Goal: Task Accomplishment & Management: Manage account settings

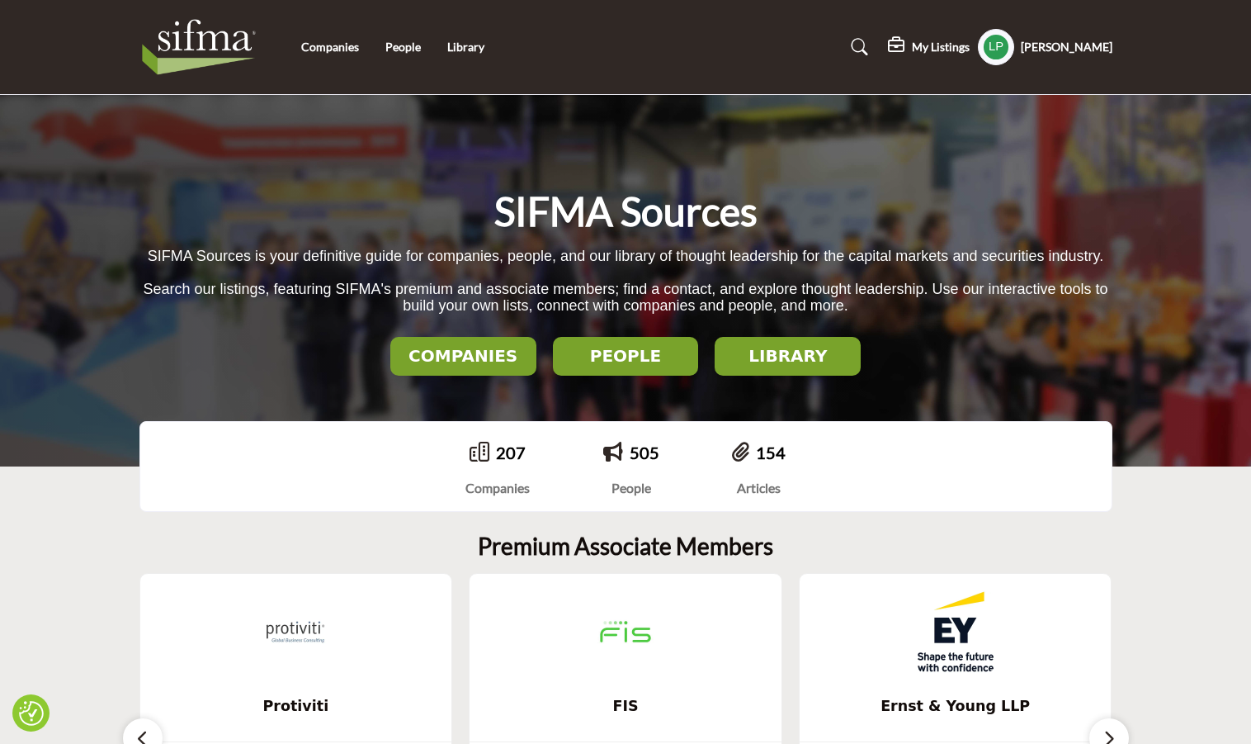
click at [494, 357] on h2 "COMPANIES" at bounding box center [463, 356] width 136 height 20
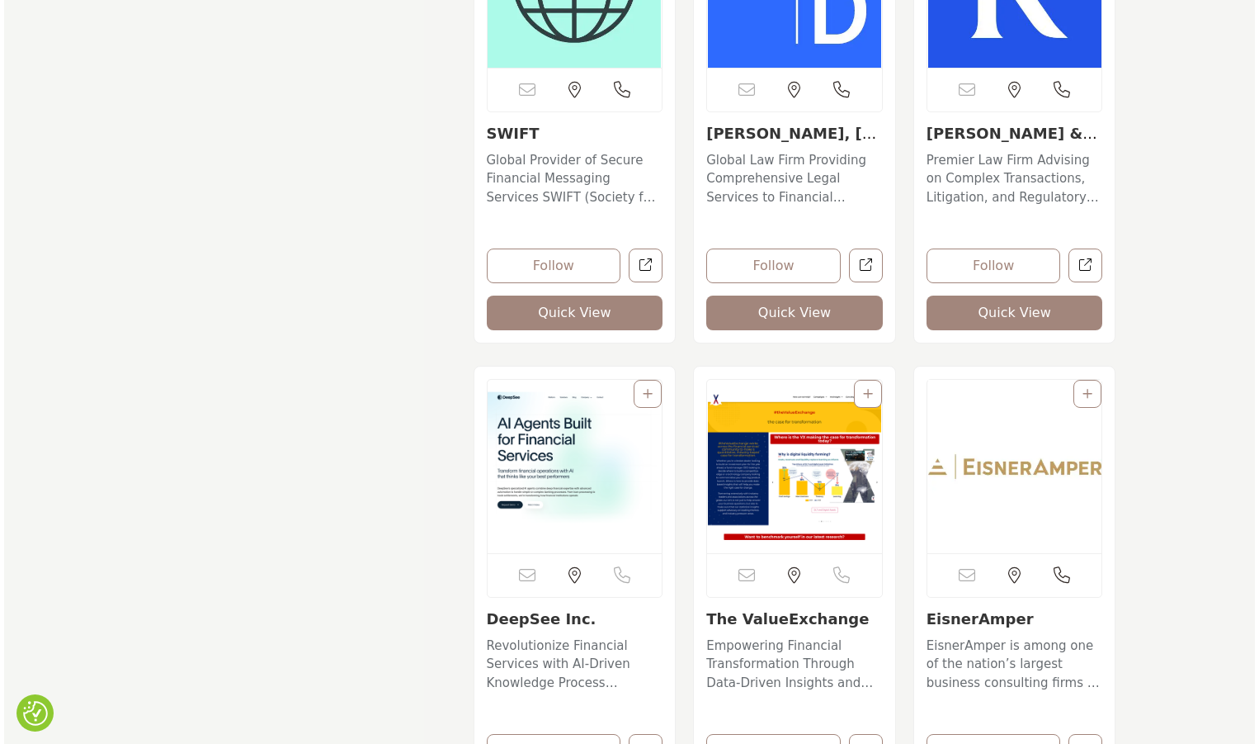
scroll to position [5612, 0]
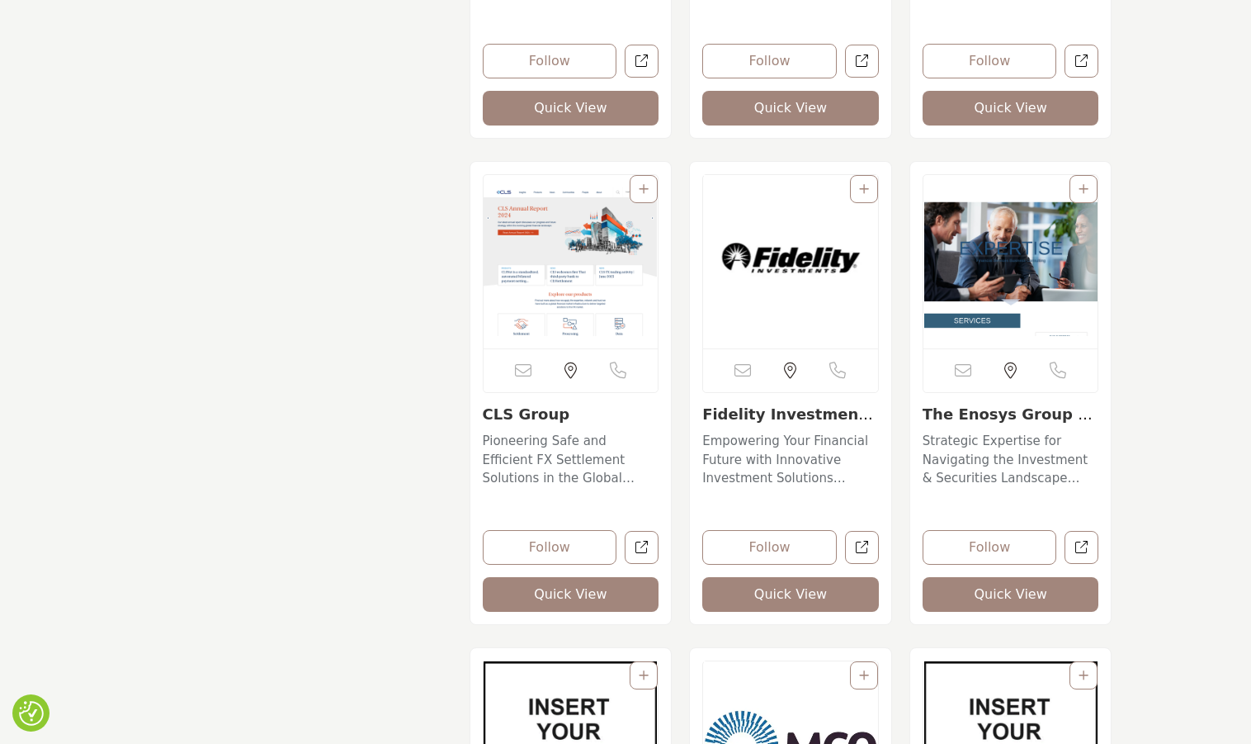
click at [805, 607] on button "Quick View" at bounding box center [790, 594] width 177 height 35
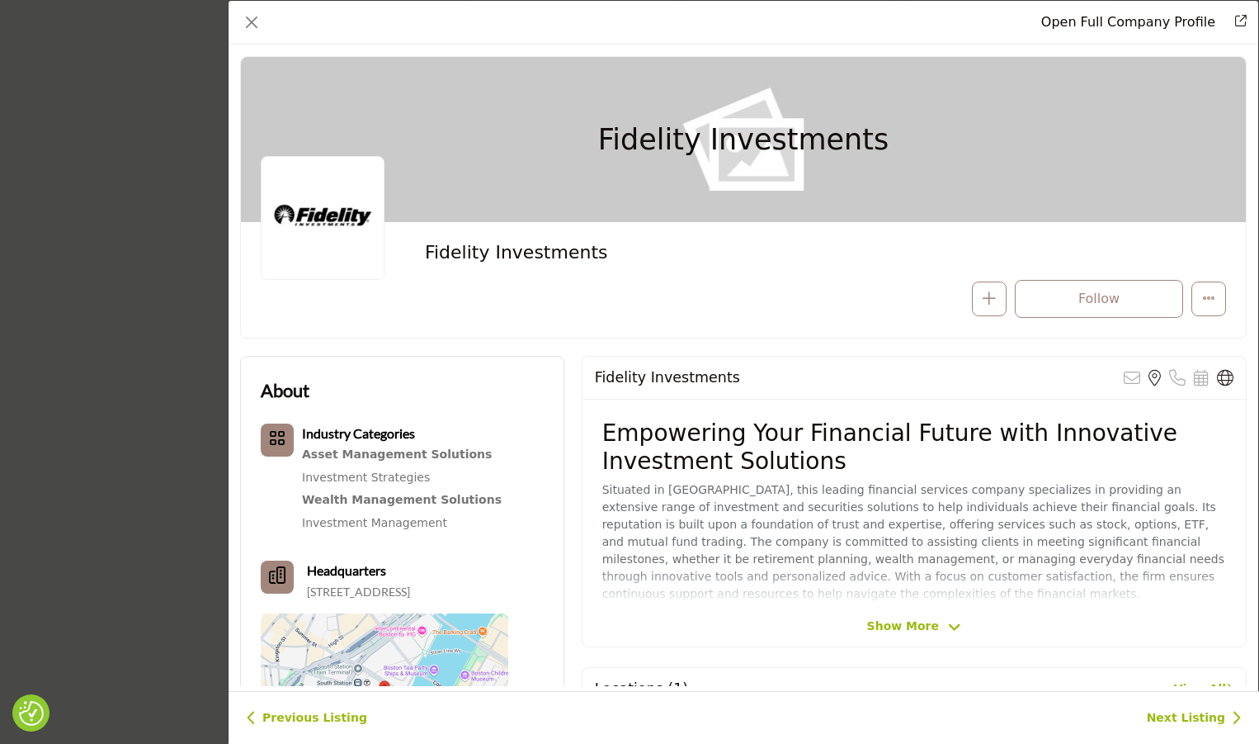
click at [1131, 12] on div "Open Full Company Profile" at bounding box center [744, 23] width 1030 height 44
click at [1131, 19] on link "Open Full Company Profile" at bounding box center [1129, 22] width 174 height 16
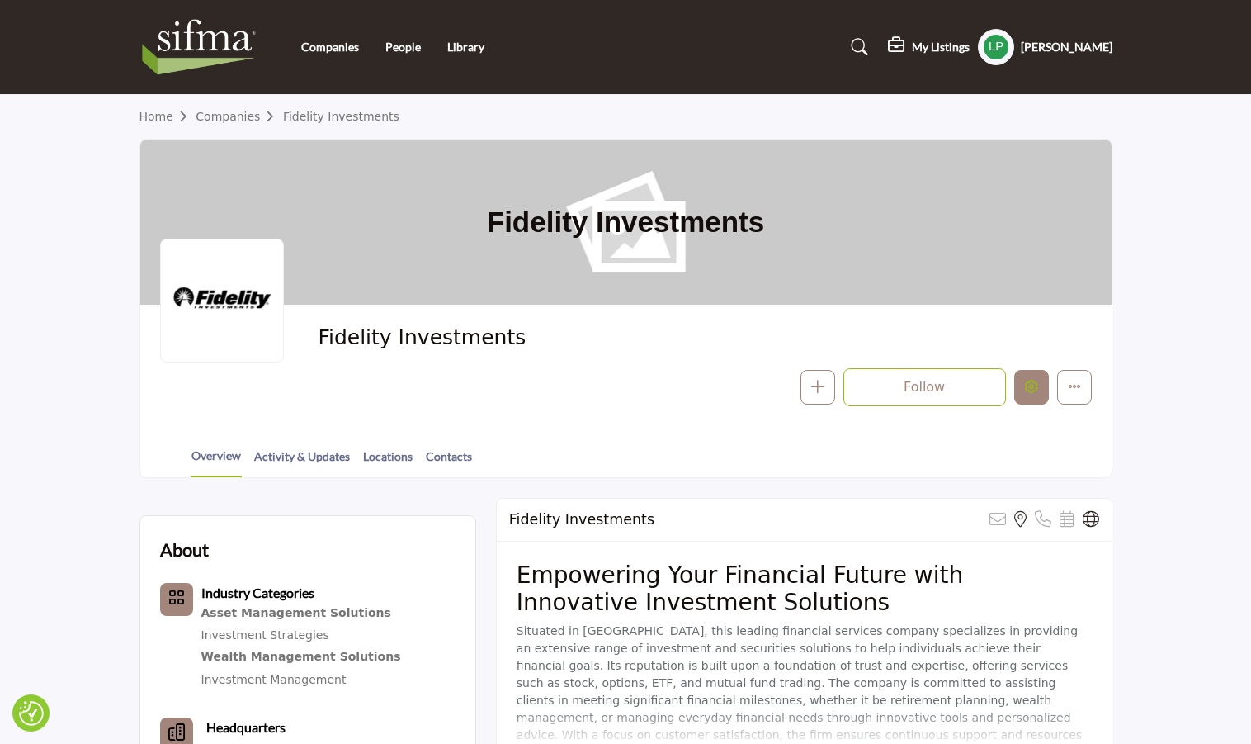
click at [1032, 388] on icon "Edit company" at bounding box center [1031, 386] width 13 height 13
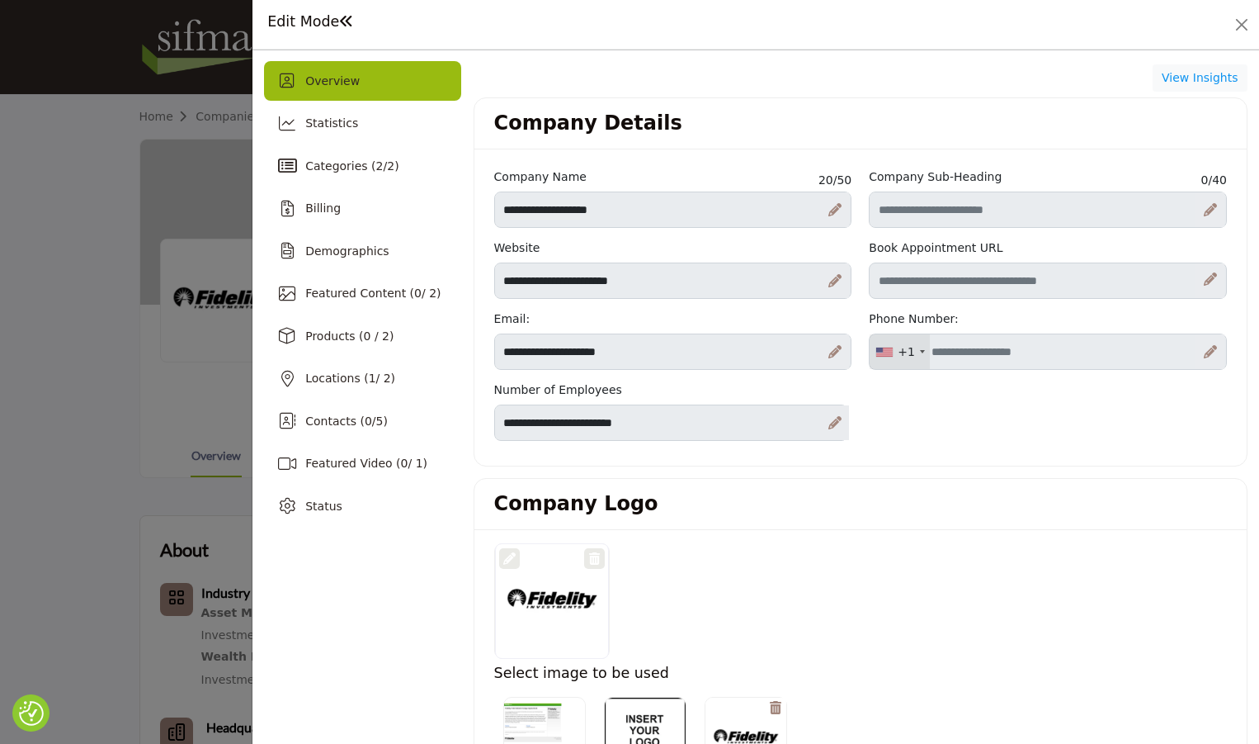
click at [838, 289] on div at bounding box center [834, 280] width 29 height 35
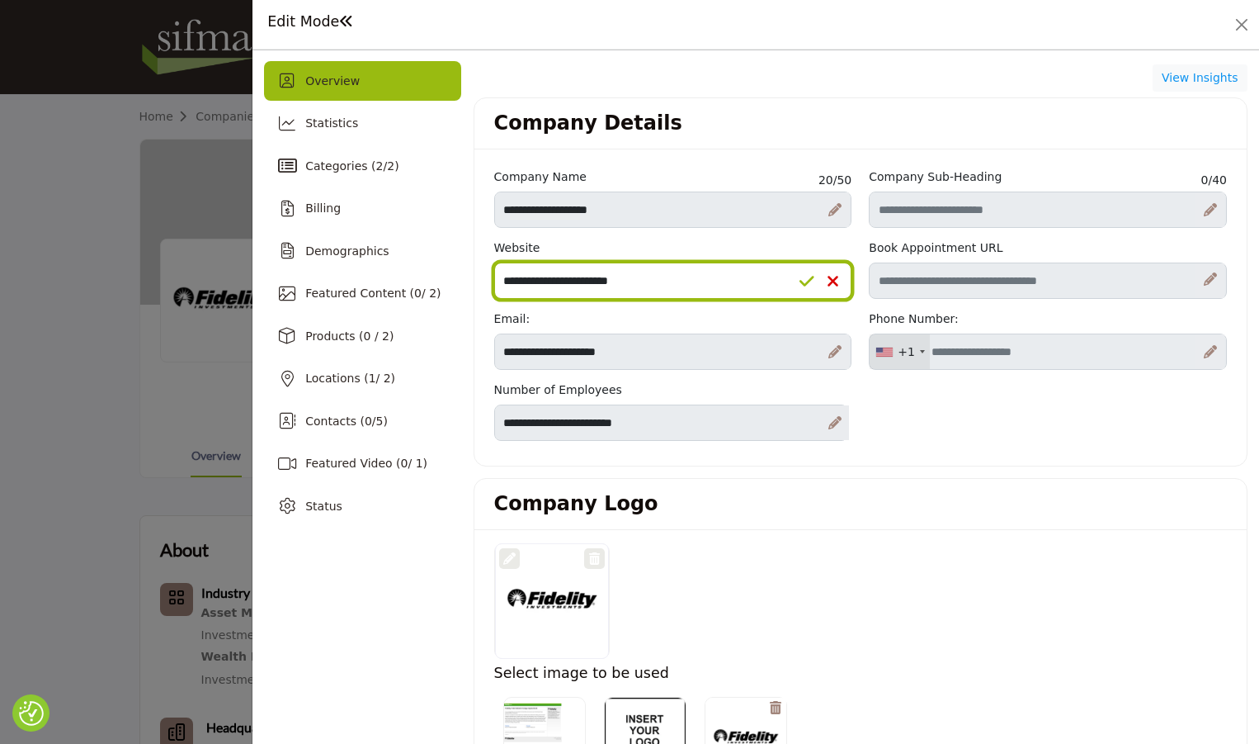
drag, startPoint x: 709, startPoint y: 284, endPoint x: 465, endPoint y: 286, distance: 243.5
paste input "**********"
type input "**********"
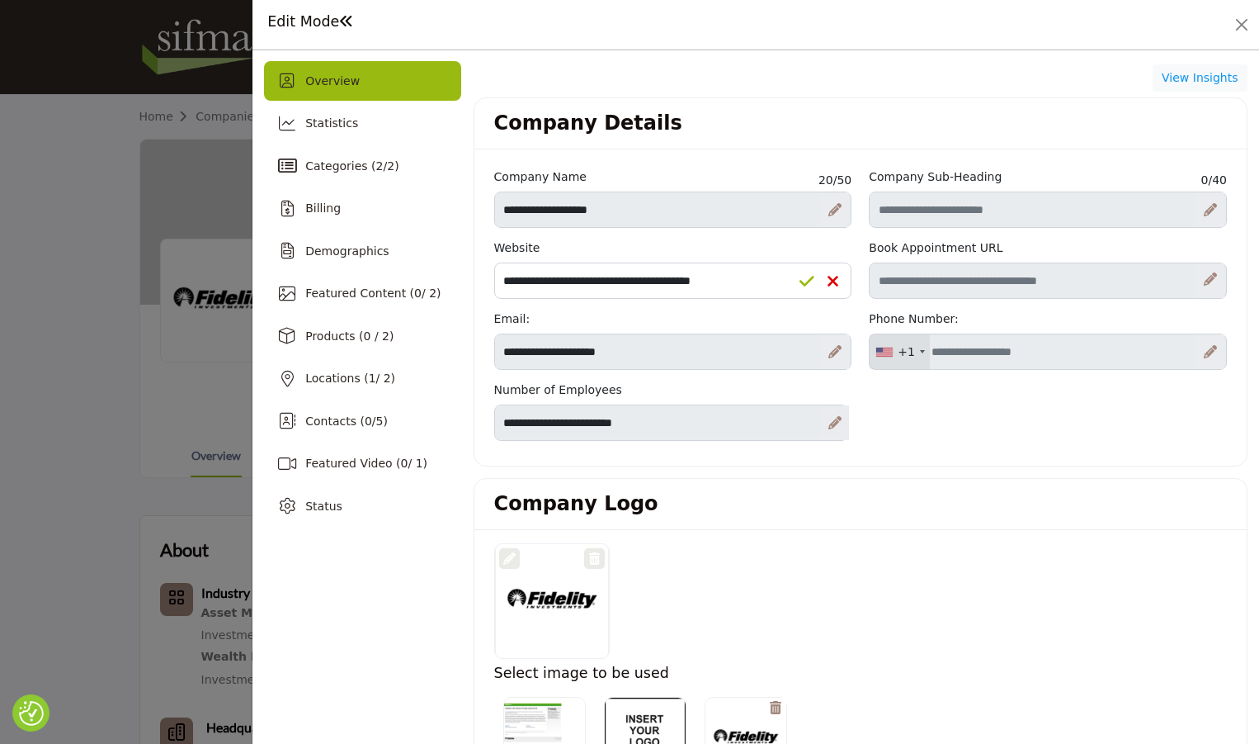
click at [801, 287] on icon at bounding box center [807, 281] width 15 height 17
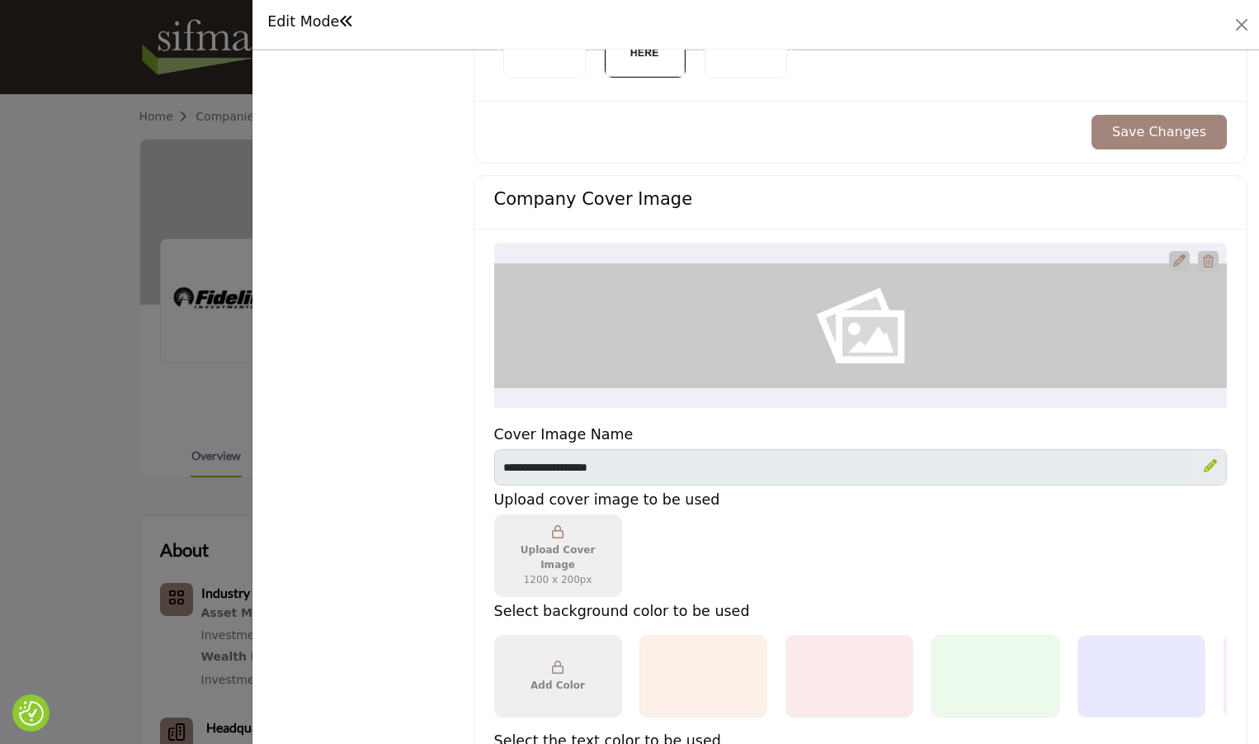
scroll to position [825, 0]
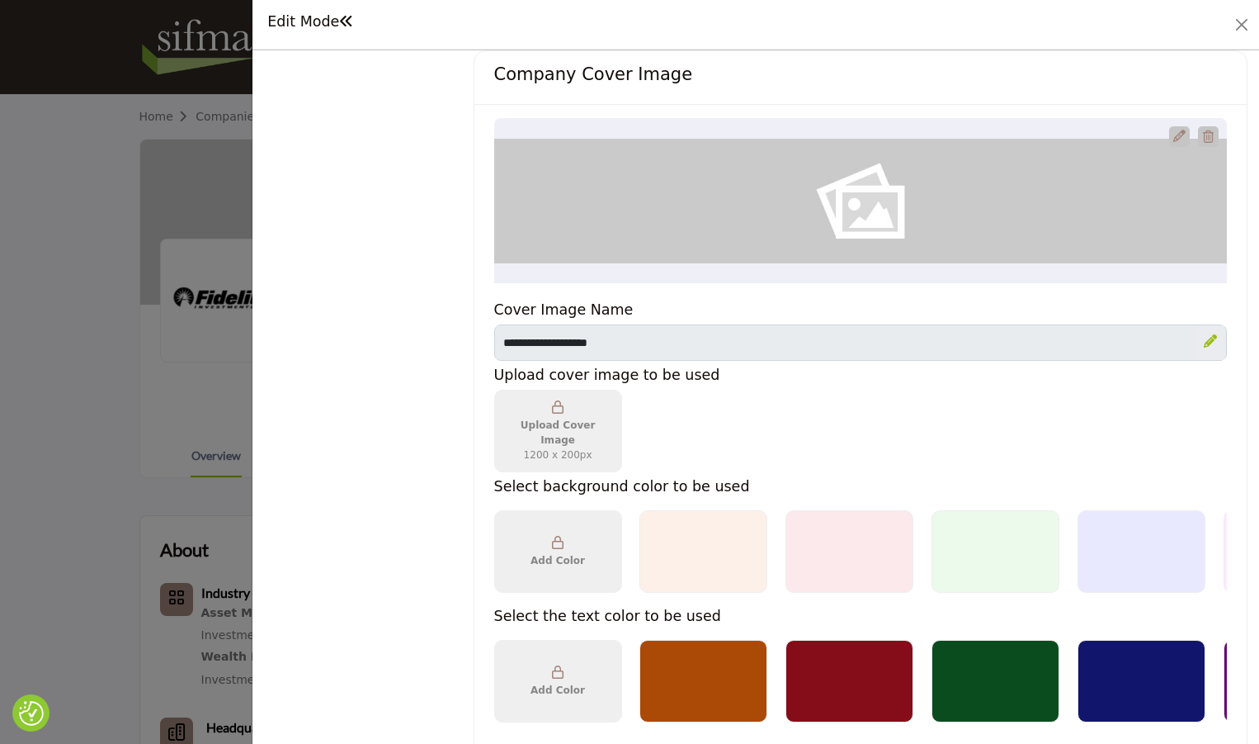
click at [940, 209] on div "Fidelity Investments" at bounding box center [860, 200] width 733 height 165
click at [1174, 132] on icon "Upgrade Custom Cover Text" at bounding box center [1180, 136] width 12 height 12
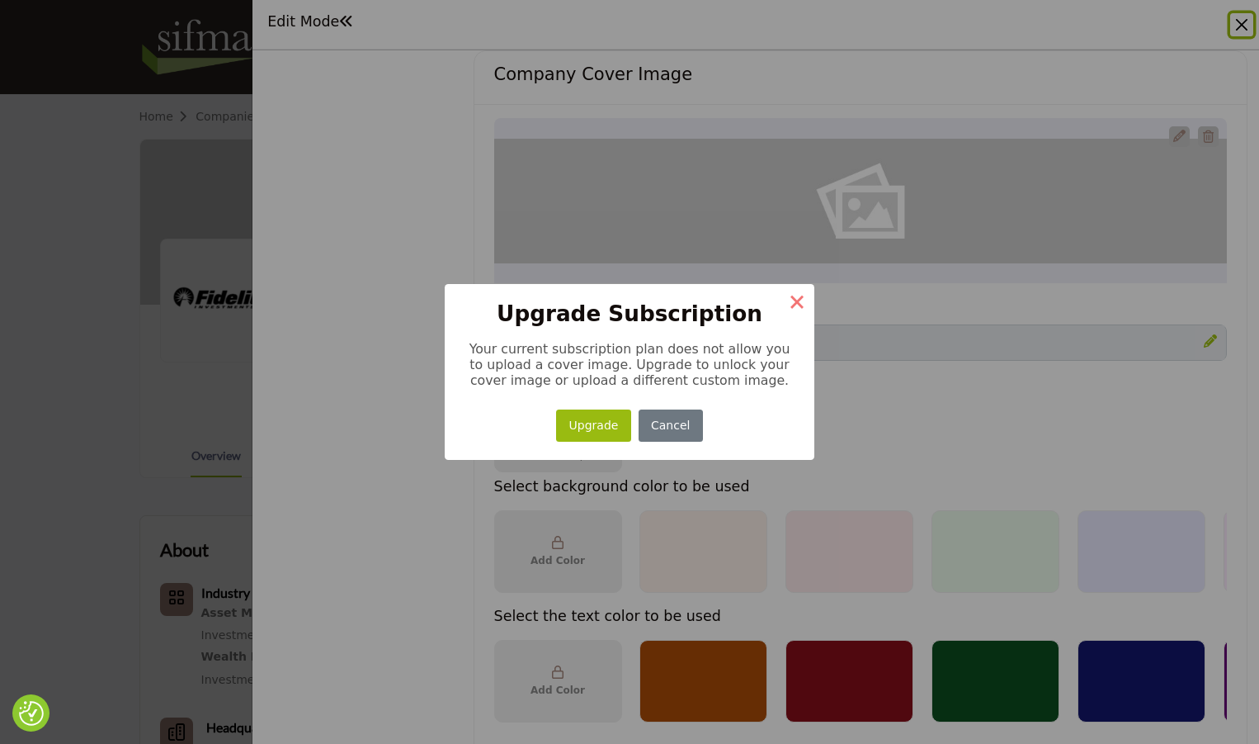
click at [799, 302] on button "×" at bounding box center [797, 301] width 35 height 35
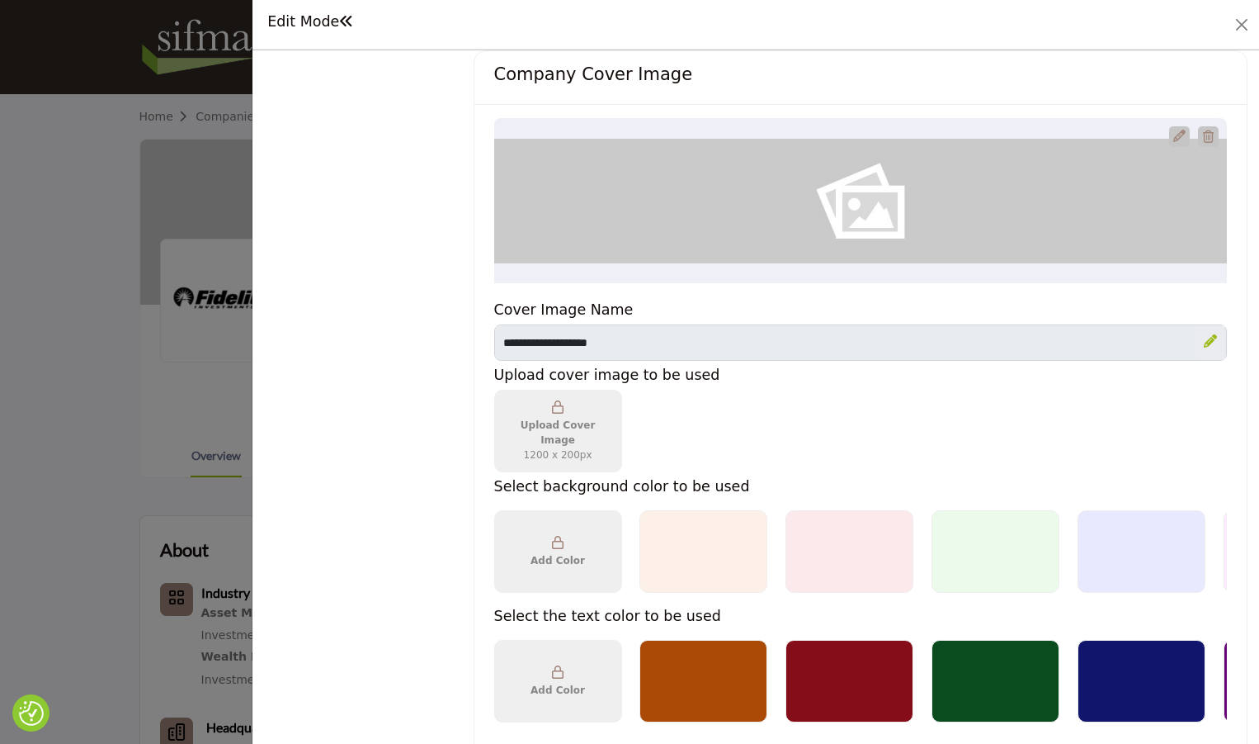
click at [1043, 215] on div "Fidelity Investments" at bounding box center [860, 200] width 733 height 165
click at [759, 191] on div "Fidelity Investments" at bounding box center [860, 200] width 733 height 165
click at [854, 191] on div "Fidelity Investments" at bounding box center [860, 200] width 733 height 165
click at [1174, 139] on icon "Upgrade Custom Cover Text" at bounding box center [1180, 136] width 12 height 12
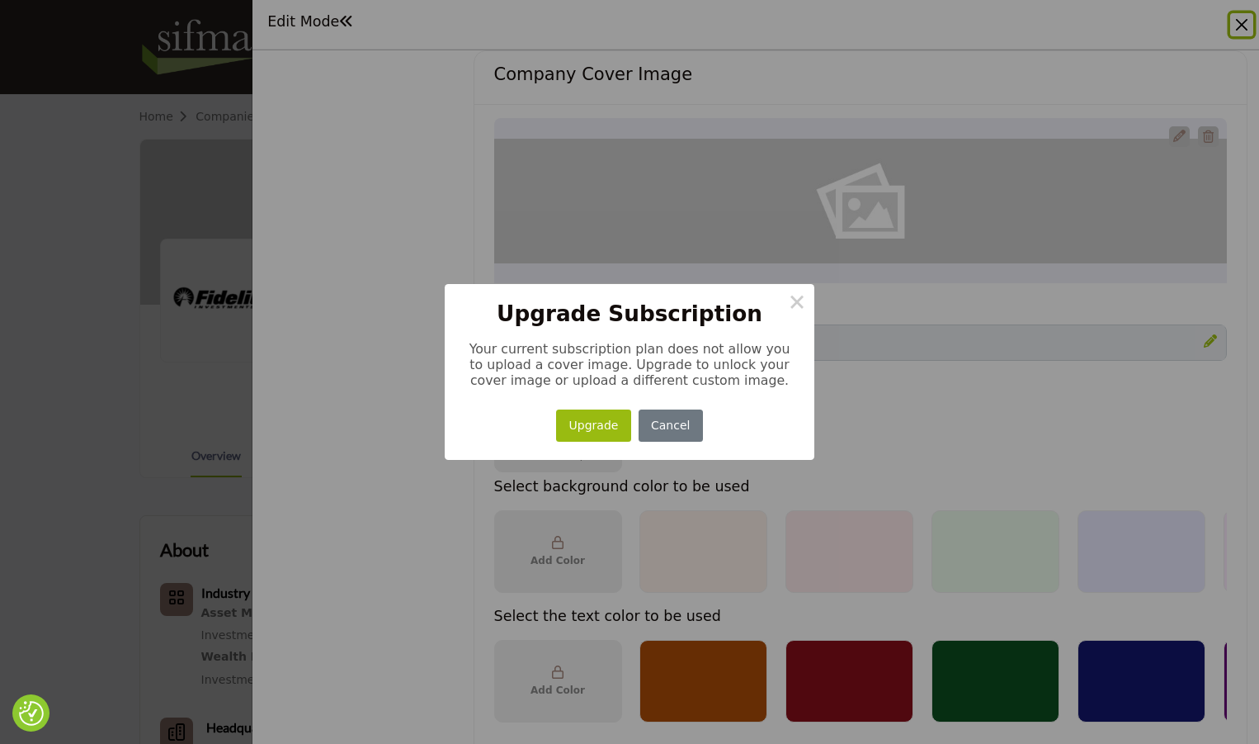
click at [590, 442] on button "Upgrade" at bounding box center [593, 425] width 75 height 32
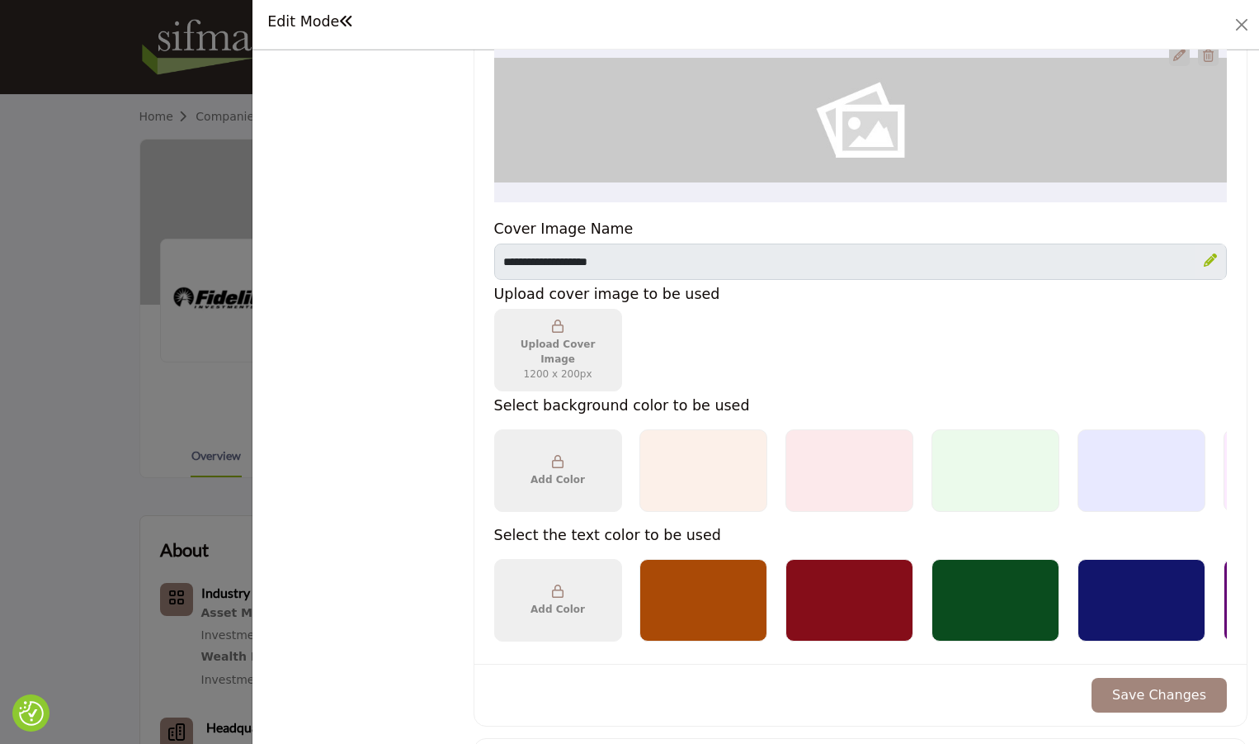
scroll to position [990, 0]
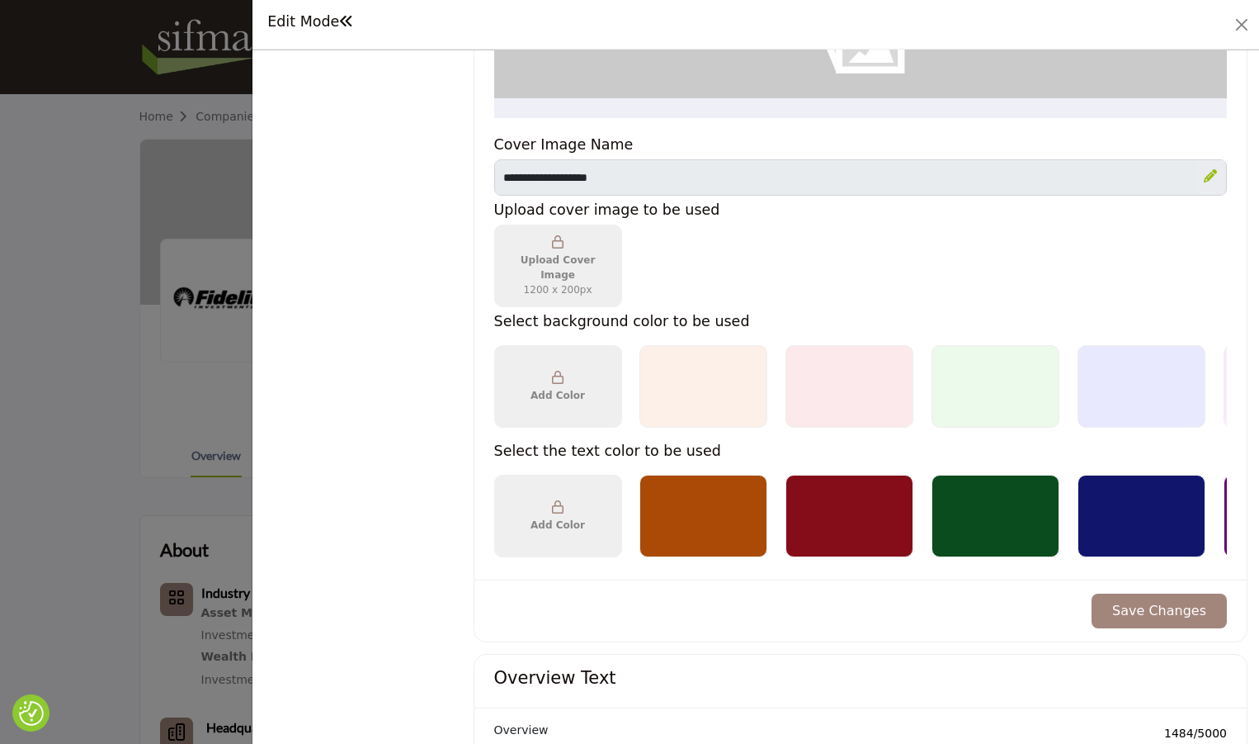
click at [592, 284] on strong "1200 x 200px" at bounding box center [558, 289] width 97 height 15
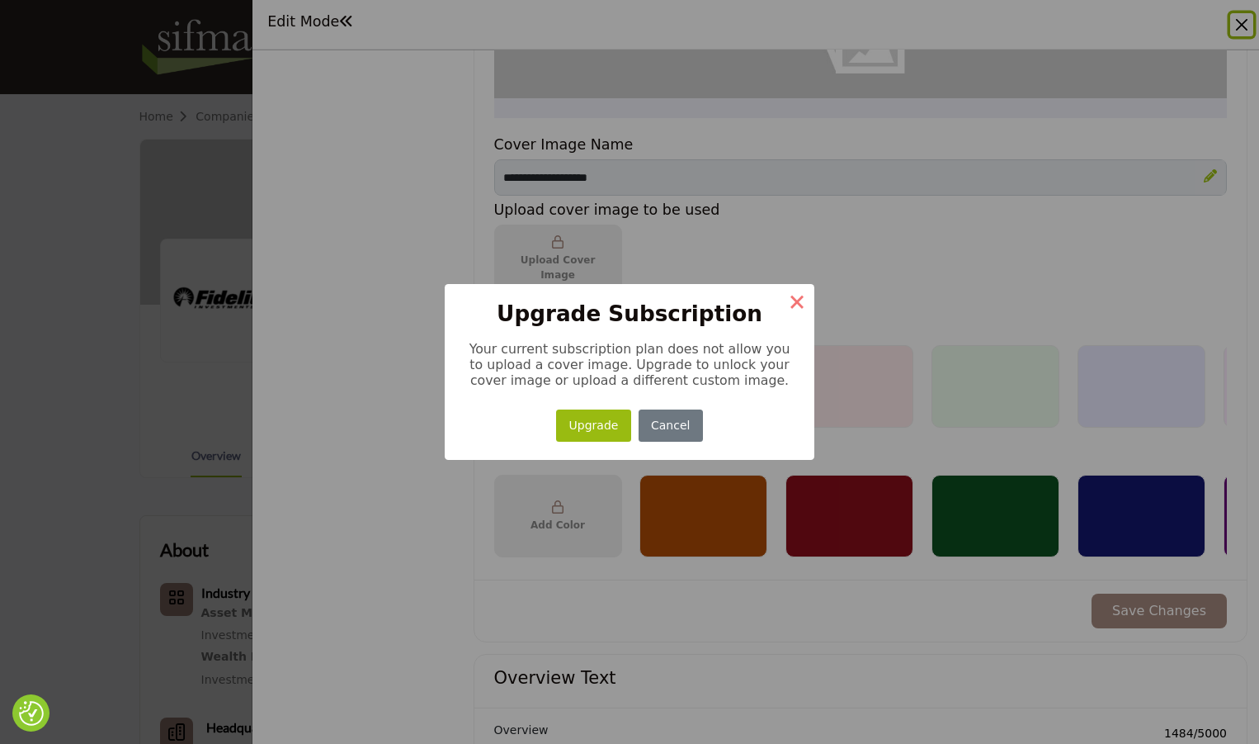
click at [800, 303] on button "×" at bounding box center [797, 301] width 35 height 35
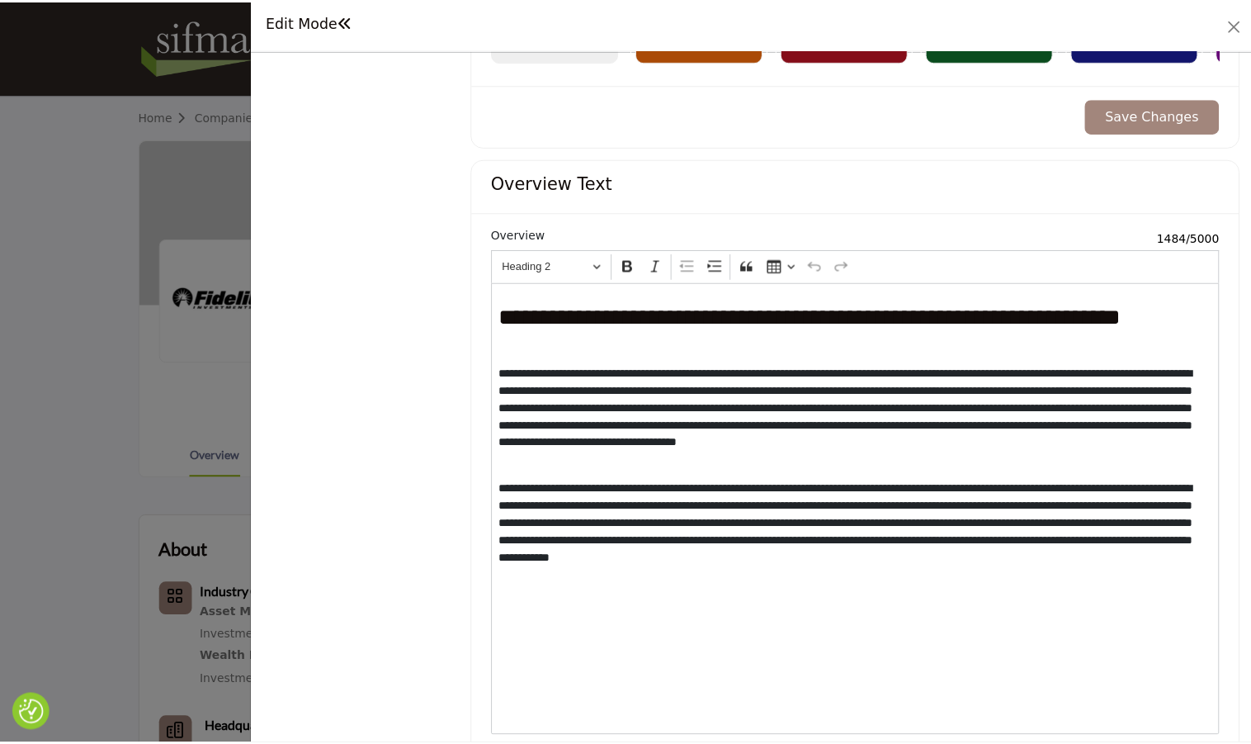
scroll to position [1479, 0]
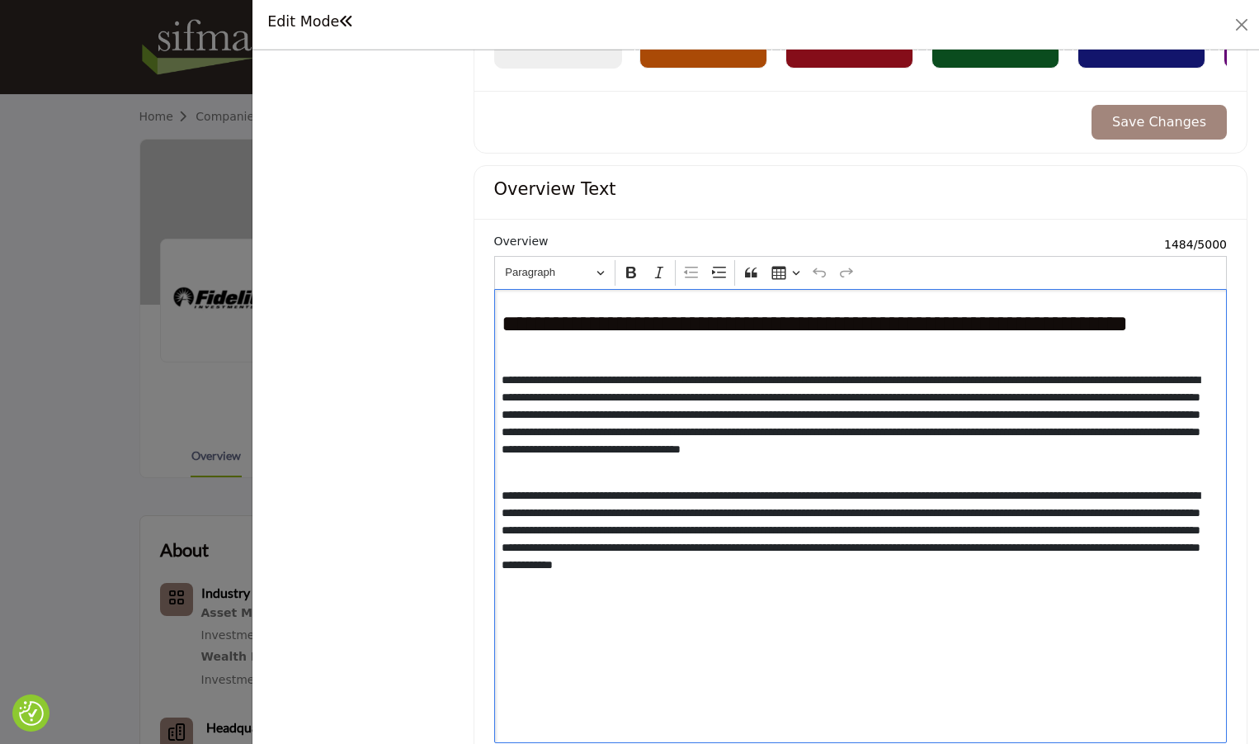
click at [707, 510] on p "**********" at bounding box center [857, 539] width 711 height 104
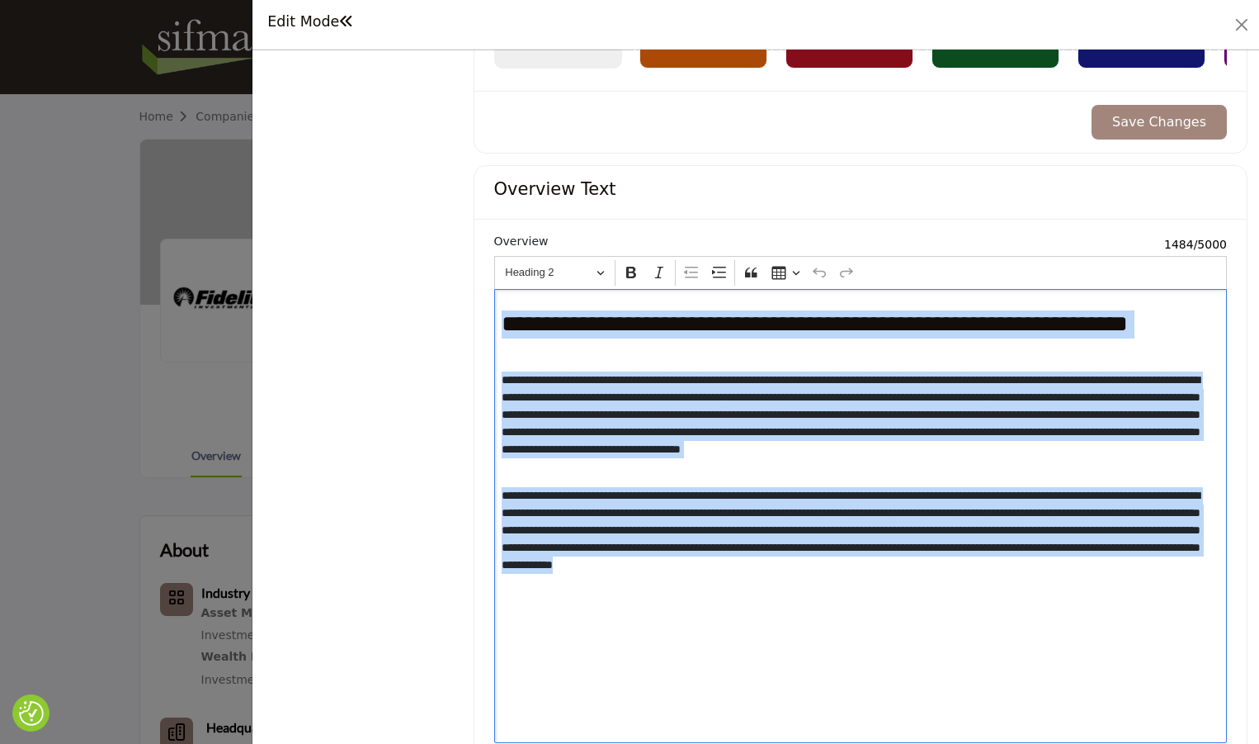
drag, startPoint x: 641, startPoint y: 587, endPoint x: 499, endPoint y: 309, distance: 312.3
click at [499, 309] on div "**********" at bounding box center [860, 516] width 733 height 454
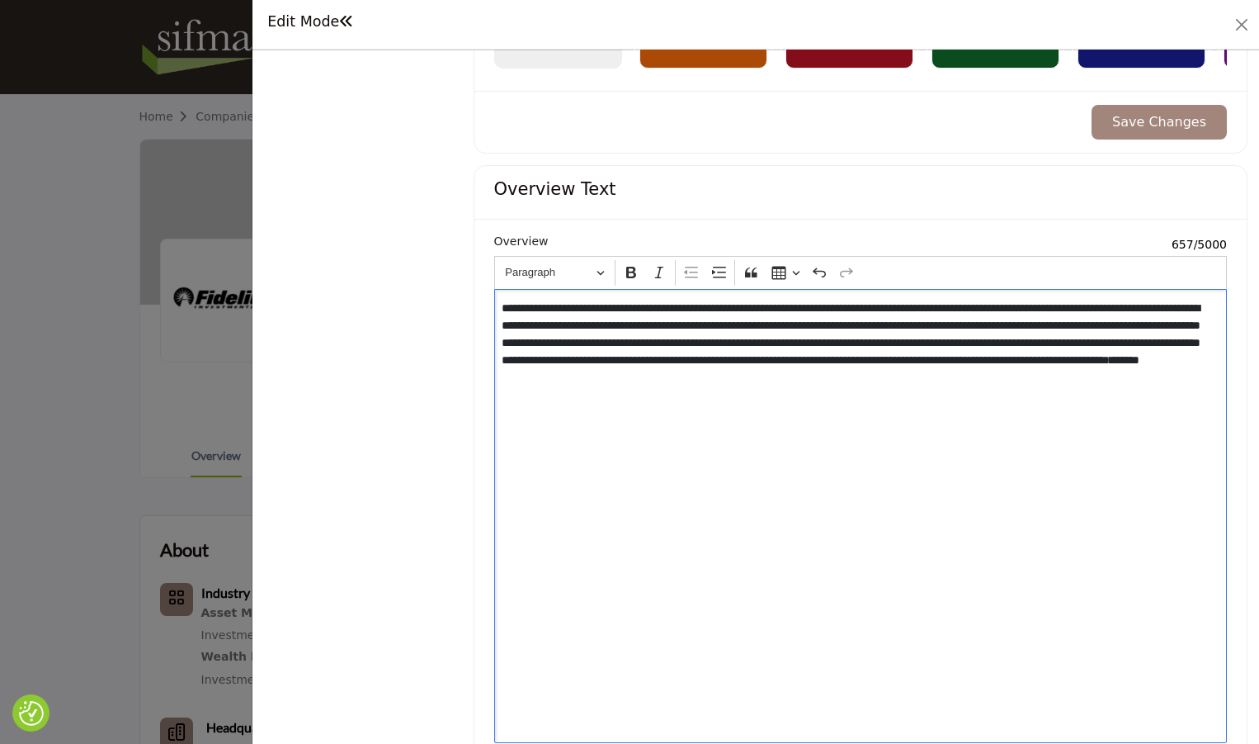
click at [64, 498] on div at bounding box center [629, 372] width 1259 height 744
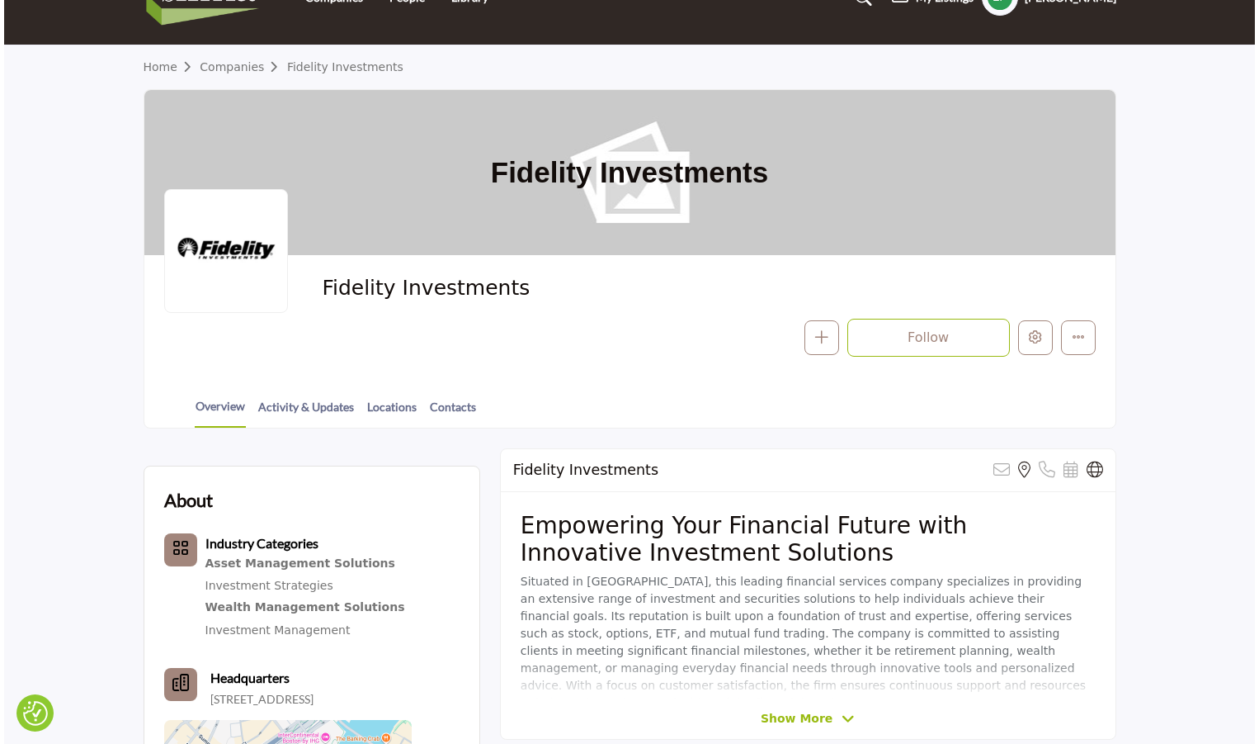
scroll to position [165, 0]
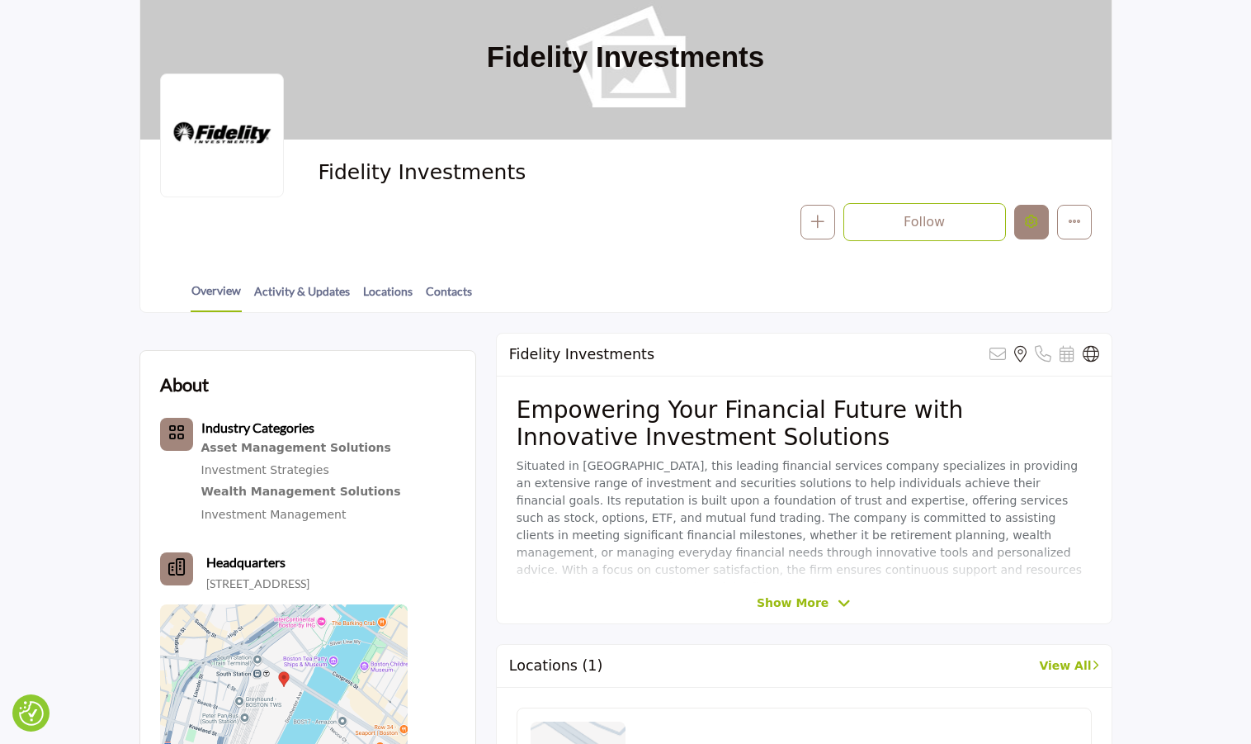
click at [1033, 223] on icon "Edit company" at bounding box center [1031, 221] width 13 height 13
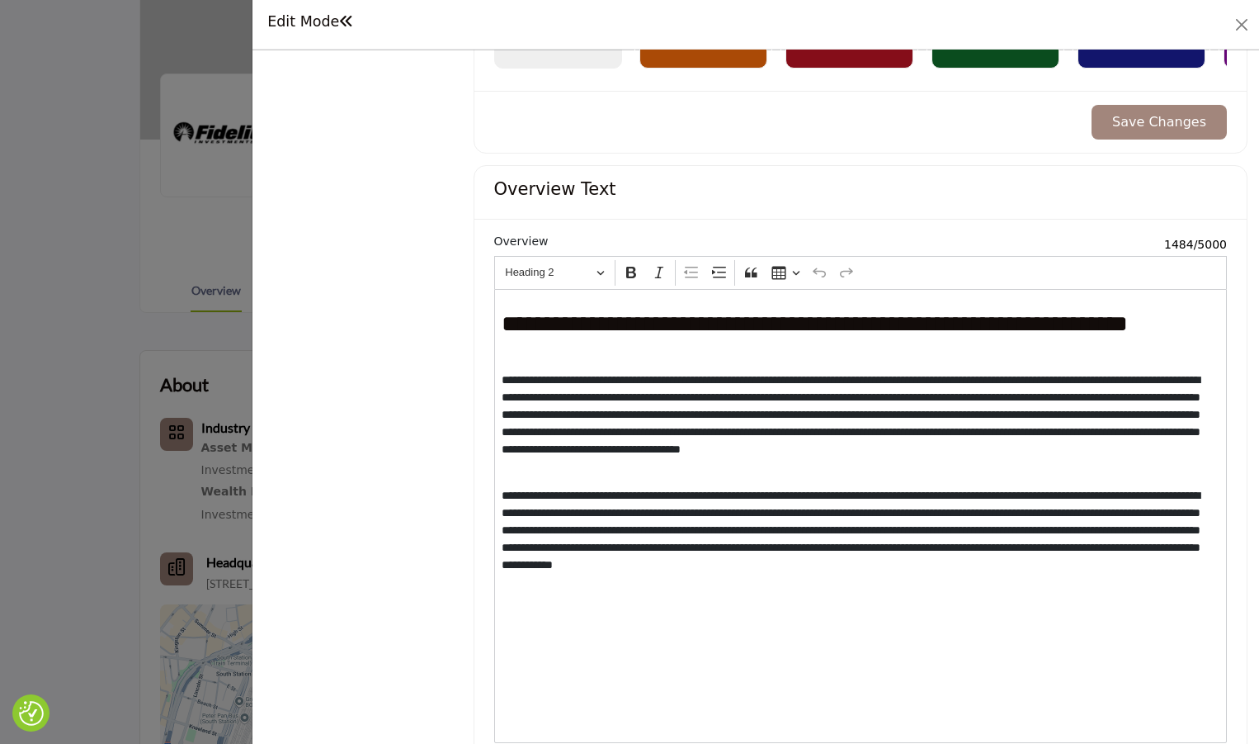
click at [741, 479] on div "**********" at bounding box center [860, 516] width 733 height 454
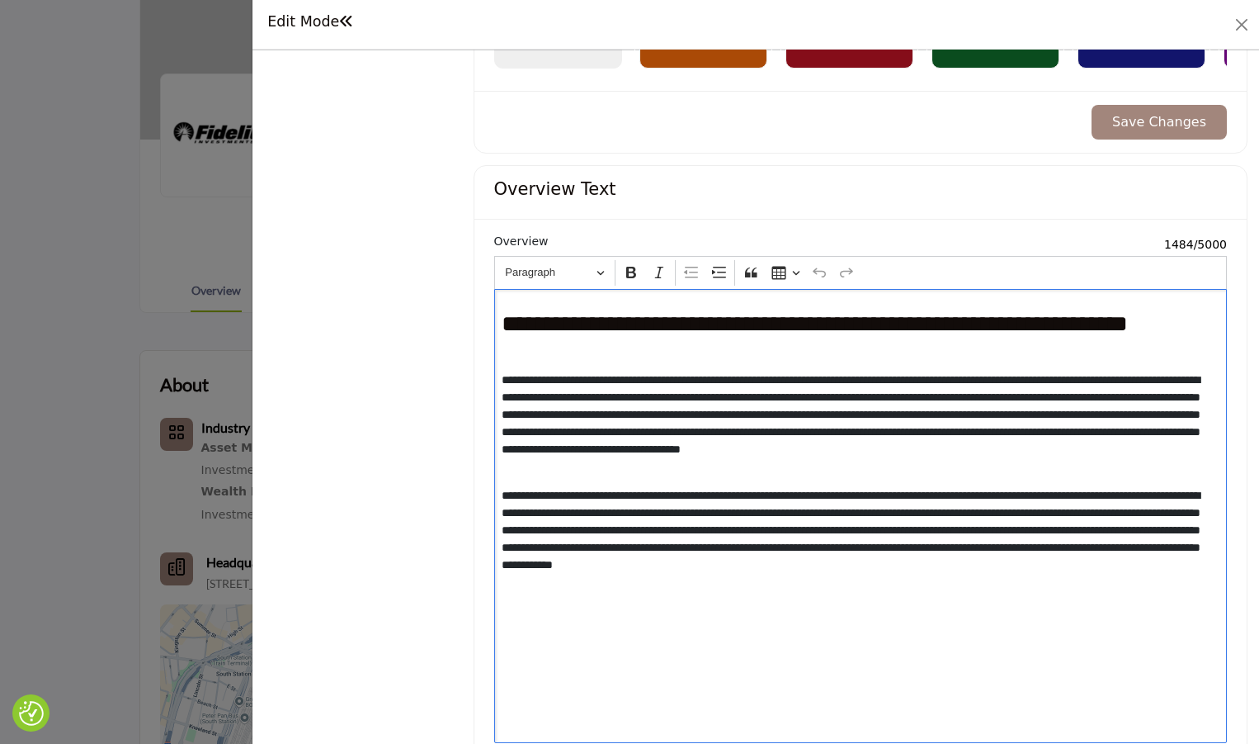
click at [652, 577] on p "**********" at bounding box center [857, 539] width 711 height 104
click at [697, 583] on p "**********" at bounding box center [857, 539] width 711 height 104
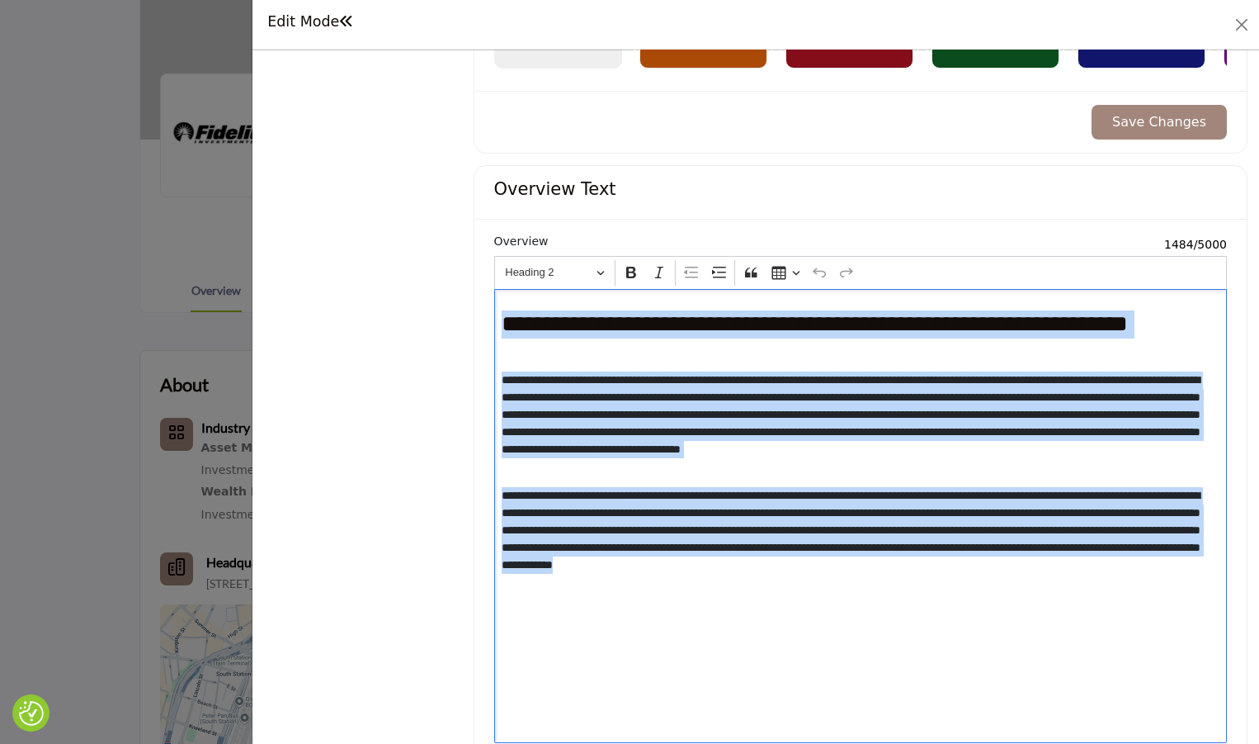
drag, startPoint x: 679, startPoint y: 581, endPoint x: 491, endPoint y: 294, distance: 343.4
click at [491, 294] on div "**********" at bounding box center [861, 488] width 772 height 536
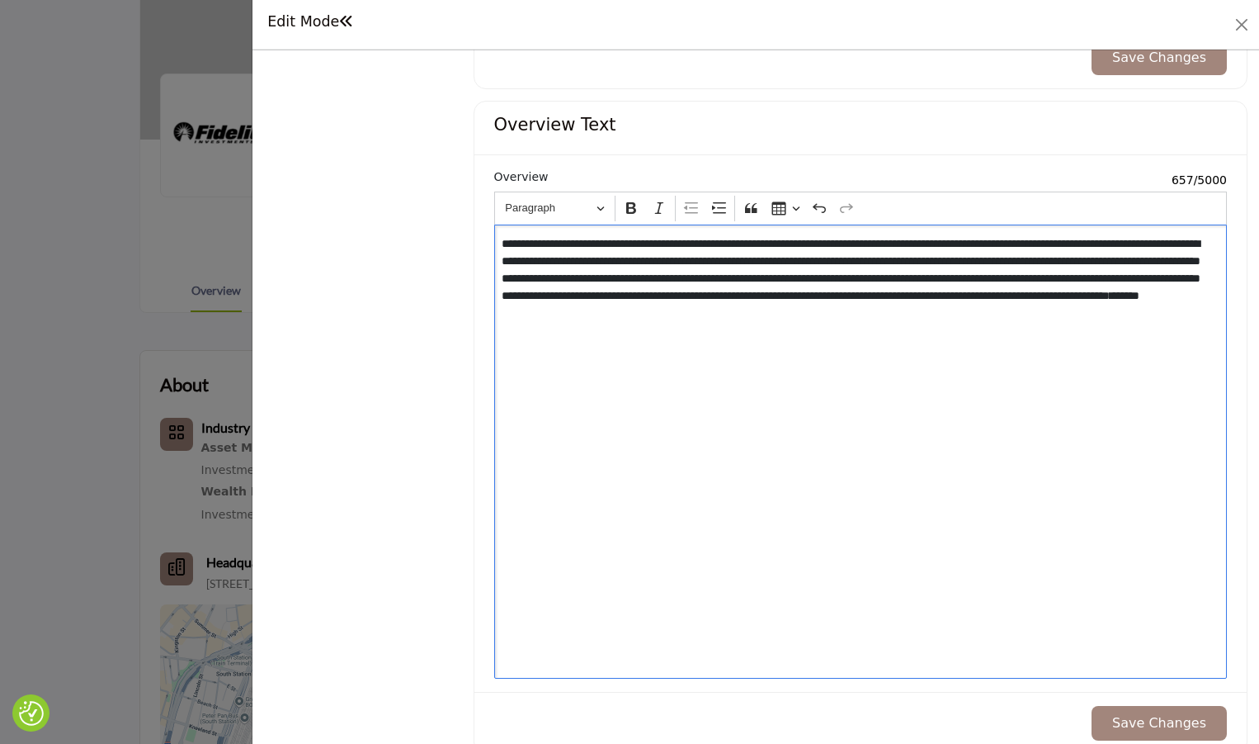
scroll to position [1644, 0]
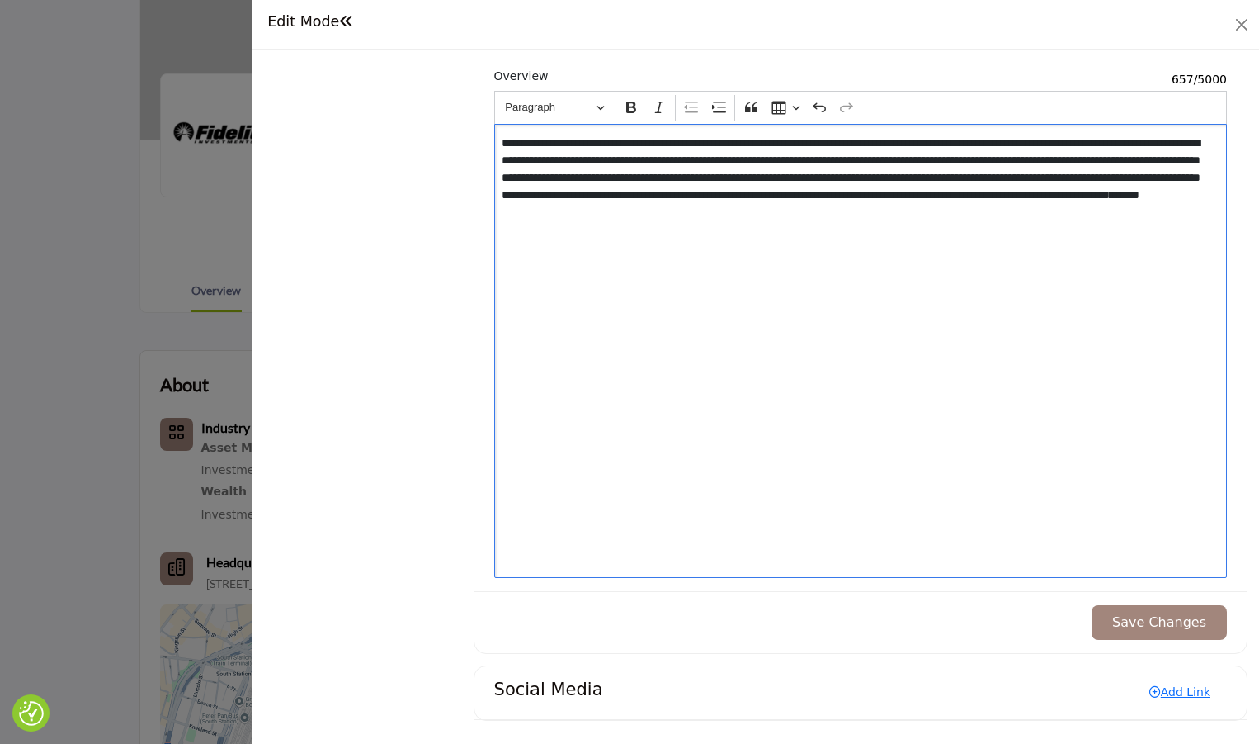
click at [1105, 621] on button "Save Changes" at bounding box center [1159, 622] width 135 height 35
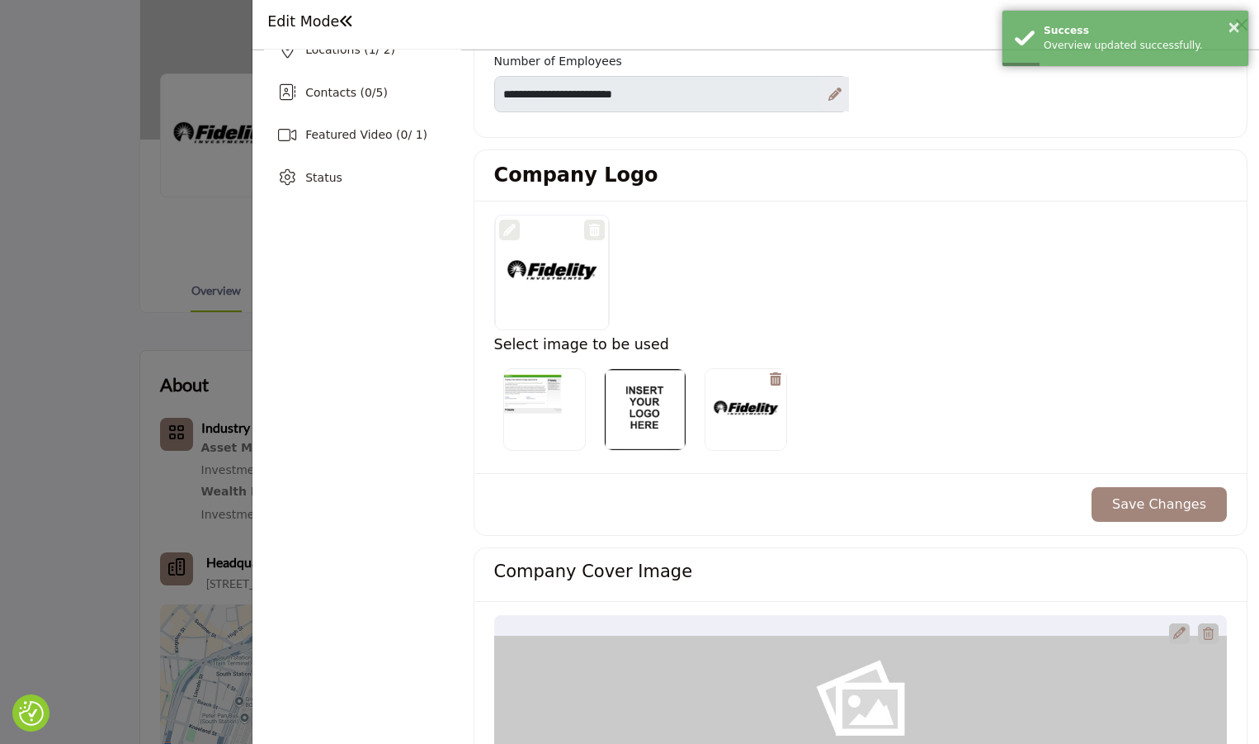
scroll to position [330, 0]
click at [1151, 511] on button "Save Changes" at bounding box center [1159, 502] width 135 height 35
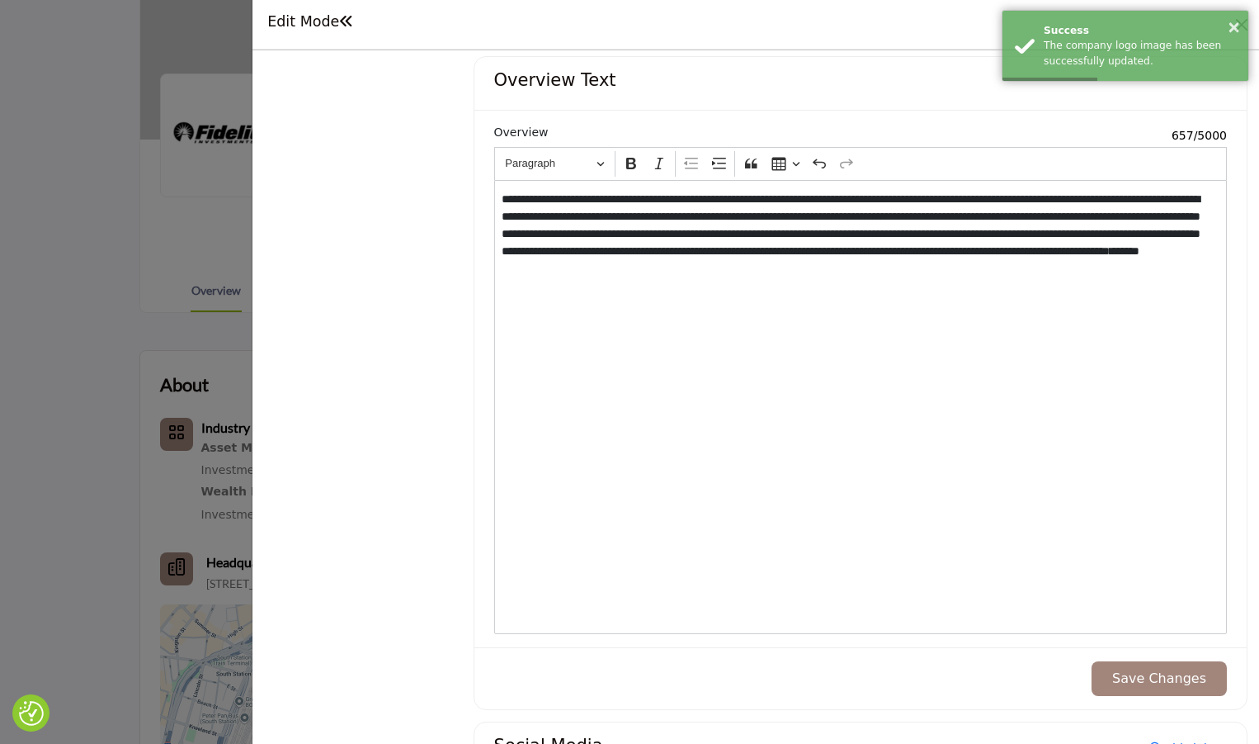
scroll to position [1644, 0]
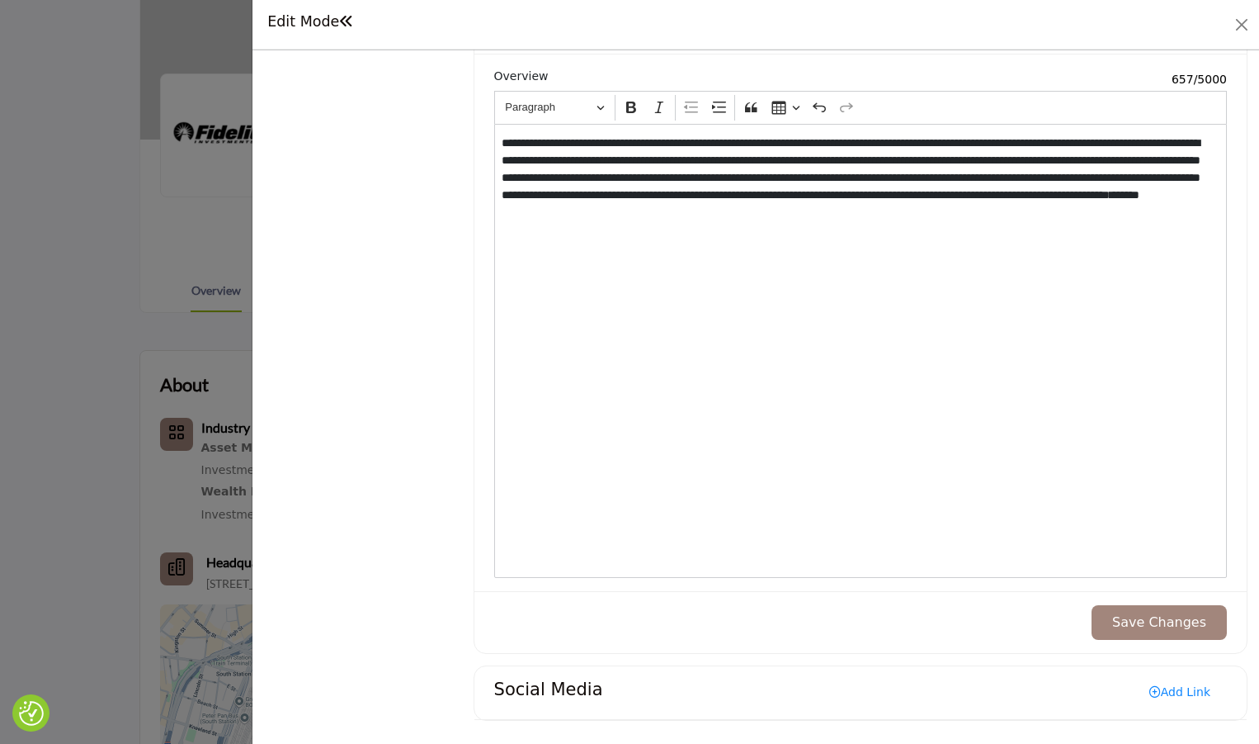
click at [1184, 690] on link "Add Link" at bounding box center [1180, 691] width 94 height 26
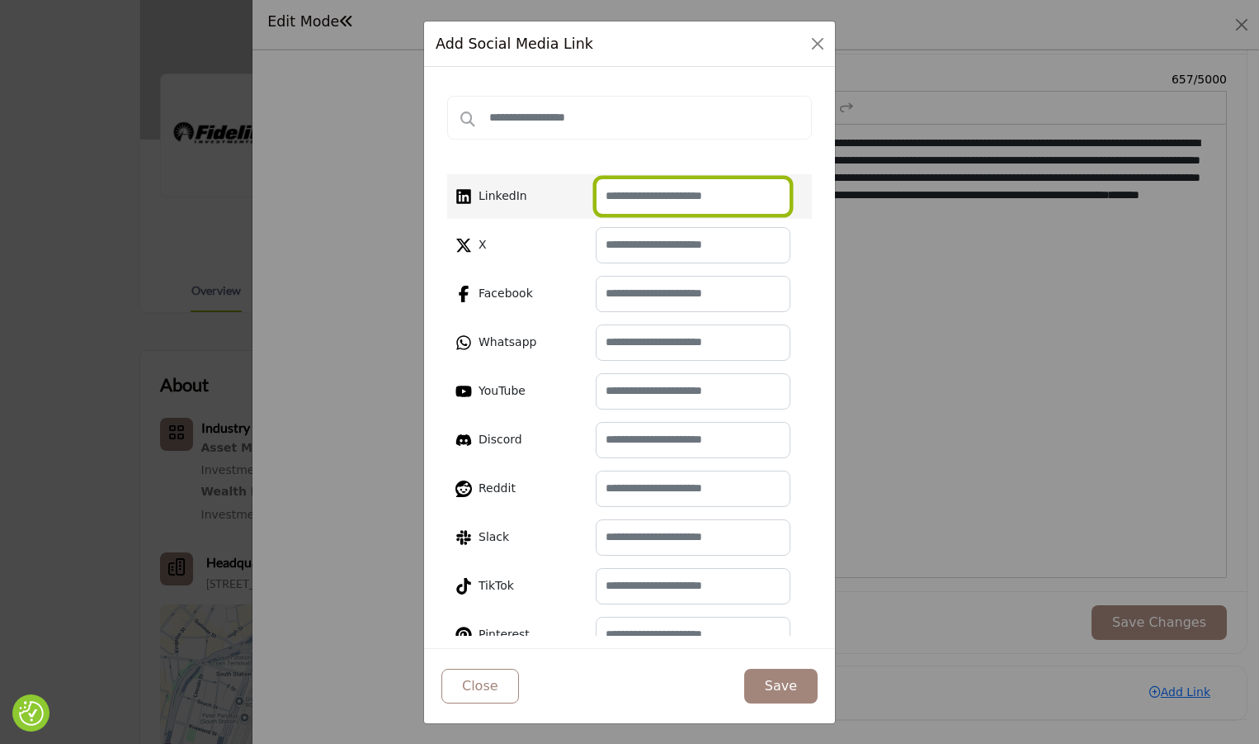
click at [666, 199] on input "text" at bounding box center [693, 196] width 195 height 36
paste input "**********"
type input "**********"
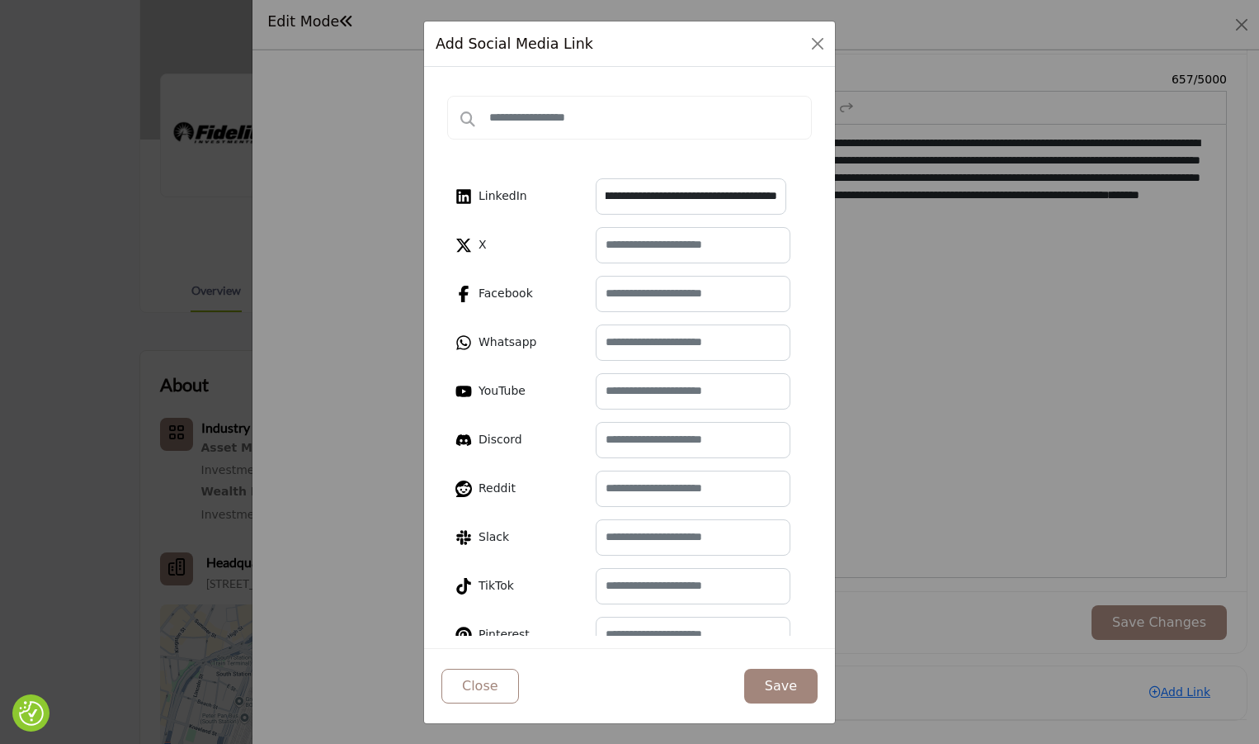
click at [795, 687] on button "Save" at bounding box center [780, 686] width 73 height 35
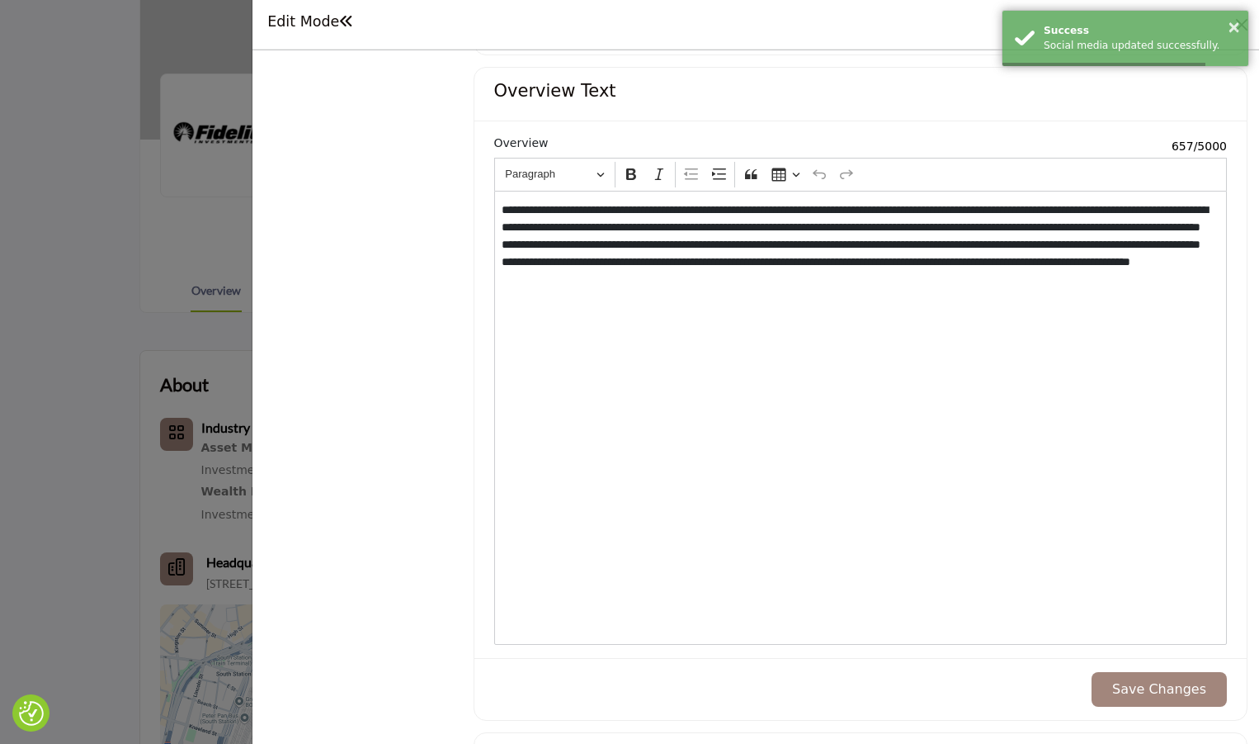
scroll to position [1741, 0]
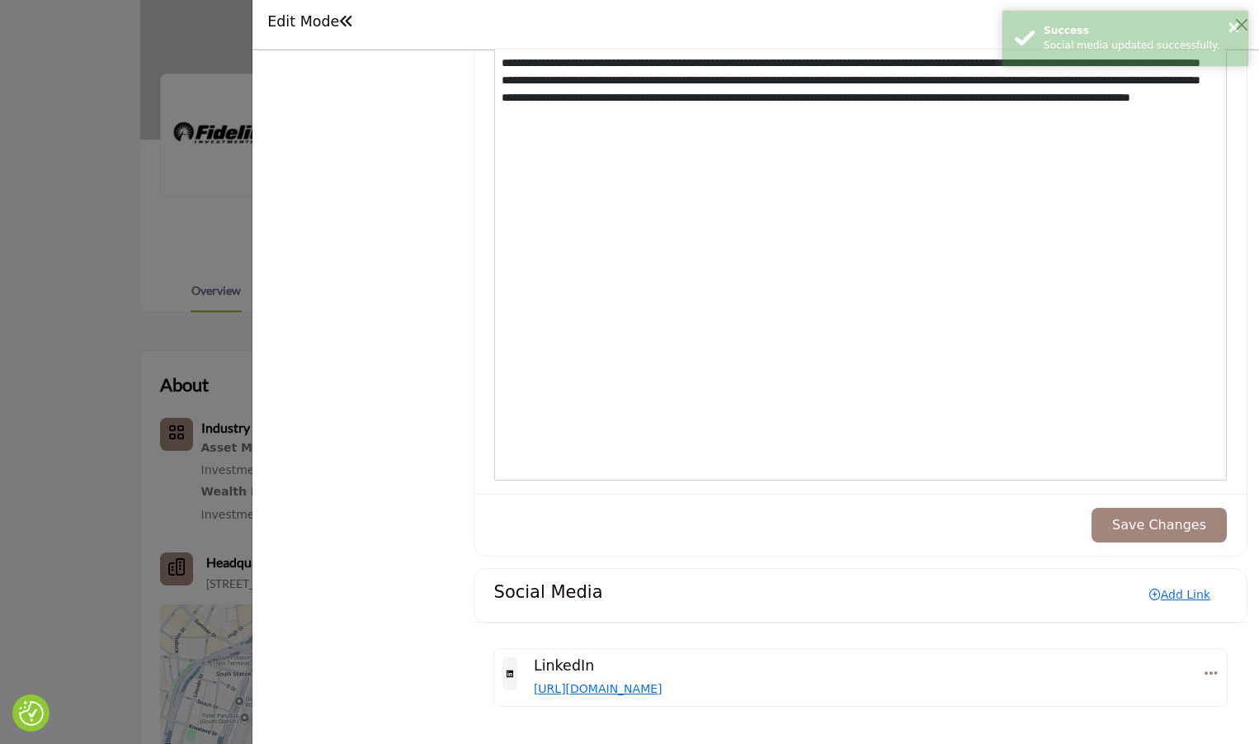
click at [1146, 526] on button "Save Changes" at bounding box center [1159, 525] width 135 height 35
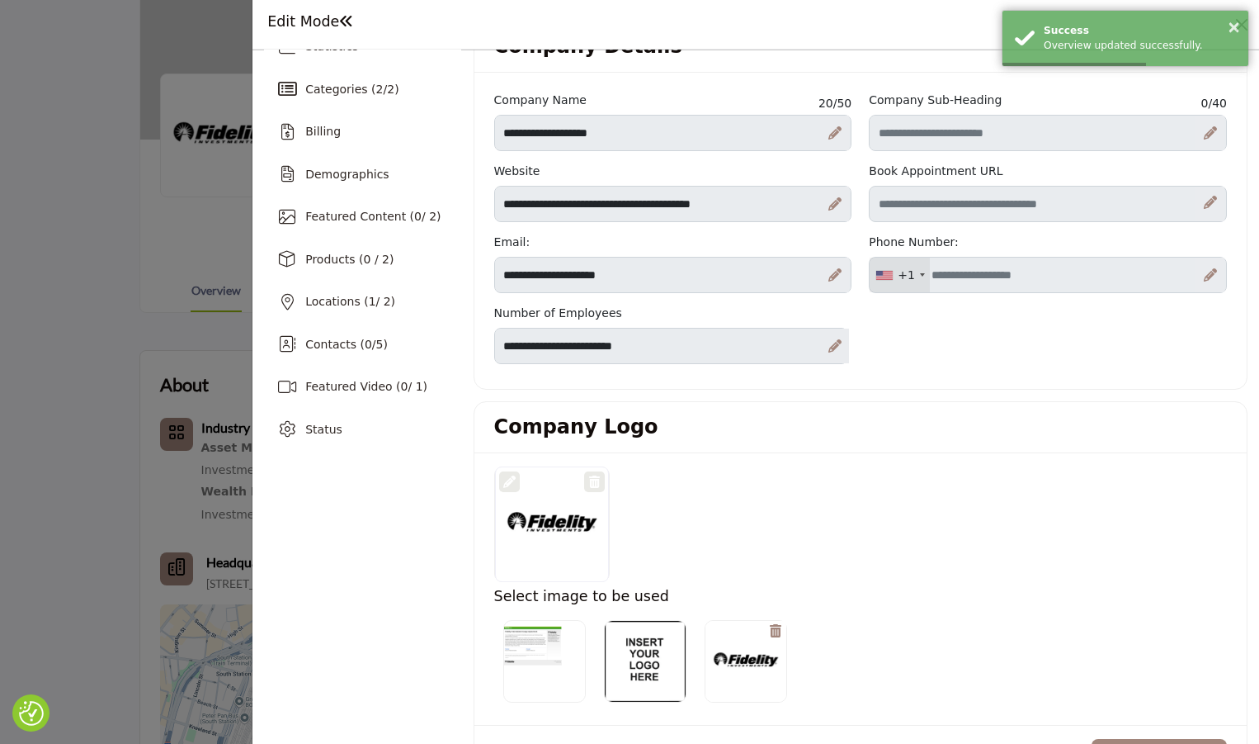
scroll to position [0, 0]
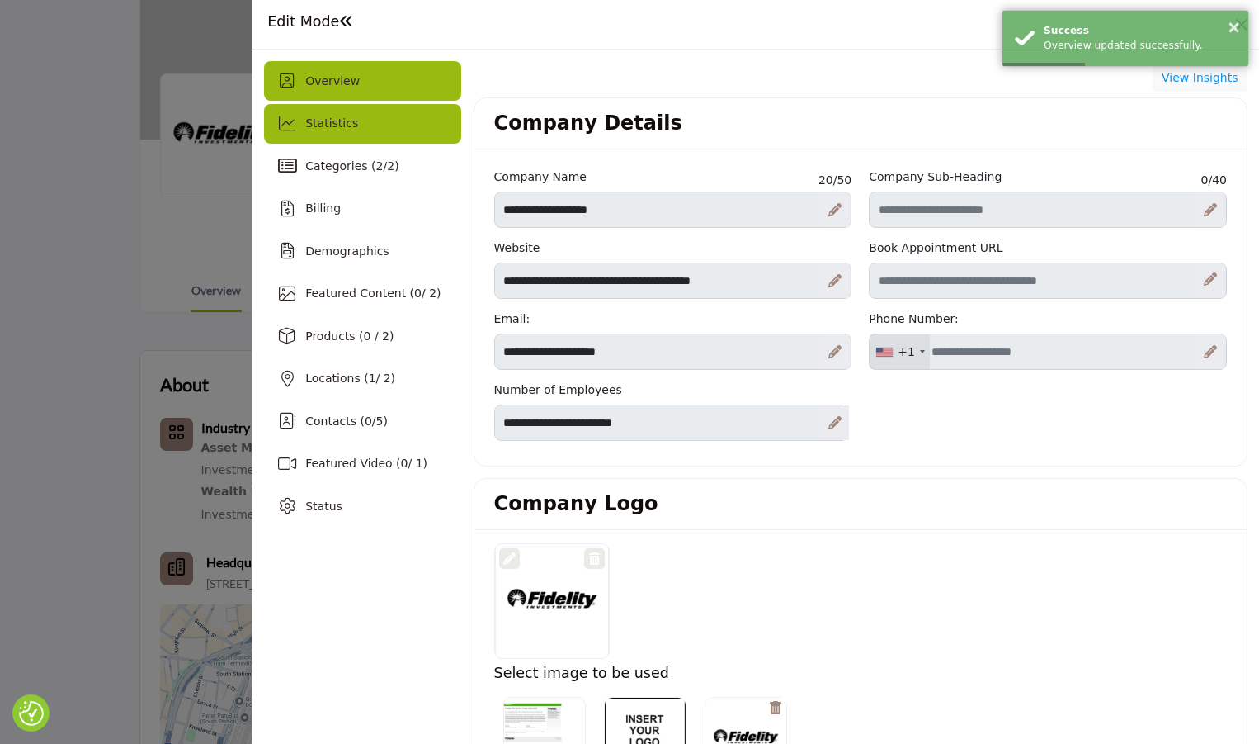
click at [358, 117] on div "Statistics" at bounding box center [362, 124] width 196 height 40
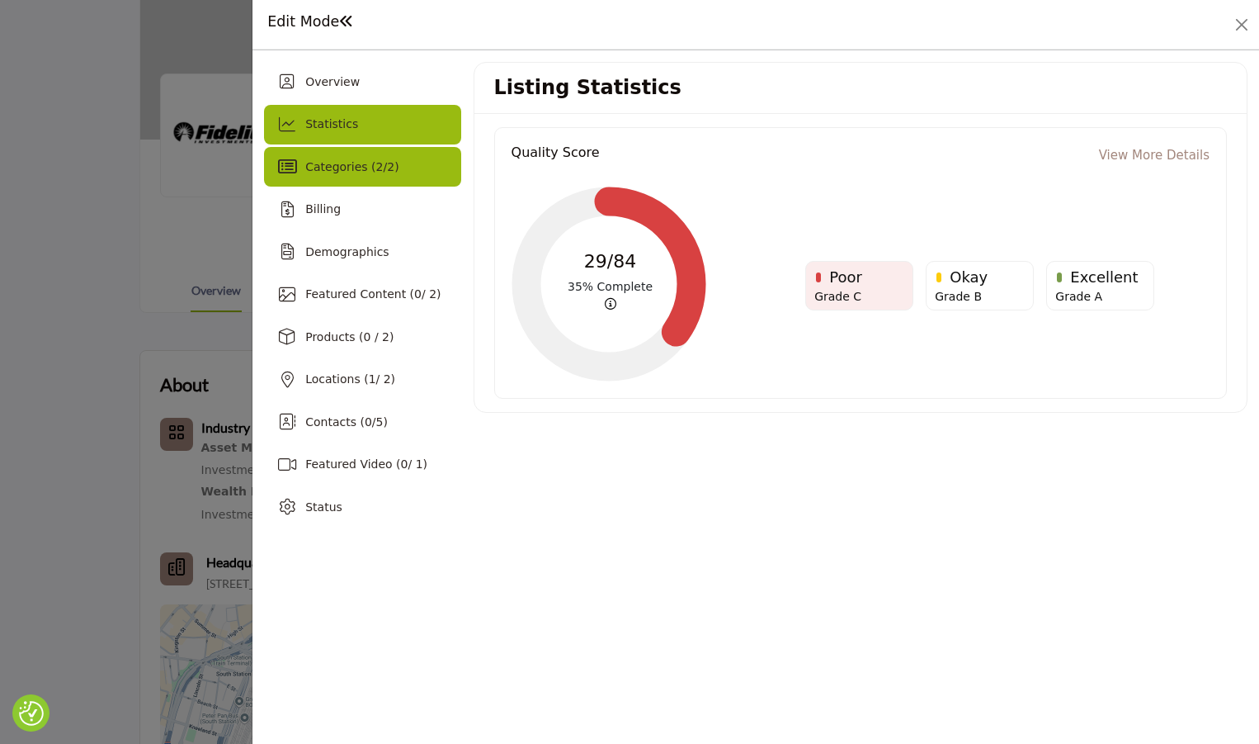
click at [361, 177] on div "Categories ( 2 / 2 )" at bounding box center [362, 167] width 196 height 40
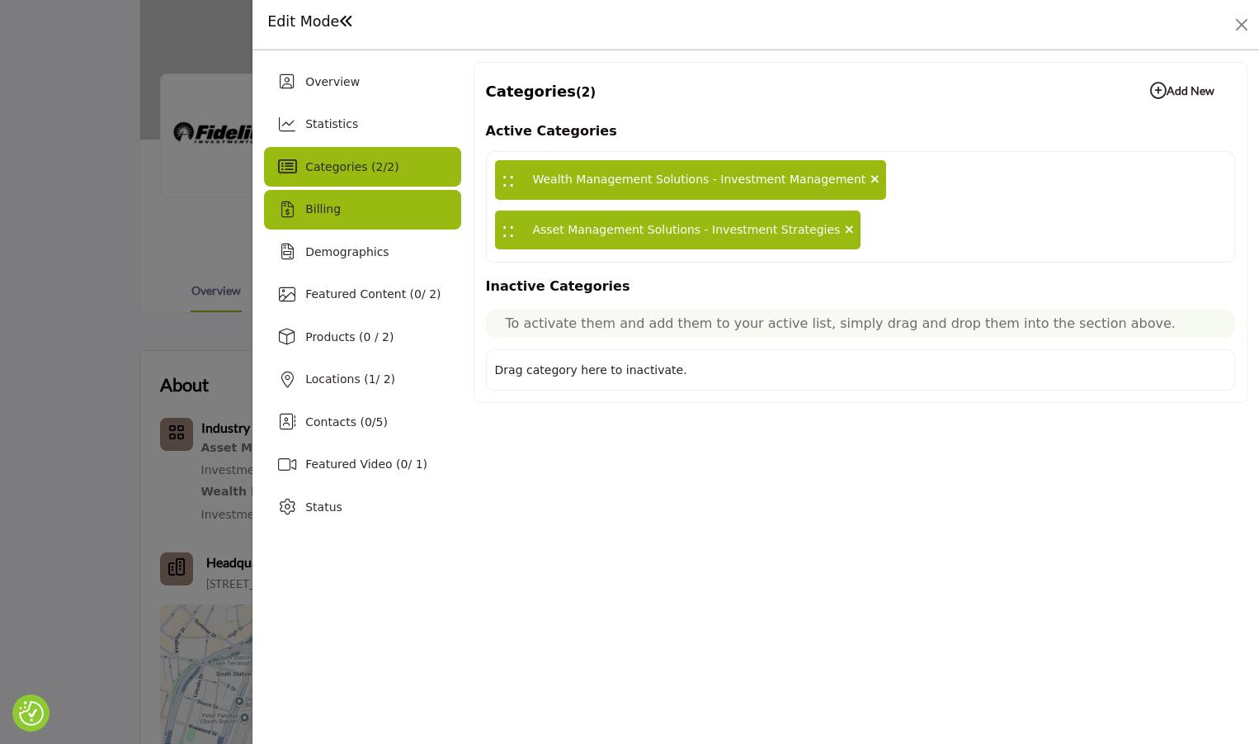
click at [347, 201] on div "Billing" at bounding box center [362, 210] width 196 height 40
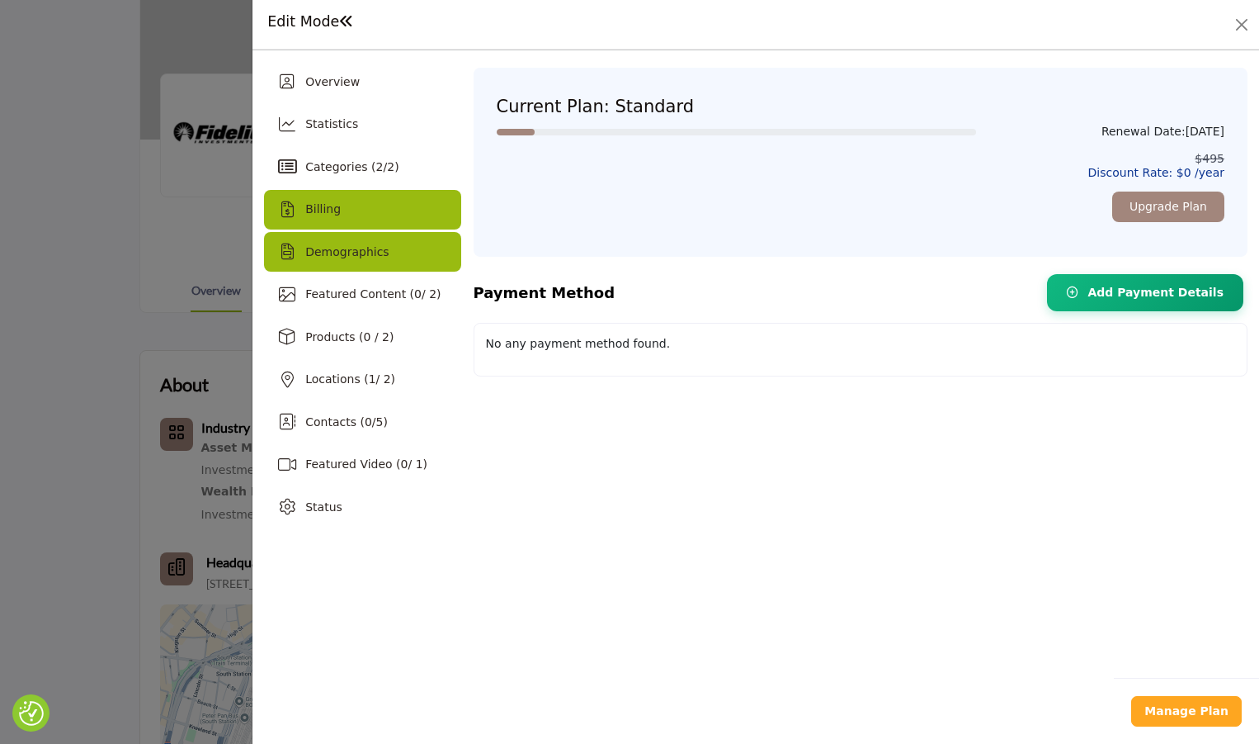
click at [360, 254] on span "Demographics" at bounding box center [346, 251] width 83 height 13
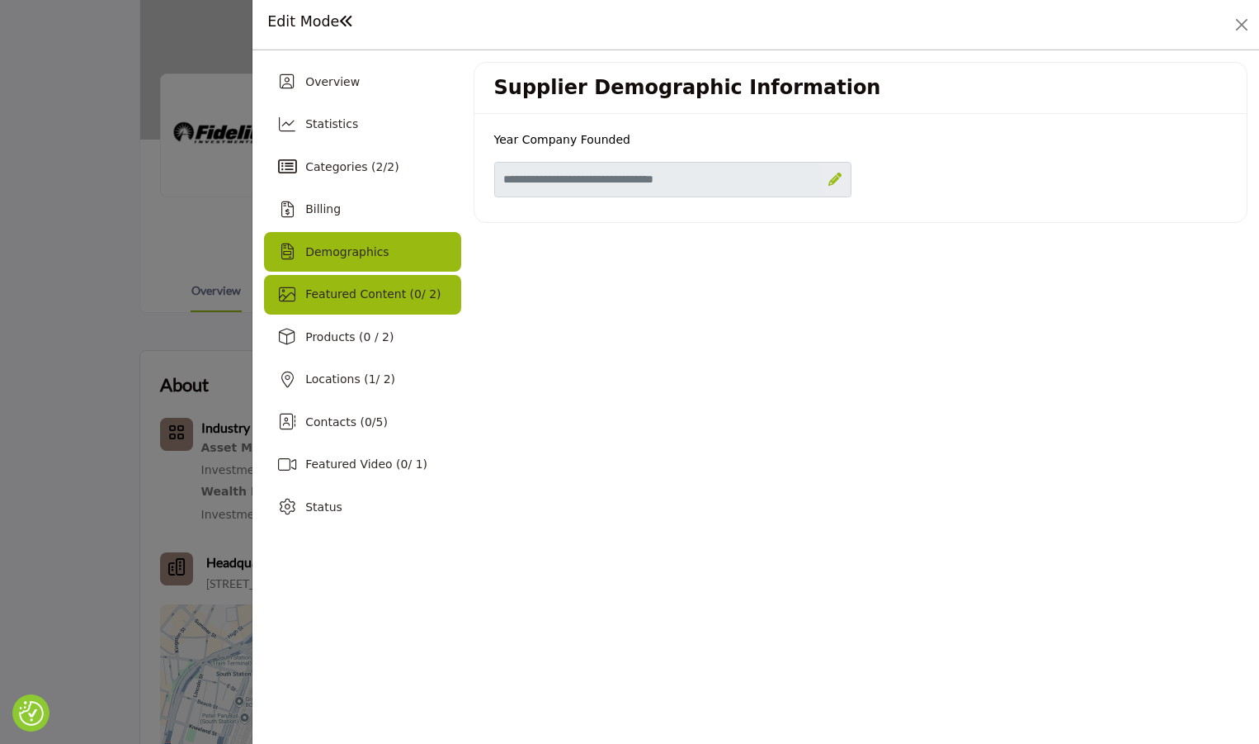
click at [367, 298] on span "Featured Content ( 0 / 2)" at bounding box center [372, 293] width 135 height 13
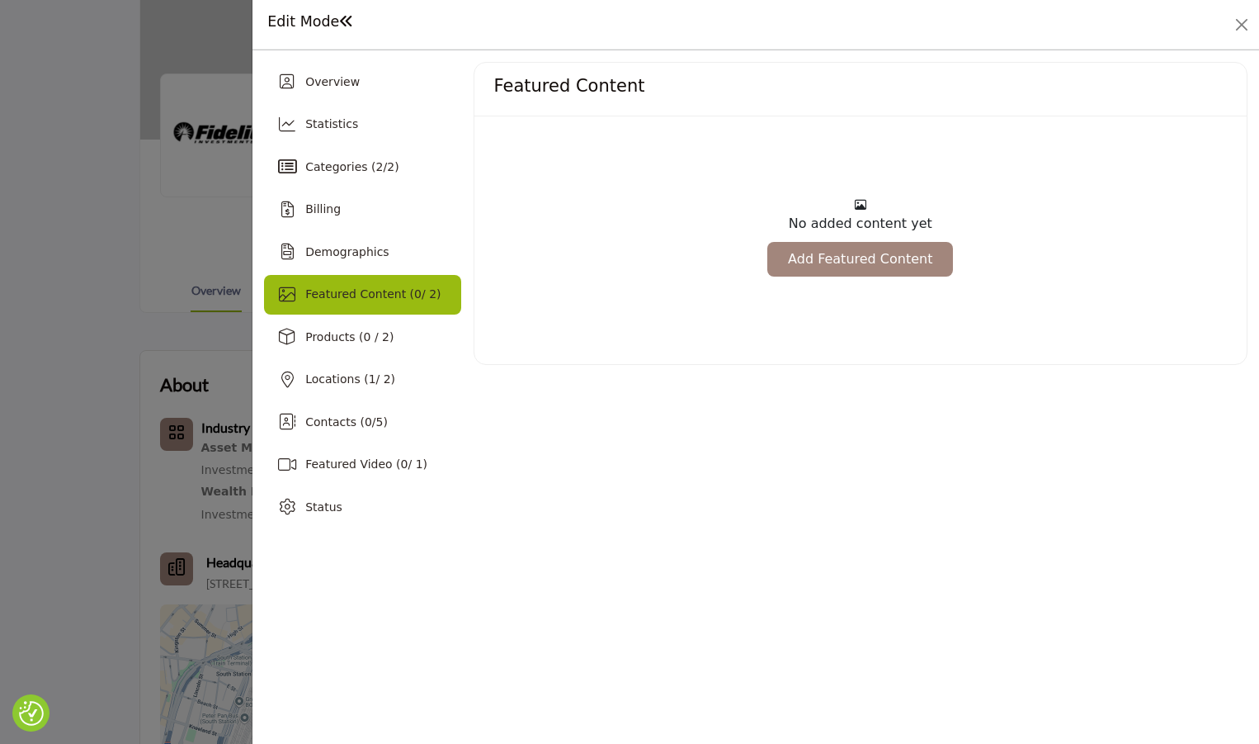
drag, startPoint x: 880, startPoint y: 267, endPoint x: 932, endPoint y: 358, distance: 104.6
click at [880, 267] on link "Add Featured Content" at bounding box center [861, 259] width 186 height 35
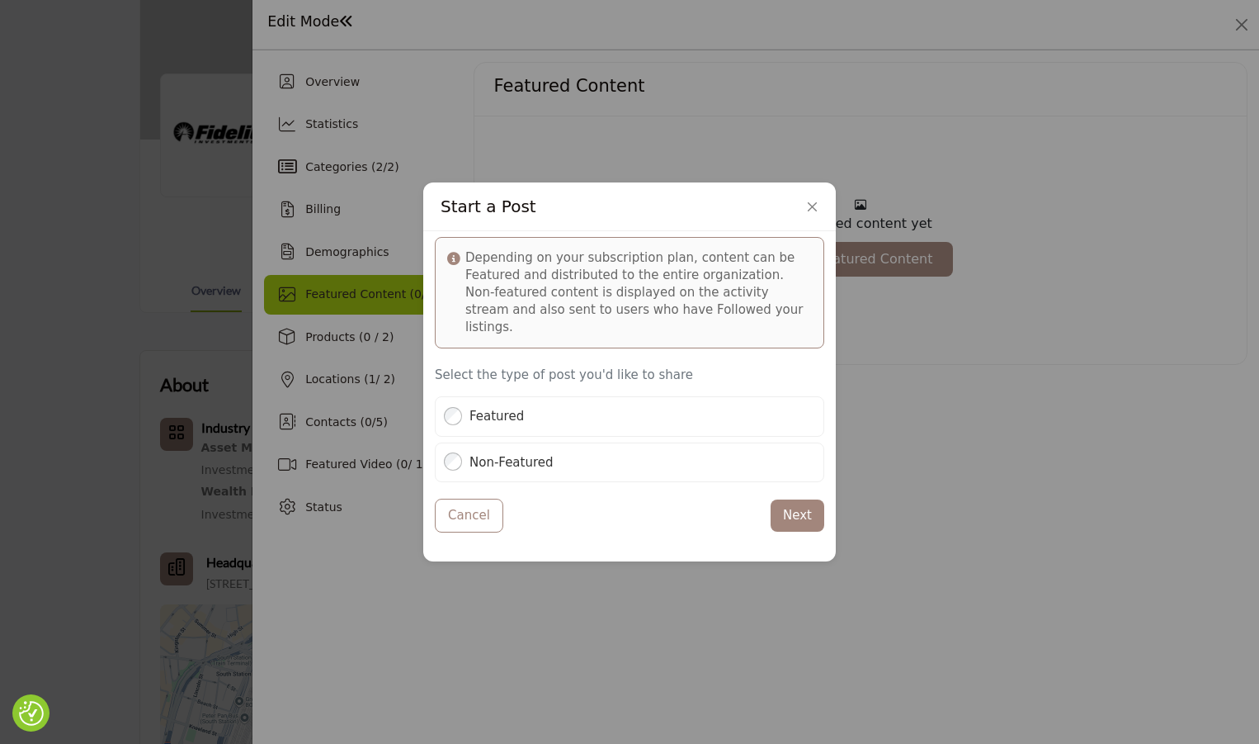
click at [666, 326] on p "Depending on your subscription plan, content can be Featured and distributed to…" at bounding box center [638, 292] width 347 height 87
click at [484, 275] on p "Depending on your subscription plan, content can be Featured and distributed to…" at bounding box center [638, 292] width 347 height 87
click at [793, 515] on button "Next" at bounding box center [798, 515] width 54 height 32
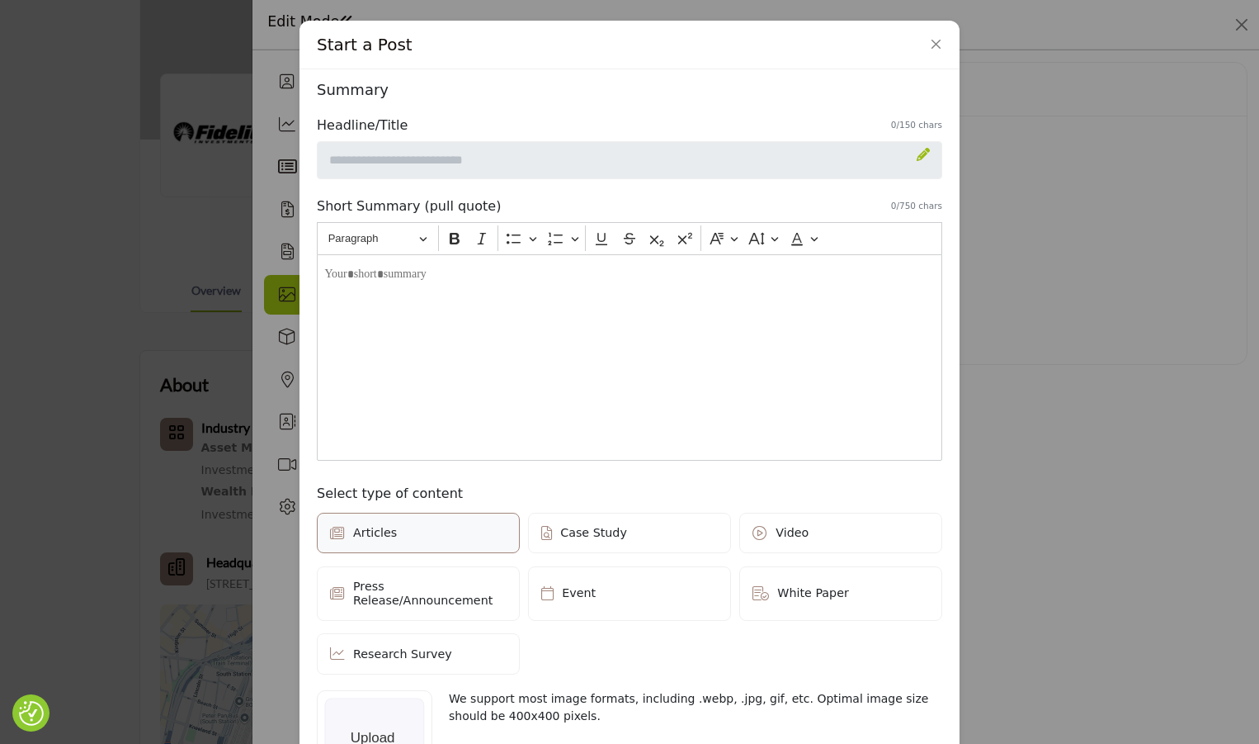
click at [435, 293] on div "Editor editing area: main" at bounding box center [630, 357] width 626 height 206
click at [919, 155] on icon at bounding box center [923, 154] width 13 height 13
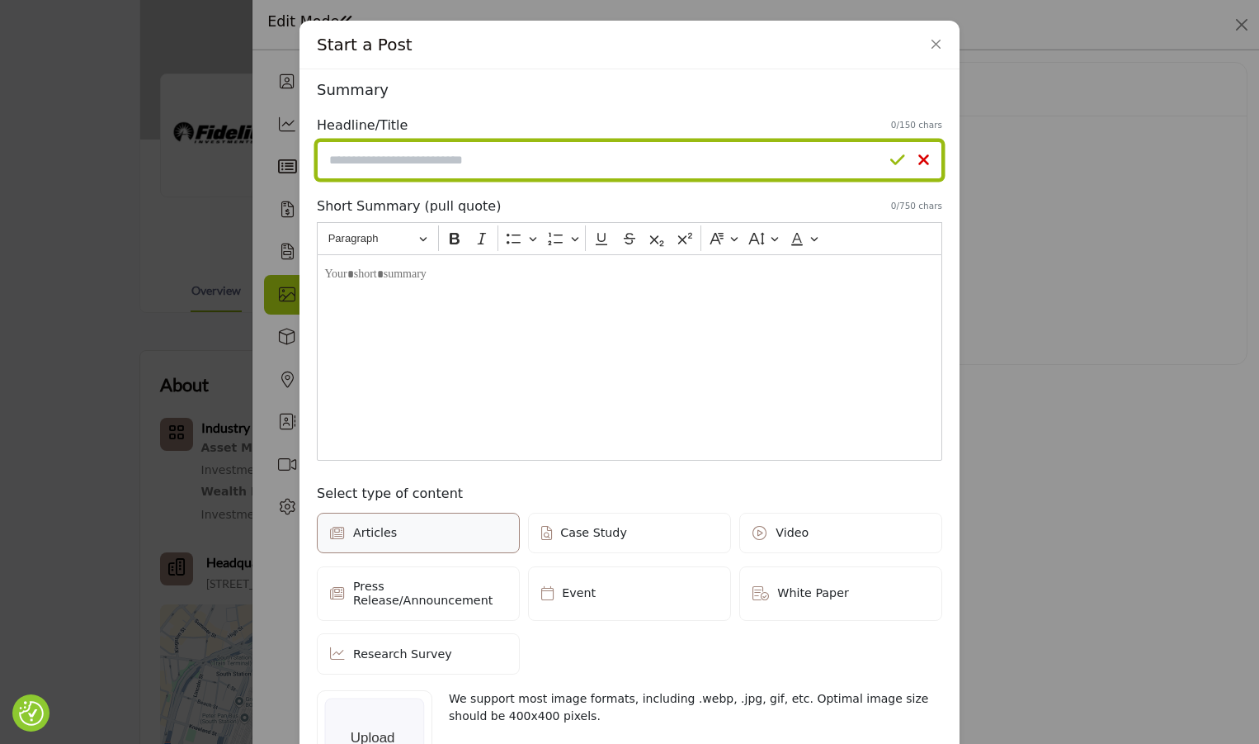
click at [514, 160] on input "Enter a compelling headline" at bounding box center [630, 160] width 626 height 38
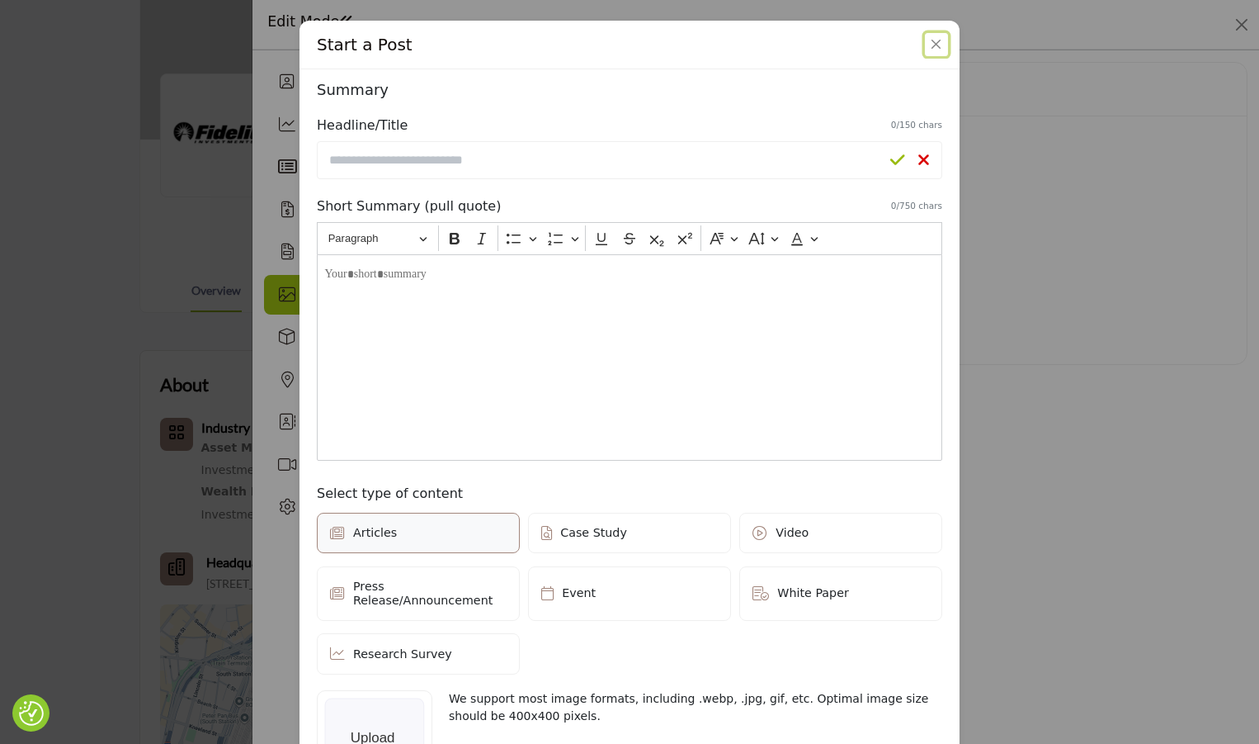
click at [927, 49] on button "Close" at bounding box center [936, 44] width 23 height 23
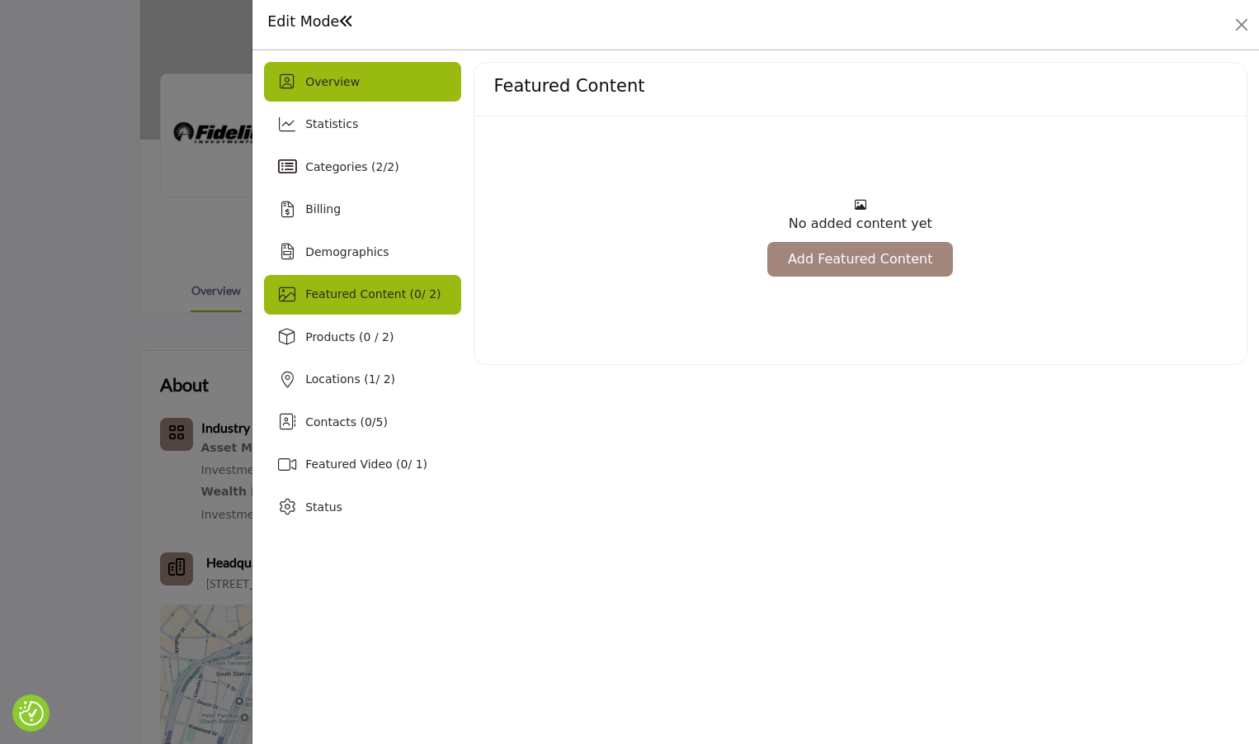
click at [388, 91] on div "Overview" at bounding box center [362, 82] width 196 height 40
click at [339, 81] on span "Overview" at bounding box center [332, 81] width 54 height 13
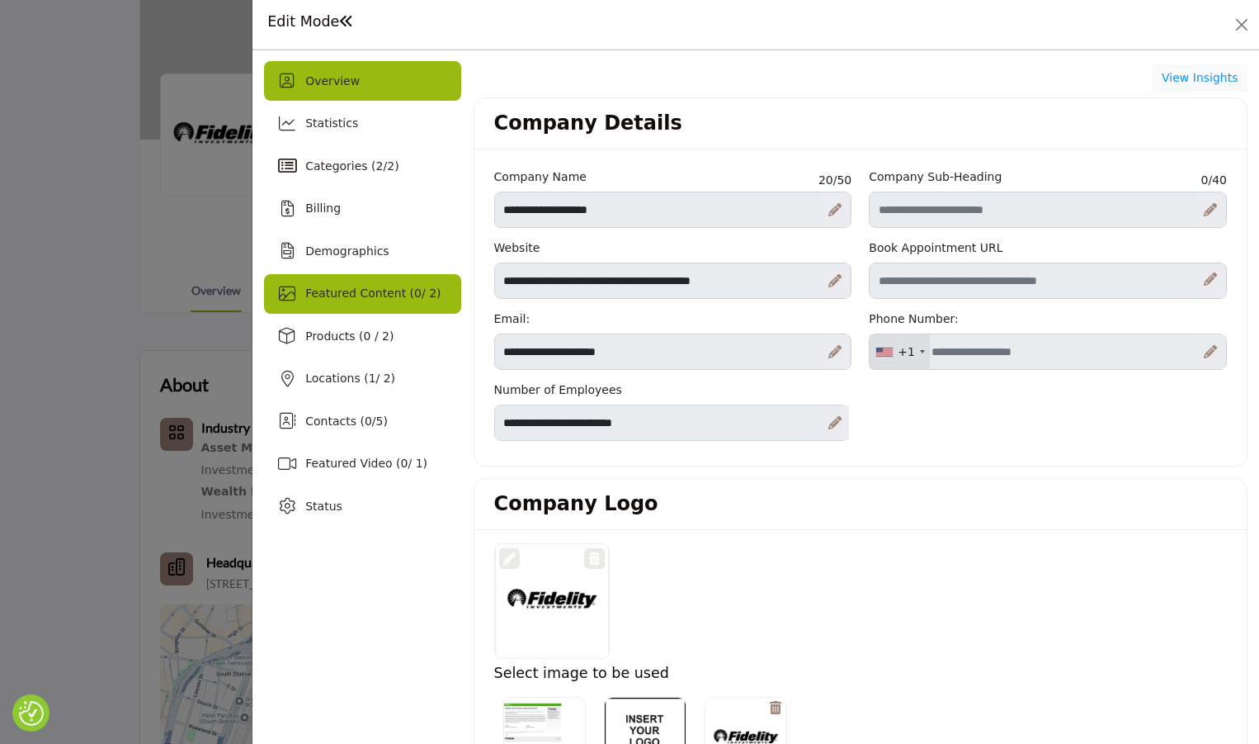
click at [392, 294] on span "Featured Content ( 0 / 2)" at bounding box center [372, 292] width 135 height 13
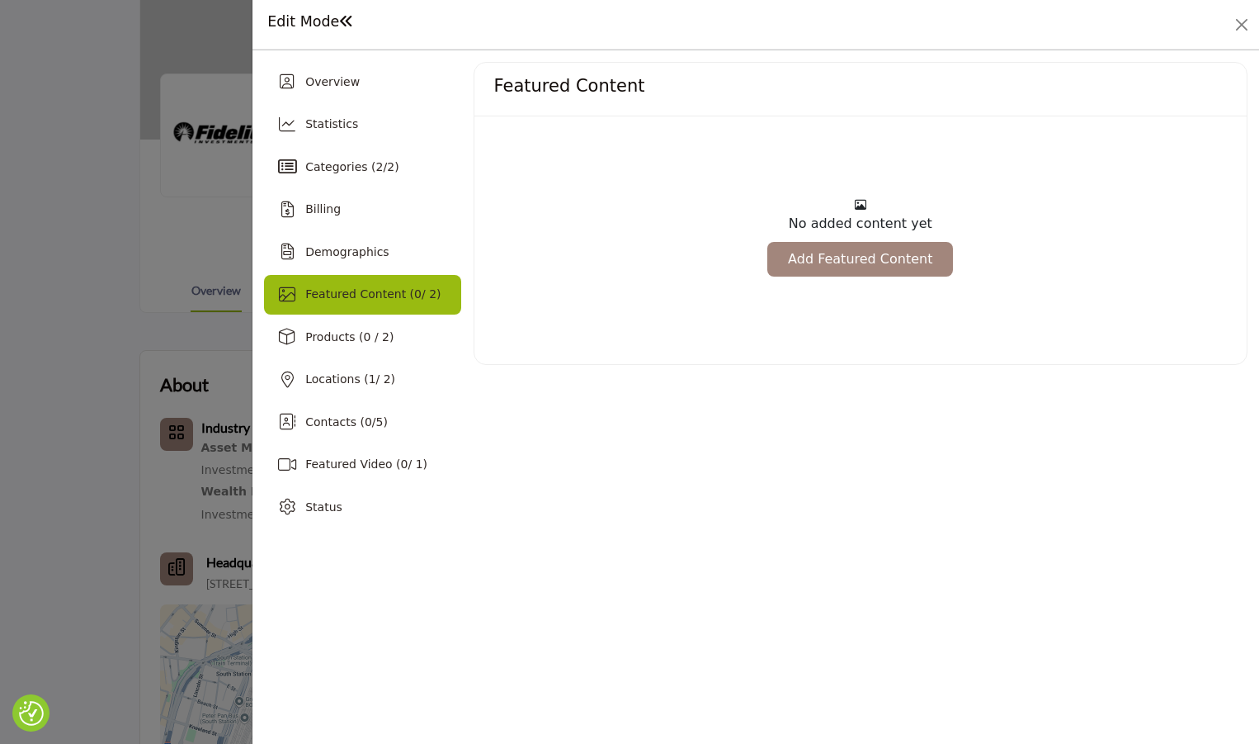
drag, startPoint x: 890, startPoint y: 268, endPoint x: 1115, endPoint y: 358, distance: 242.6
click at [890, 268] on link "Add Featured Content" at bounding box center [861, 259] width 186 height 35
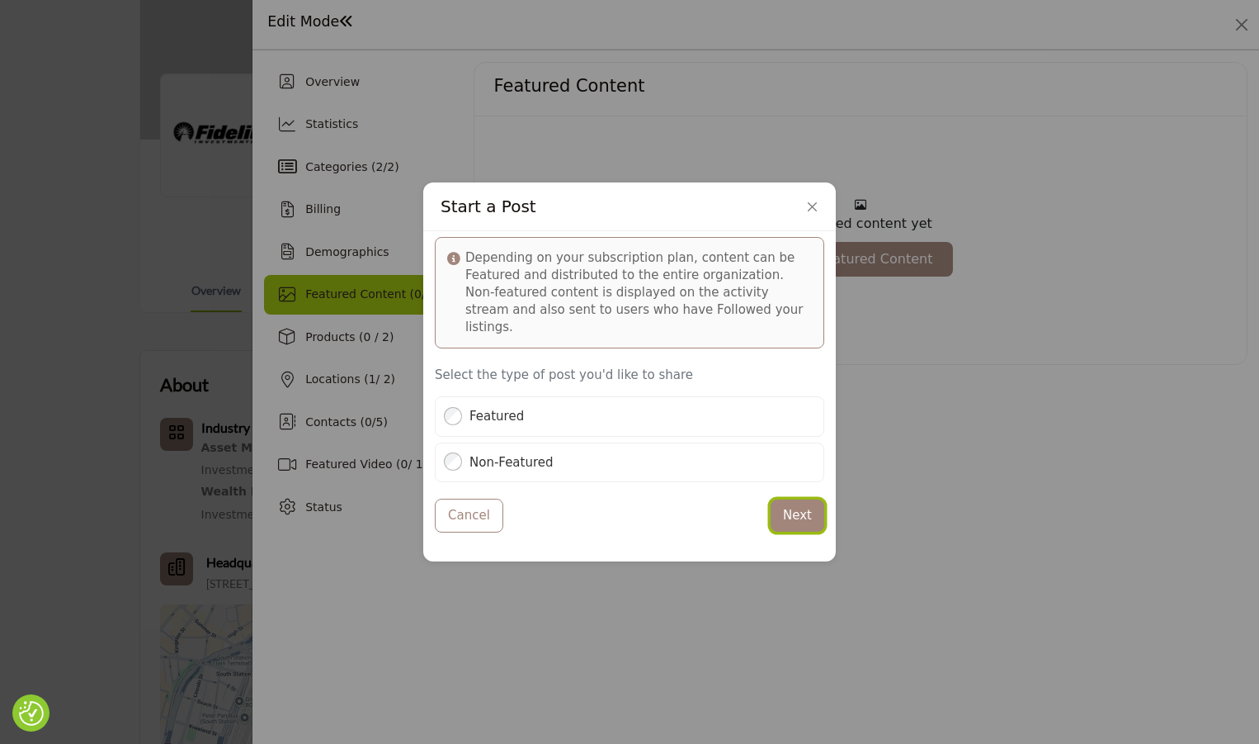
click at [820, 518] on button "Next" at bounding box center [798, 515] width 54 height 32
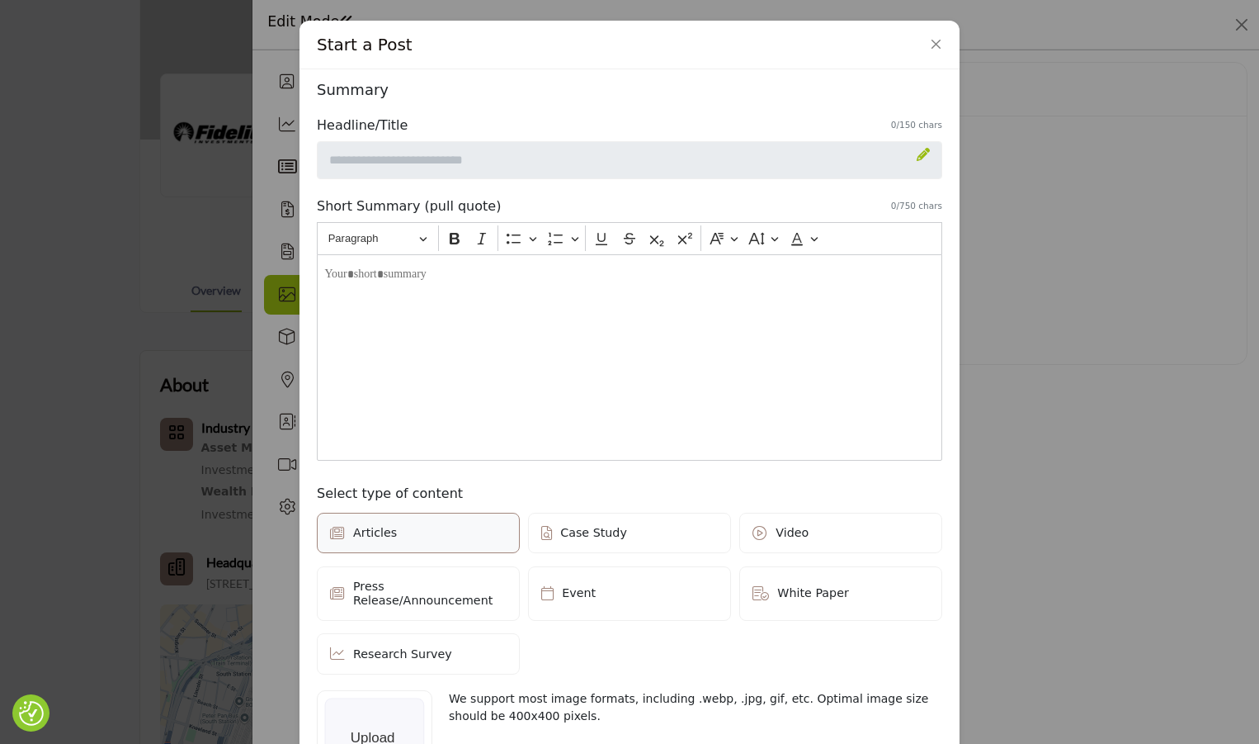
click at [920, 161] on icon at bounding box center [923, 154] width 13 height 13
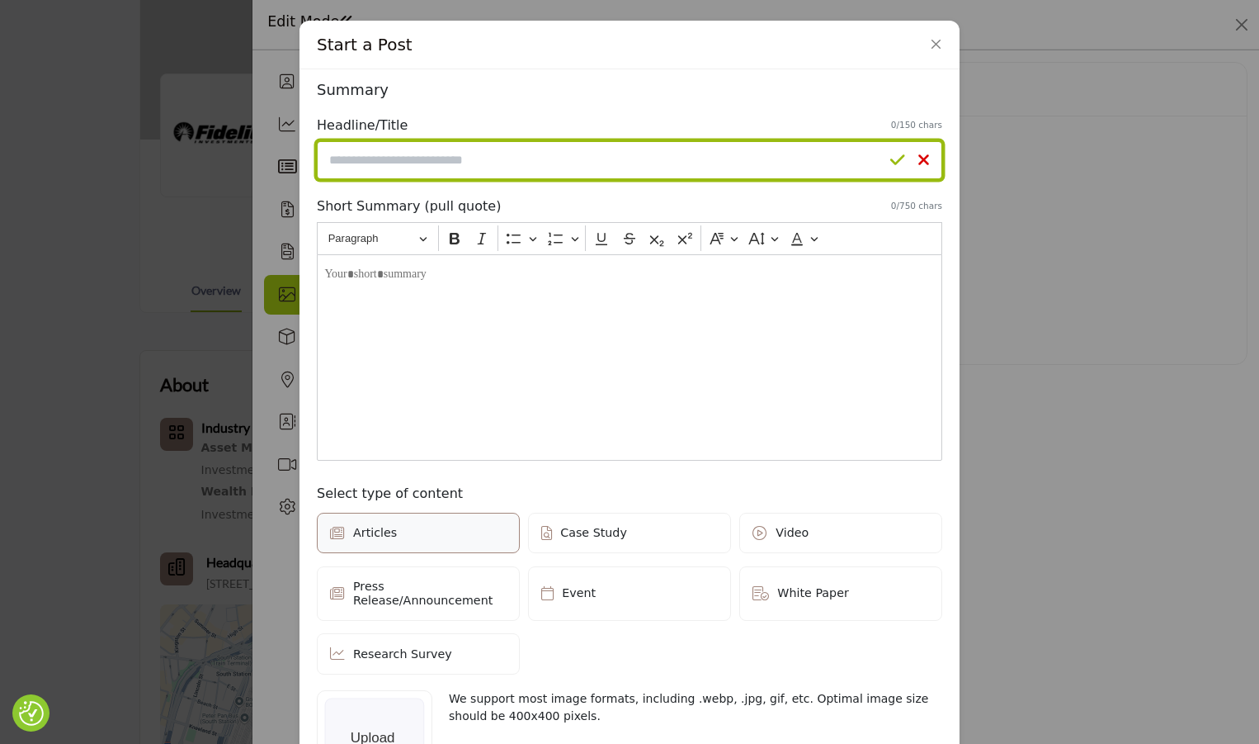
click at [472, 159] on input "Enter a compelling headline" at bounding box center [630, 160] width 626 height 38
paste input "**********"
type input "**********"
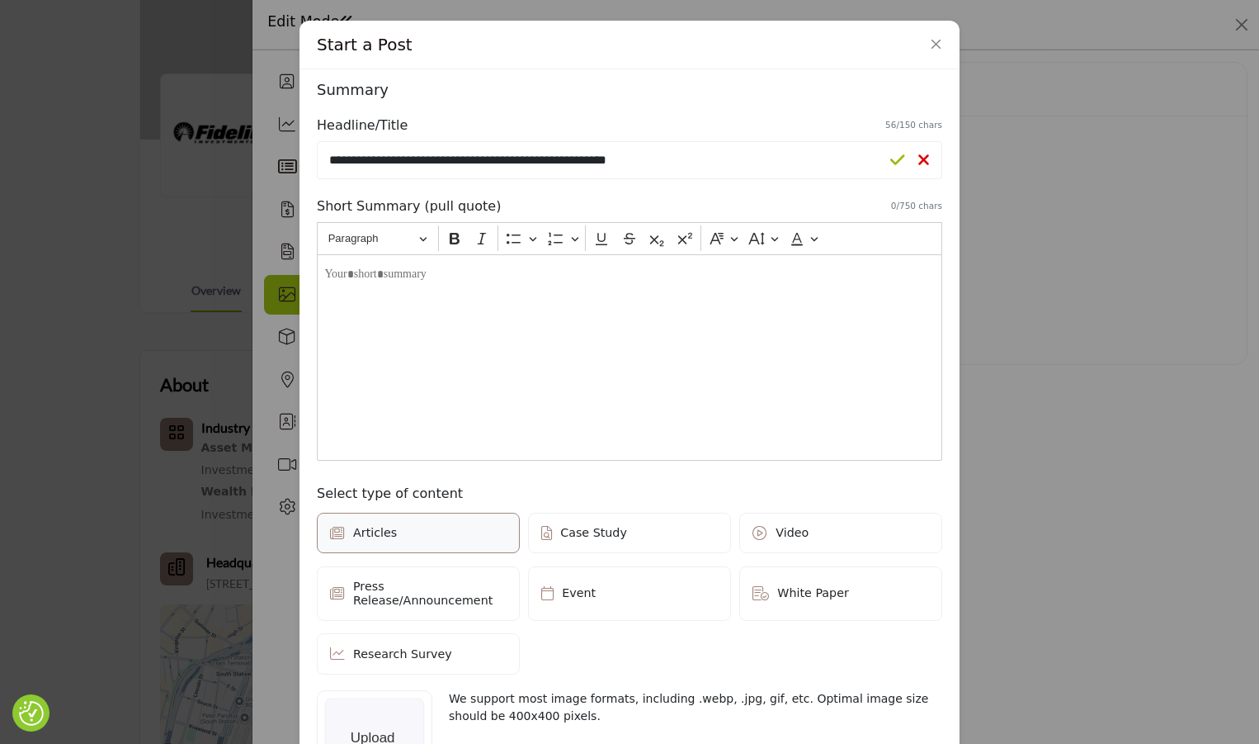
click at [568, 290] on div "Editor editing area: main" at bounding box center [630, 357] width 626 height 206
click at [511, 288] on div "Editor editing area: main" at bounding box center [630, 357] width 626 height 206
click at [337, 266] on p "**********" at bounding box center [629, 283] width 610 height 35
click at [385, 286] on span "**********" at bounding box center [622, 282] width 596 height 29
drag, startPoint x: 499, startPoint y: 342, endPoint x: 664, endPoint y: 418, distance: 181.3
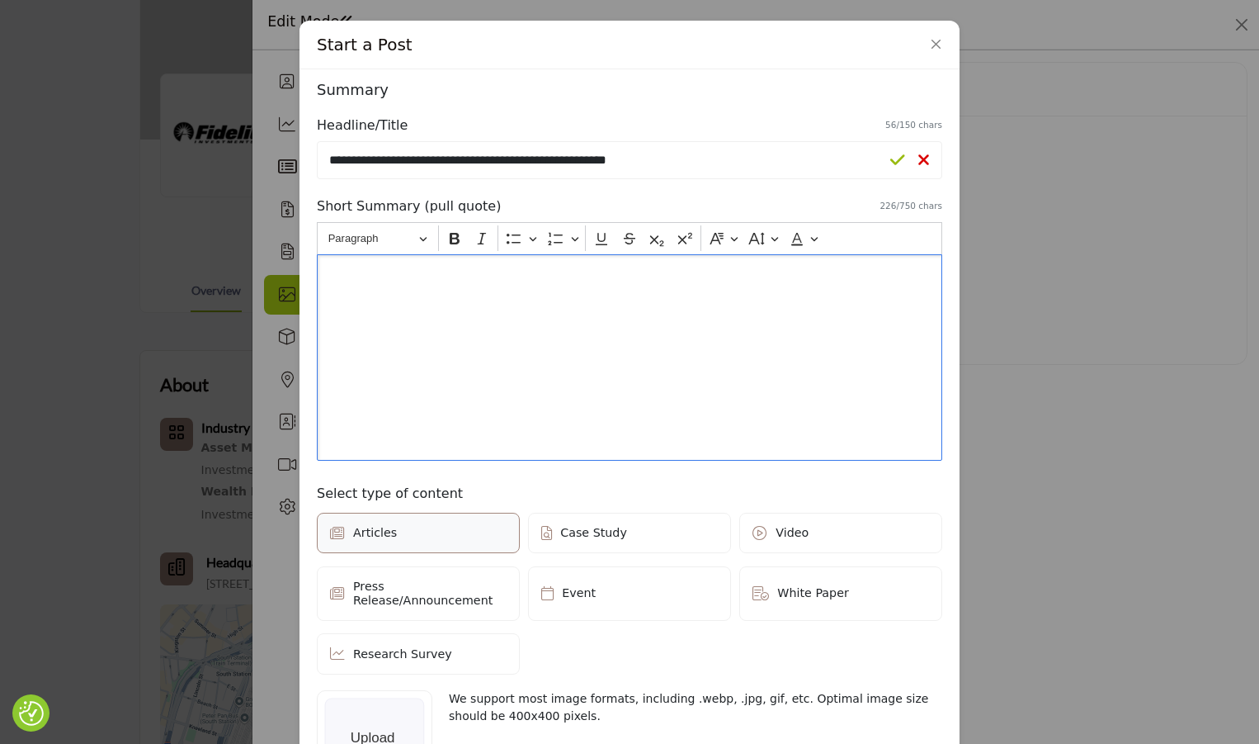
click at [502, 344] on div "**********" at bounding box center [630, 357] width 626 height 206
click at [571, 316] on div "**********" at bounding box center [630, 357] width 626 height 206
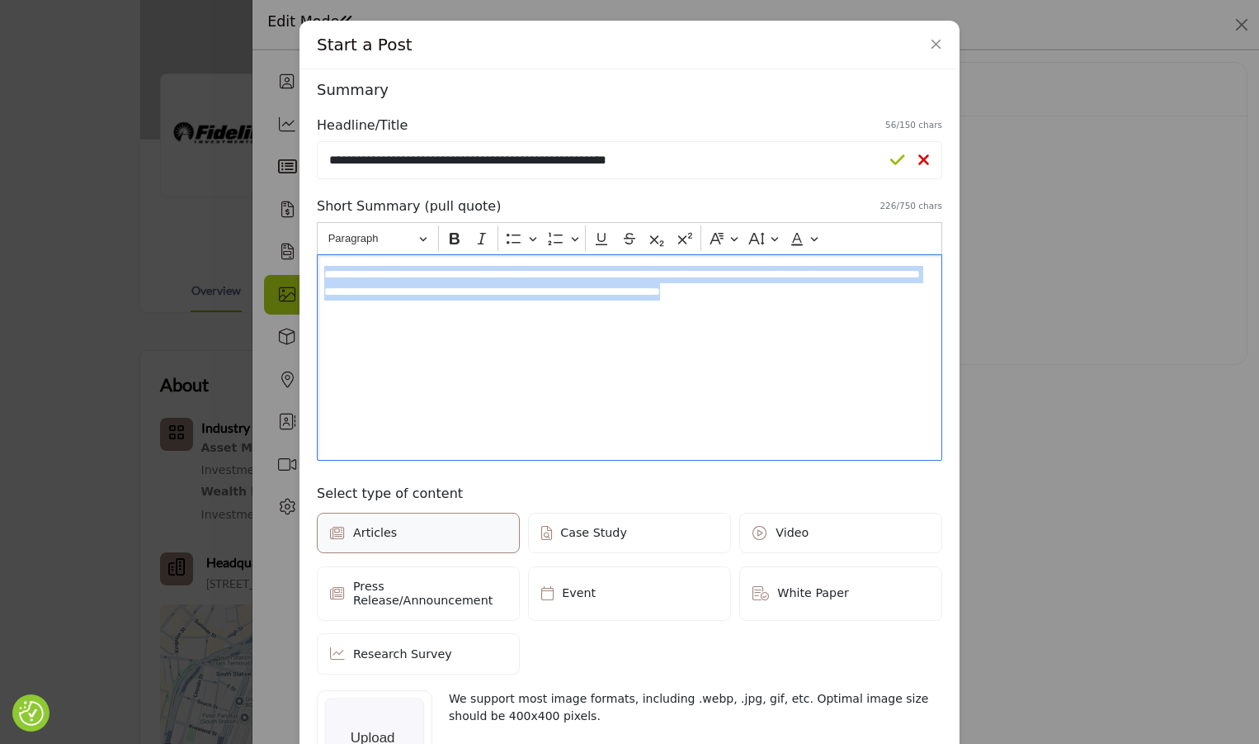
drag, startPoint x: 932, startPoint y: 422, endPoint x: 278, endPoint y: 239, distance: 678.6
click at [278, 239] on div "Start a Post Depending on your subscription plan, content can be Featured and d…" at bounding box center [629, 372] width 1259 height 744
click at [459, 343] on div "**********" at bounding box center [630, 357] width 626 height 206
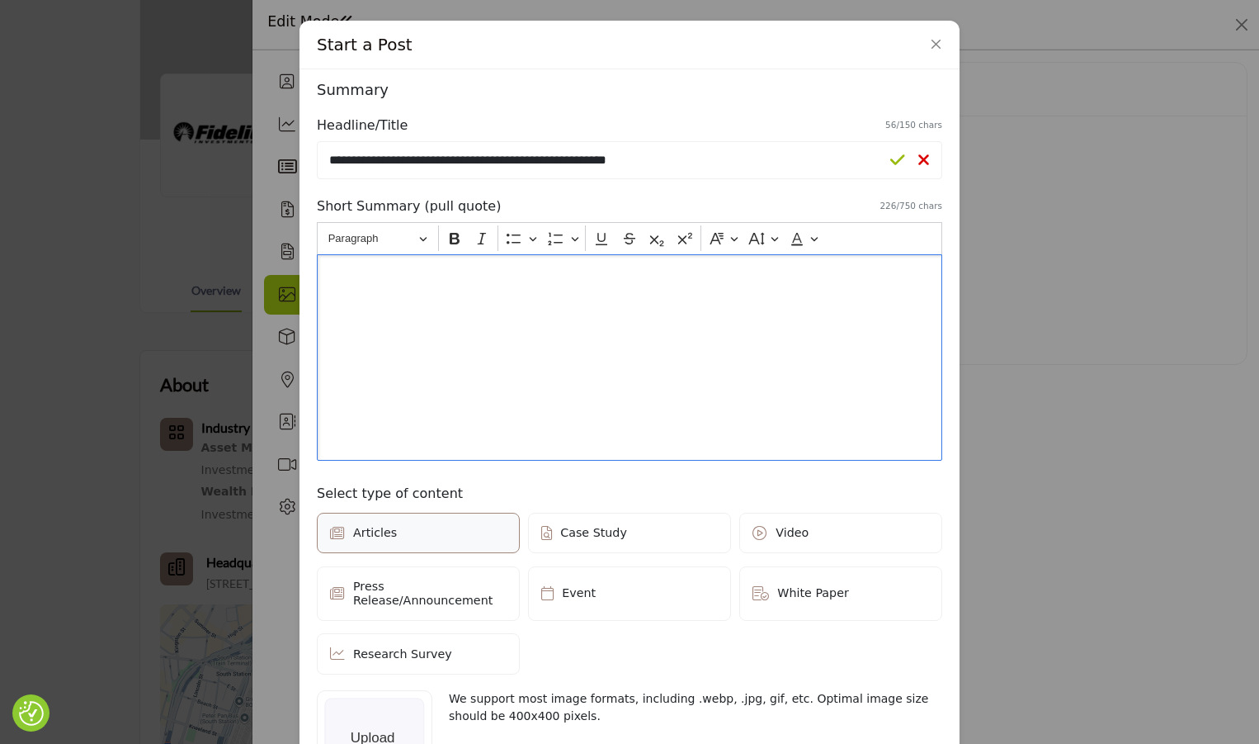
click at [359, 294] on span "**********" at bounding box center [622, 282] width 596 height 29
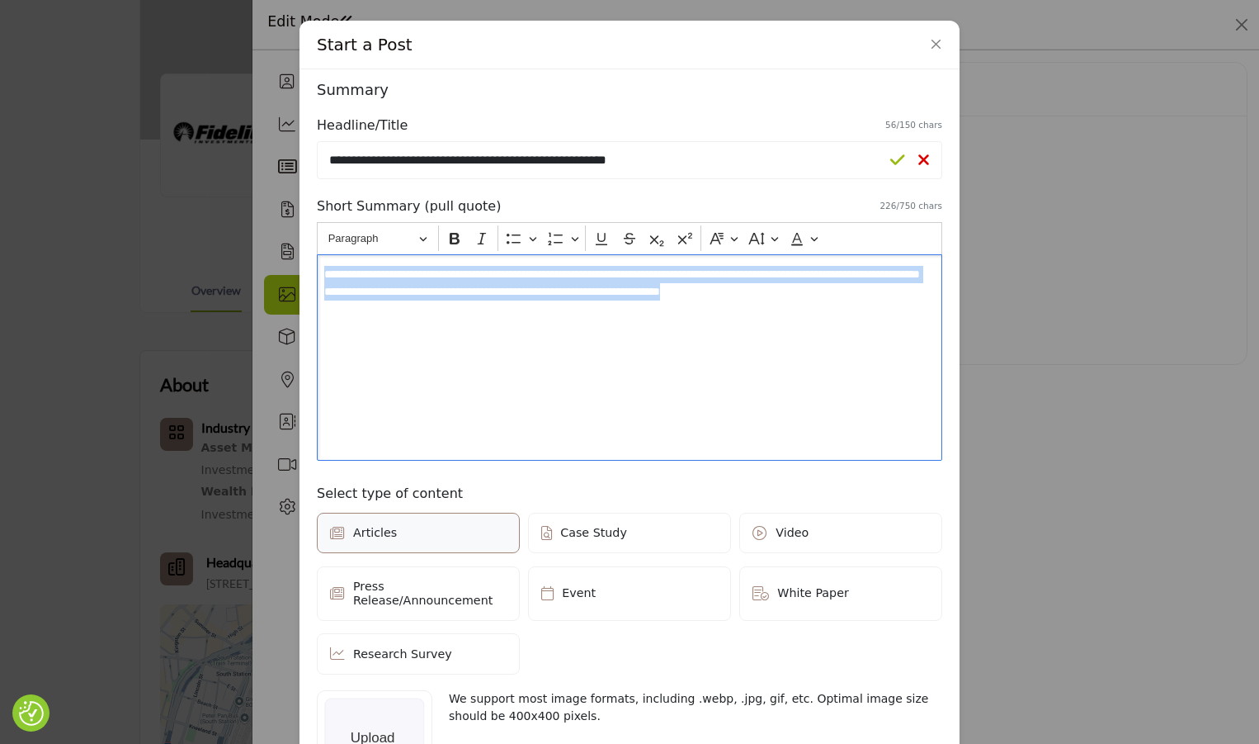
drag, startPoint x: 320, startPoint y: 265, endPoint x: 984, endPoint y: 612, distance: 749.0
click at [984, 612] on div "Start a Post Depending on your subscription plan, content can be Featured and d…" at bounding box center [629, 372] width 1259 height 744
click at [682, 320] on div "**********" at bounding box center [630, 357] width 626 height 206
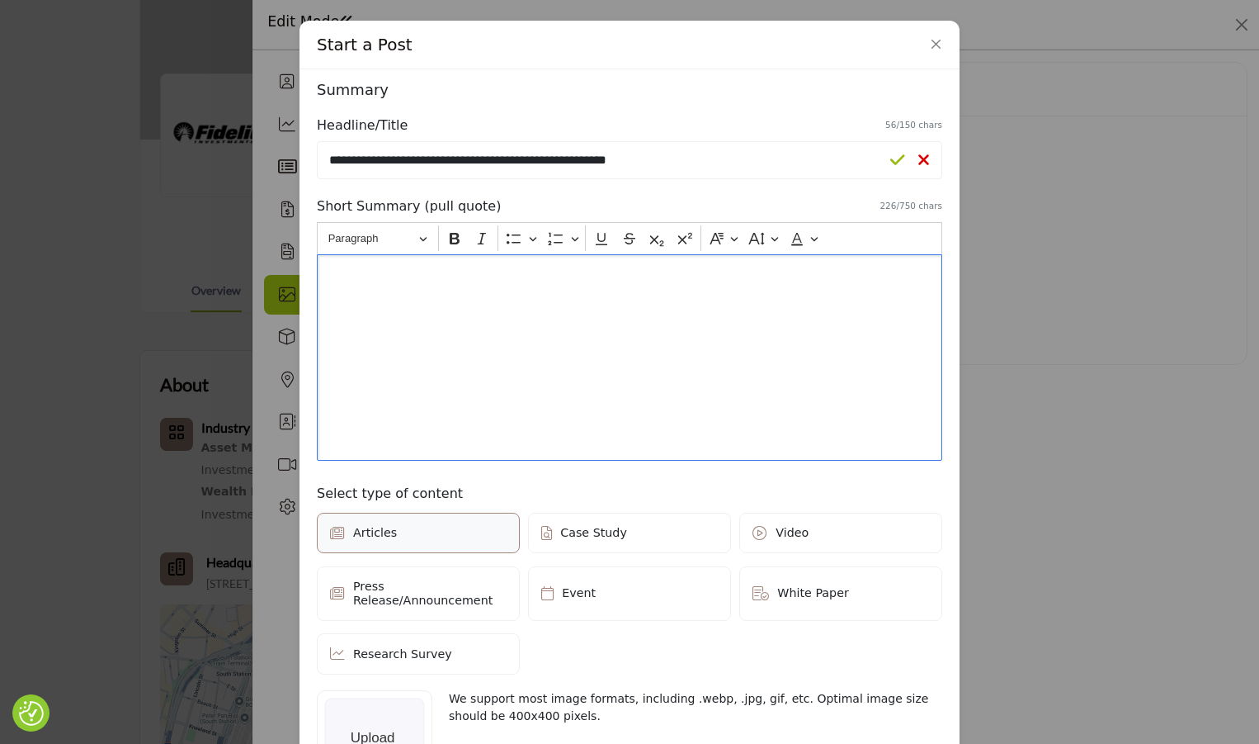
drag, startPoint x: 823, startPoint y: 304, endPoint x: 902, endPoint y: 295, distance: 79.7
click at [832, 301] on div "**********" at bounding box center [630, 357] width 626 height 206
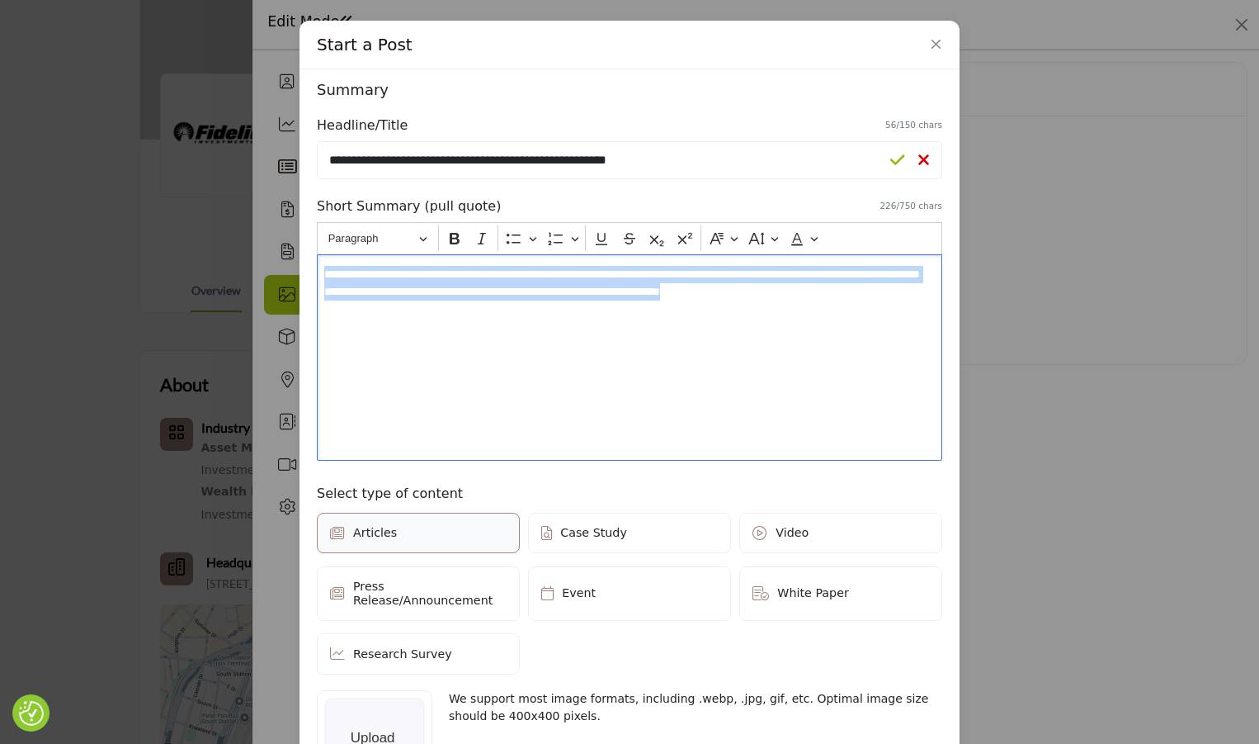
drag, startPoint x: 914, startPoint y: 291, endPoint x: 262, endPoint y: 244, distance: 654.5
click at [262, 244] on div "Start a Post Depending on your subscription plan, content can be Featured and d…" at bounding box center [629, 372] width 1259 height 744
click at [890, 313] on div "**********" at bounding box center [630, 357] width 626 height 206
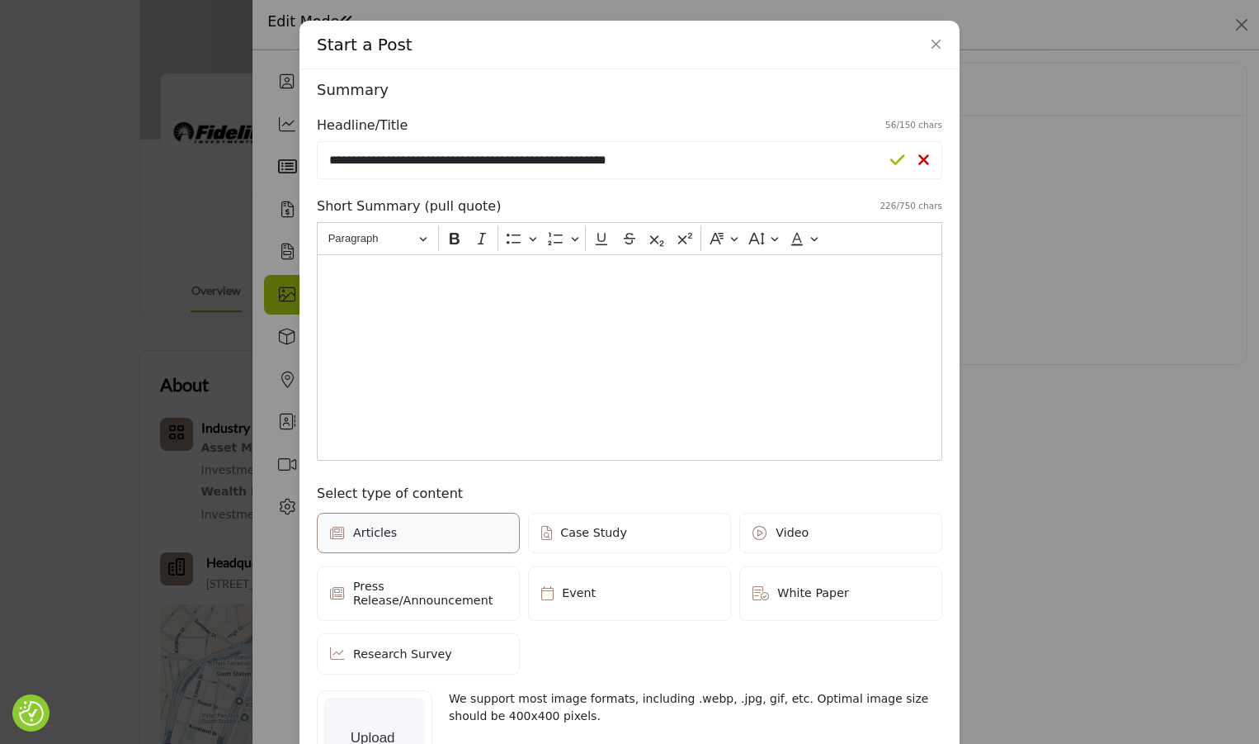
drag, startPoint x: 593, startPoint y: 276, endPoint x: 970, endPoint y: 367, distance: 387.9
click at [970, 367] on div "Start a Post Depending on your subscription plan, content can be Featured and d…" at bounding box center [629, 372] width 1259 height 744
click at [900, 159] on icon at bounding box center [898, 160] width 15 height 17
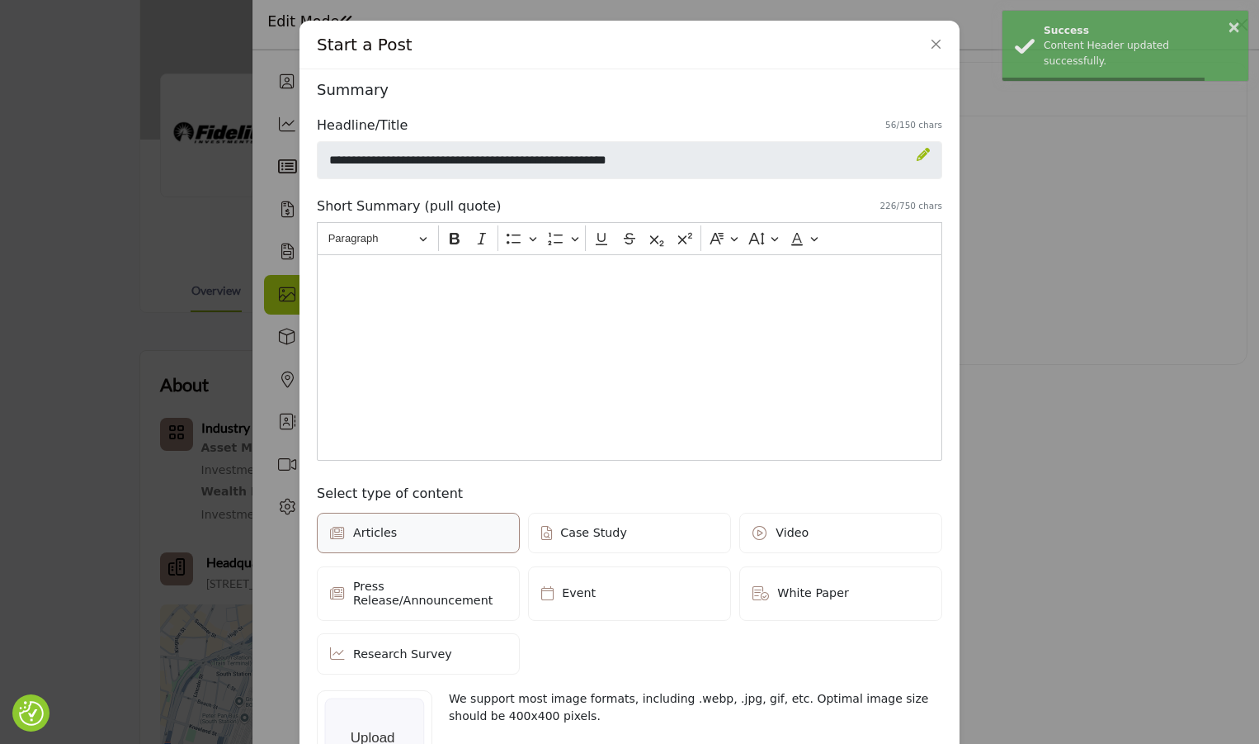
click at [681, 288] on span "**********" at bounding box center [622, 282] width 596 height 29
click at [471, 307] on span "**********" at bounding box center [622, 300] width 596 height 64
drag, startPoint x: 311, startPoint y: 261, endPoint x: 343, endPoint y: 267, distance: 32.0
click at [343, 267] on div "**********" at bounding box center [629, 582] width 637 height 1015
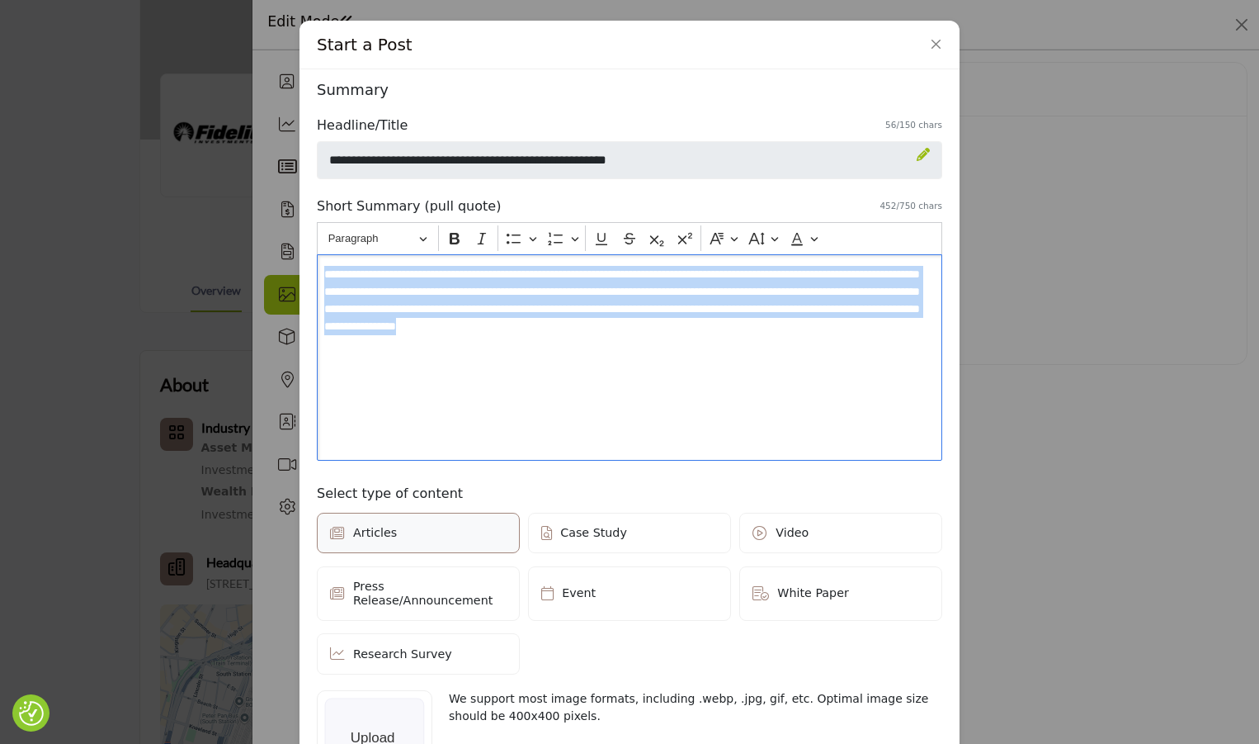
drag, startPoint x: 316, startPoint y: 267, endPoint x: 909, endPoint y: 480, distance: 629.7
click at [909, 480] on div "**********" at bounding box center [629, 582] width 637 height 1015
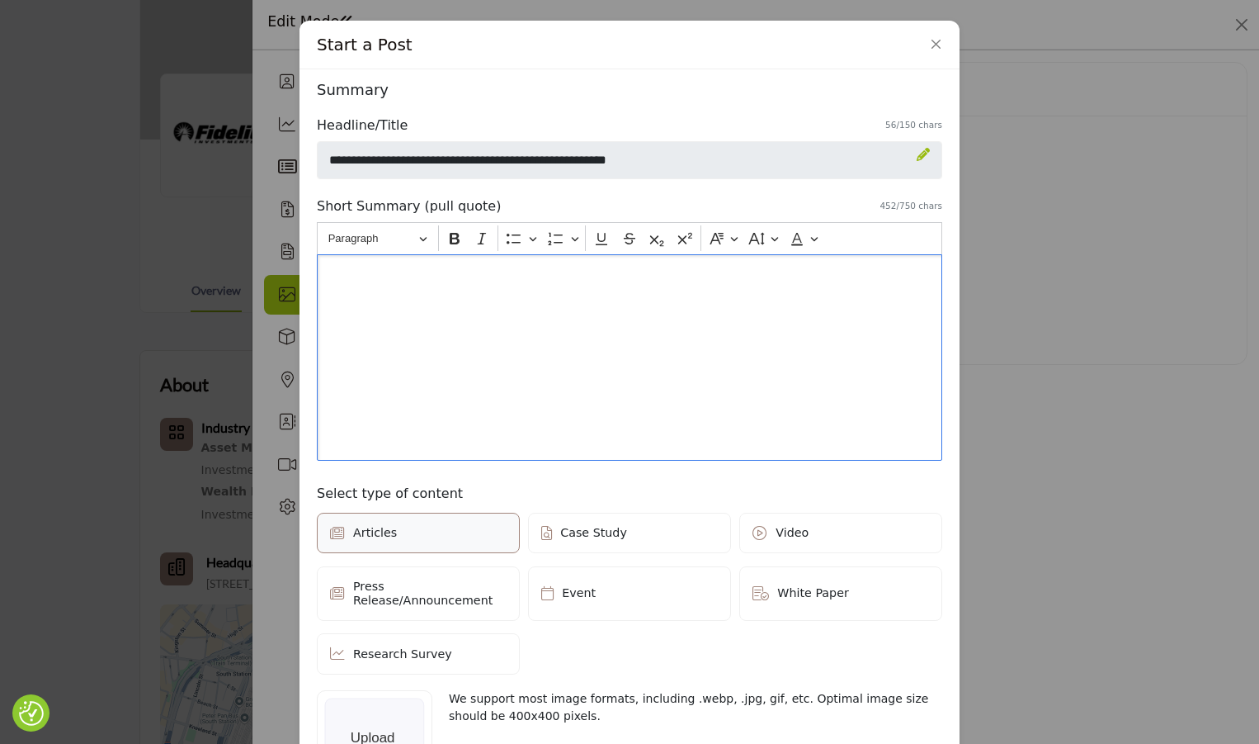
click at [801, 338] on div "**********" at bounding box center [630, 357] width 626 height 206
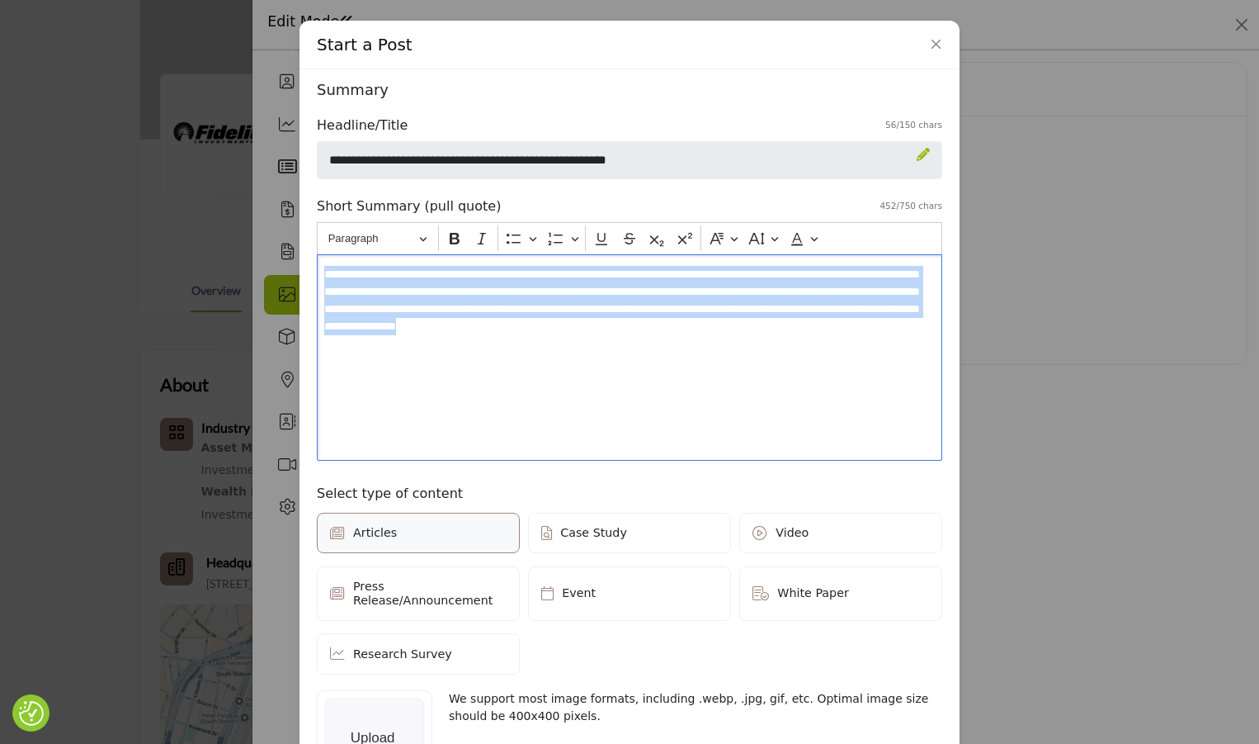
drag, startPoint x: 856, startPoint y: 328, endPoint x: 306, endPoint y: 253, distance: 554.9
click at [291, 253] on div "Start a Post Depending on your subscription plan, content can be Featured and d…" at bounding box center [629, 372] width 1259 height 744
click at [442, 292] on span "**********" at bounding box center [622, 300] width 596 height 64
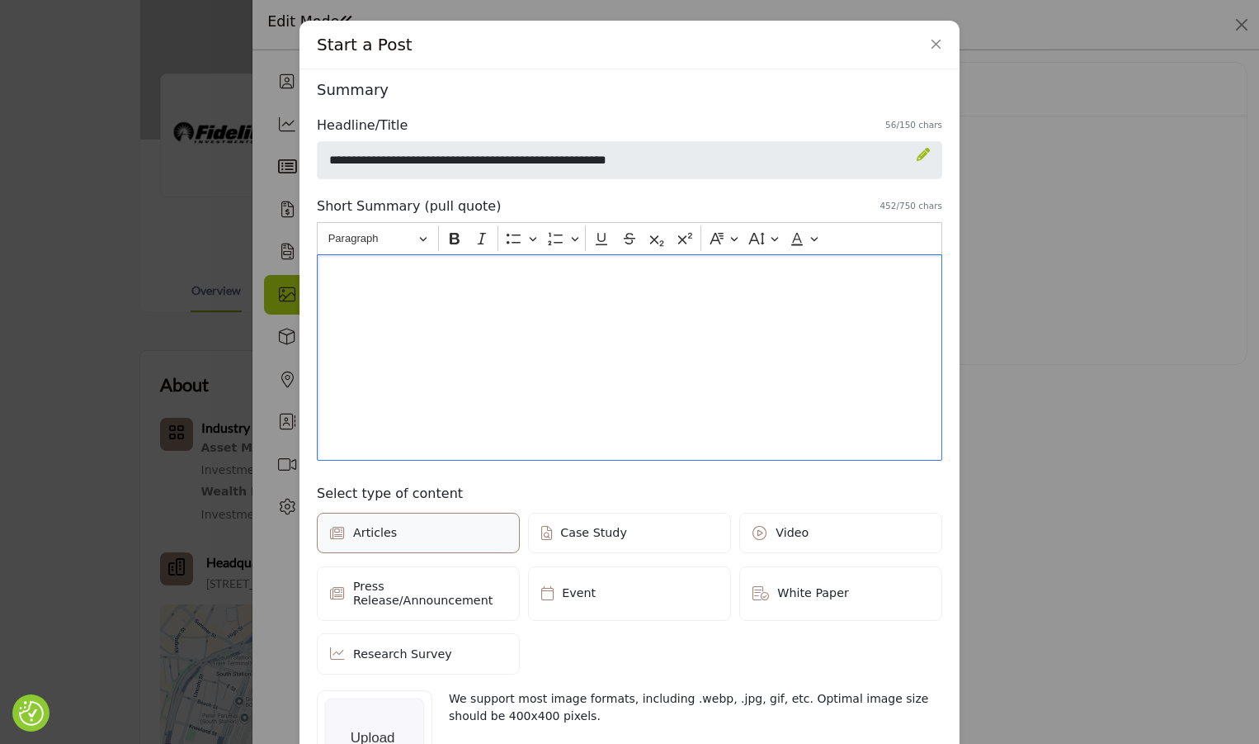
click at [546, 302] on span "**********" at bounding box center [622, 300] width 596 height 64
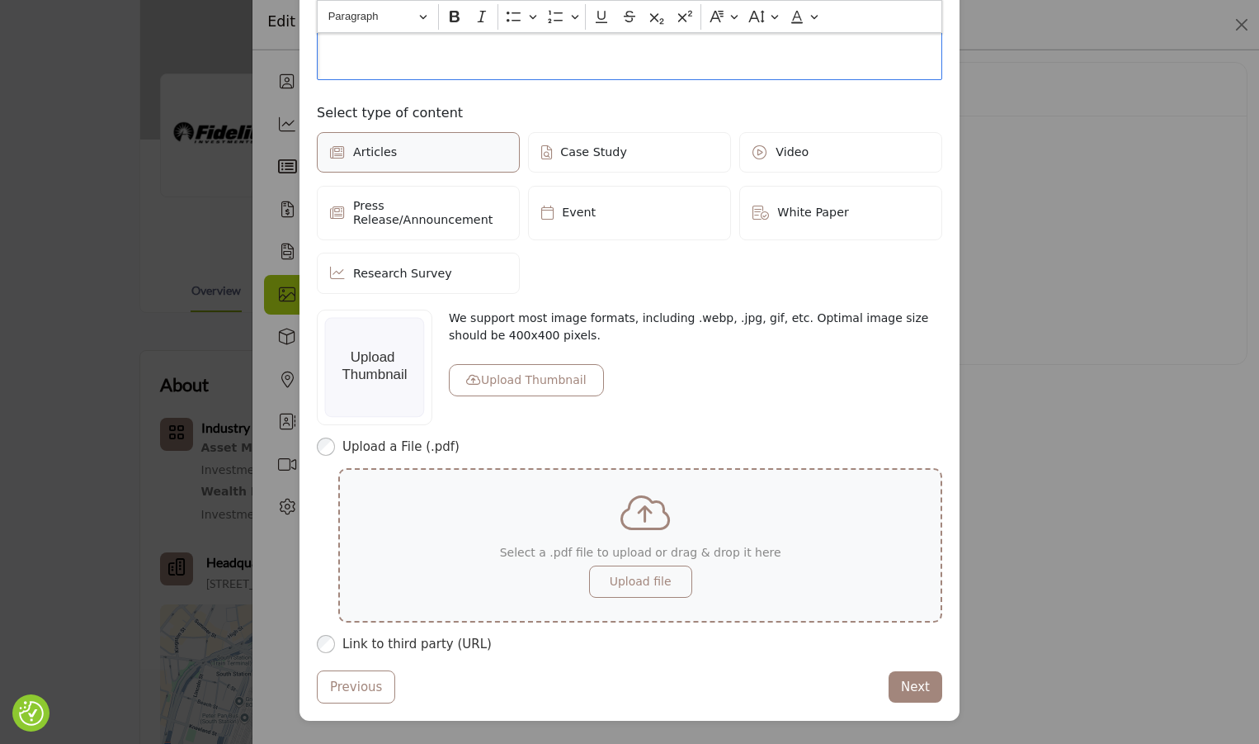
scroll to position [381, 0]
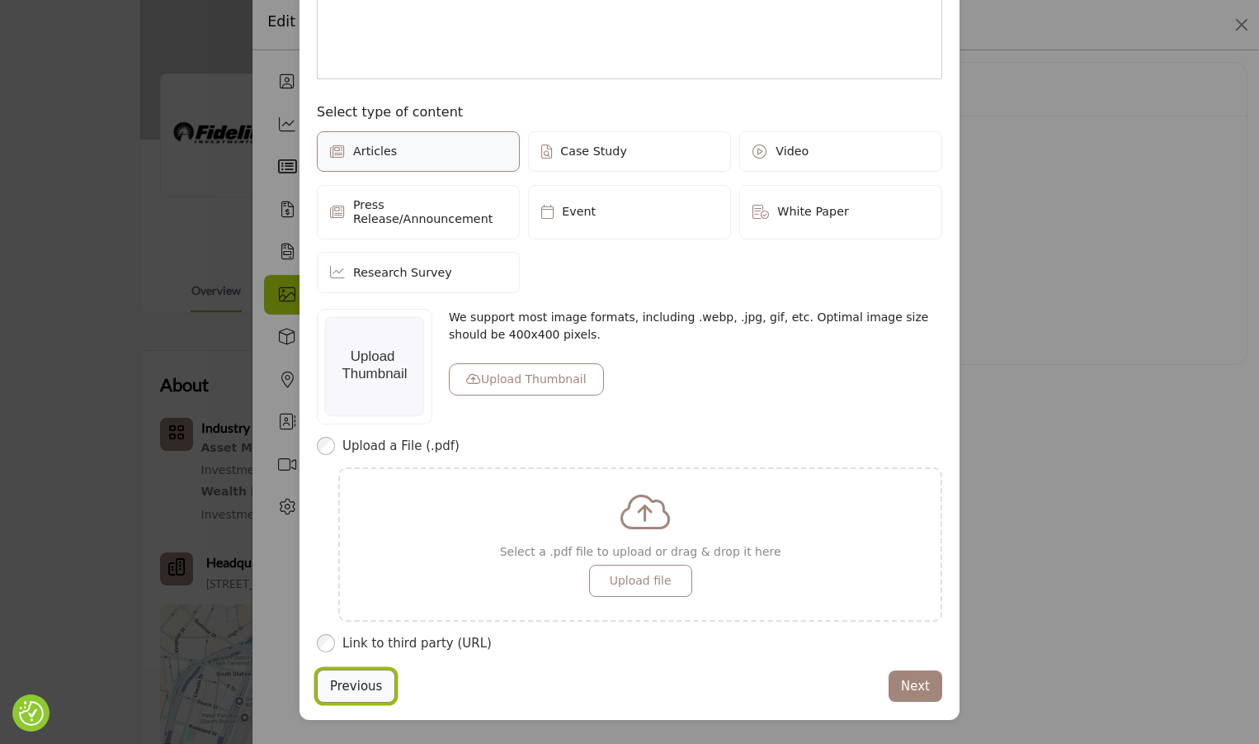
click at [370, 672] on button "Previous" at bounding box center [356, 686] width 78 height 34
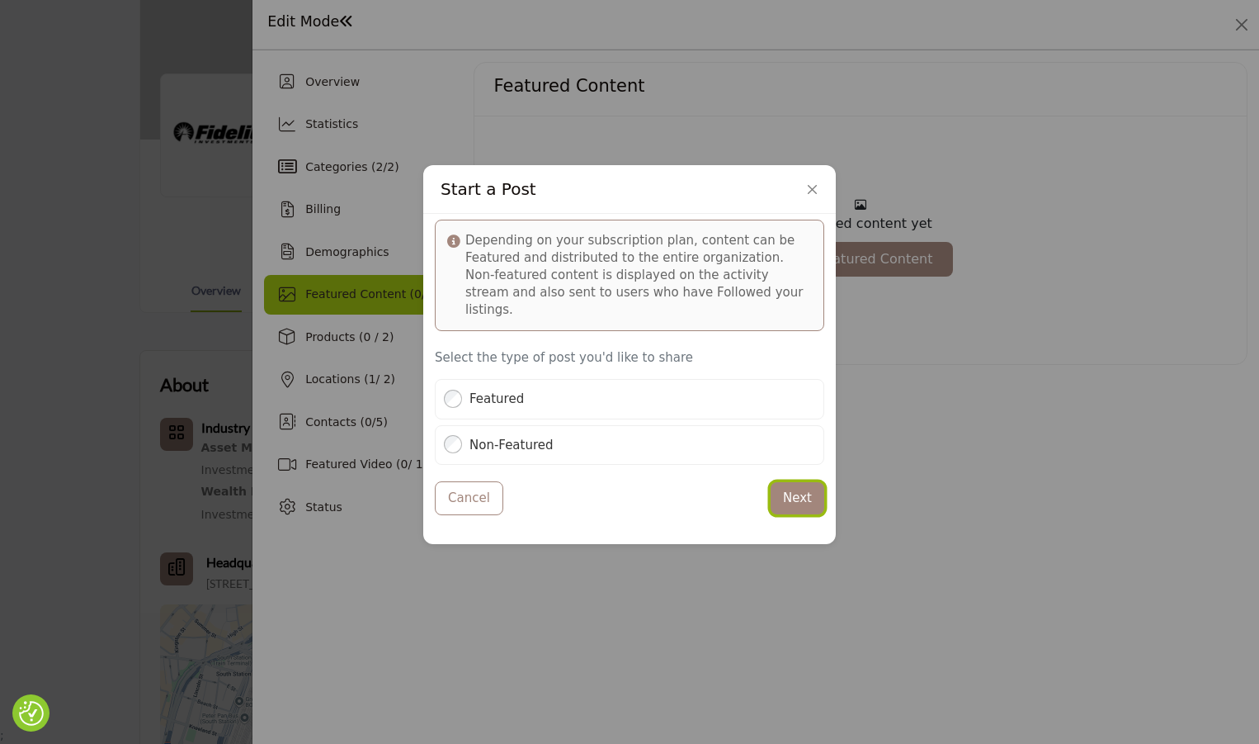
click at [786, 489] on button "Next" at bounding box center [798, 498] width 54 height 32
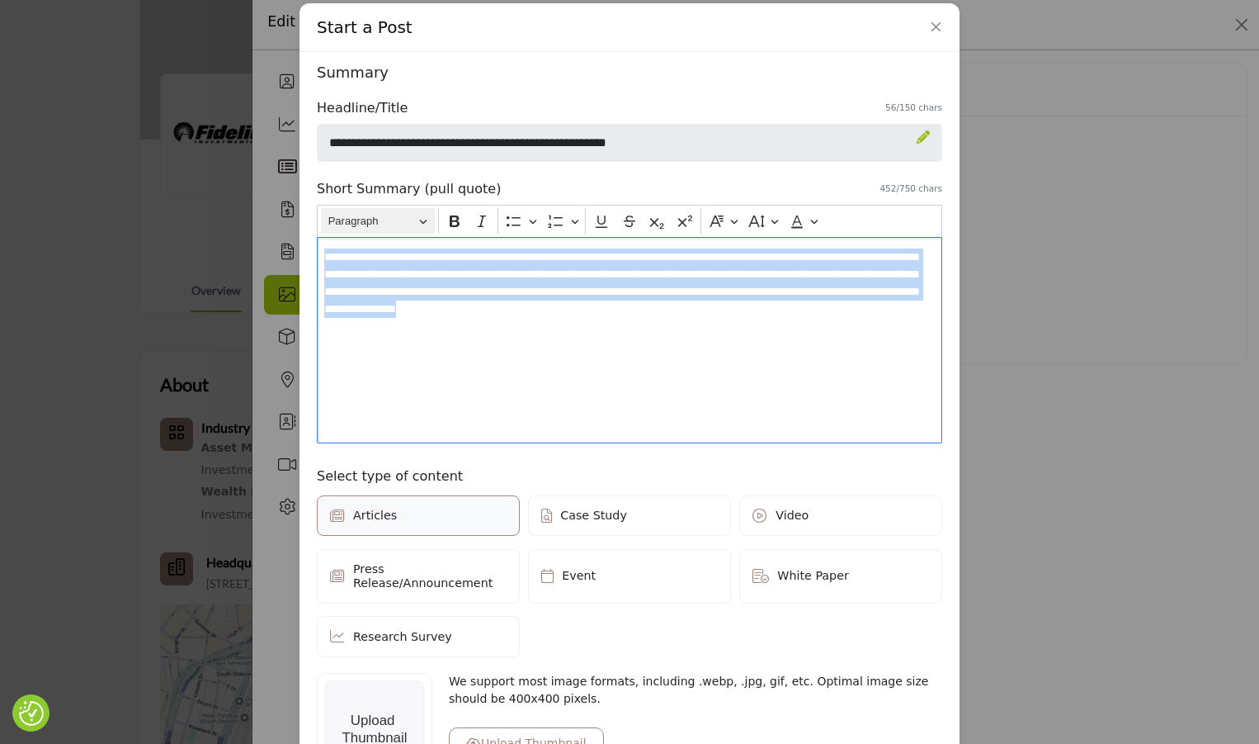
drag, startPoint x: 925, startPoint y: 334, endPoint x: 317, endPoint y: 224, distance: 618.1
click at [317, 225] on div "**********" at bounding box center [630, 324] width 626 height 239
click at [809, 229] on button "Font Color" at bounding box center [803, 221] width 37 height 25
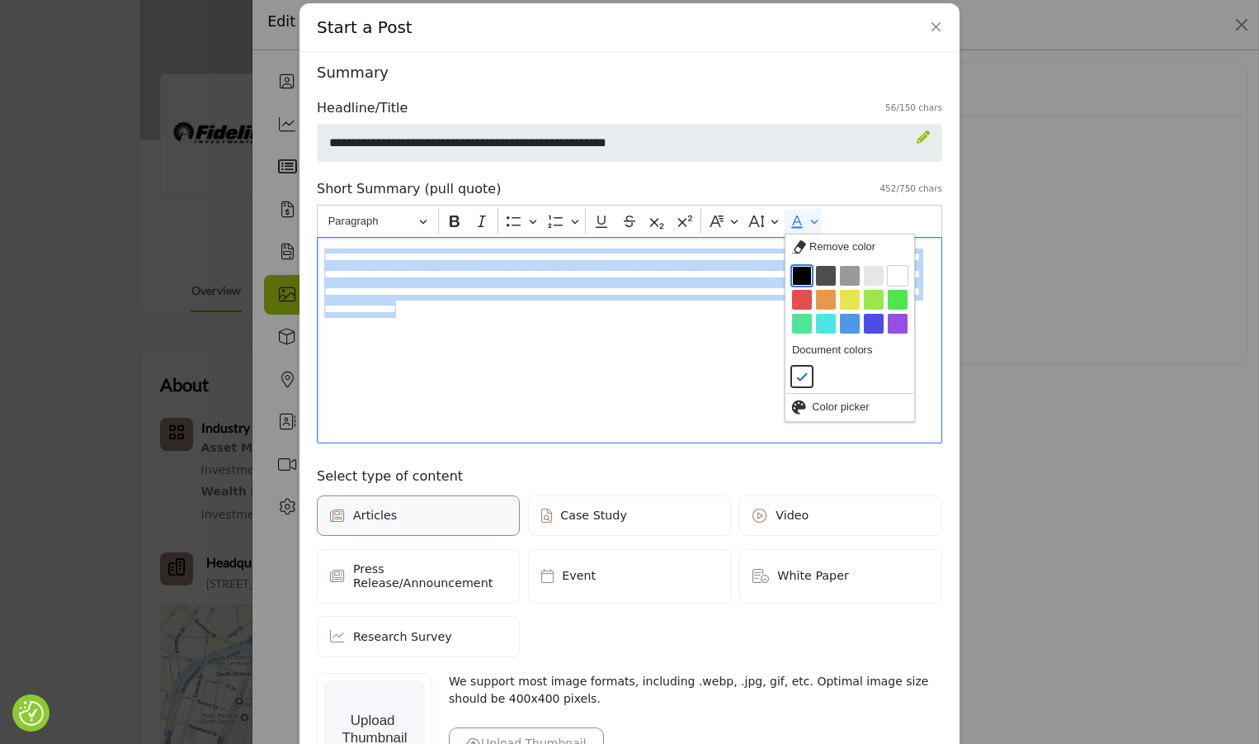
click at [792, 272] on button "Black" at bounding box center [802, 276] width 20 height 20
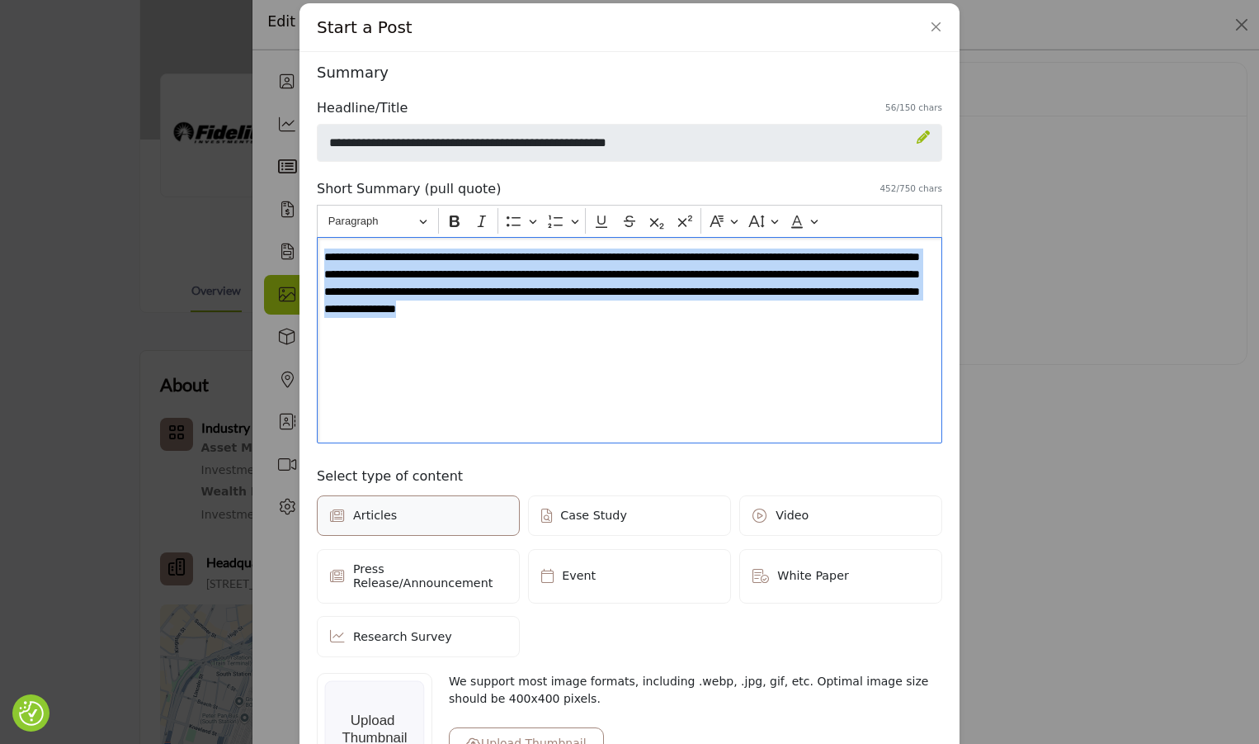
click at [707, 396] on div "**********" at bounding box center [630, 340] width 626 height 206
drag, startPoint x: 855, startPoint y: 308, endPoint x: 308, endPoint y: 249, distance: 550.3
click at [301, 248] on div "Depending on your subscription plan, content can be Featured and distributed to…" at bounding box center [630, 568] width 660 height 1032
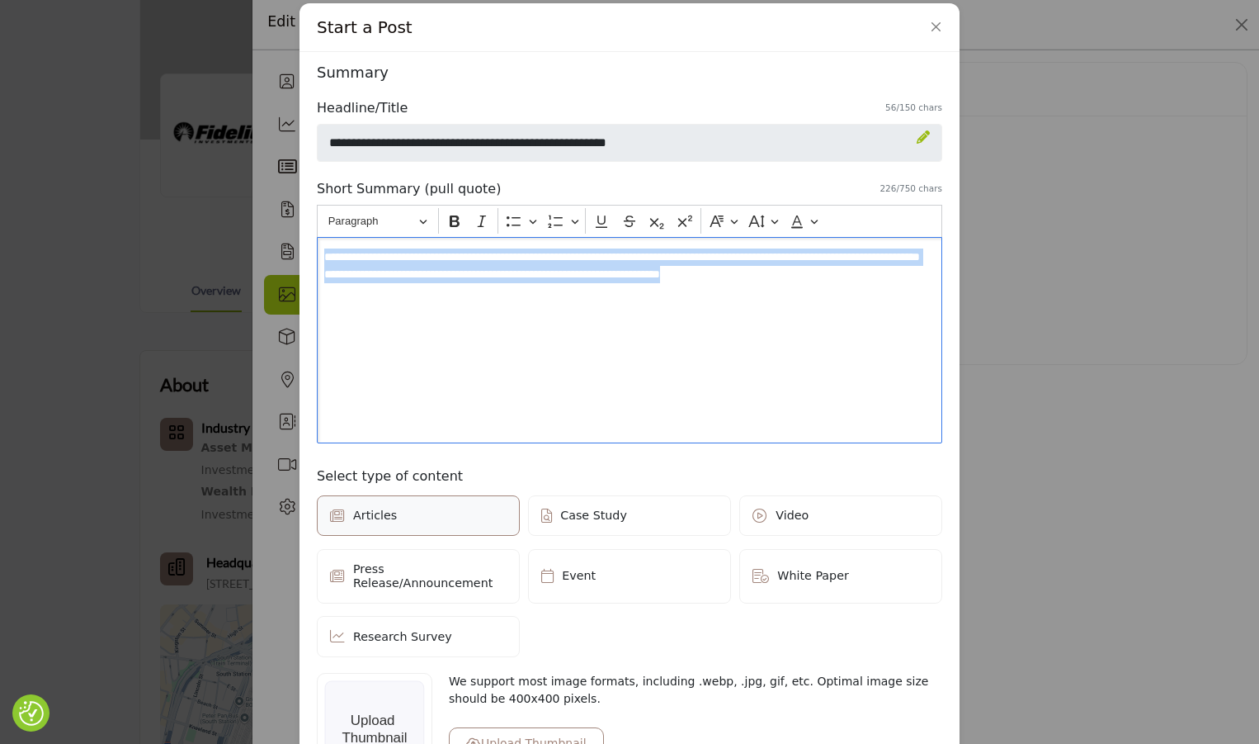
drag, startPoint x: 933, startPoint y: 329, endPoint x: 289, endPoint y: 207, distance: 656.0
click at [289, 207] on div "Start a Post Depending on your subscription plan, content can be Featured and d…" at bounding box center [629, 372] width 1259 height 744
click at [810, 229] on button "Font Color" at bounding box center [803, 221] width 37 height 25
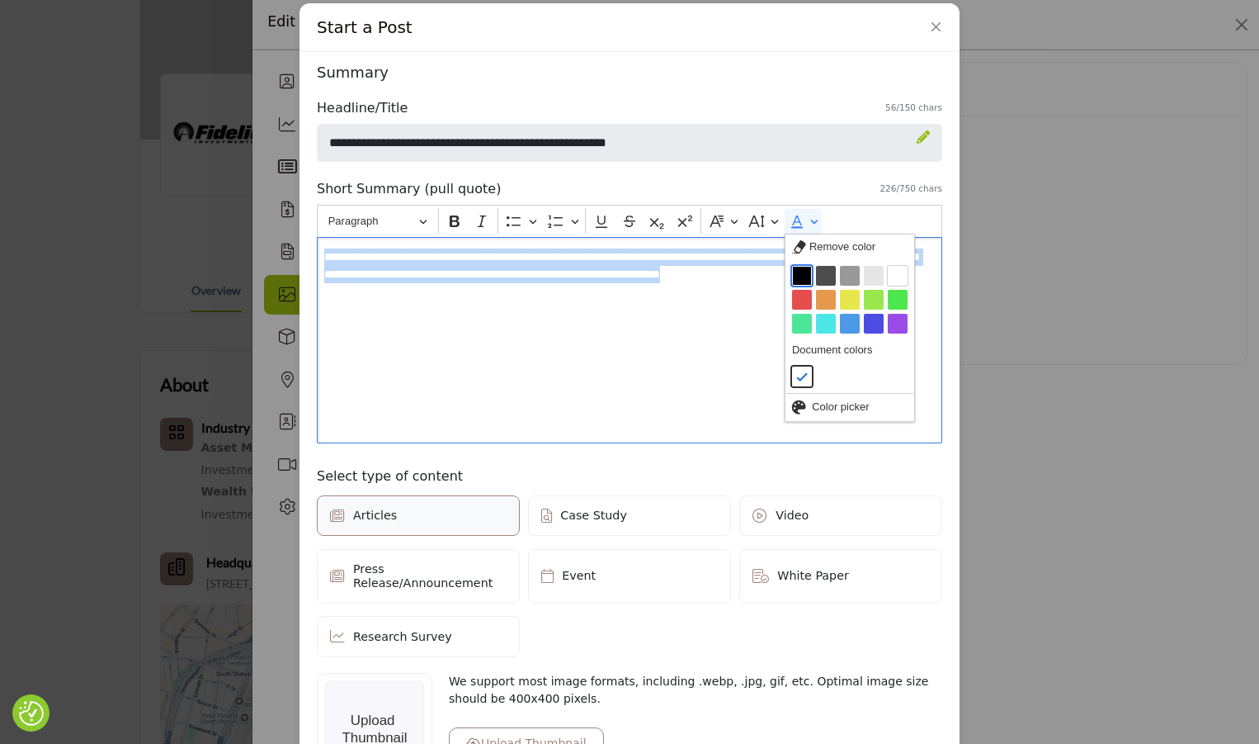
click at [800, 276] on button "Black" at bounding box center [802, 276] width 20 height 20
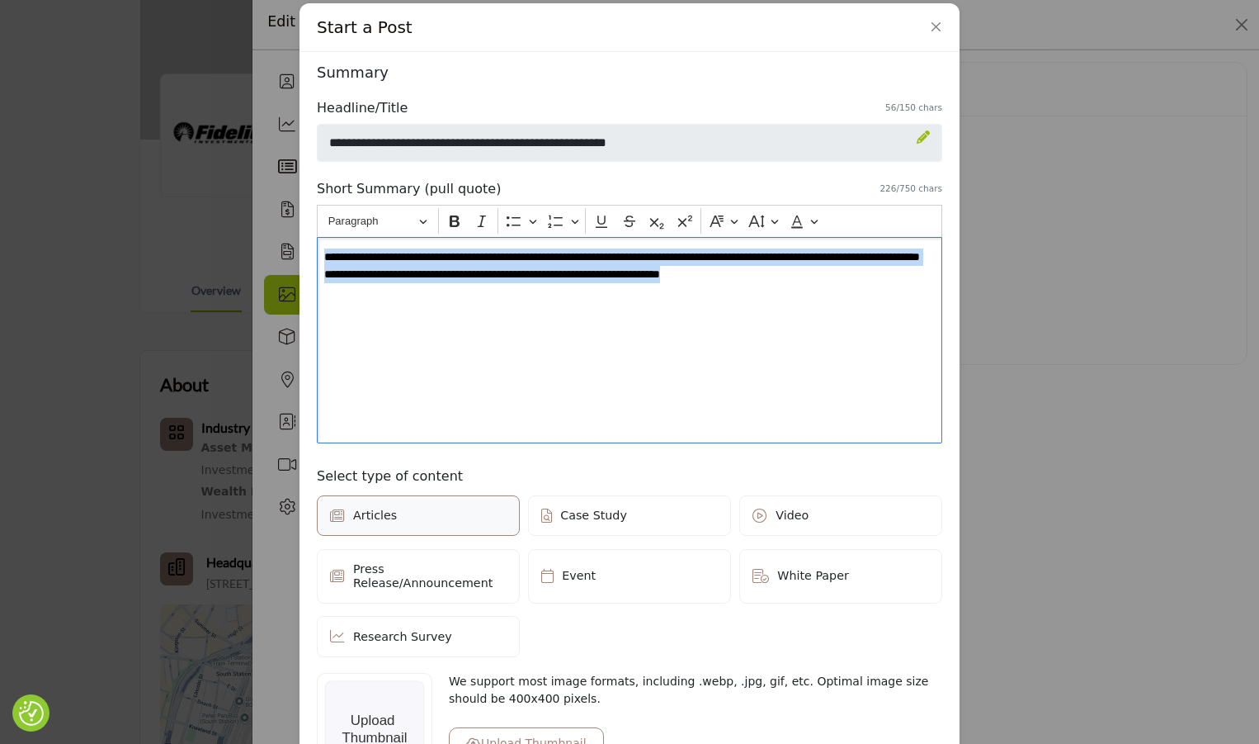
click at [730, 352] on div "**********" at bounding box center [630, 340] width 626 height 206
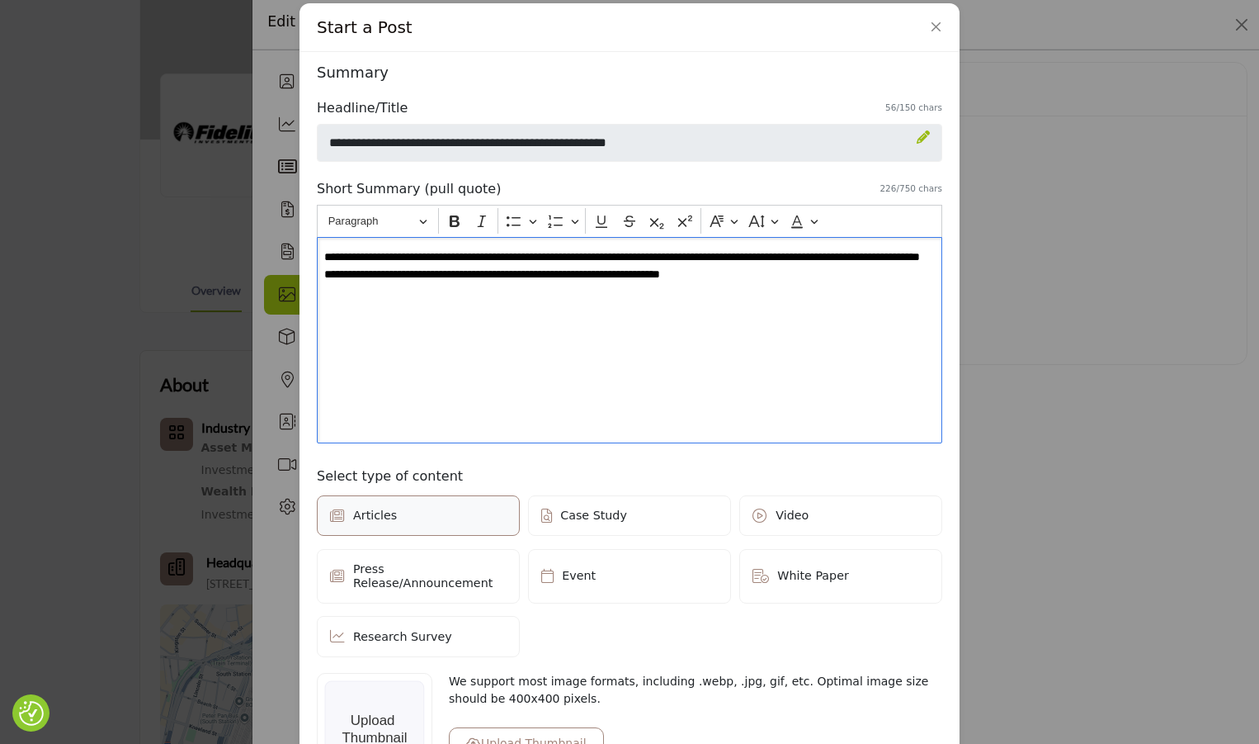
click at [913, 286] on div "**********" at bounding box center [630, 340] width 626 height 206
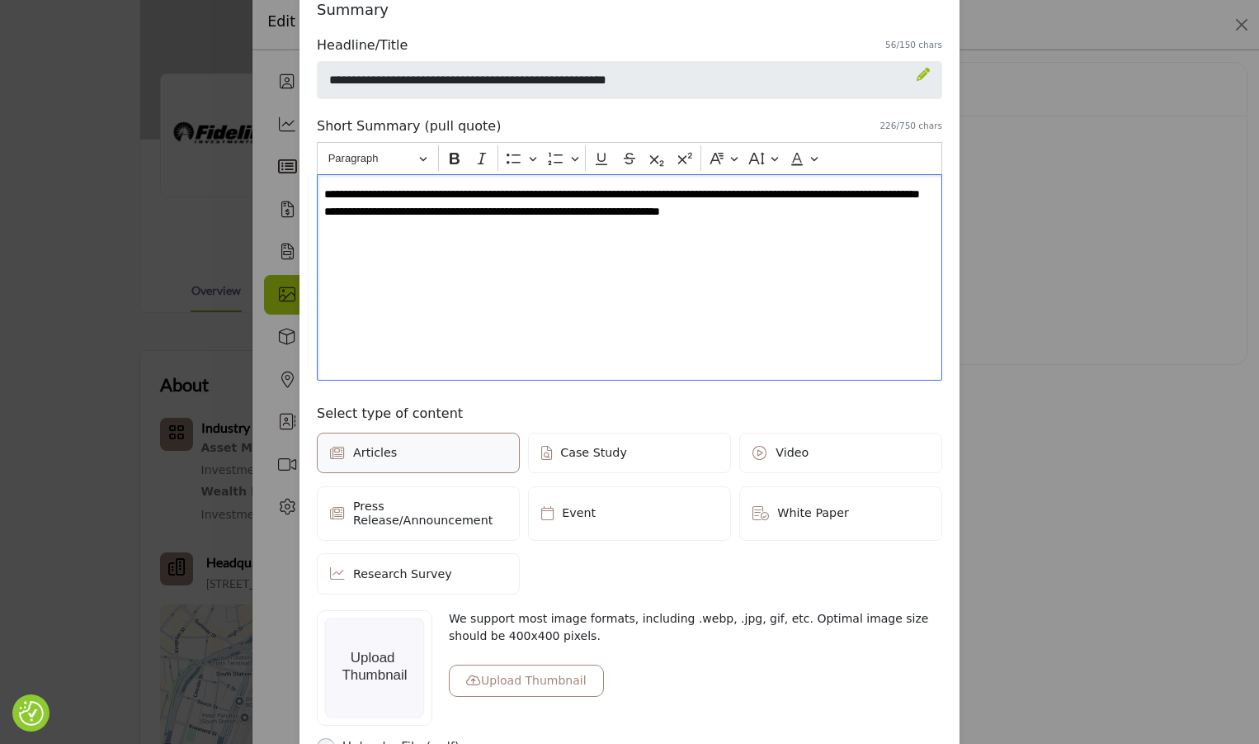
scroll to position [51, 0]
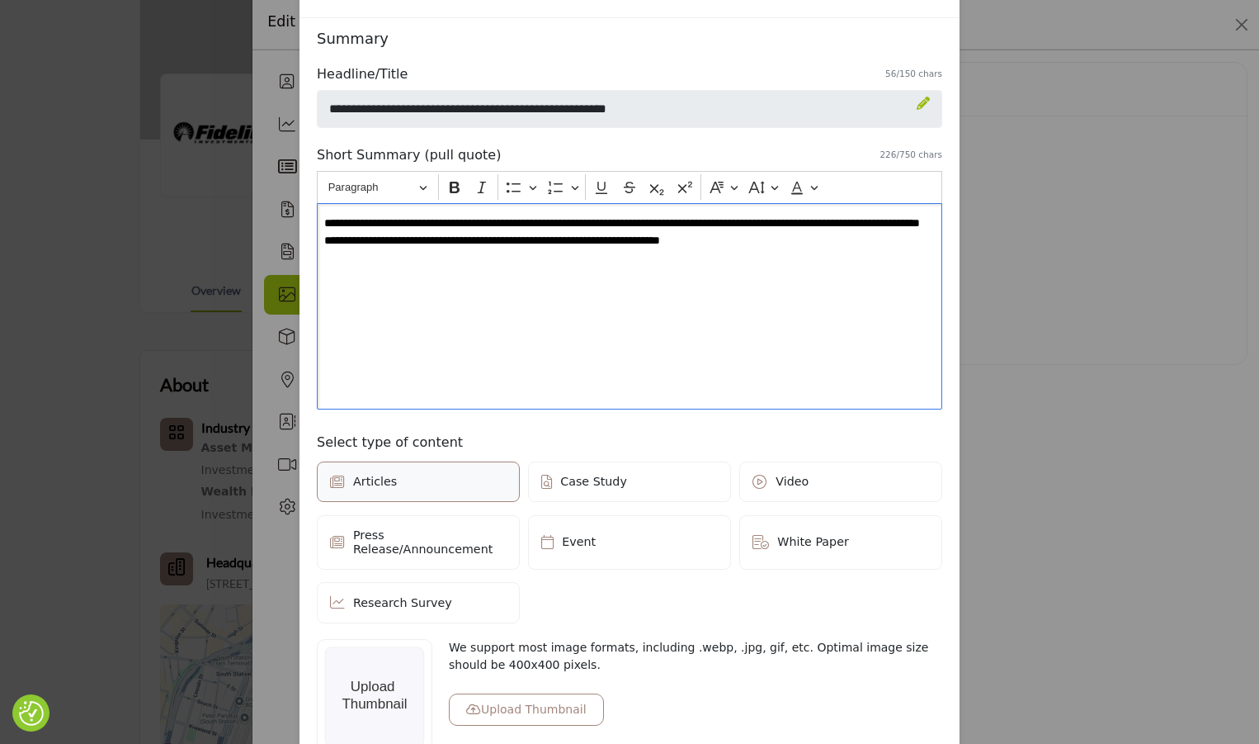
click at [825, 489] on label "Video" at bounding box center [840, 481] width 203 height 41
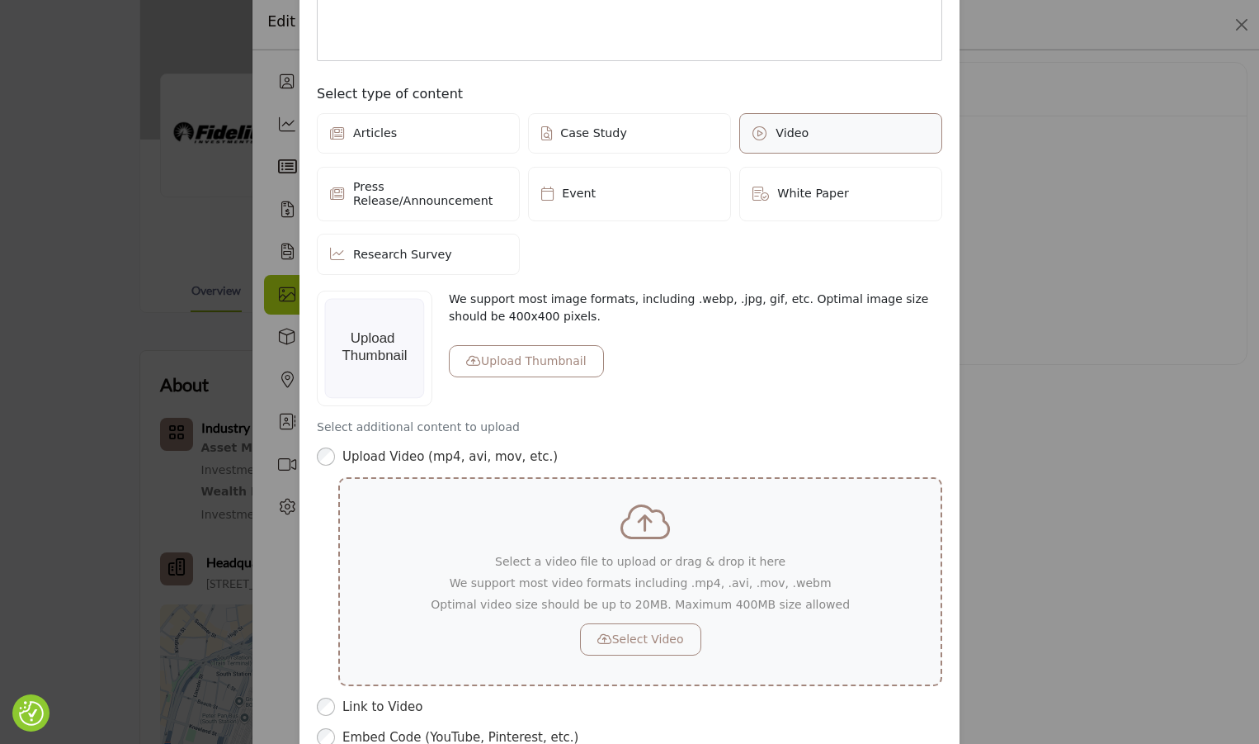
scroll to position [494, 0]
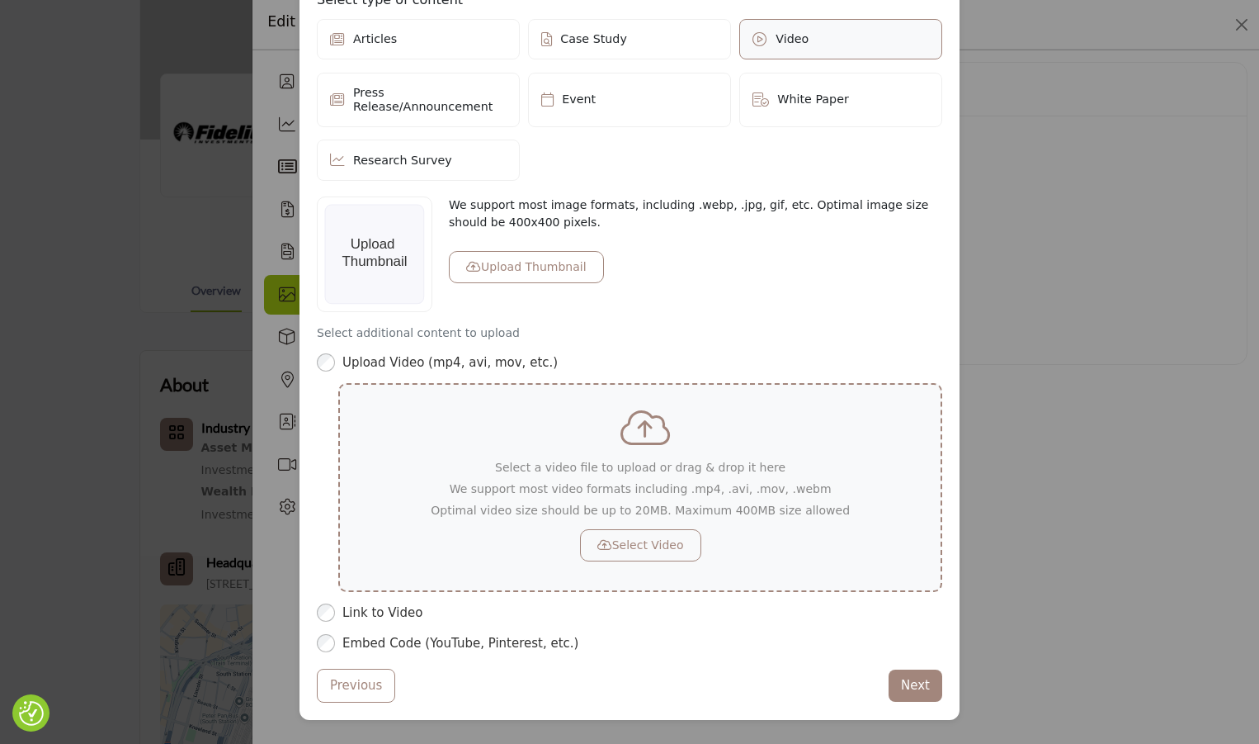
click at [651, 538] on button "Select Video" at bounding box center [640, 545] width 121 height 32
click at [637, 541] on button "Select Video" at bounding box center [640, 545] width 121 height 32
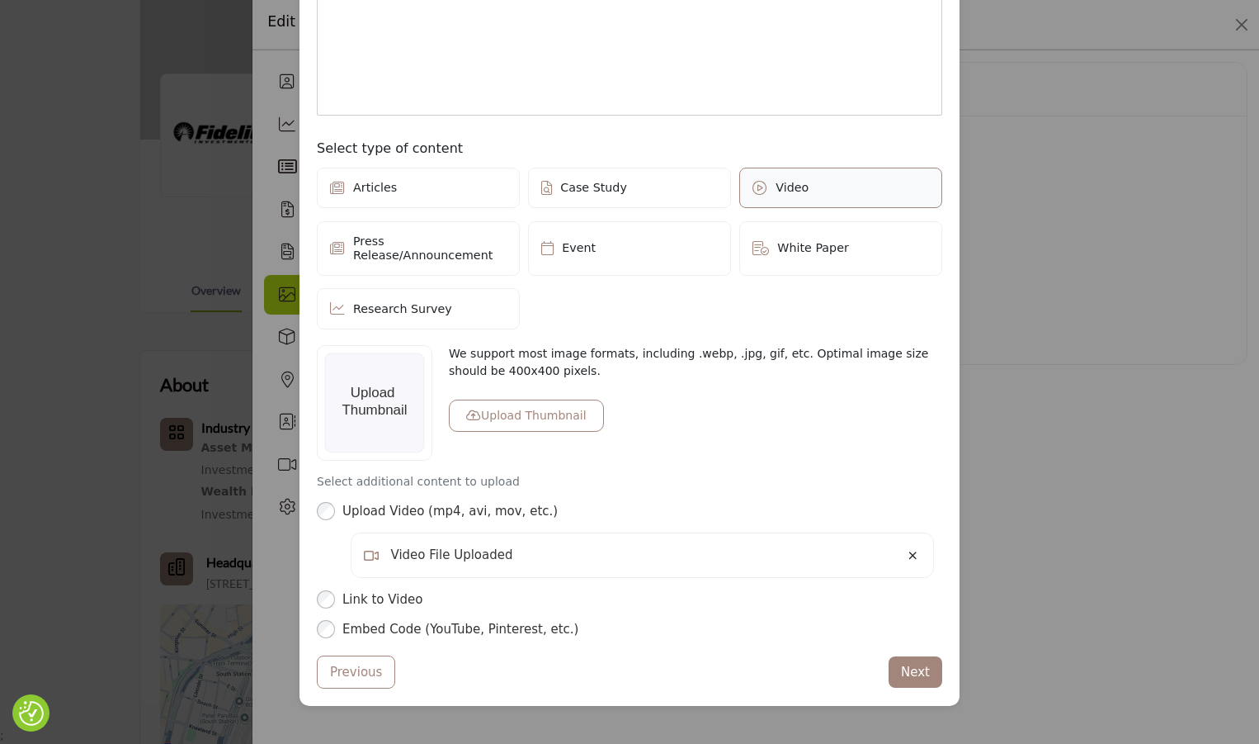
scroll to position [331, 0]
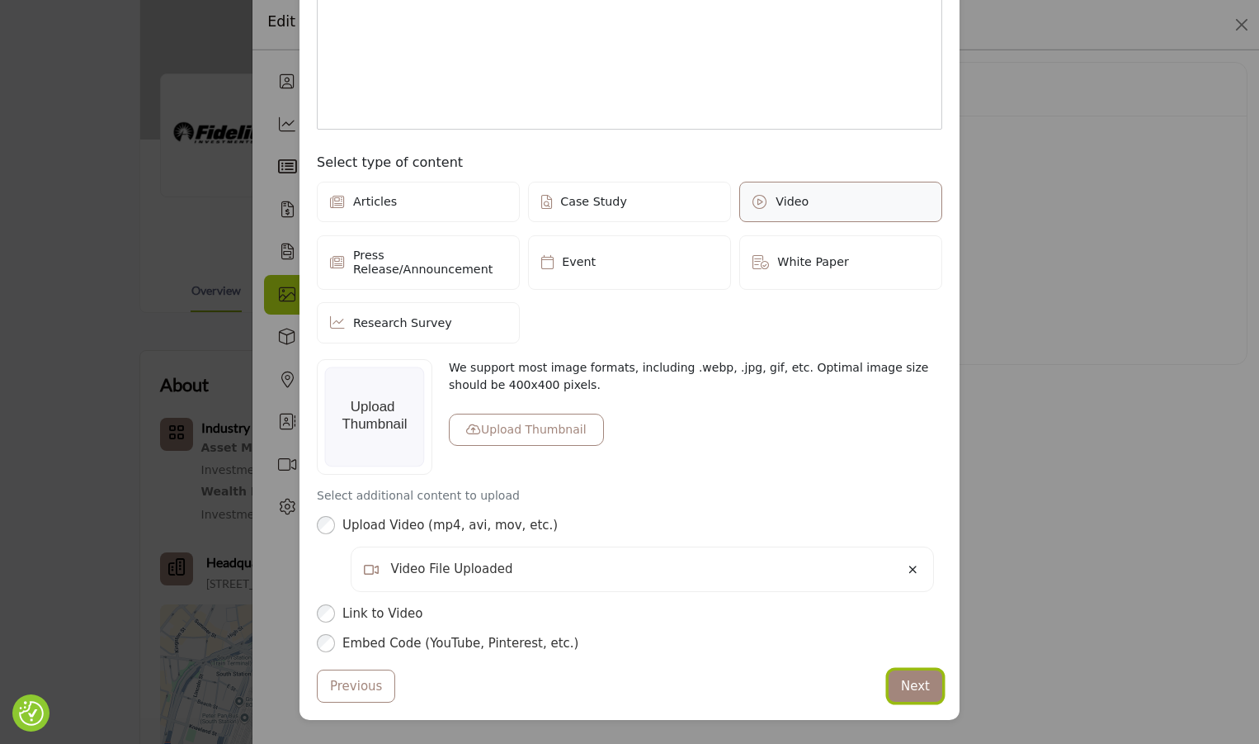
click at [918, 682] on button "Next" at bounding box center [916, 686] width 54 height 32
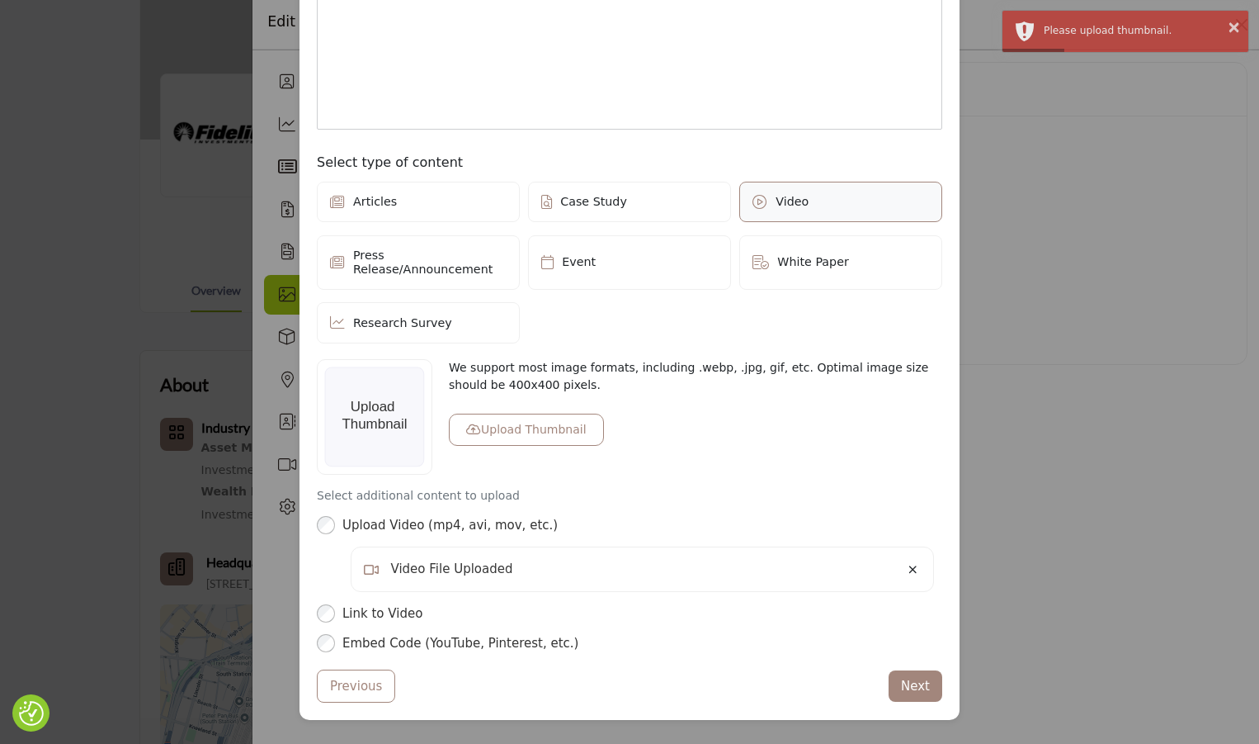
click at [782, 669] on div "Previous Next" at bounding box center [630, 686] width 626 height 34
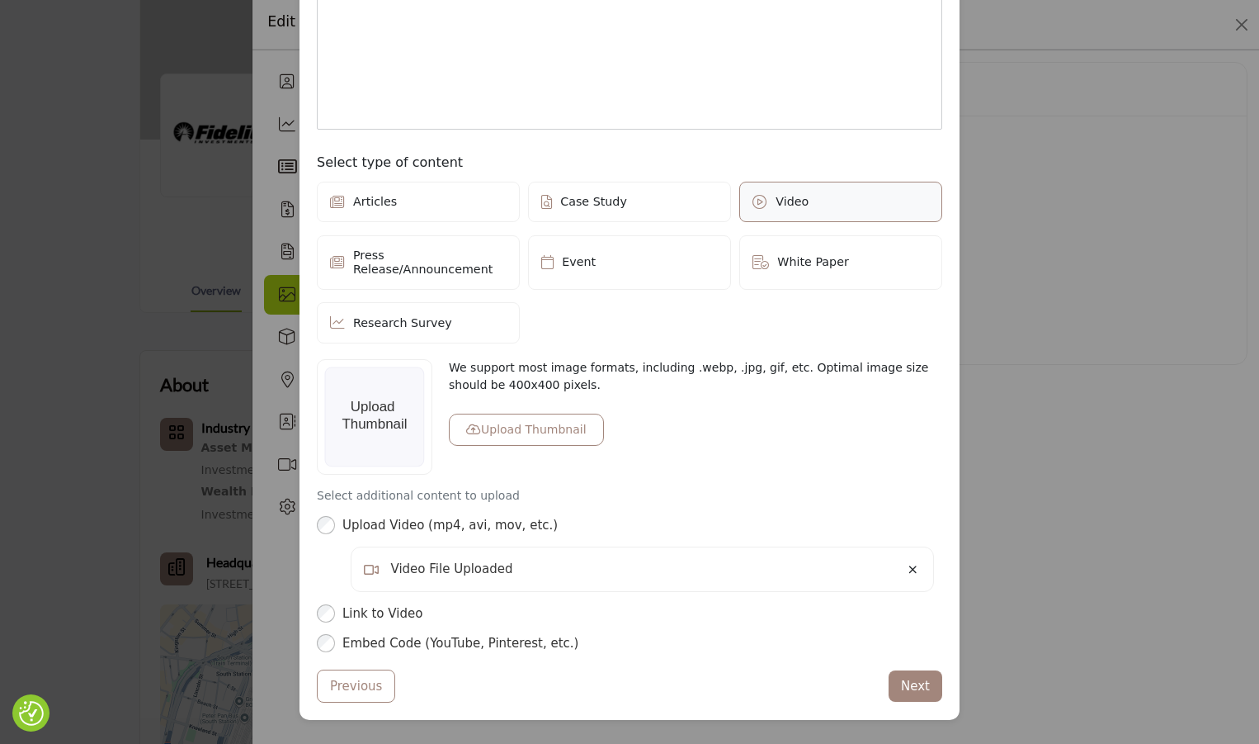
click at [532, 428] on button "Upload Thumbnail" at bounding box center [526, 429] width 155 height 32
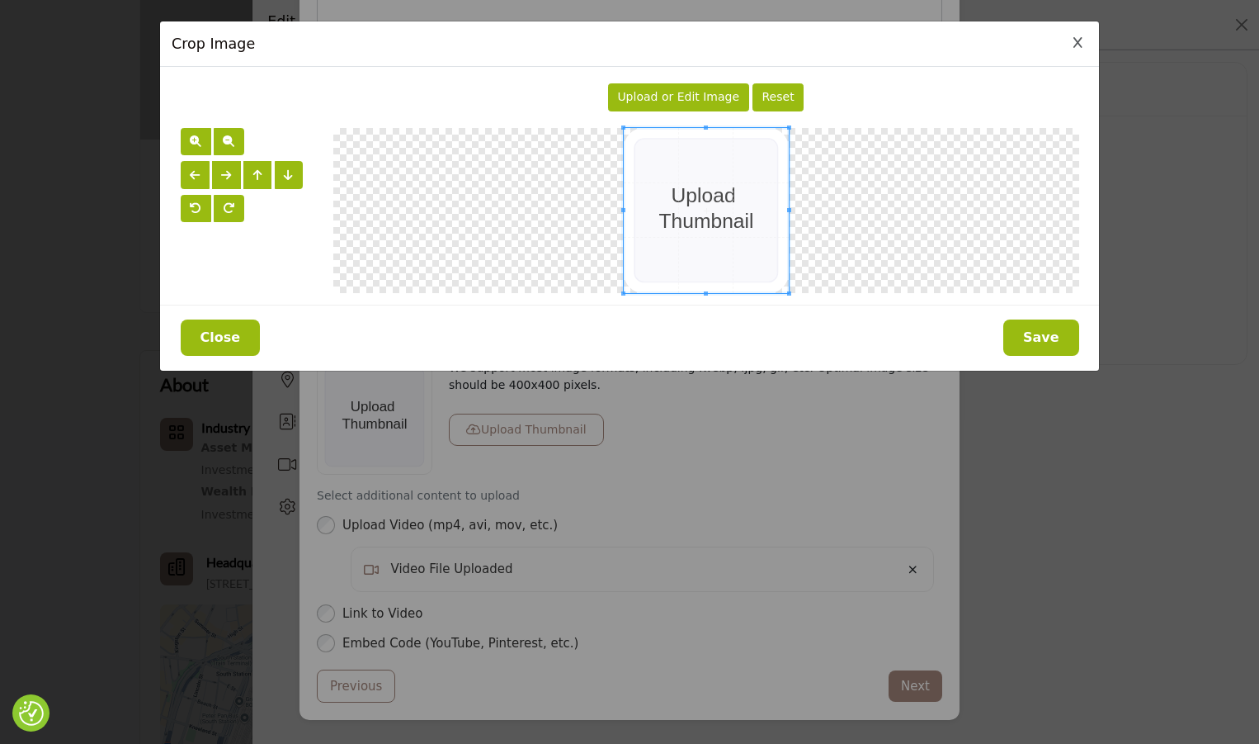
drag, startPoint x: 220, startPoint y: 333, endPoint x: 392, endPoint y: 333, distance: 171.7
click at [221, 333] on button "Close" at bounding box center [221, 337] width 80 height 36
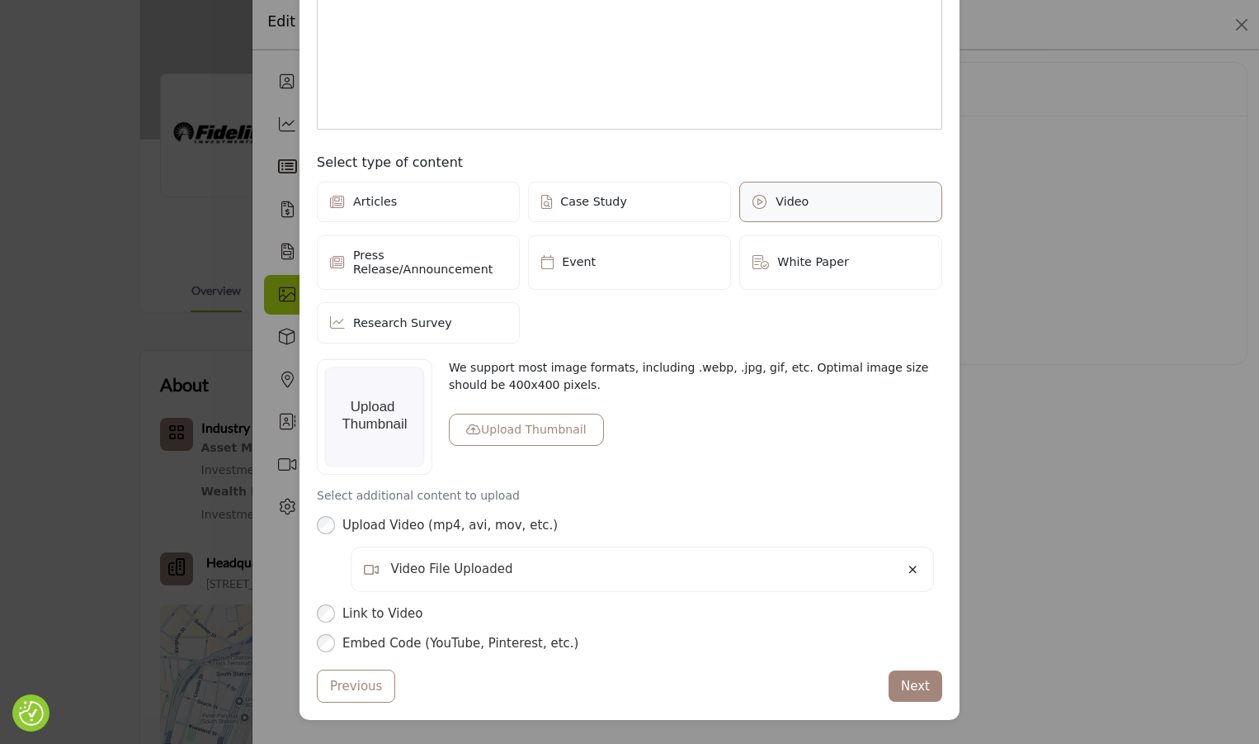
click at [540, 423] on button "Upload Thumbnail" at bounding box center [526, 429] width 155 height 32
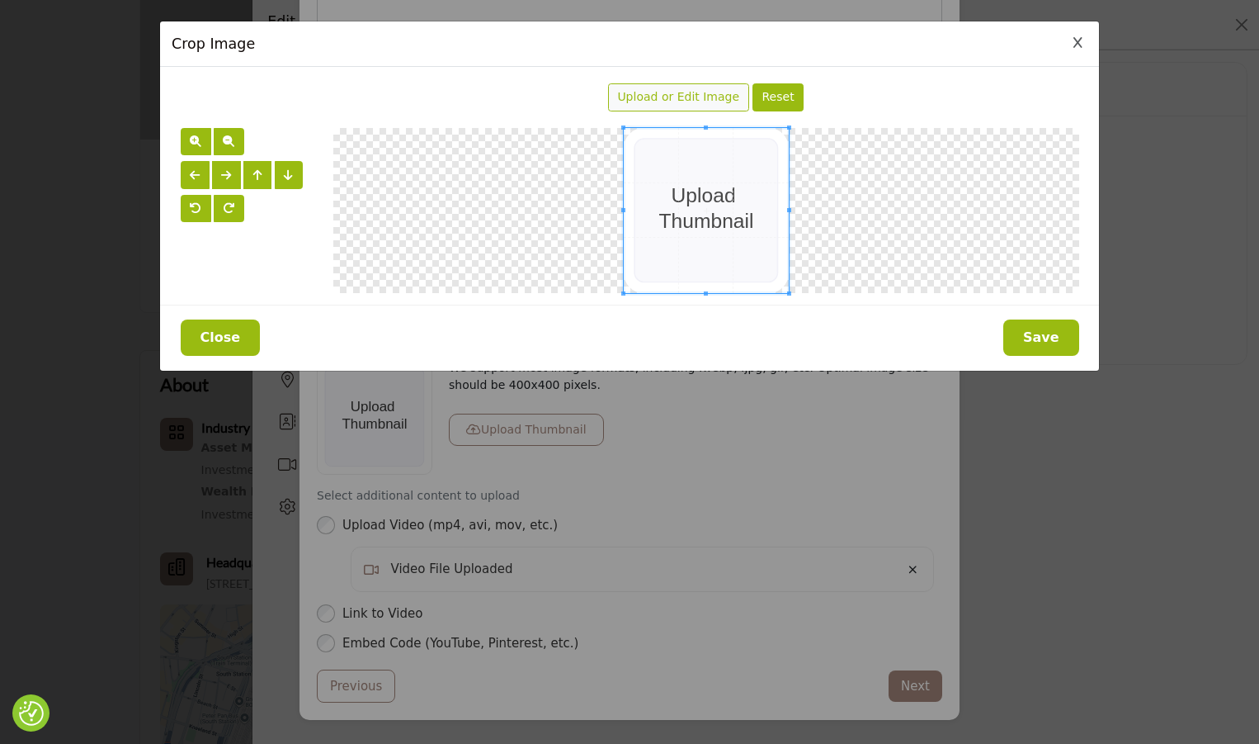
click at [698, 96] on span "Upload or Edit Image" at bounding box center [678, 96] width 122 height 13
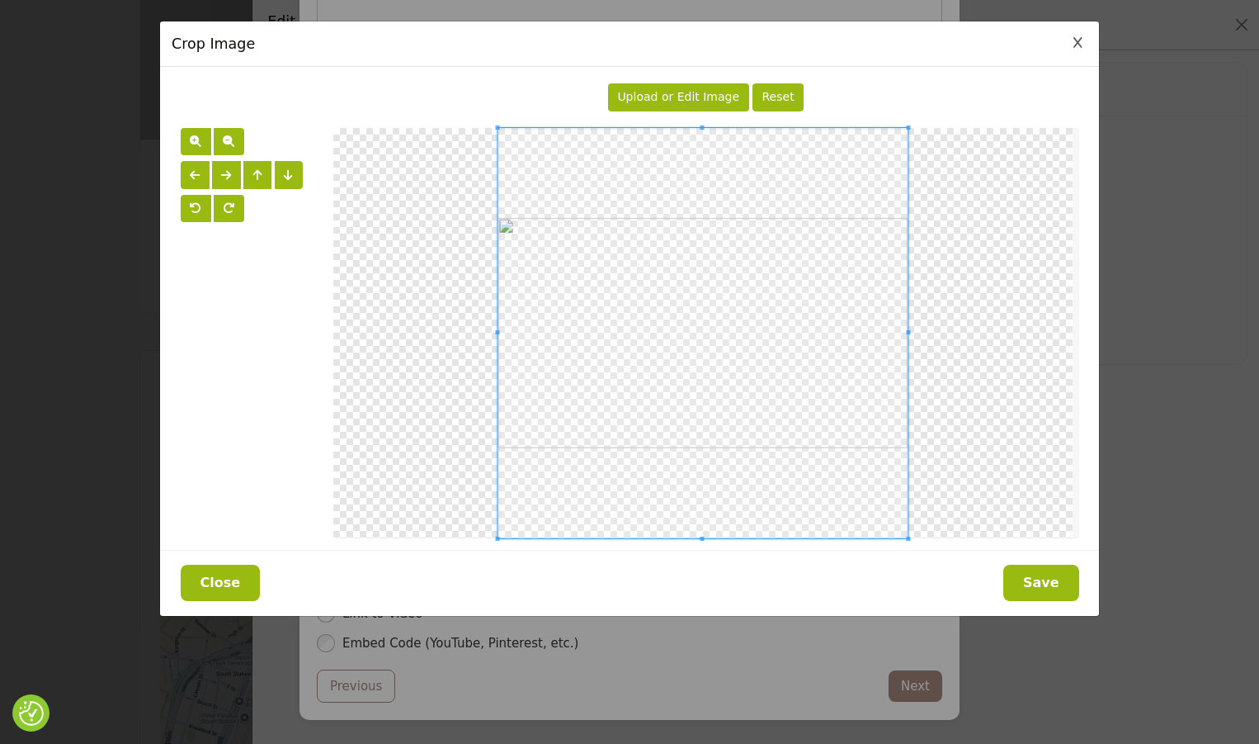
click at [1047, 588] on button "Save" at bounding box center [1042, 583] width 76 height 36
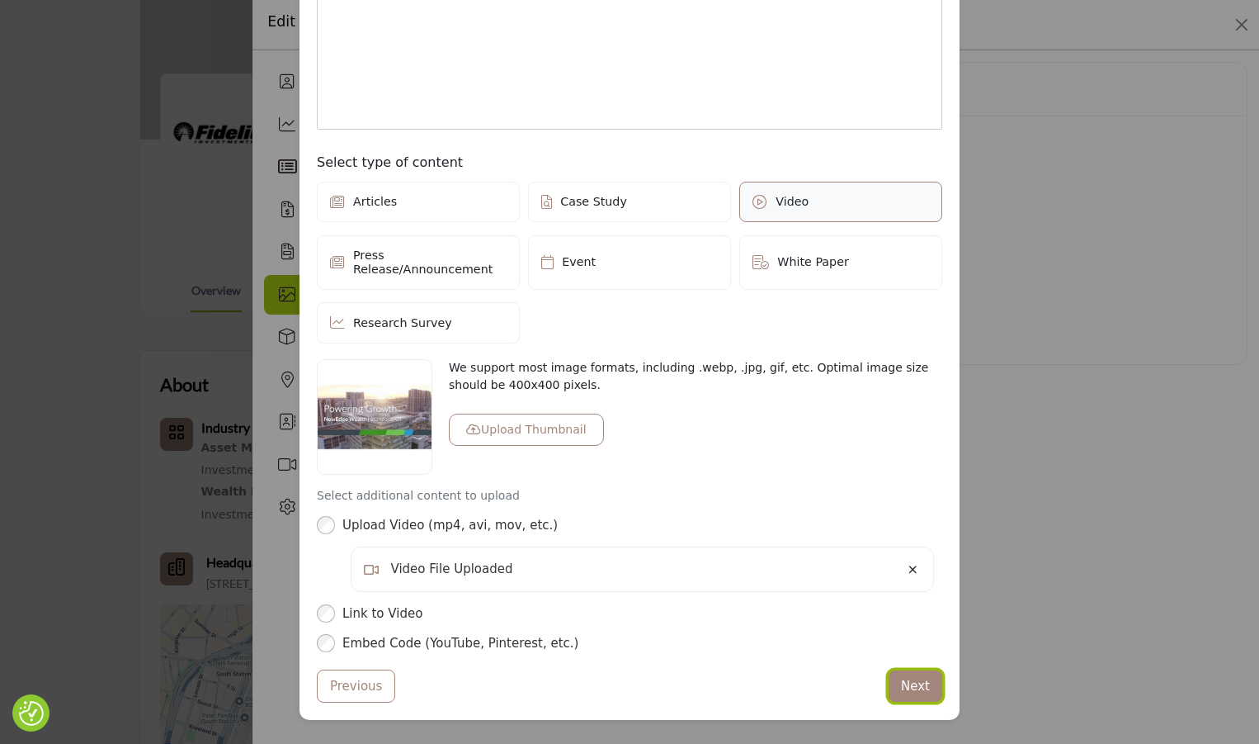
click at [919, 673] on button "Next" at bounding box center [916, 686] width 54 height 32
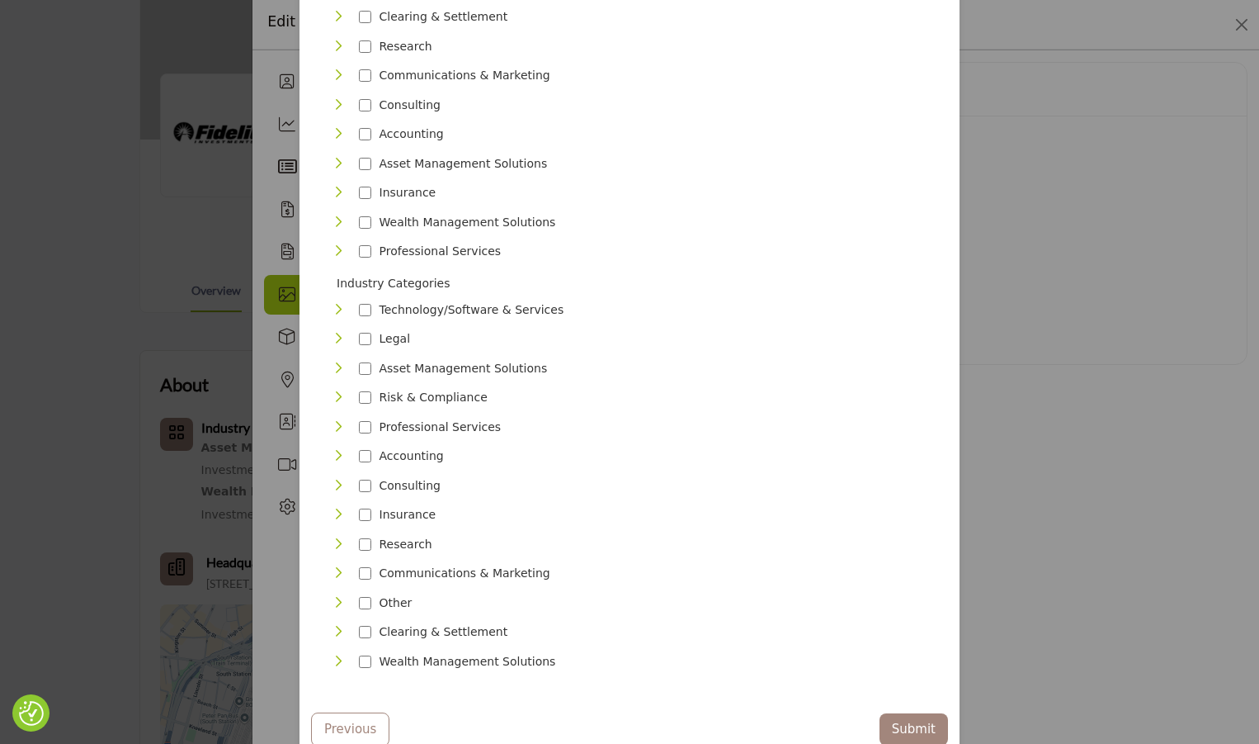
scroll to position [429, 0]
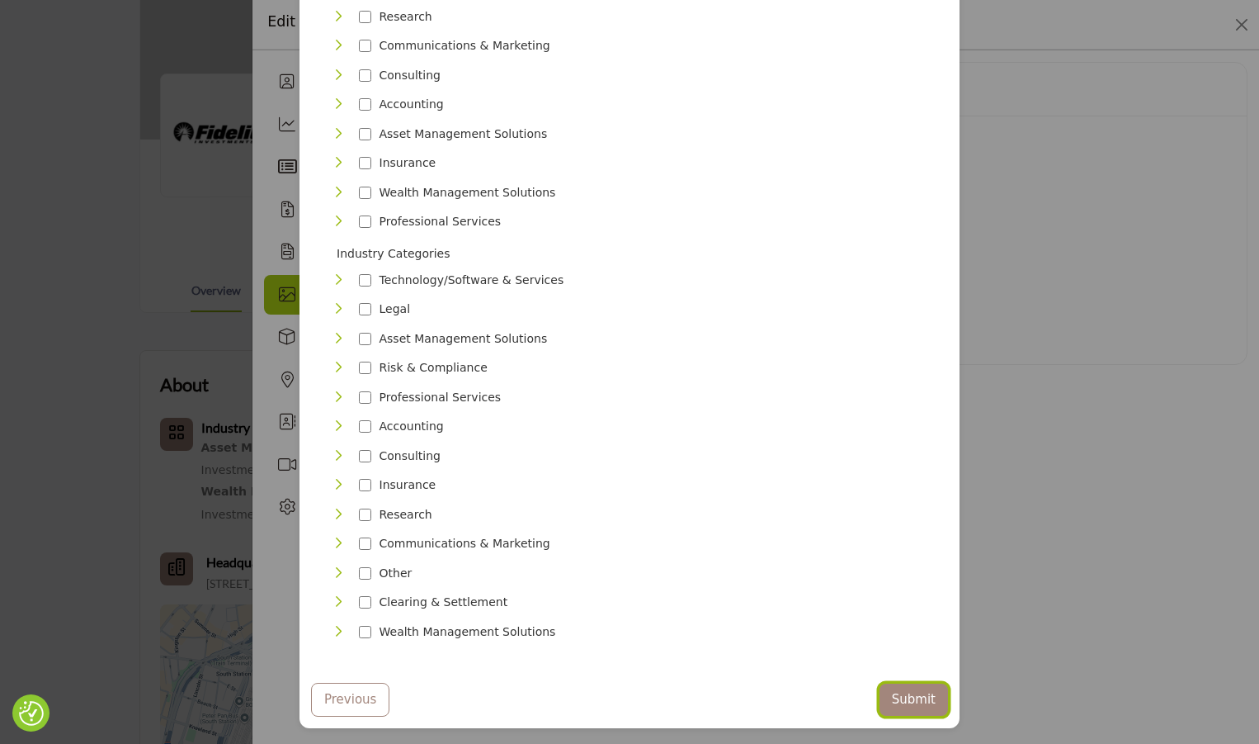
click at [901, 683] on button "Submit" at bounding box center [914, 699] width 69 height 32
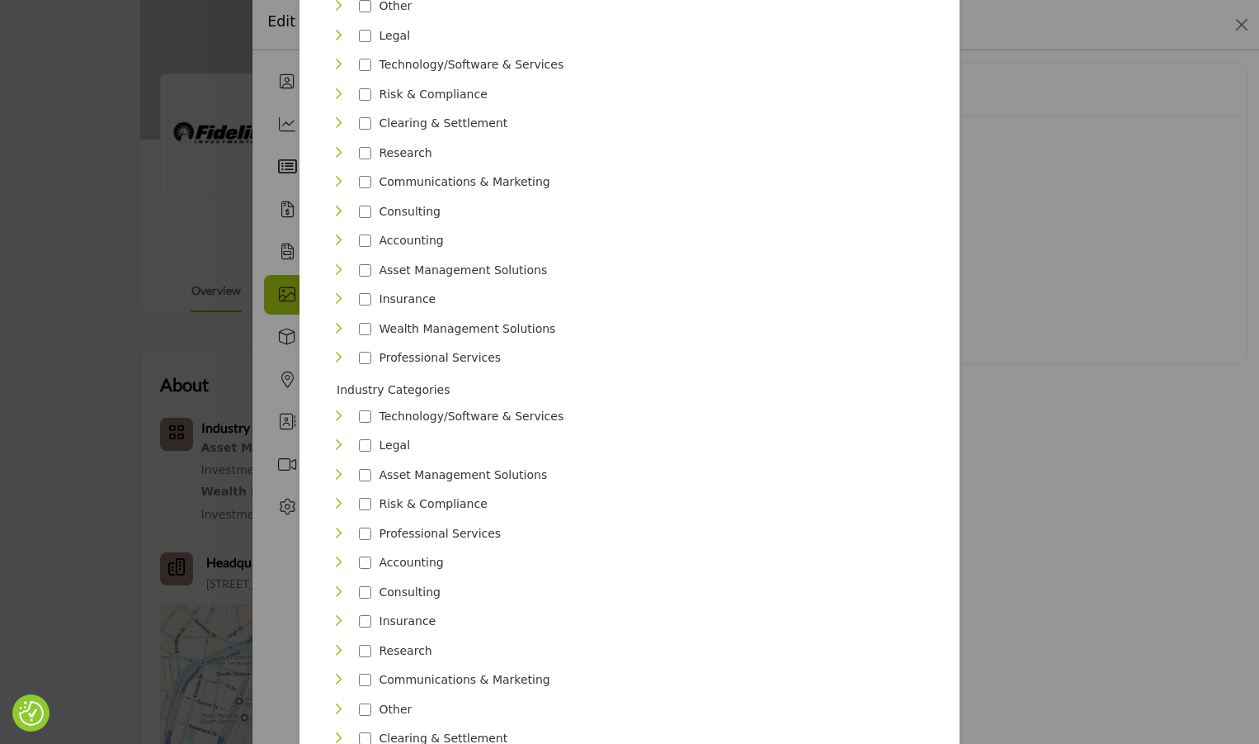
scroll to position [264, 0]
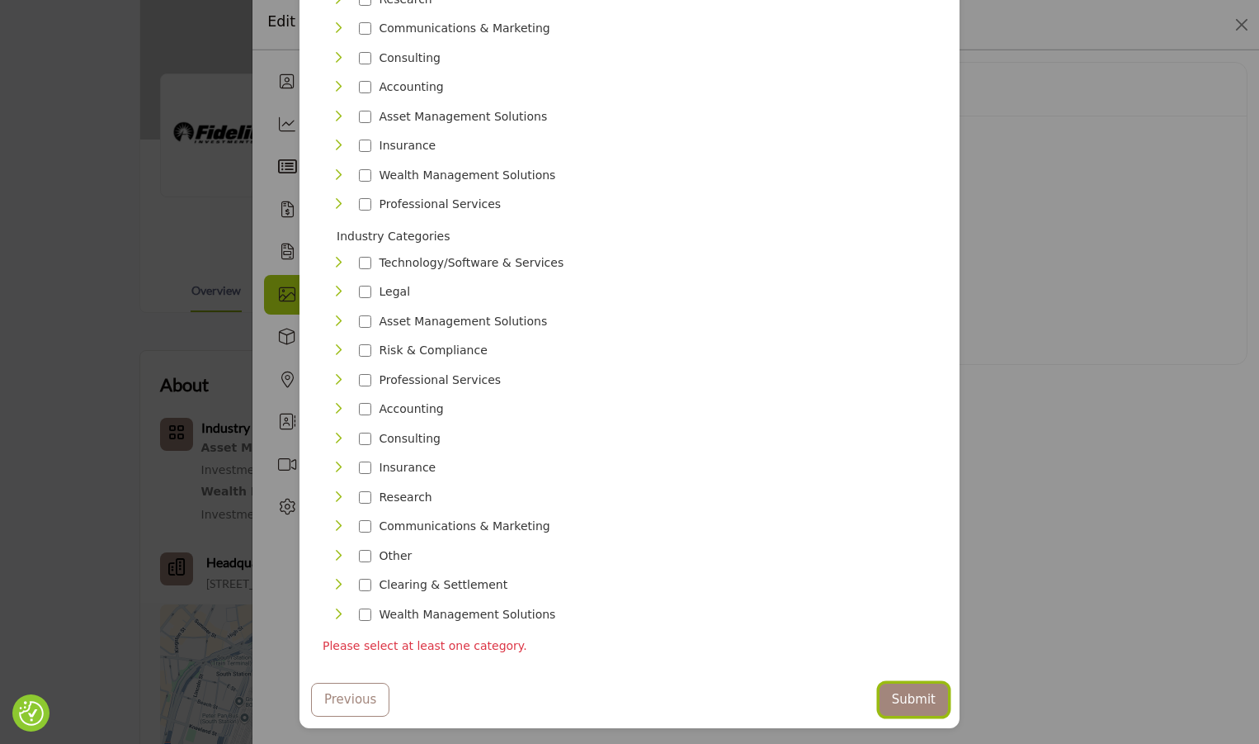
click at [891, 683] on button "Submit" at bounding box center [914, 699] width 69 height 32
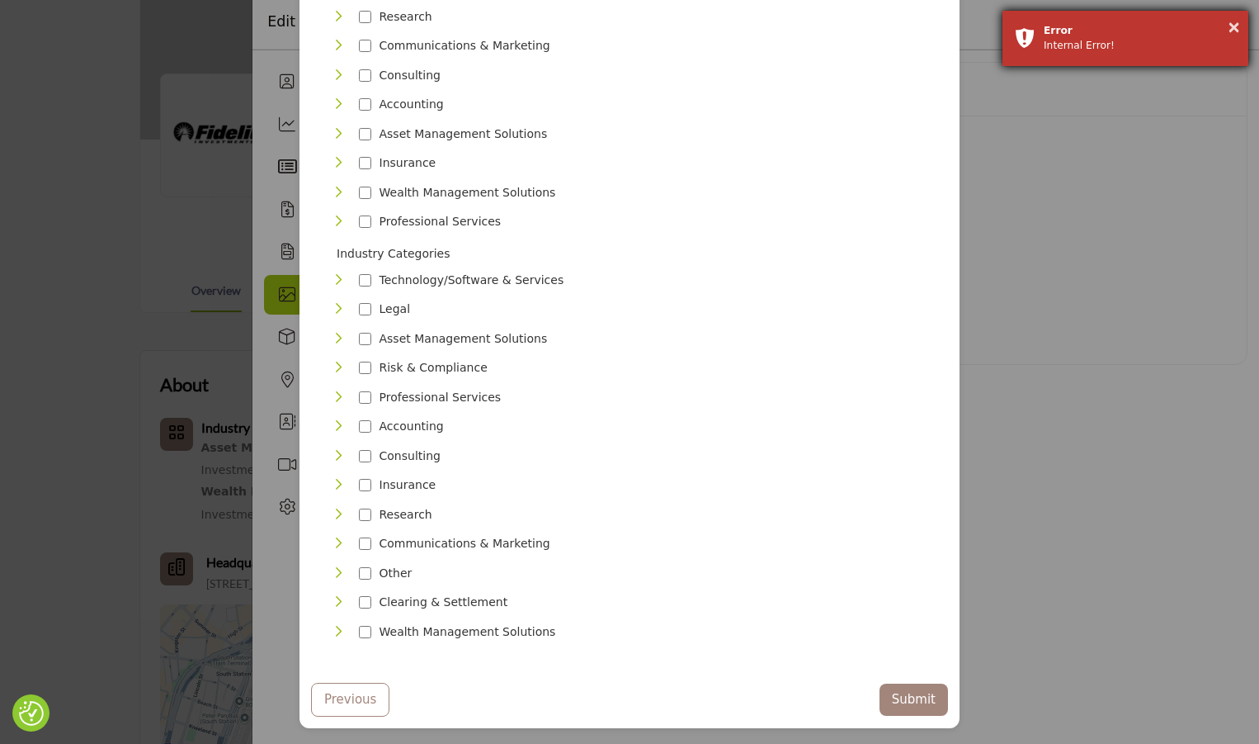
click at [1082, 42] on div "Internal Error!" at bounding box center [1140, 45] width 192 height 15
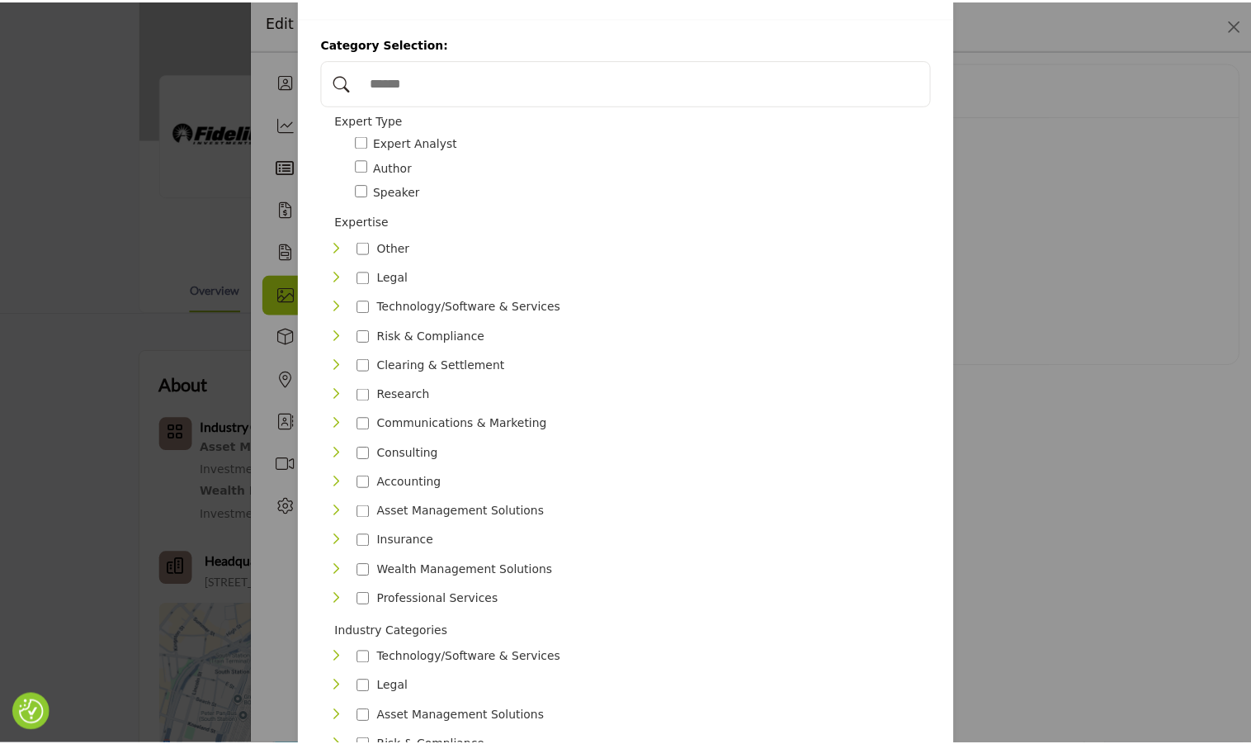
scroll to position [0, 0]
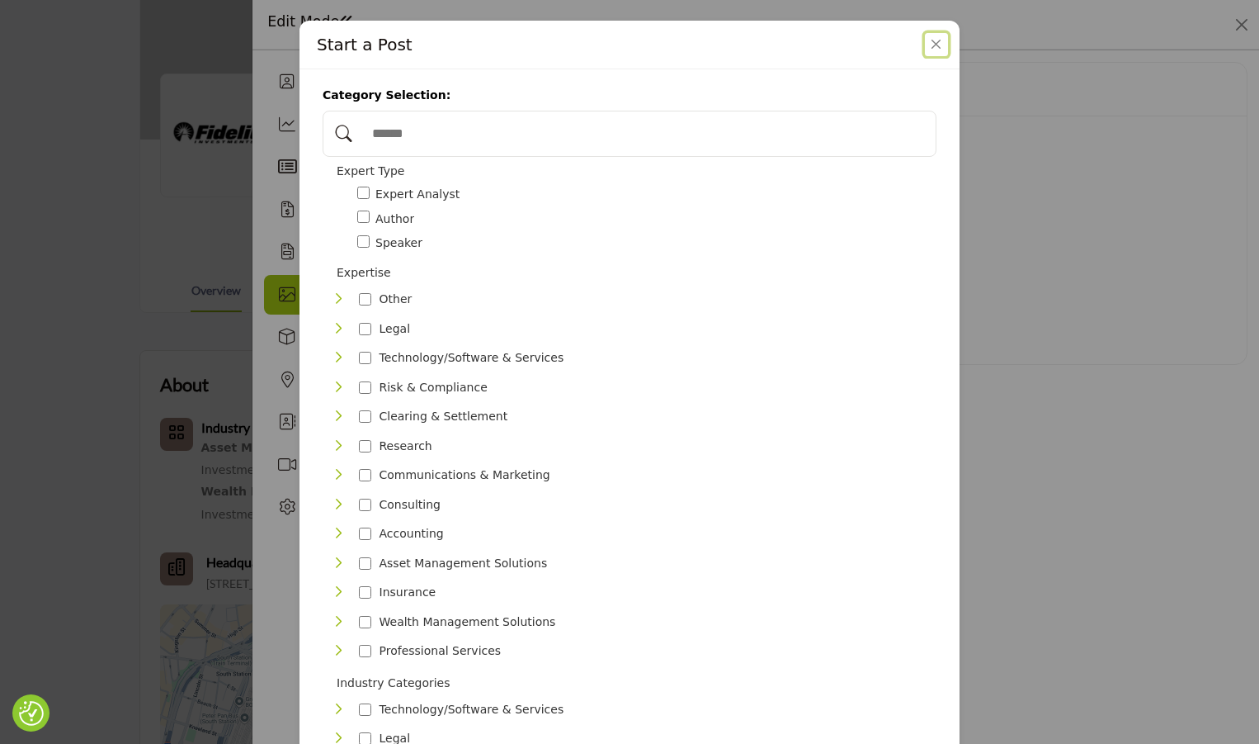
drag, startPoint x: 933, startPoint y: 49, endPoint x: 1012, endPoint y: 232, distance: 199.6
click at [932, 49] on button "Close" at bounding box center [936, 44] width 23 height 23
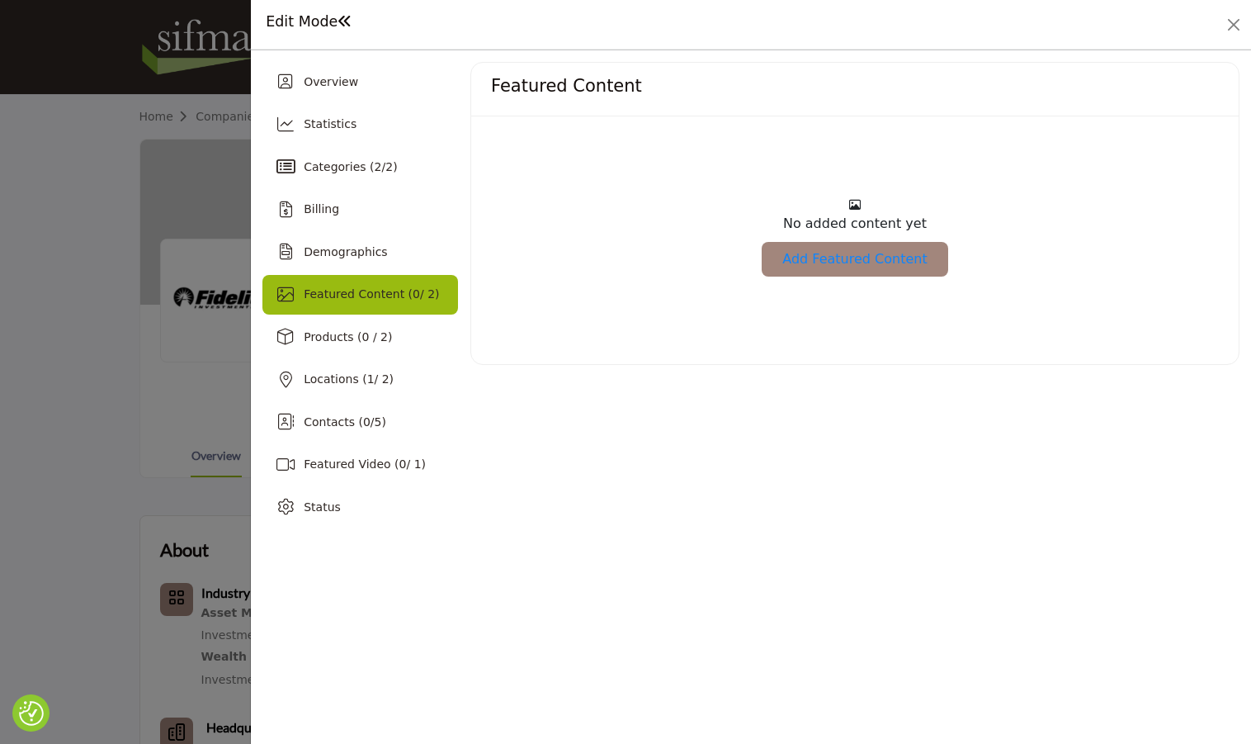
click at [859, 264] on link "Add Featured Content" at bounding box center [855, 259] width 186 height 35
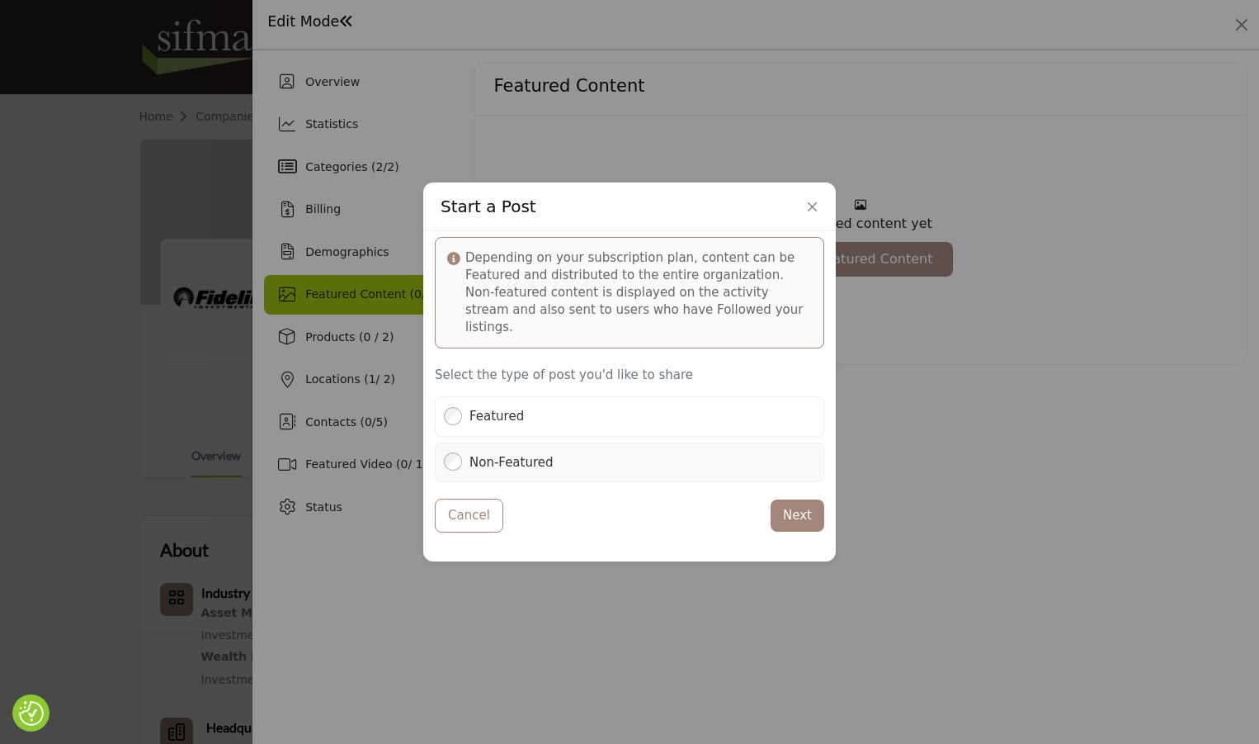
click at [626, 452] on div "Non-Featured Unavailable Upgrade & Gain Access" at bounding box center [629, 462] width 371 height 22
click at [791, 500] on button "Next" at bounding box center [798, 515] width 54 height 32
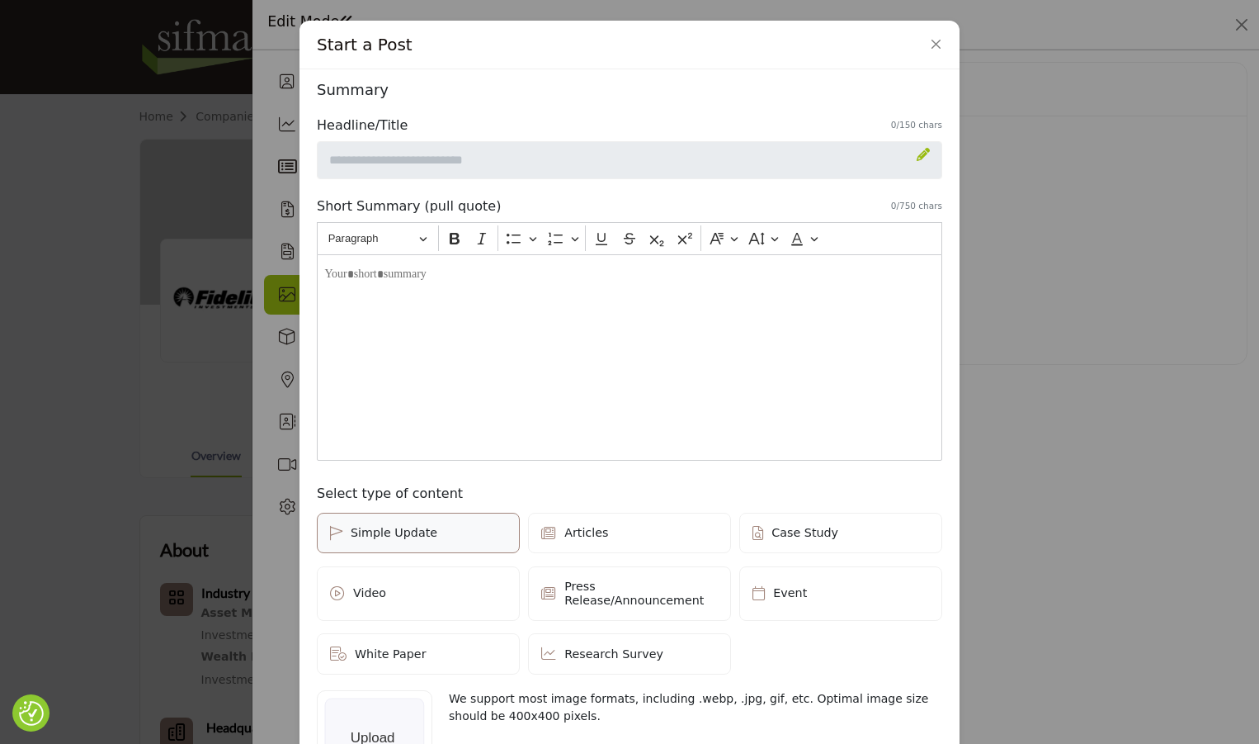
click at [918, 158] on icon at bounding box center [923, 154] width 13 height 13
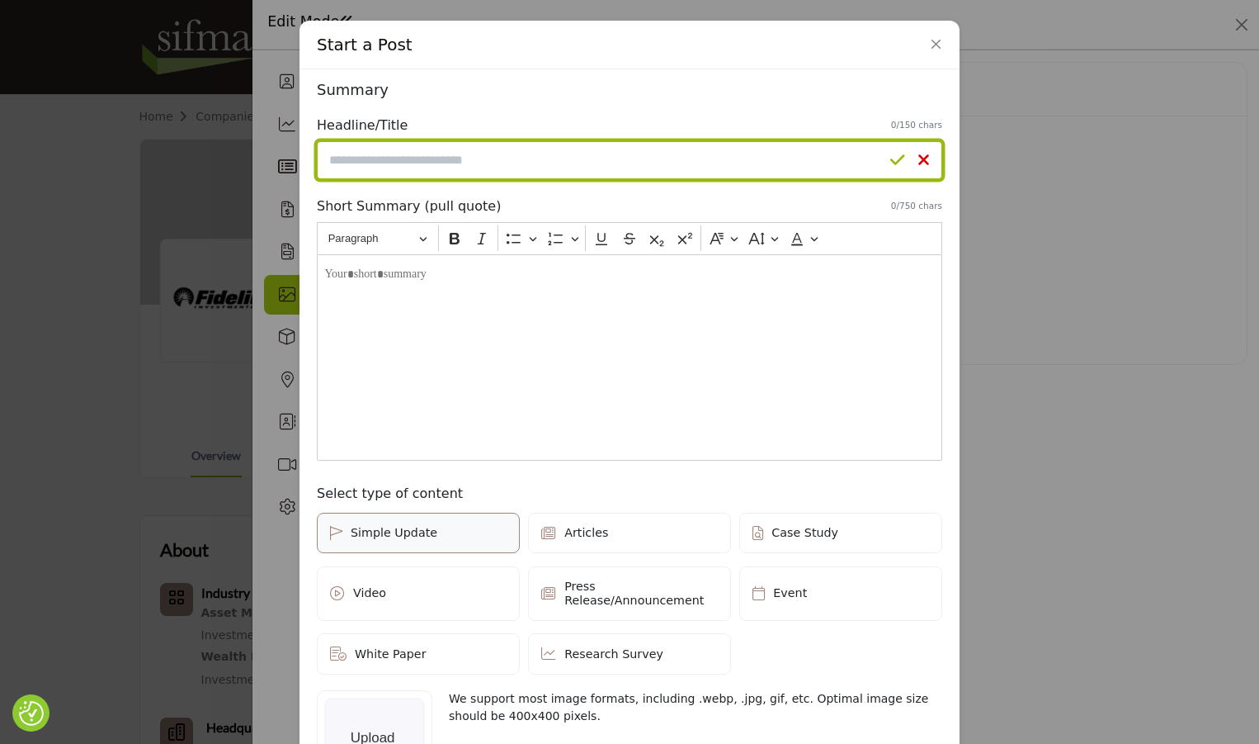
click at [497, 158] on input "Enter a compelling headline" at bounding box center [630, 160] width 626 height 38
paste input "**********"
type input "**********"
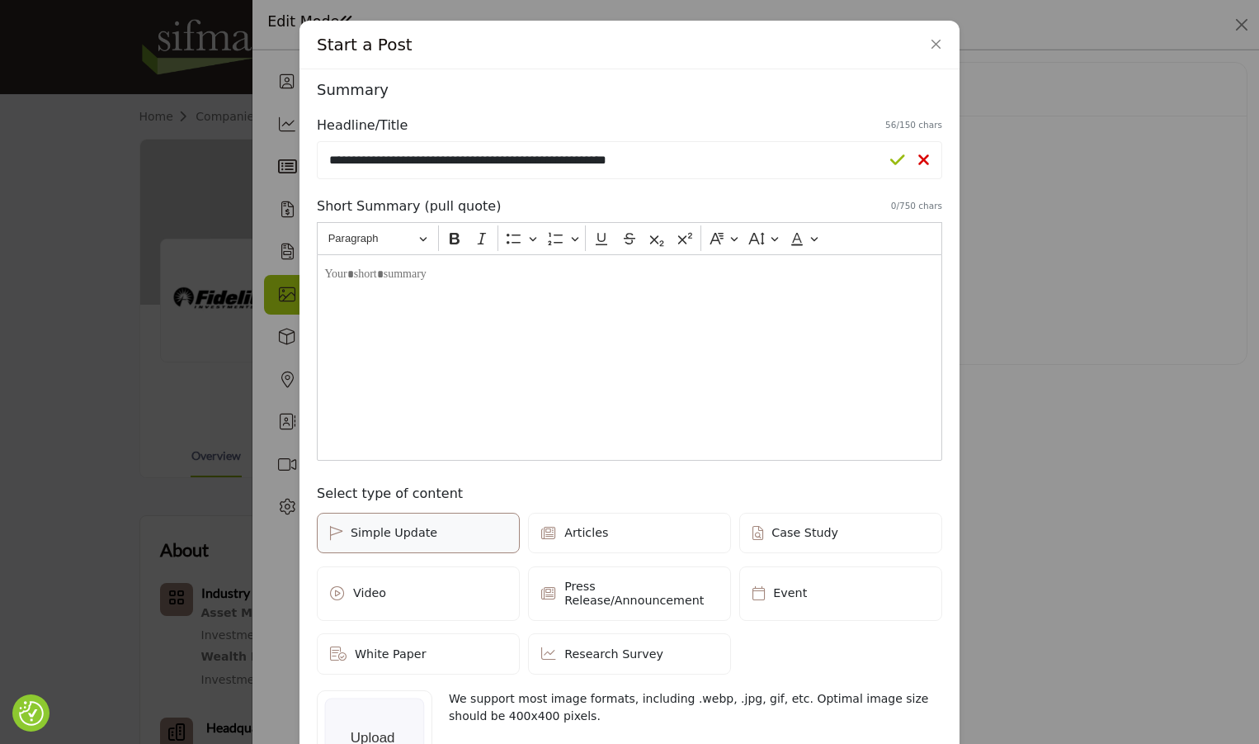
click at [413, 280] on p "Editor editing area: main" at bounding box center [629, 274] width 610 height 17
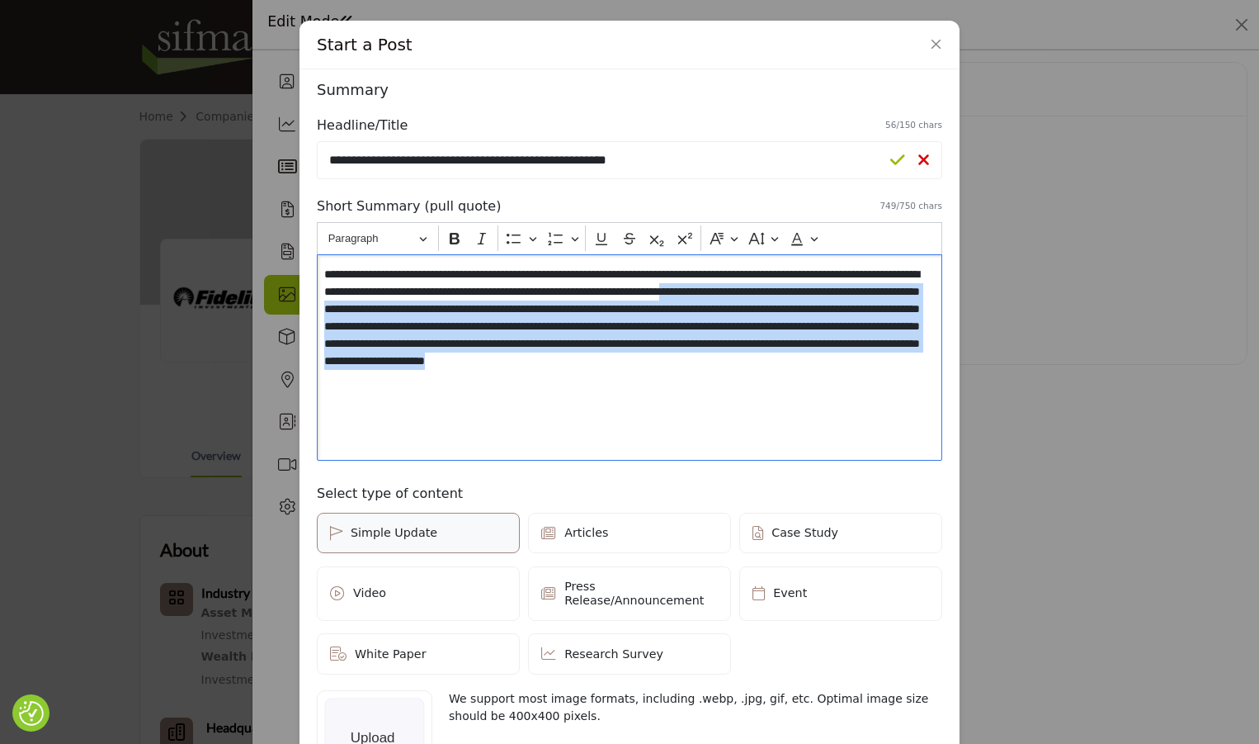
drag, startPoint x: 894, startPoint y: 291, endPoint x: 922, endPoint y: 395, distance: 107.7
click at [922, 395] on div "**********" at bounding box center [630, 357] width 626 height 206
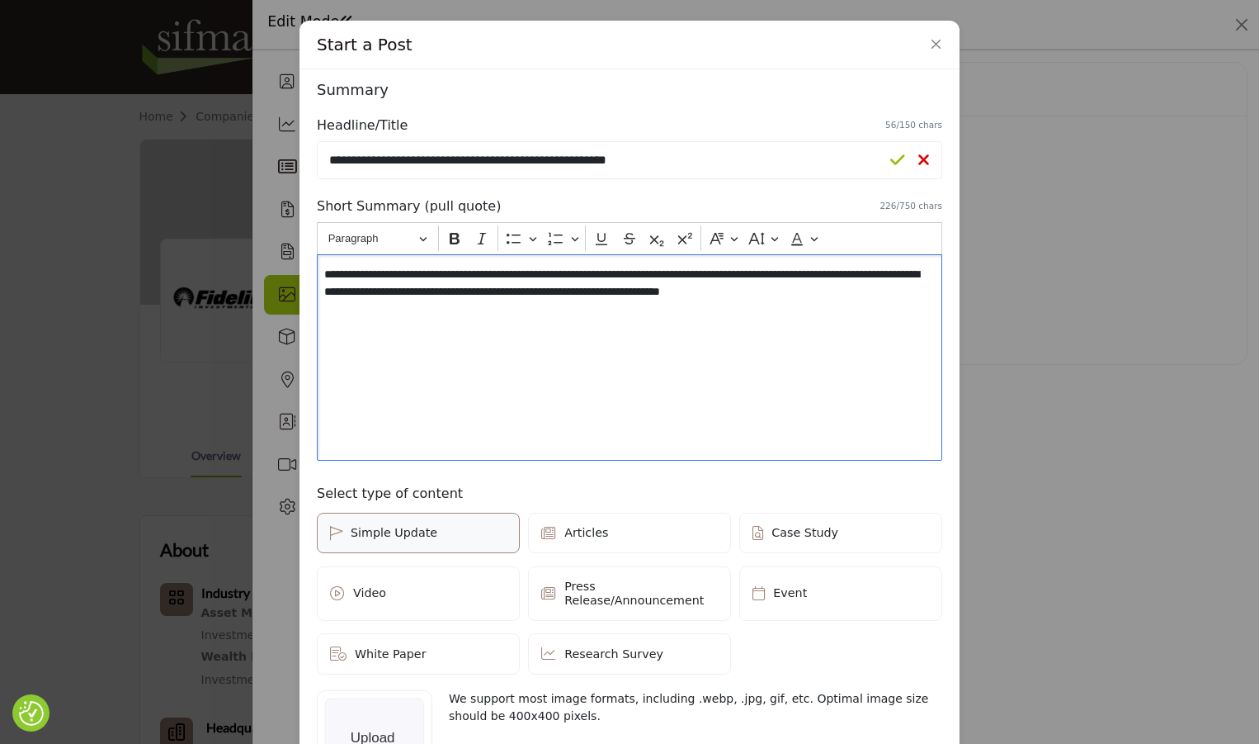
click at [891, 163] on icon at bounding box center [898, 160] width 15 height 17
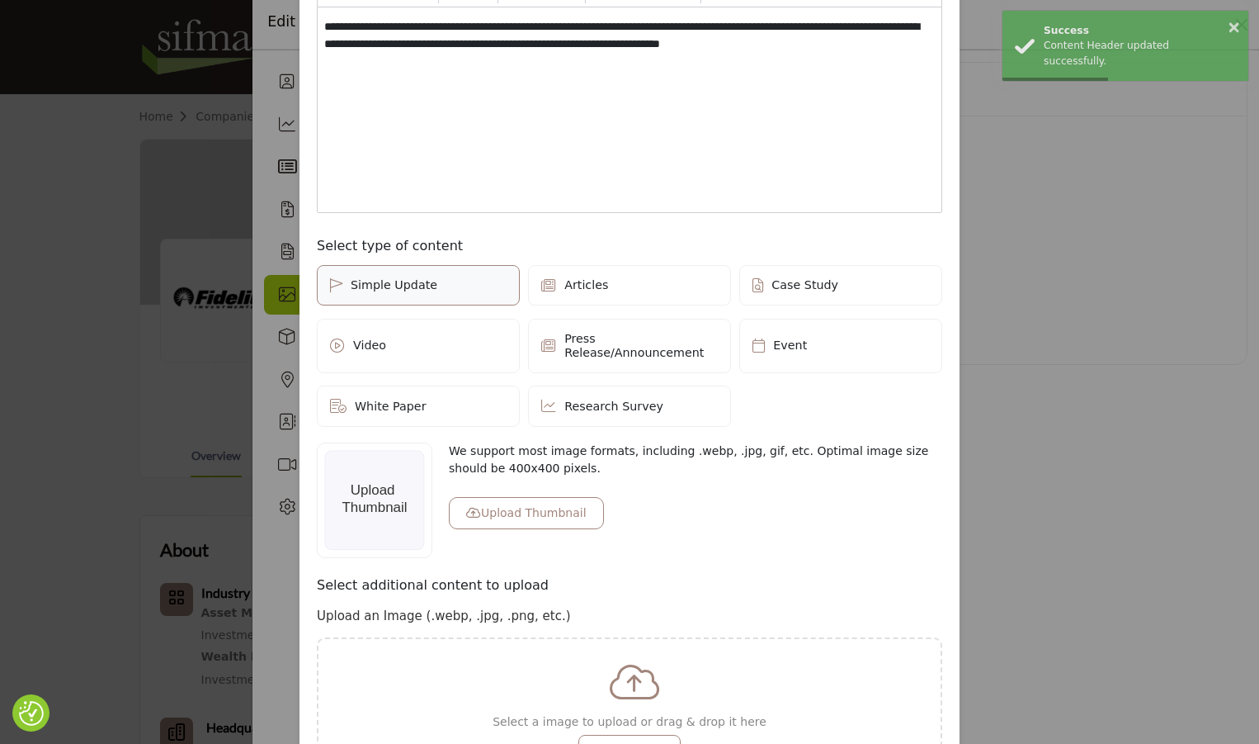
scroll to position [387, 0]
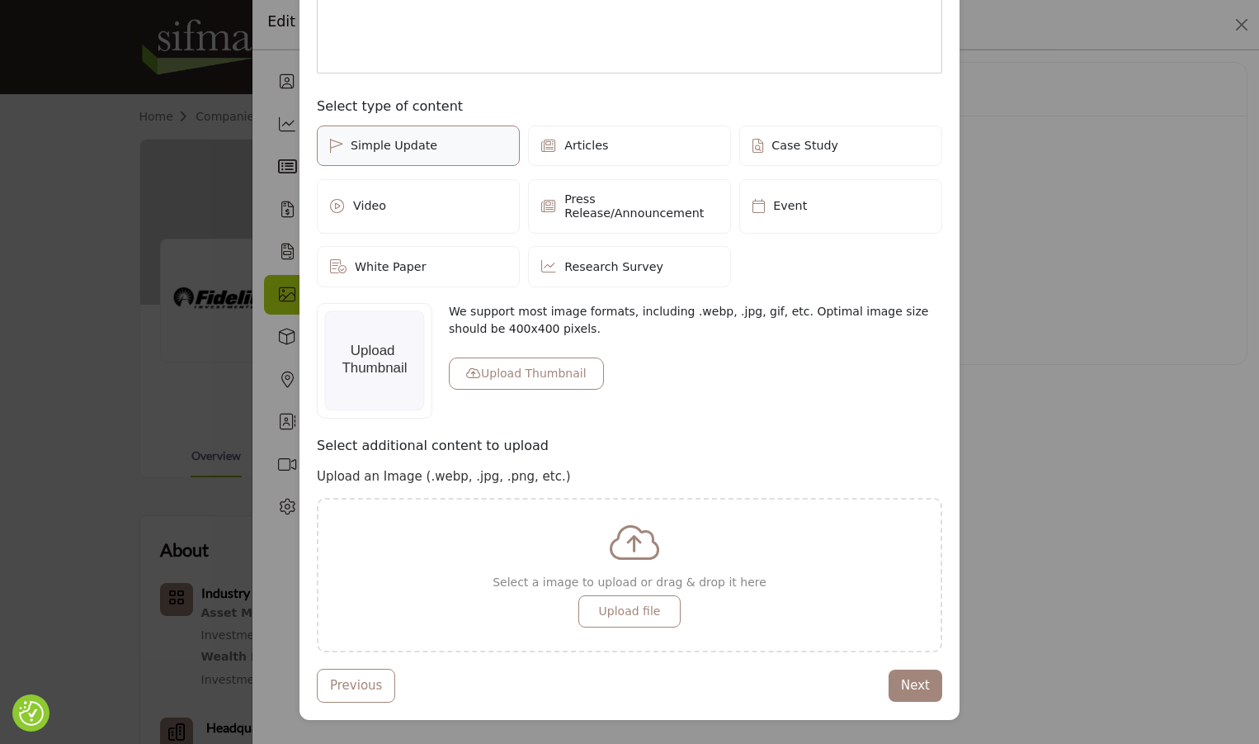
click at [425, 201] on label "Video" at bounding box center [418, 206] width 203 height 54
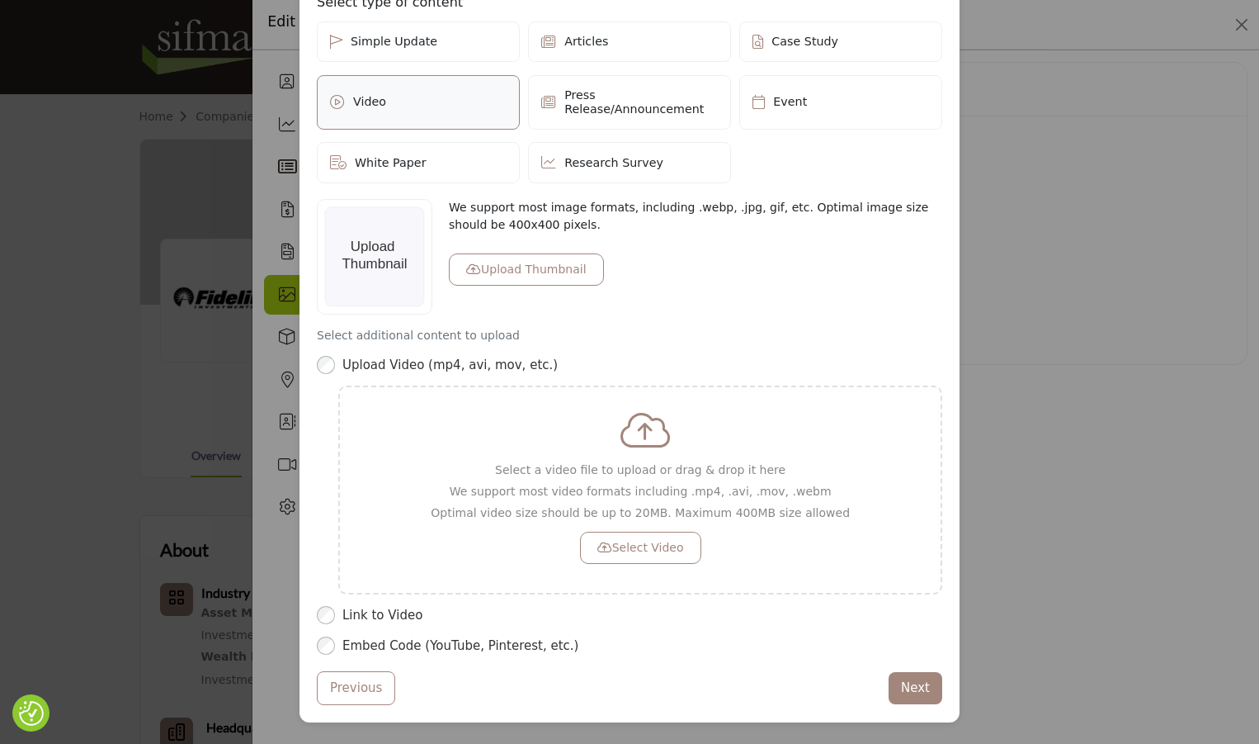
scroll to position [494, 0]
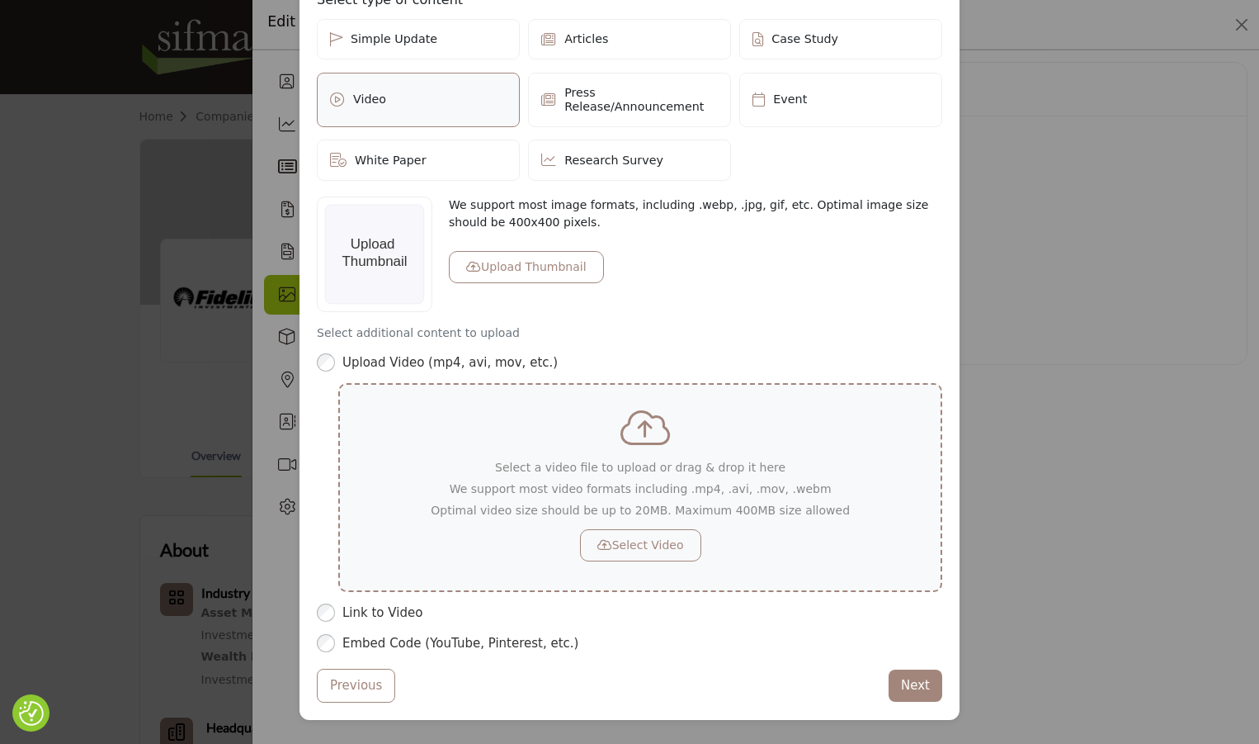
click at [660, 538] on button "Select Video" at bounding box center [640, 545] width 121 height 32
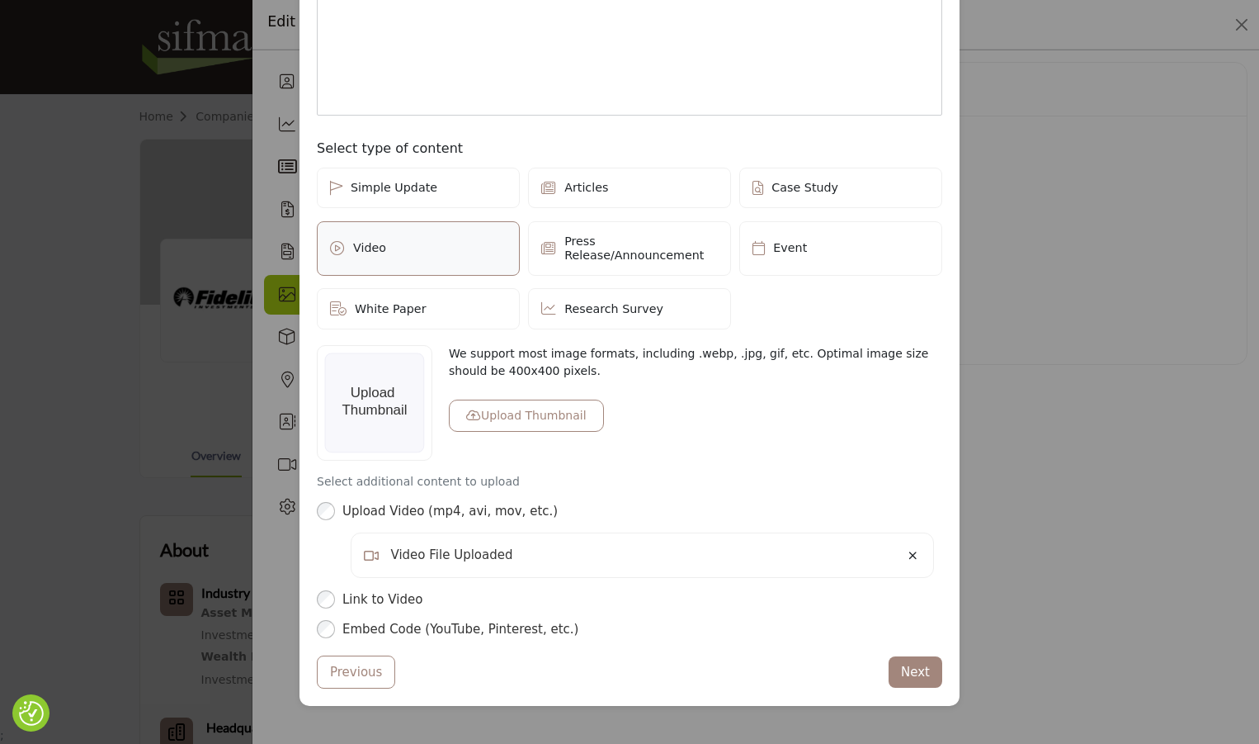
scroll to position [331, 0]
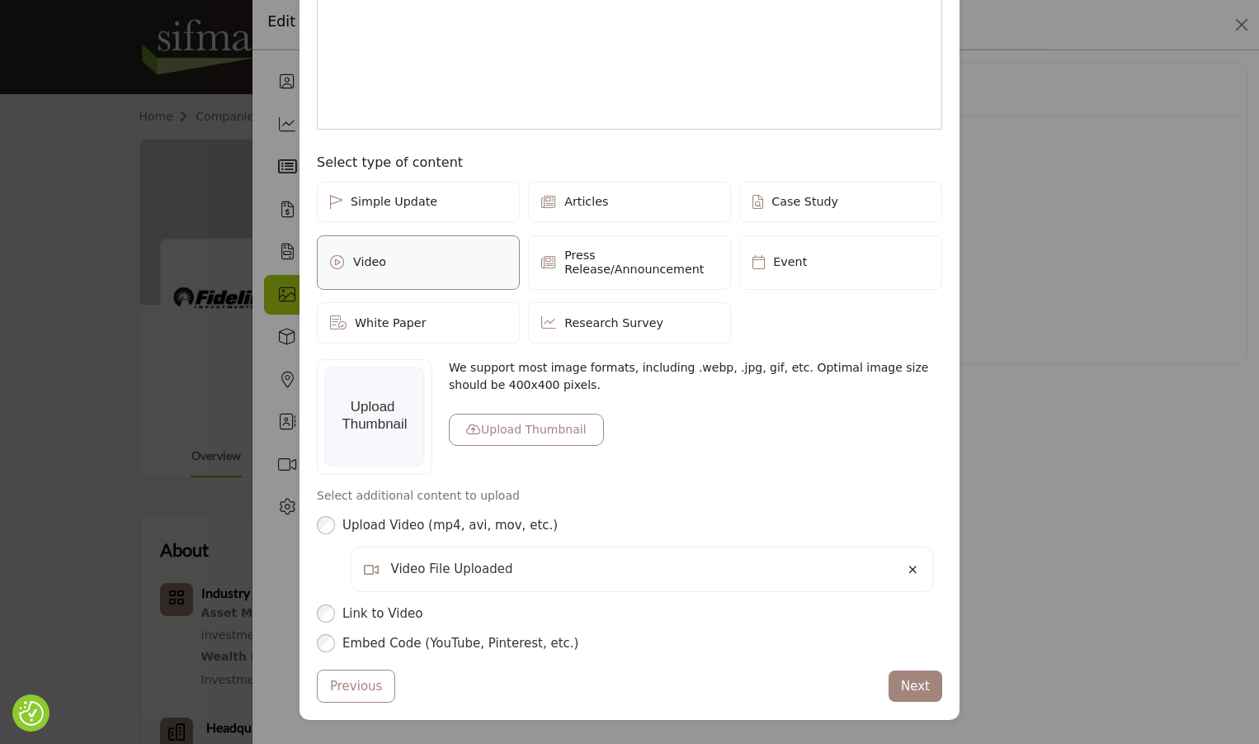
click at [543, 413] on button "Upload Thumbnail" at bounding box center [526, 429] width 155 height 32
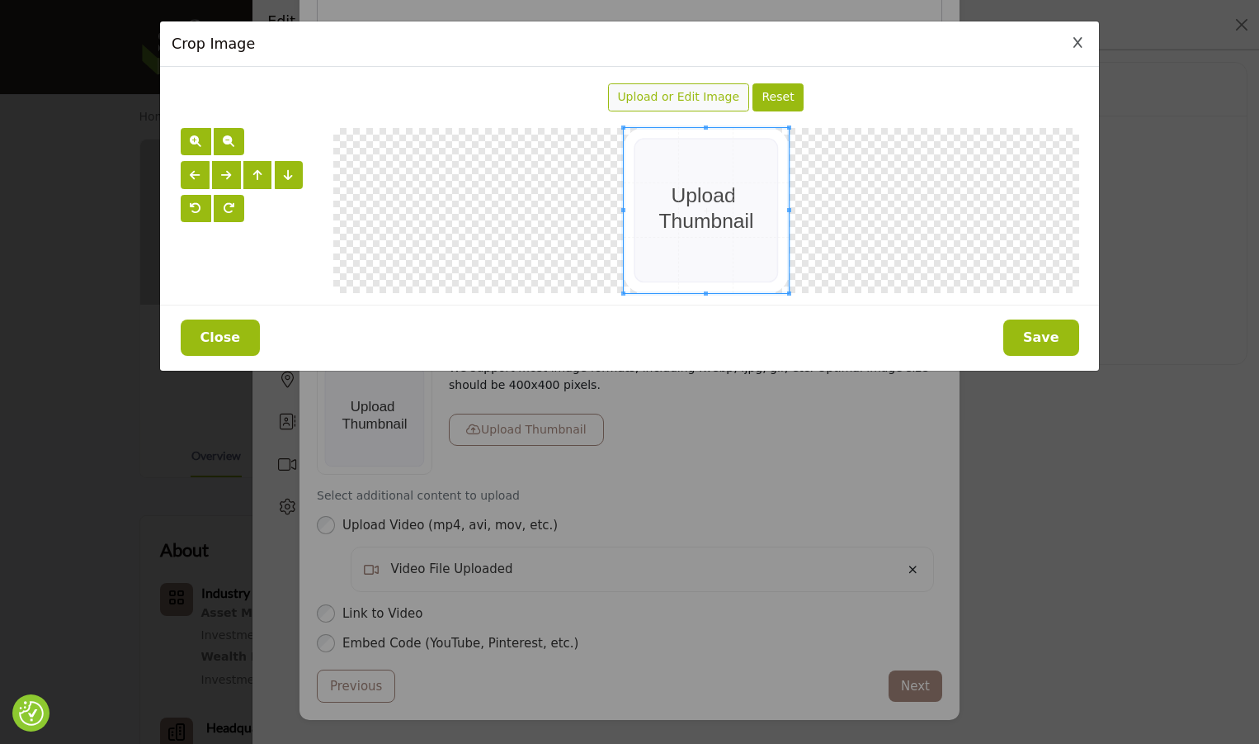
click at [698, 95] on span "Upload or Edit Image" at bounding box center [678, 96] width 122 height 13
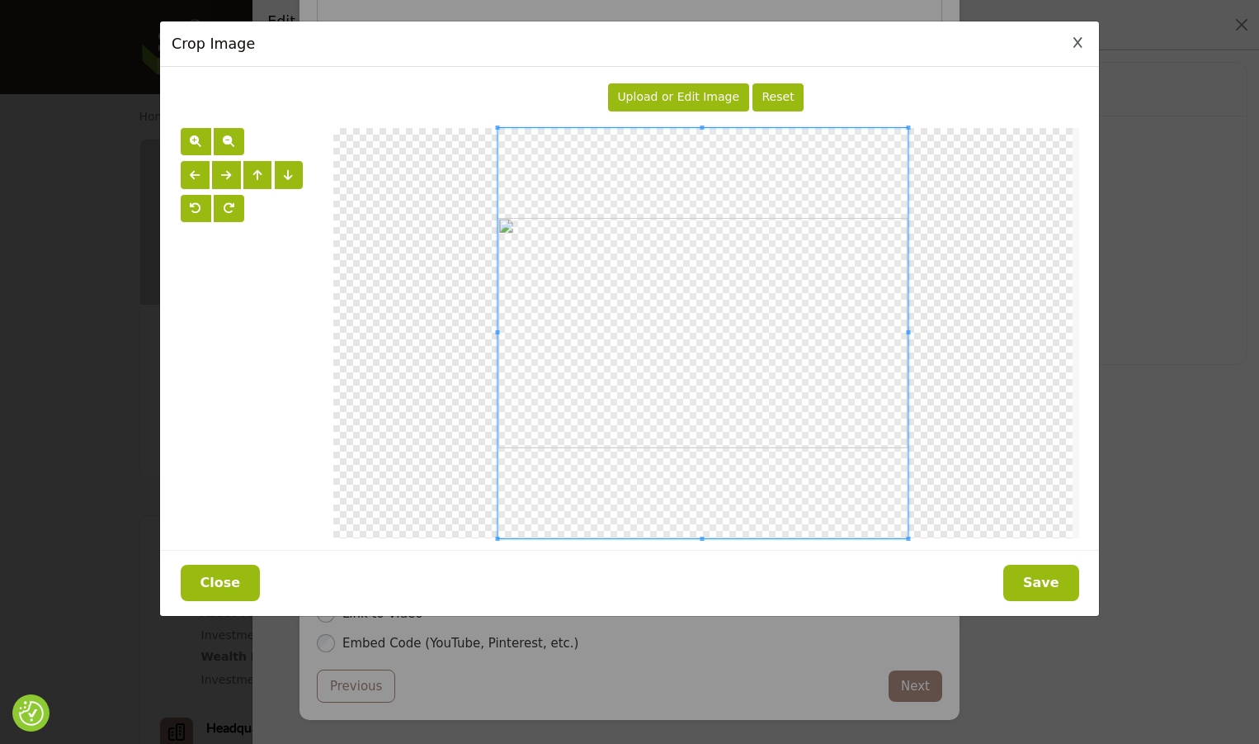
click at [912, 518] on div at bounding box center [702, 333] width 739 height 410
click at [1021, 579] on button "Save" at bounding box center [1042, 583] width 76 height 36
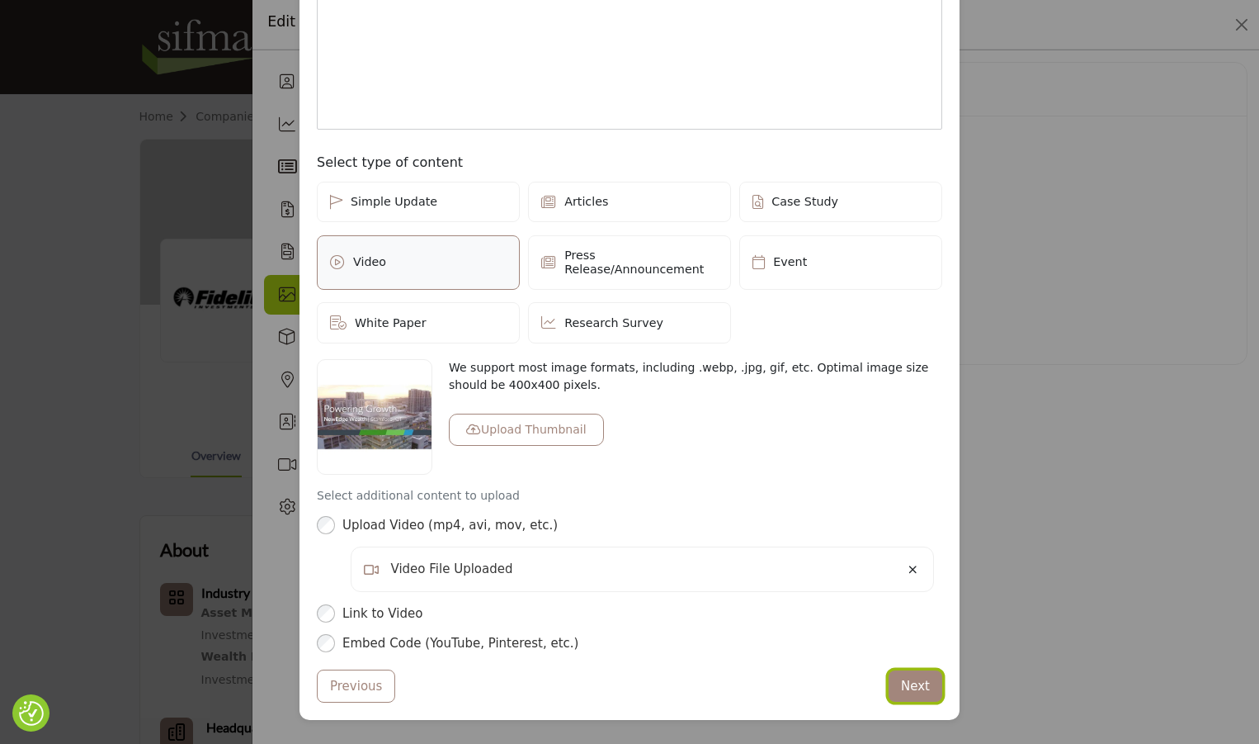
drag, startPoint x: 914, startPoint y: 667, endPoint x: 868, endPoint y: 668, distance: 46.2
click at [914, 670] on button "Next" at bounding box center [916, 686] width 54 height 32
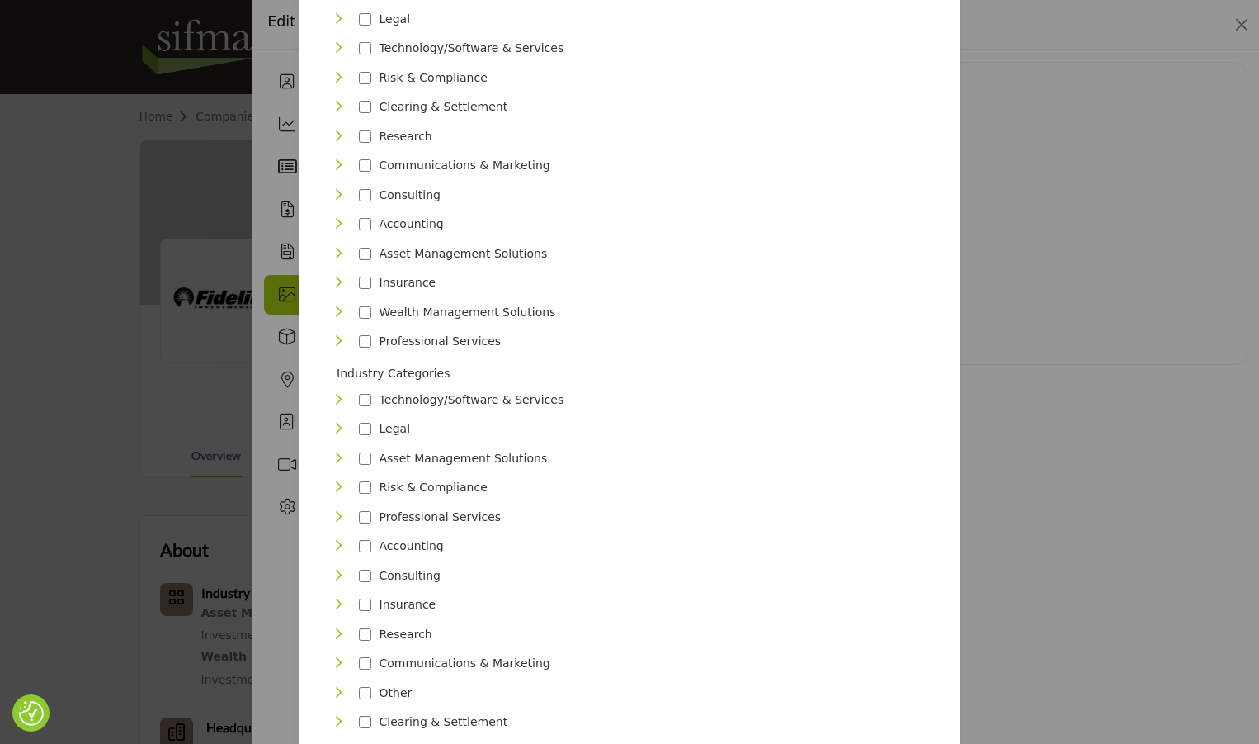
scroll to position [429, 0]
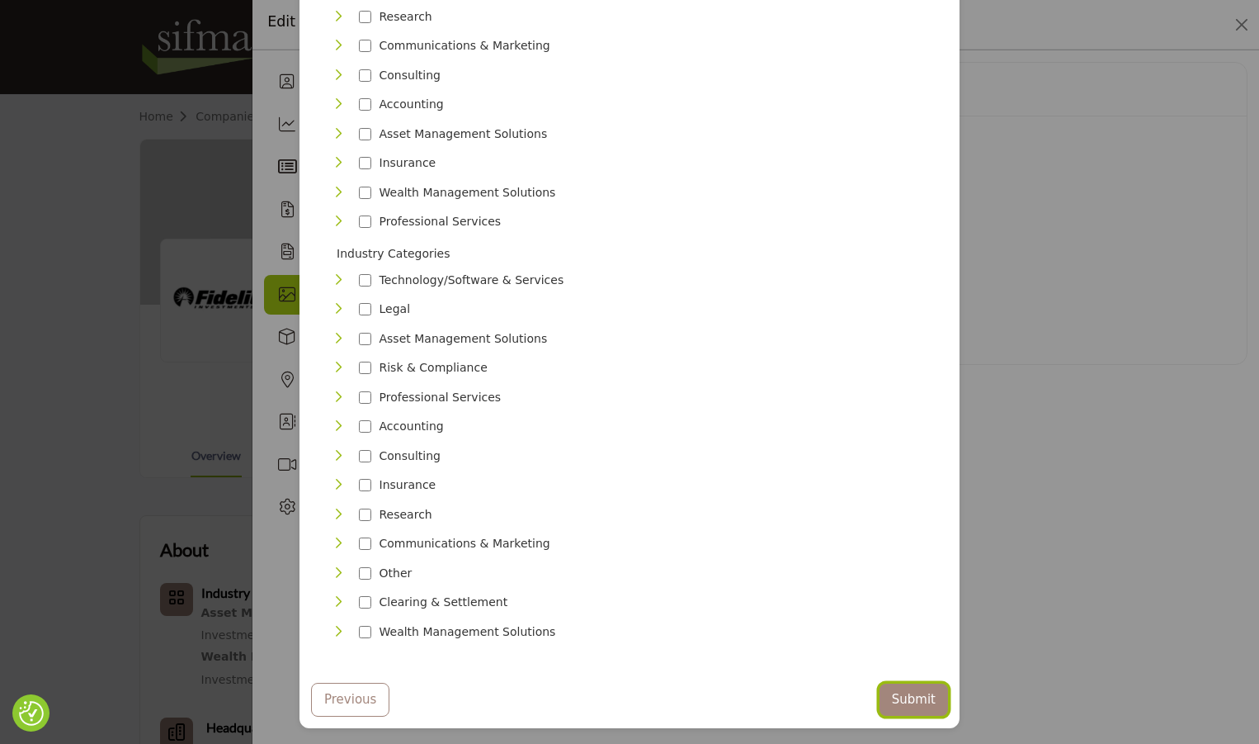
drag, startPoint x: 920, startPoint y: 682, endPoint x: 908, endPoint y: 670, distance: 16.9
click at [919, 683] on button "Submit" at bounding box center [914, 699] width 69 height 32
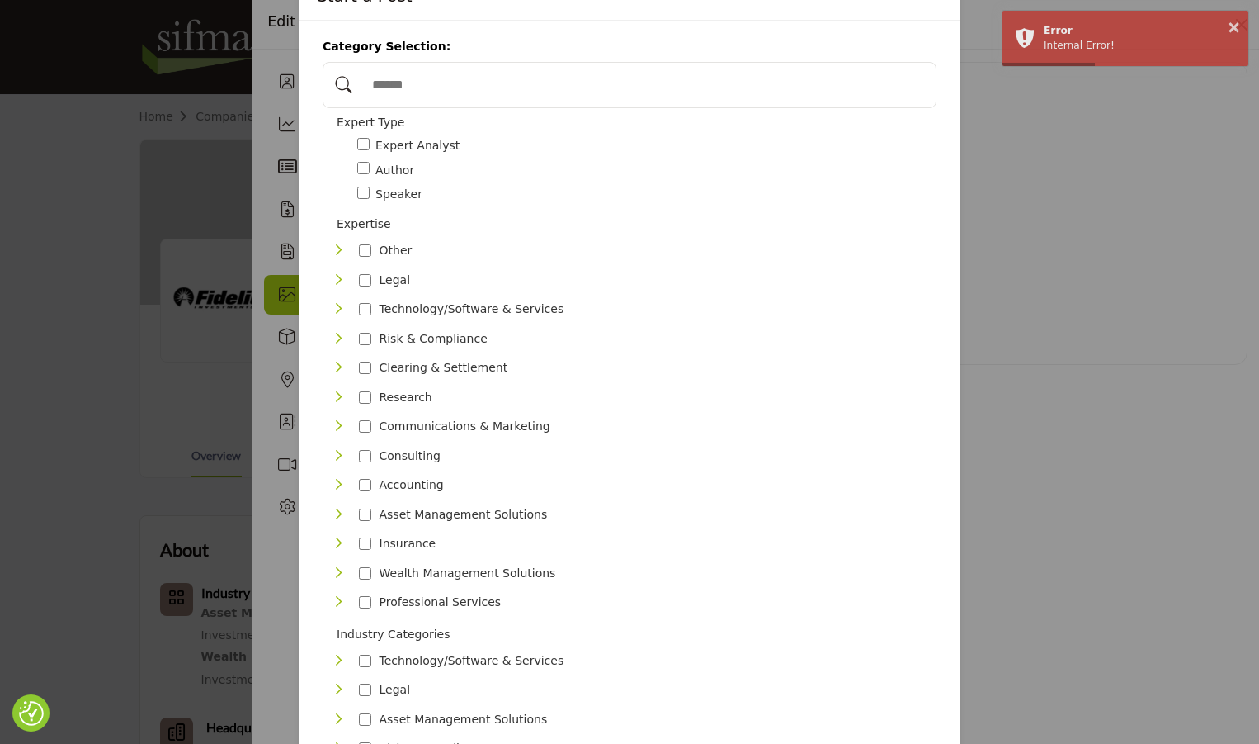
scroll to position [0, 0]
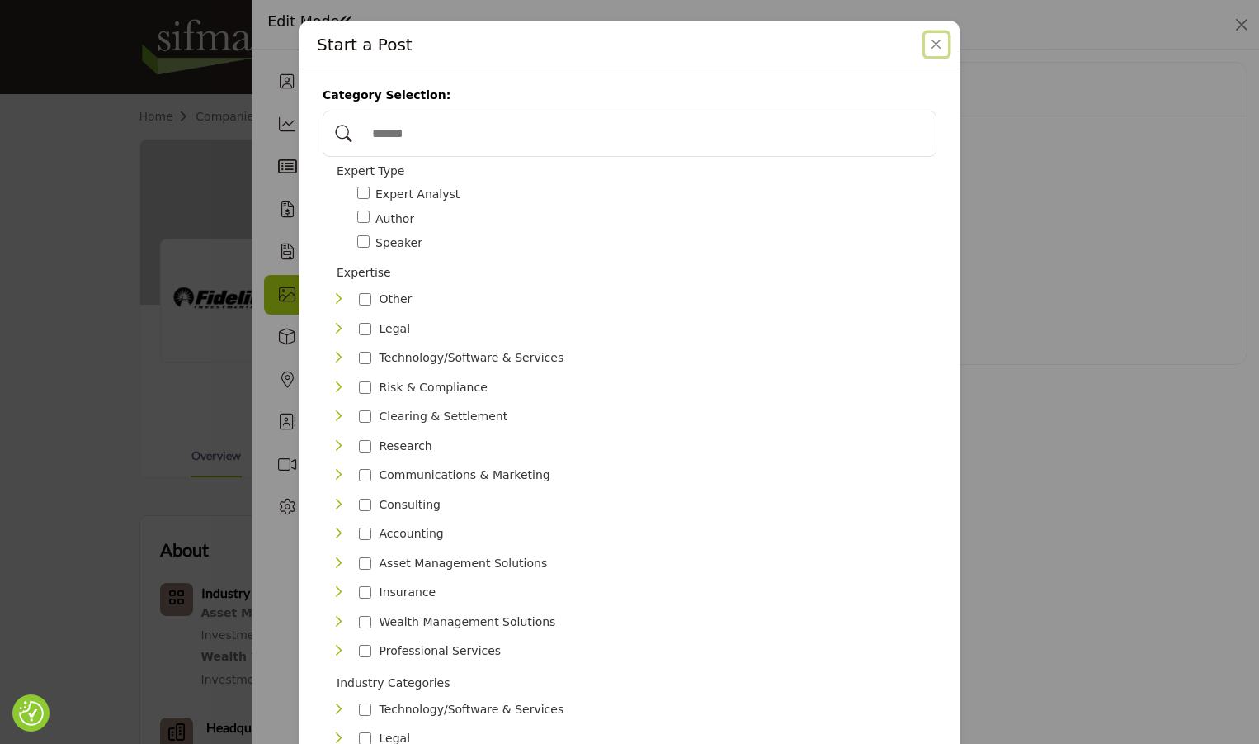
click at [930, 53] on button "Close" at bounding box center [936, 44] width 23 height 23
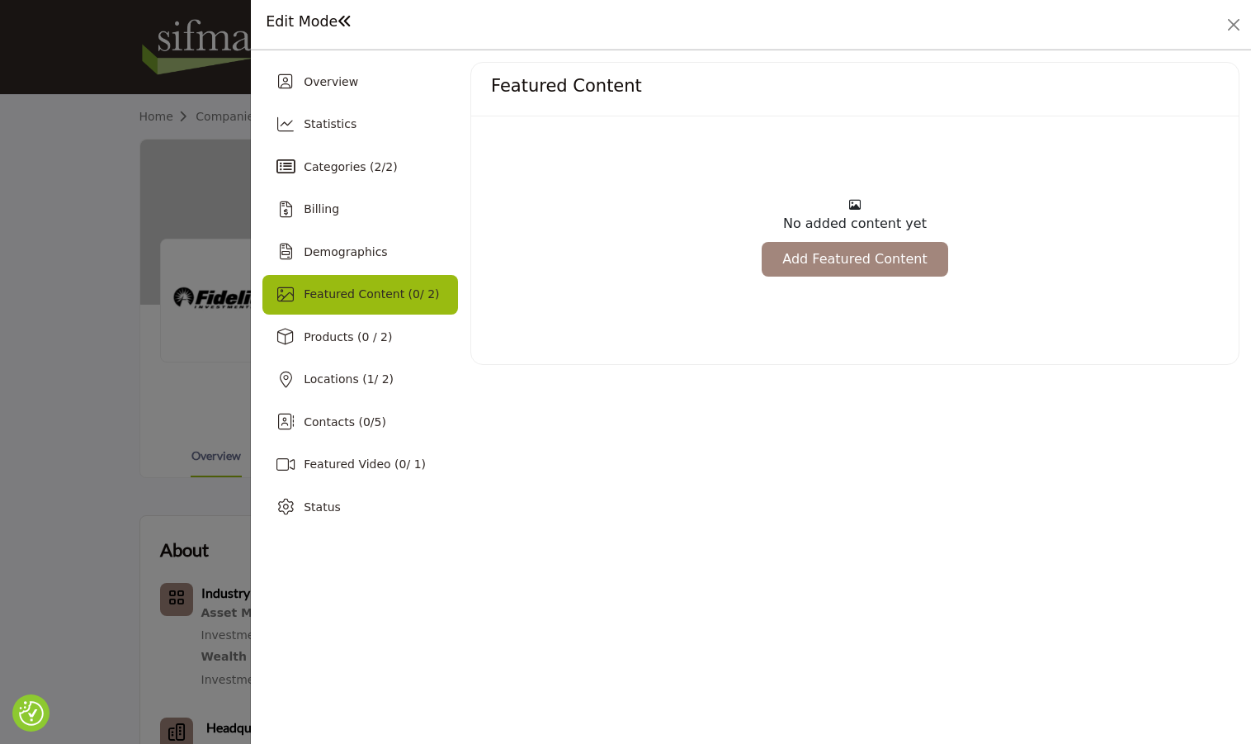
drag, startPoint x: 835, startPoint y: 267, endPoint x: 944, endPoint y: 409, distance: 178.9
click at [835, 267] on link "Add Featured Content" at bounding box center [855, 259] width 186 height 35
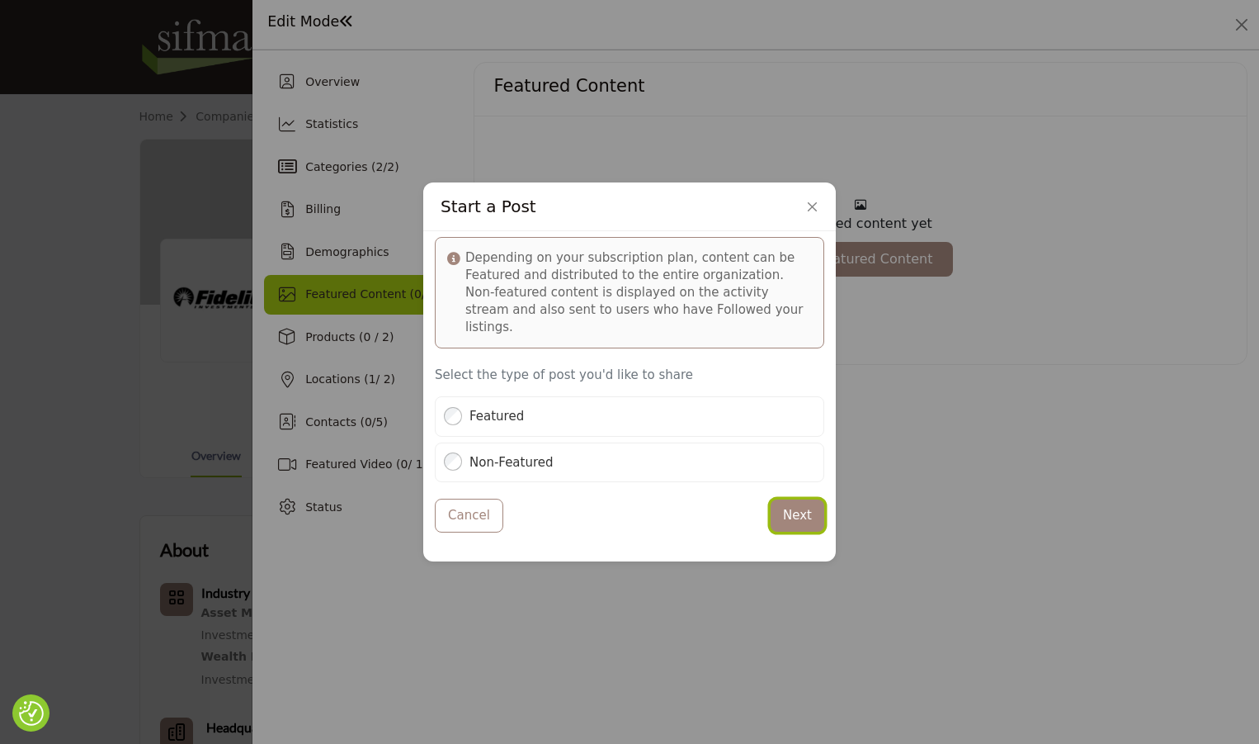
click at [787, 513] on button "Next" at bounding box center [798, 515] width 54 height 32
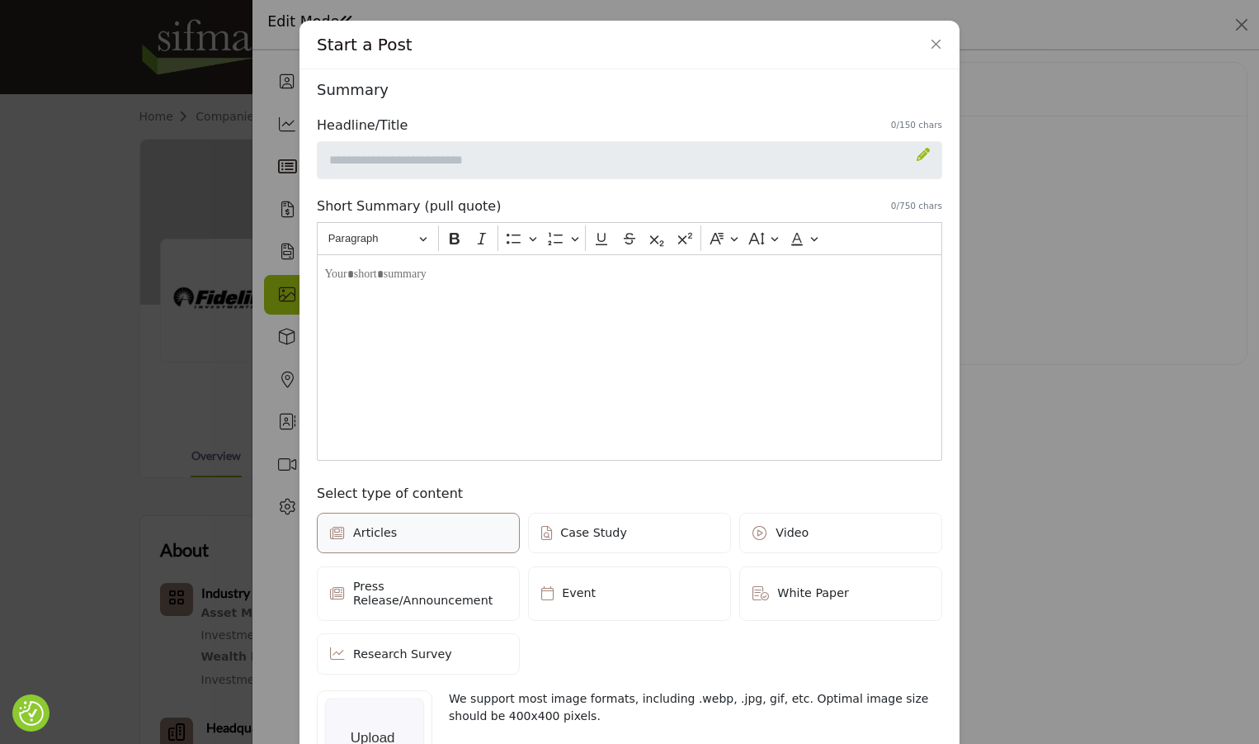
click at [919, 156] on icon at bounding box center [923, 154] width 13 height 13
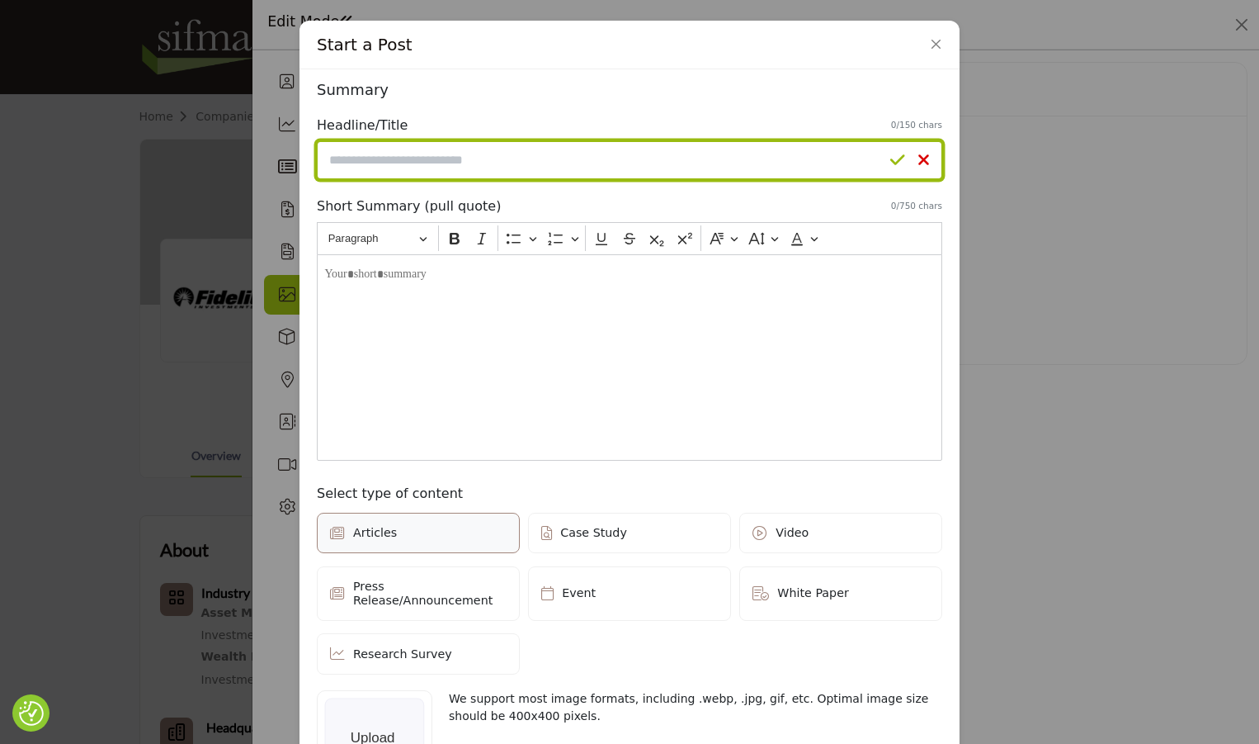
click at [707, 169] on input "Enter a compelling headline" at bounding box center [630, 160] width 626 height 38
paste input "**********"
type input "**********"
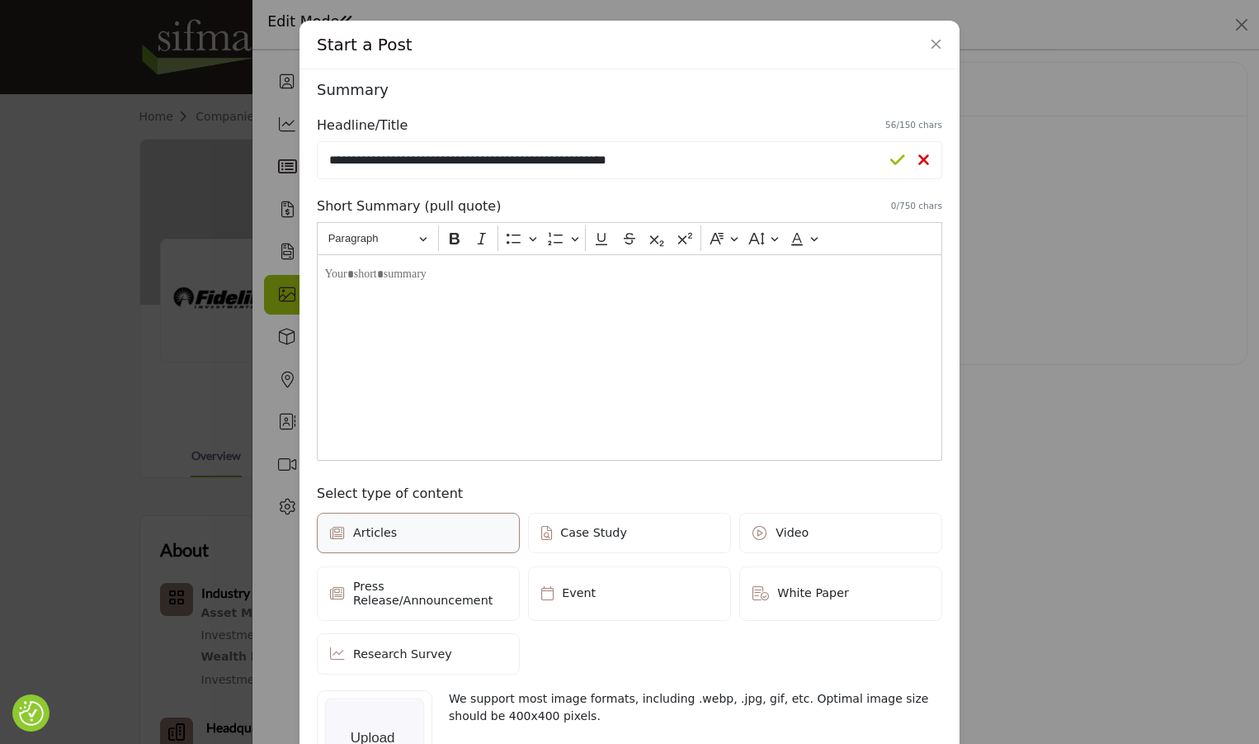
click at [379, 307] on div "Editor editing area: main" at bounding box center [630, 357] width 626 height 206
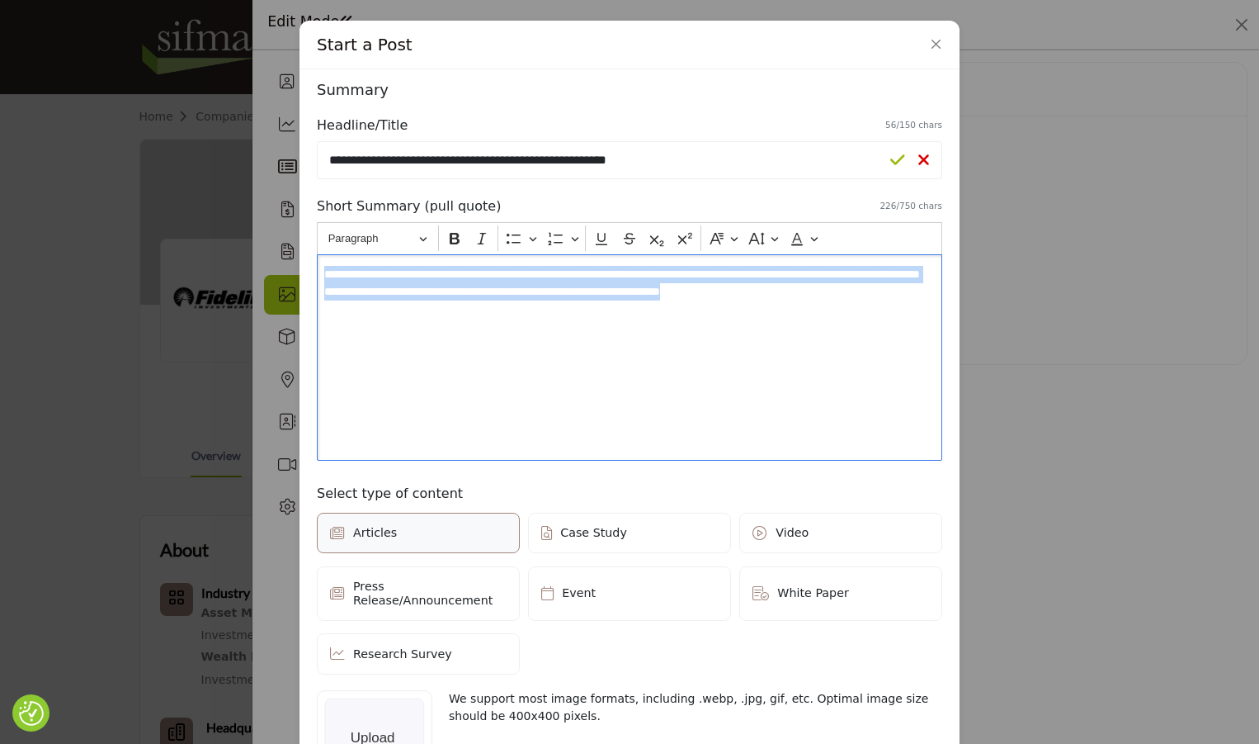
drag, startPoint x: 912, startPoint y: 362, endPoint x: 275, endPoint y: 243, distance: 648.1
click at [275, 243] on div "Start a Post Depending on your subscription plan, content can be Featured and d…" at bounding box center [629, 372] width 1259 height 744
click at [910, 302] on div "**********" at bounding box center [630, 357] width 626 height 206
drag, startPoint x: 912, startPoint y: 296, endPoint x: 567, endPoint y: 259, distance: 347.0
click at [294, 264] on div "Start a Post Depending on your subscription plan, content can be Featured and d…" at bounding box center [629, 372] width 1259 height 744
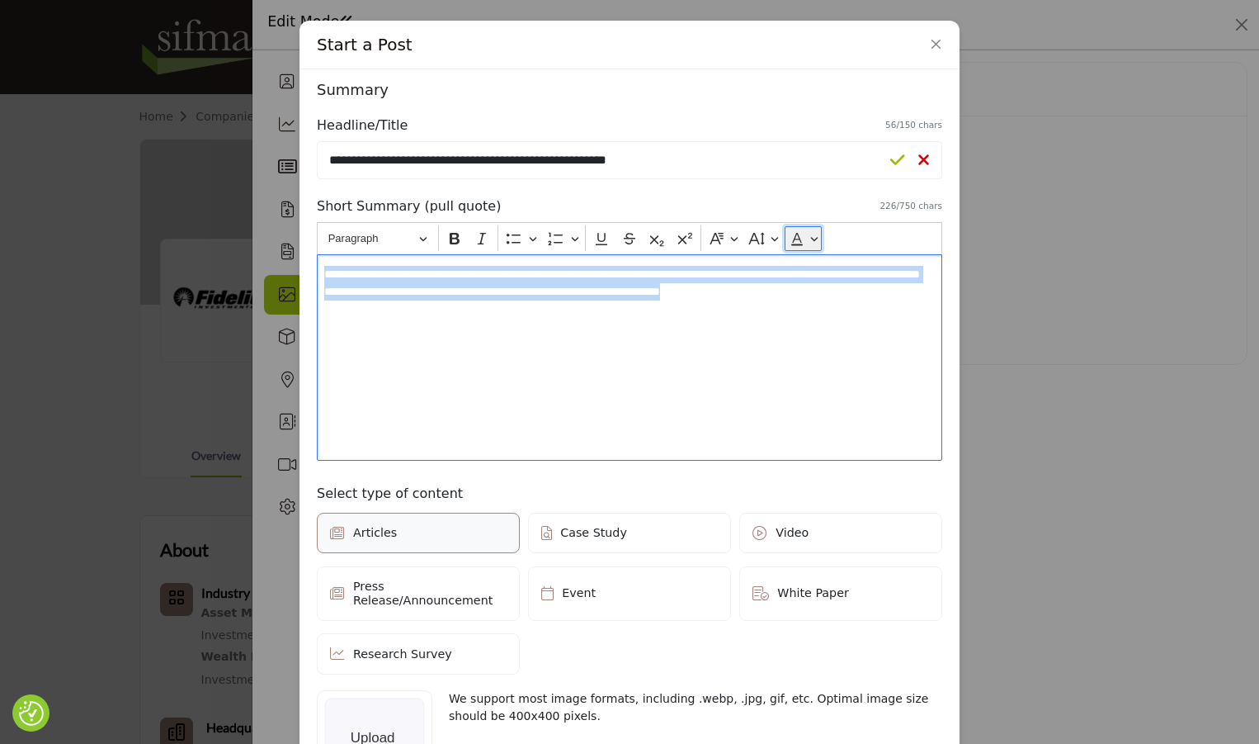
click at [812, 239] on button "Font Color" at bounding box center [803, 238] width 37 height 25
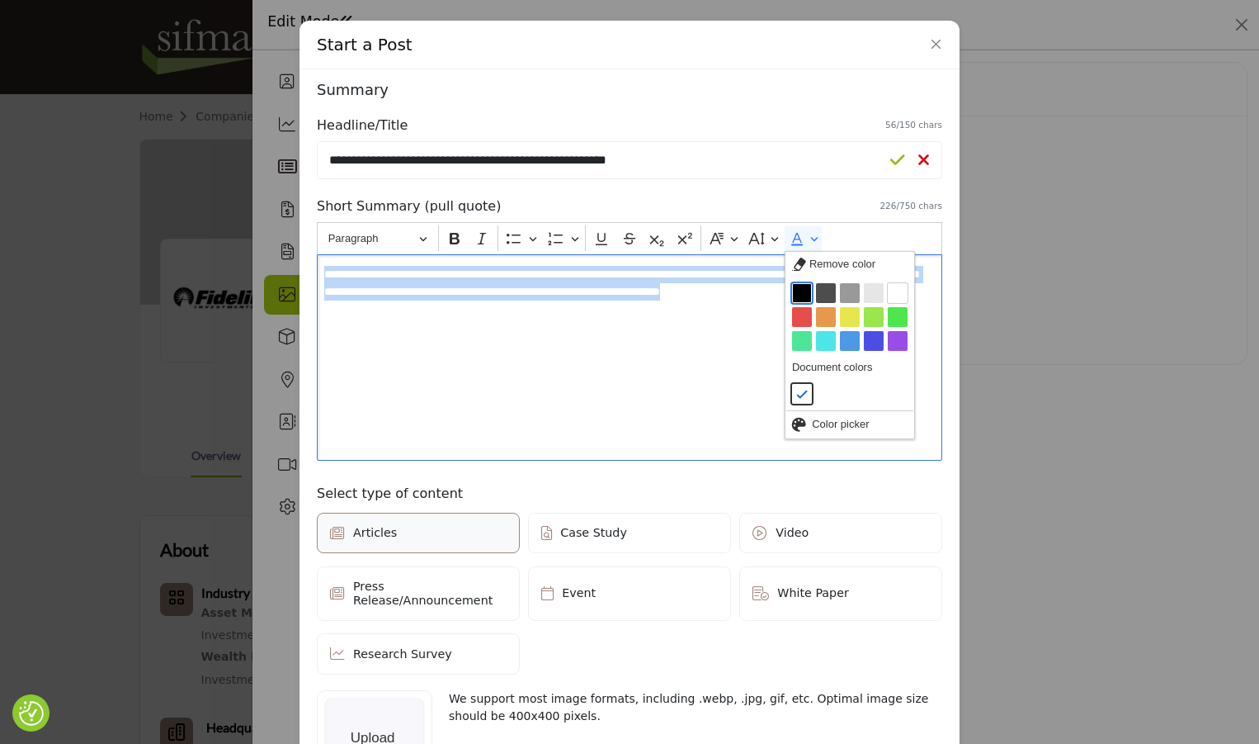
click at [798, 292] on button "Black" at bounding box center [802, 293] width 20 height 20
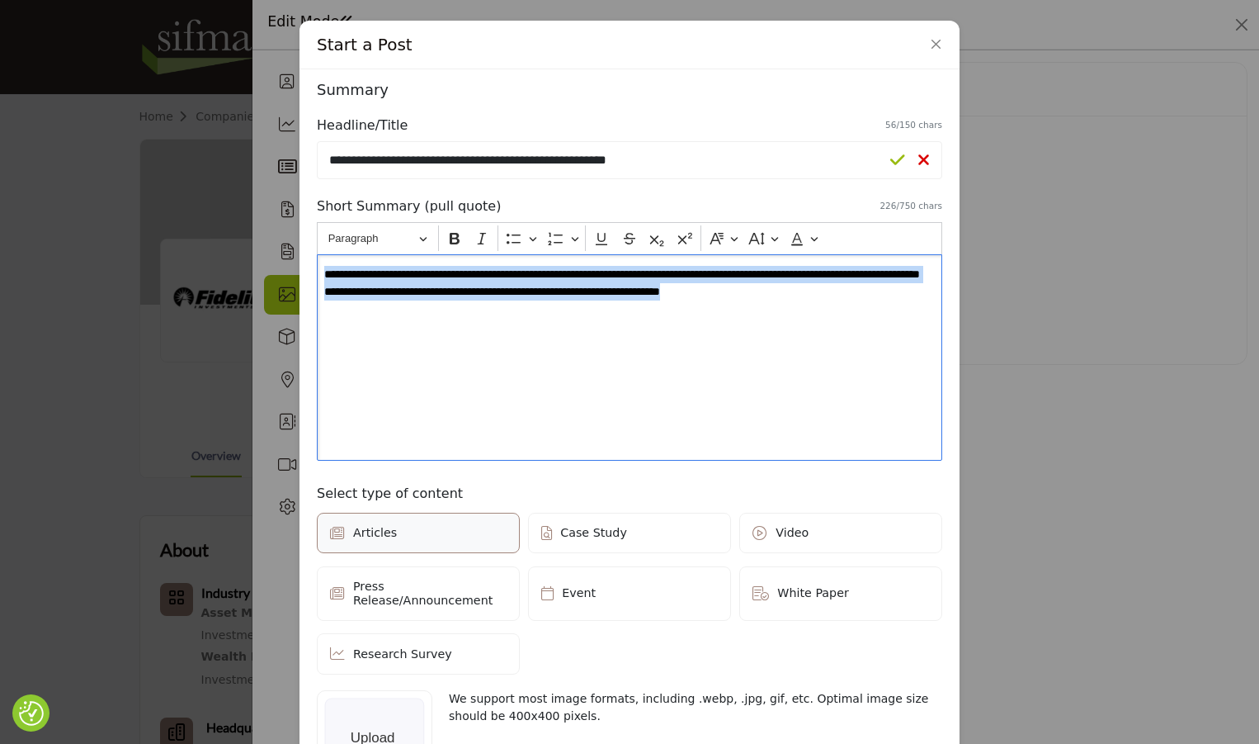
click at [711, 344] on div "**********" at bounding box center [630, 357] width 626 height 206
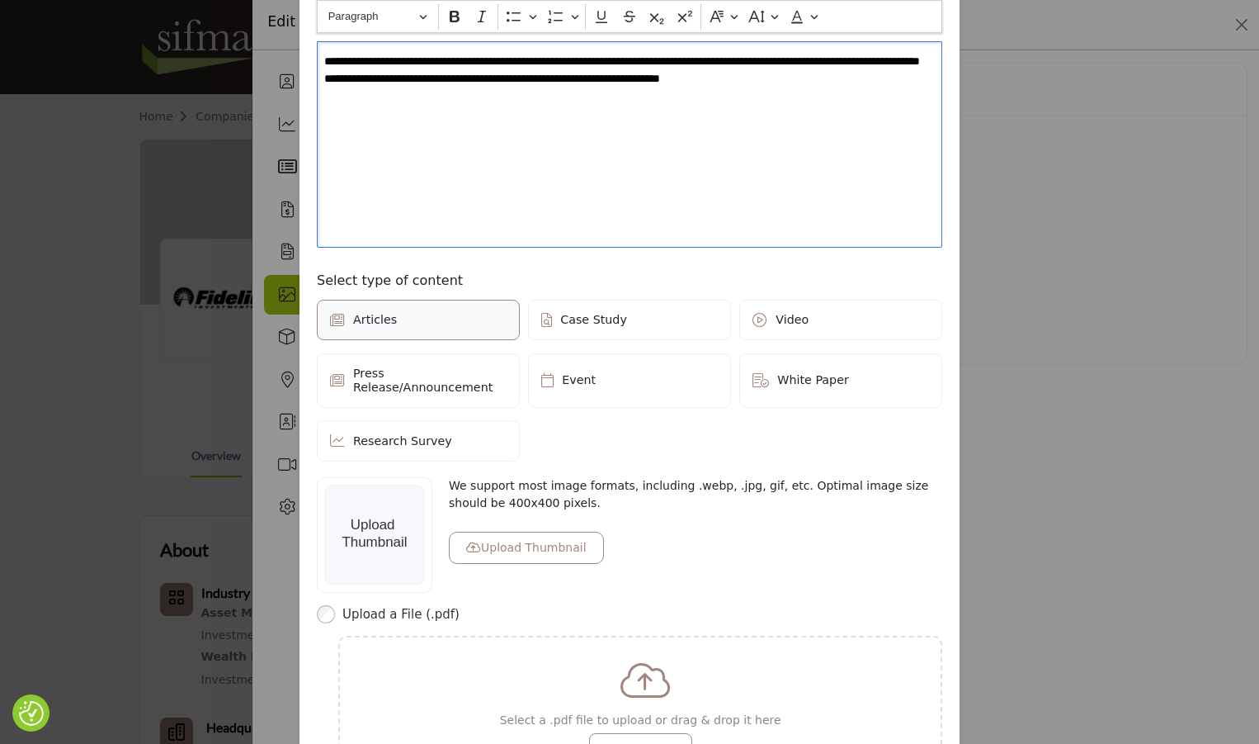
scroll to position [248, 0]
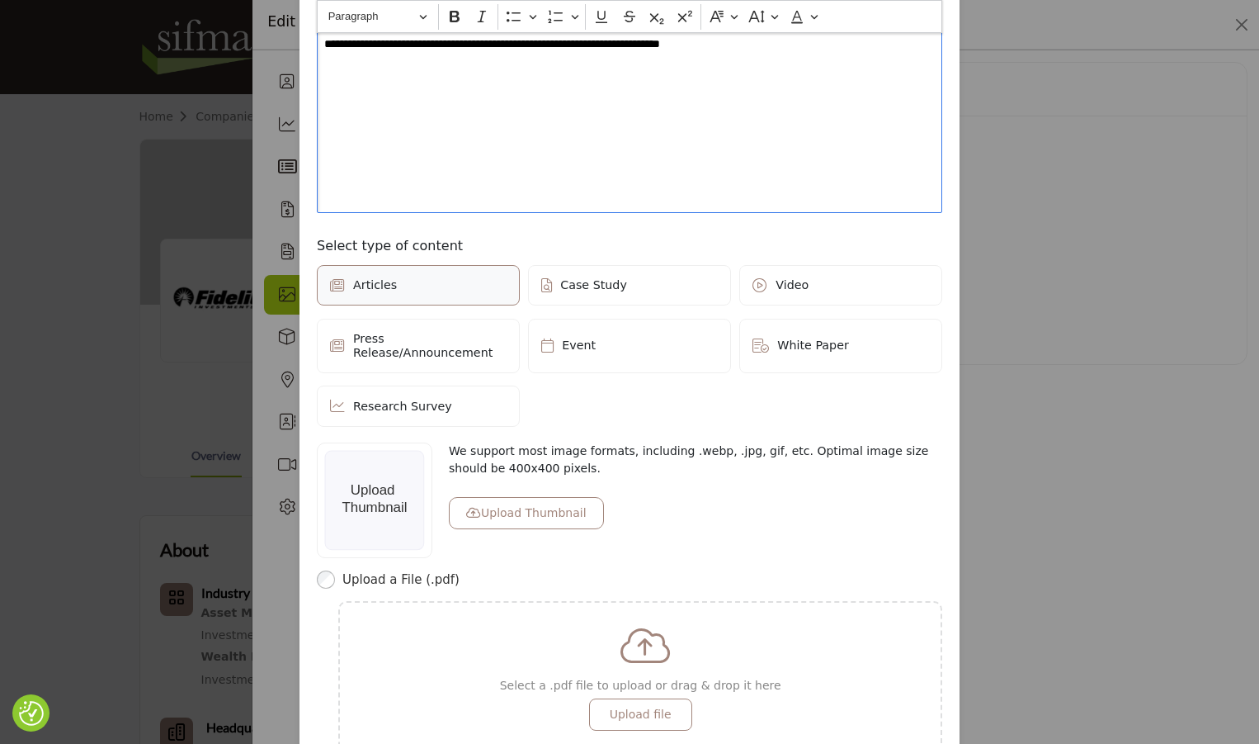
click at [805, 297] on label "Video" at bounding box center [840, 285] width 203 height 41
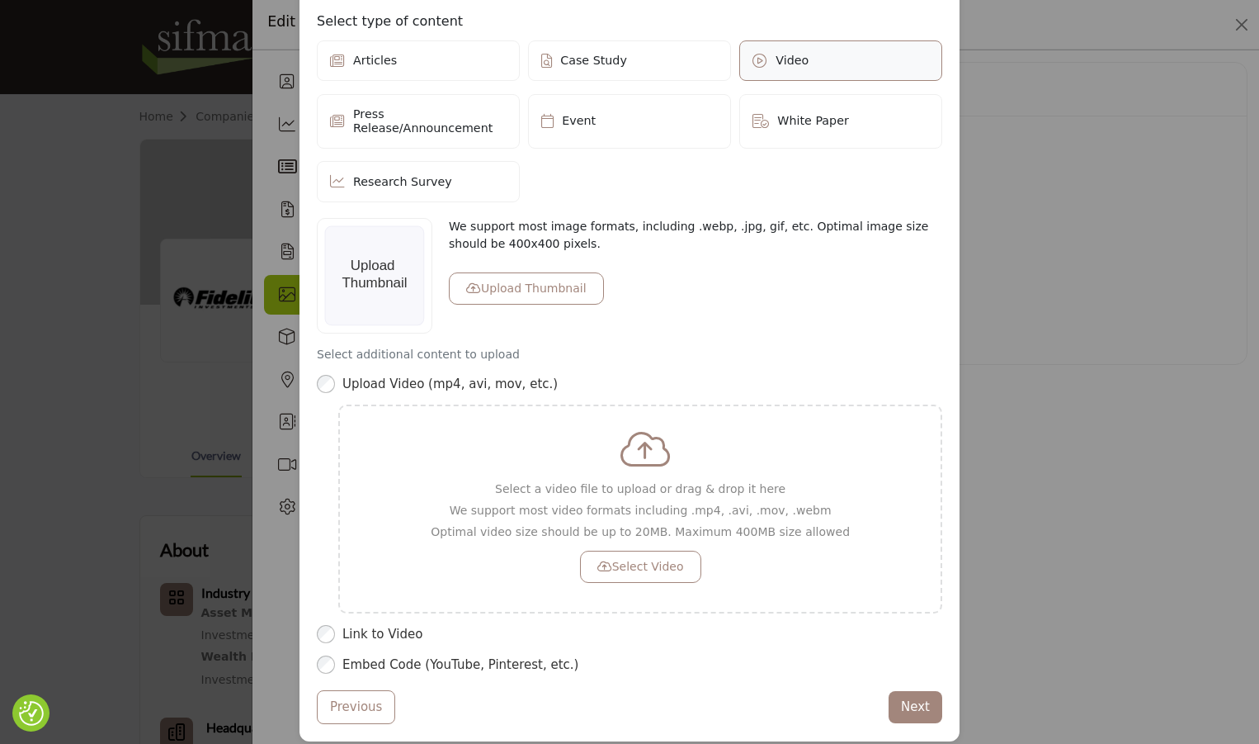
scroll to position [494, 0]
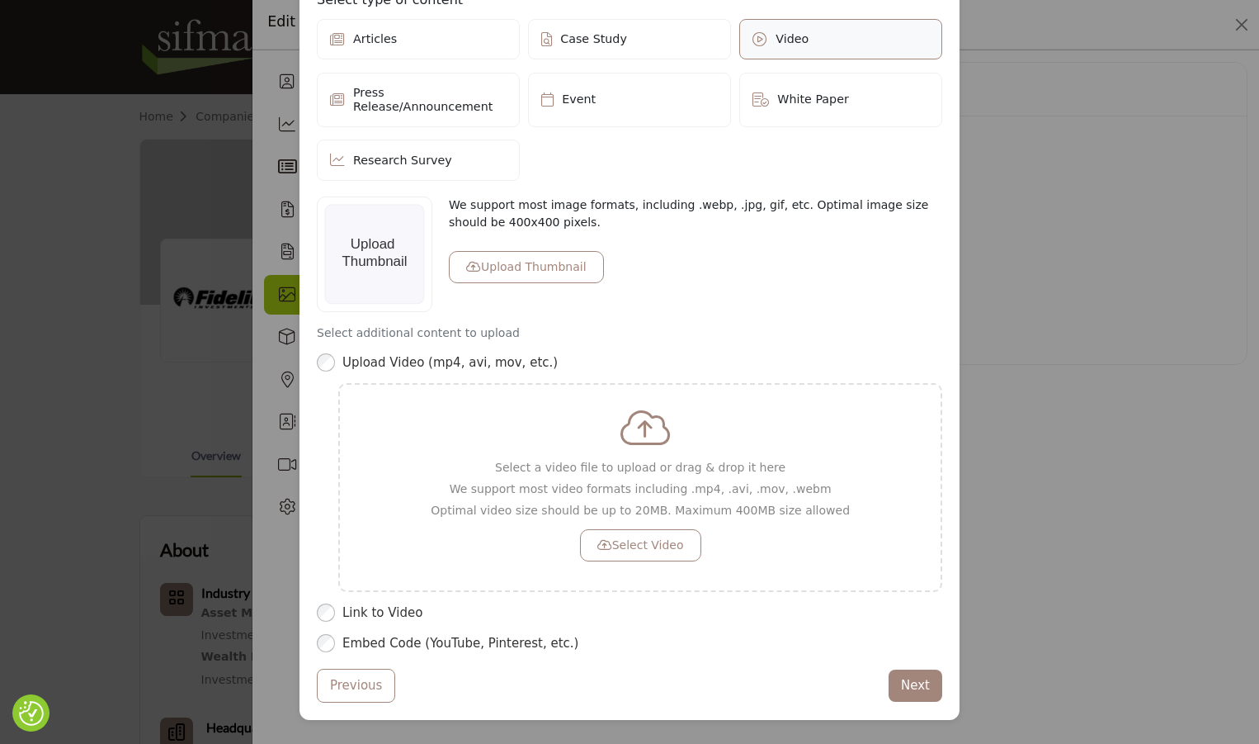
click at [528, 258] on button "Upload Thumbnail" at bounding box center [526, 267] width 155 height 32
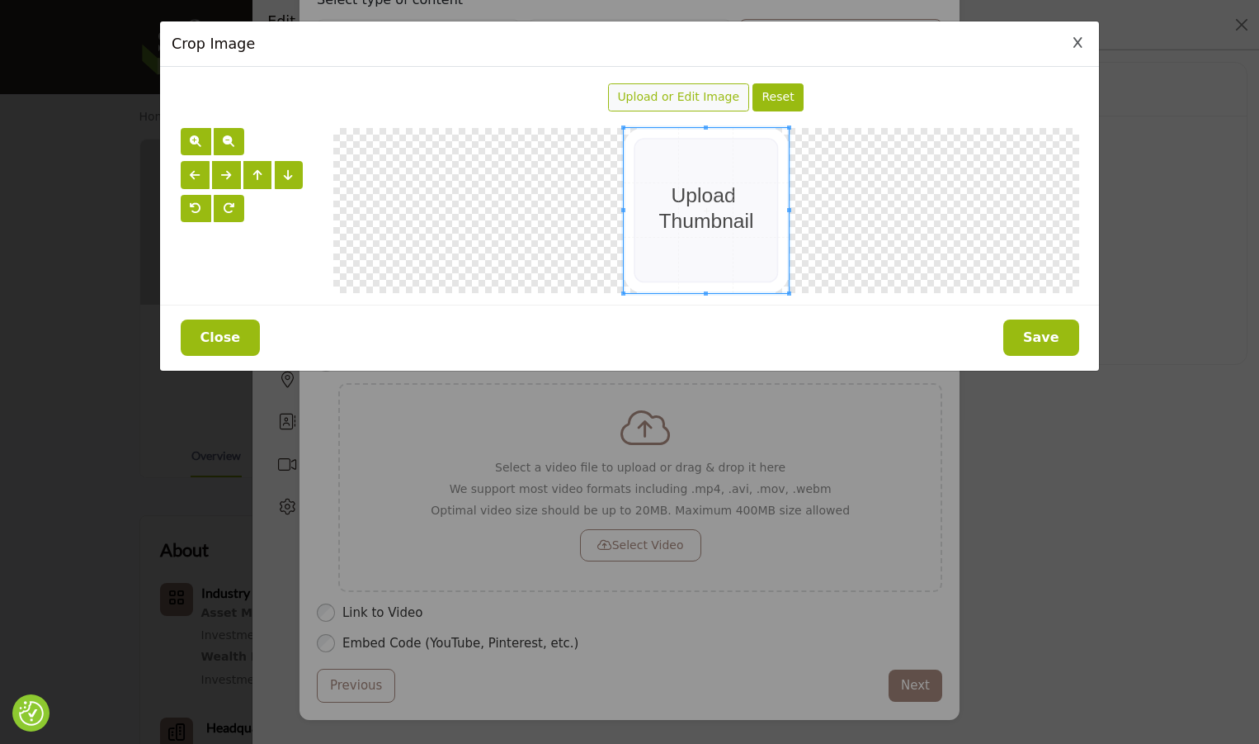
click at [715, 106] on div "Upload or Edit Image" at bounding box center [678, 97] width 141 height 28
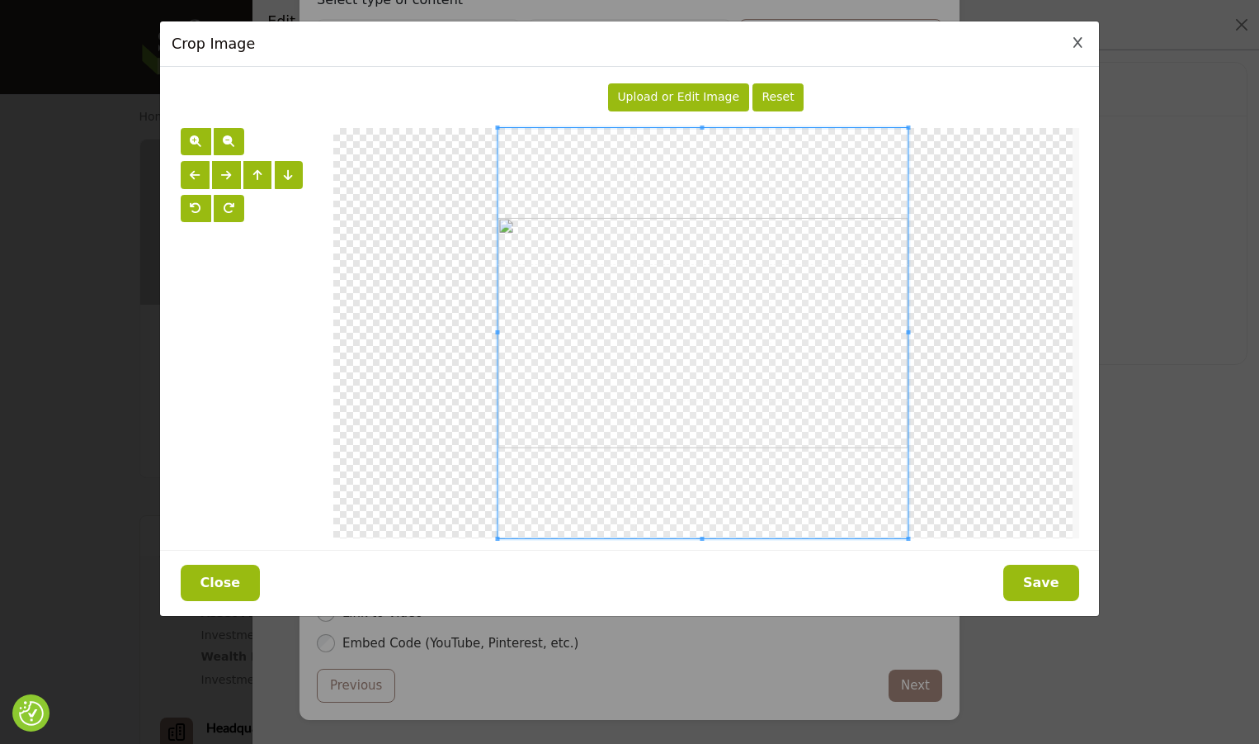
click at [1031, 586] on button "Save" at bounding box center [1042, 583] width 76 height 36
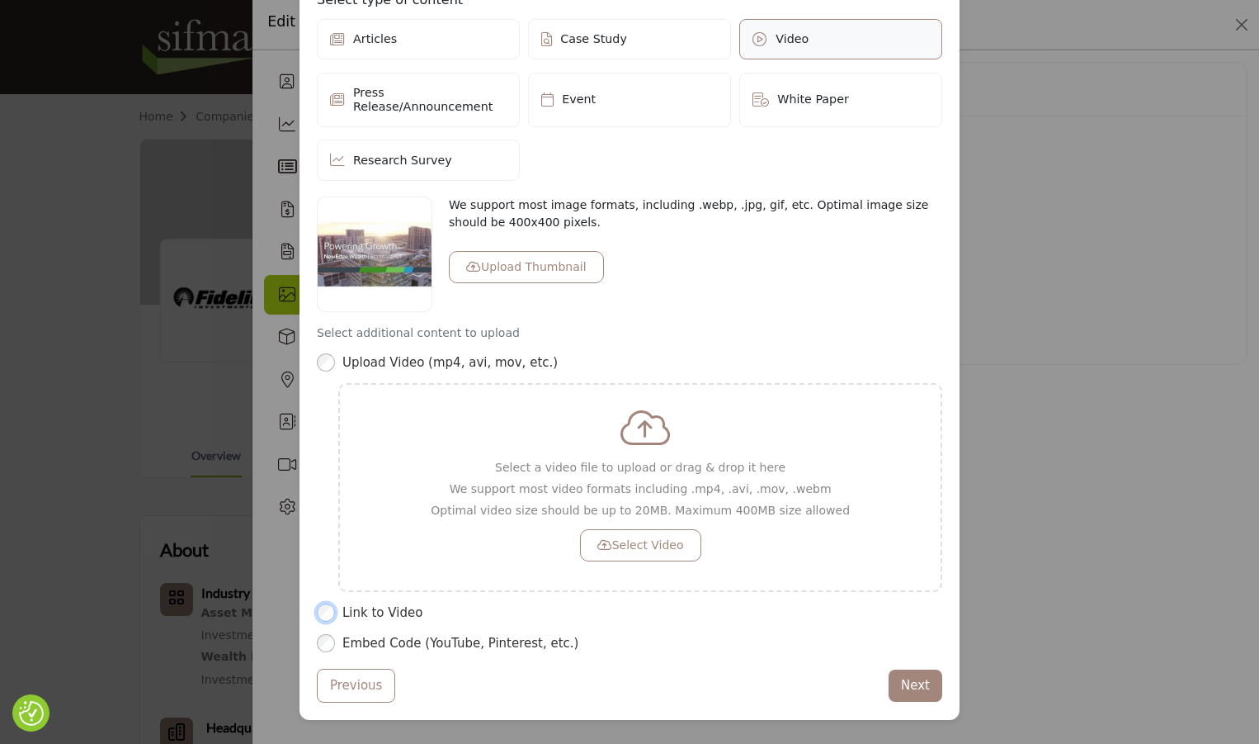
scroll to position [322, 0]
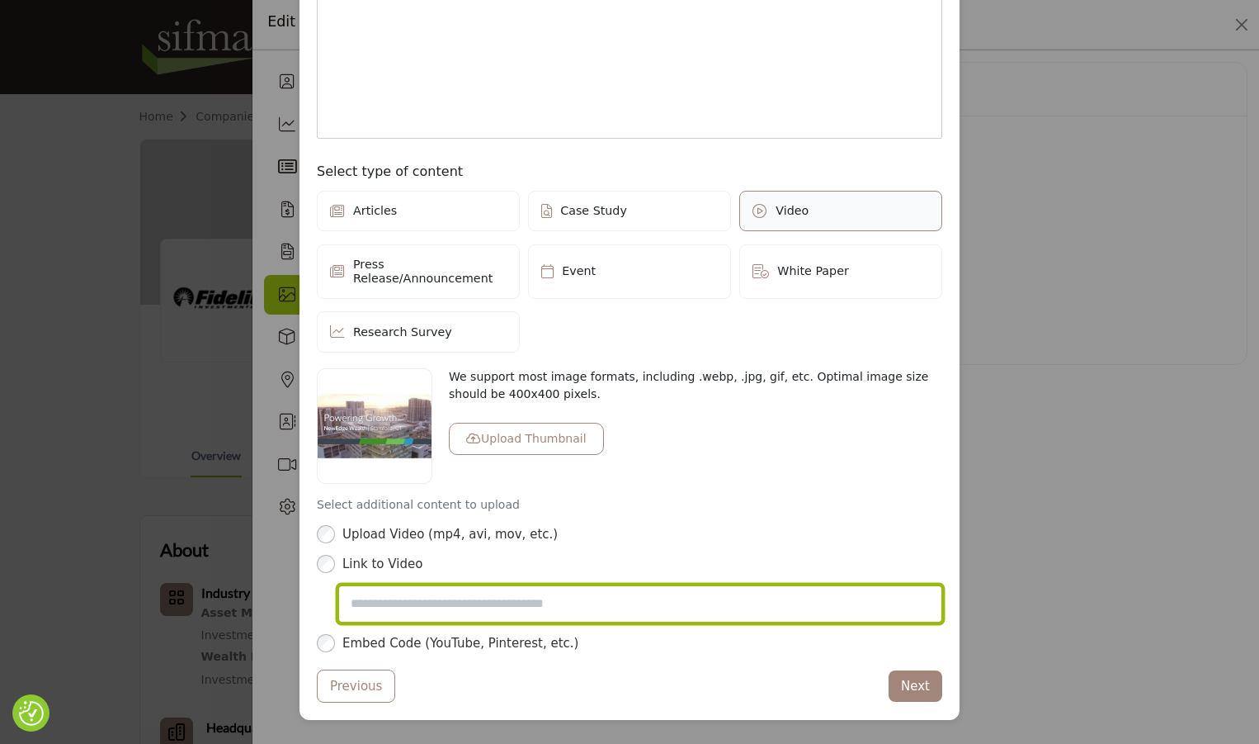
click at [384, 592] on input "Video URL" at bounding box center [640, 604] width 604 height 38
paste input "**********"
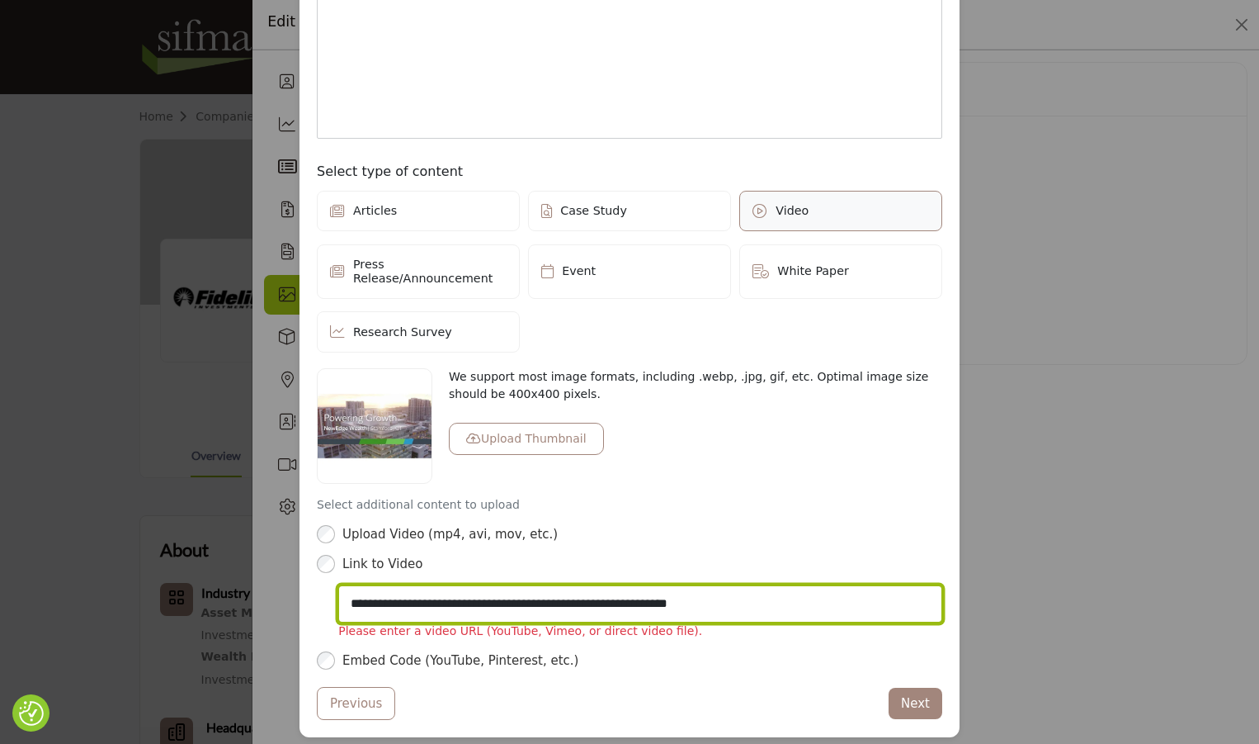
type input "**********"
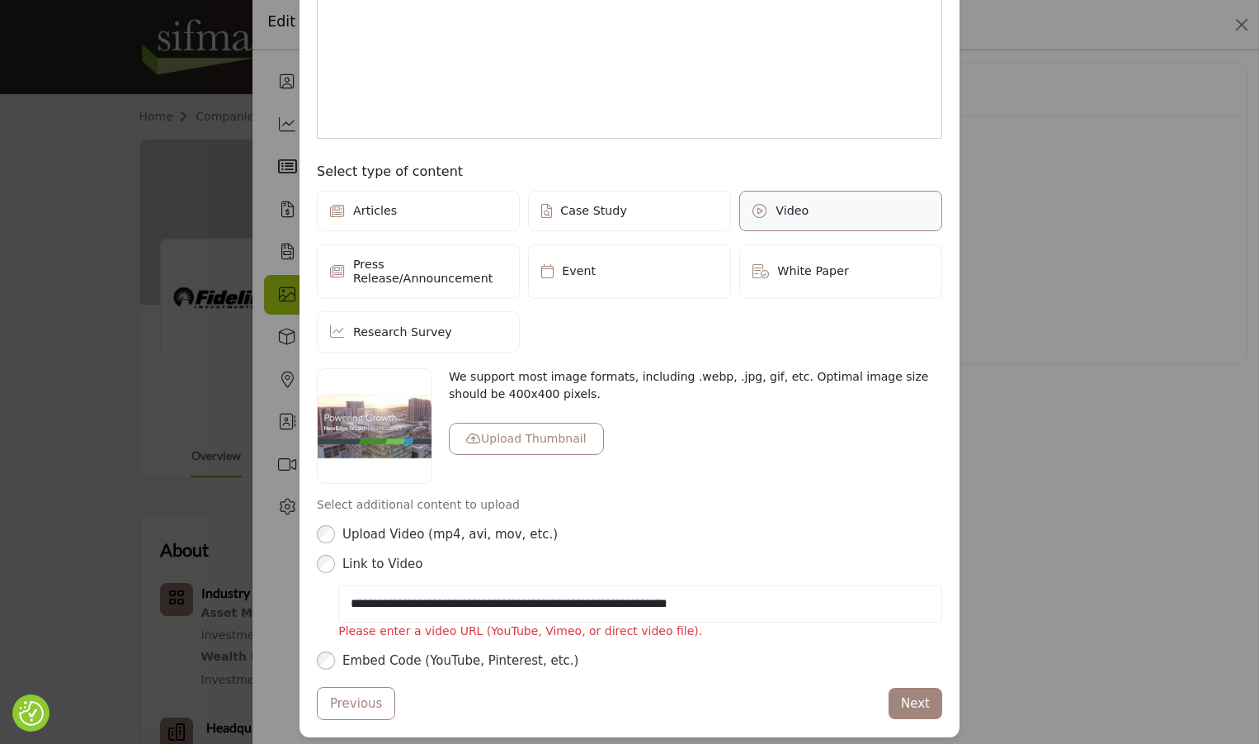
click at [419, 209] on label "Articles" at bounding box center [418, 211] width 203 height 41
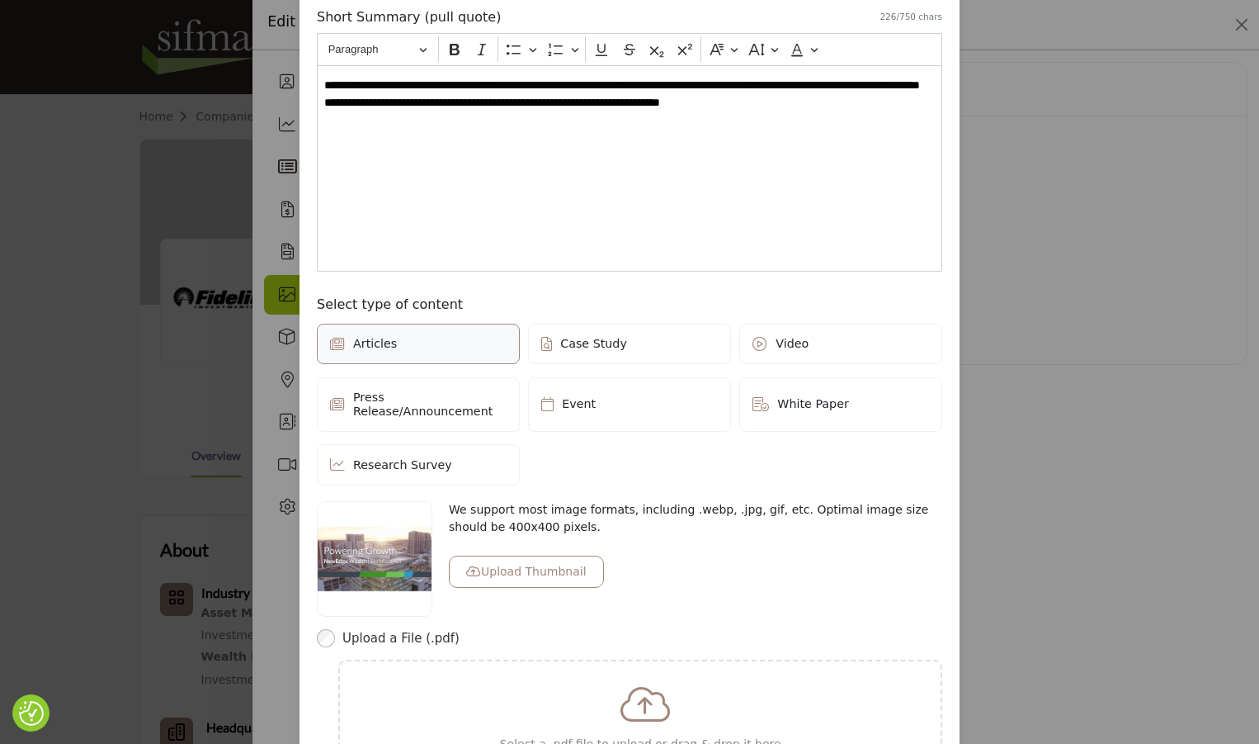
scroll to position [381, 0]
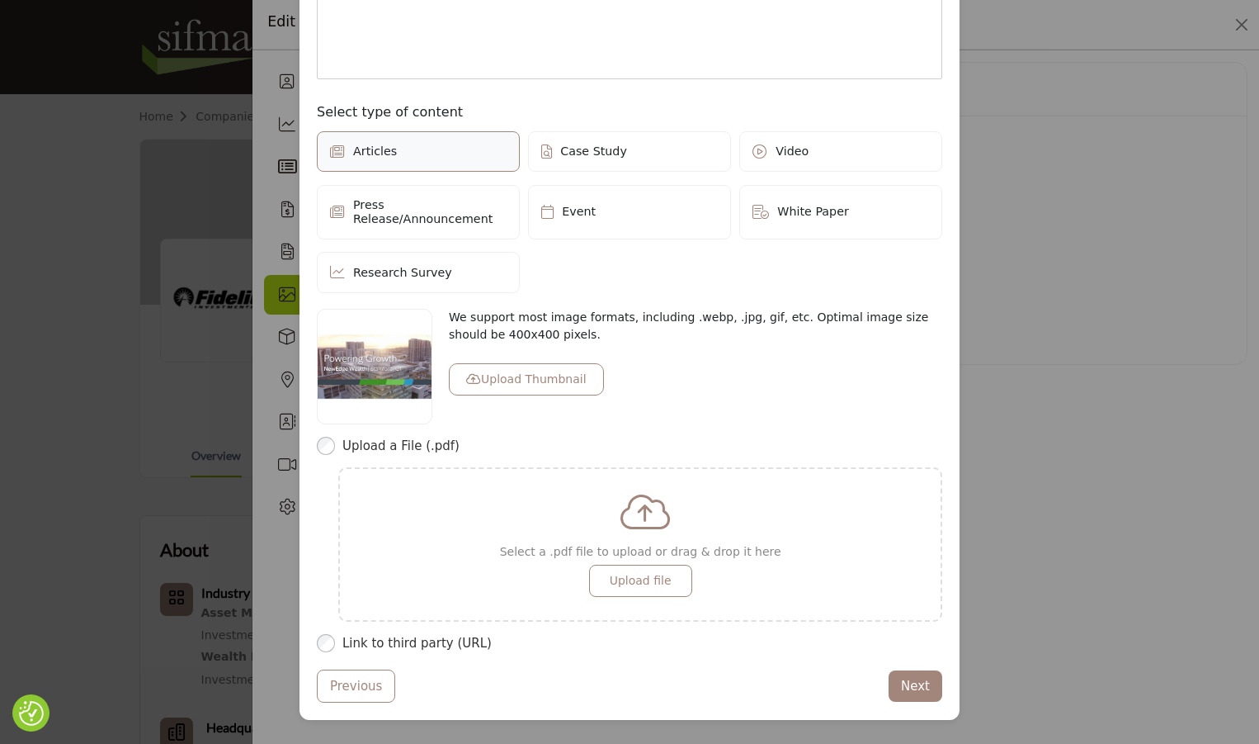
click at [838, 177] on div "Simple Update Articles Case Study Video Event" at bounding box center [630, 214] width 626 height 166
click at [835, 159] on label "Video" at bounding box center [840, 151] width 203 height 41
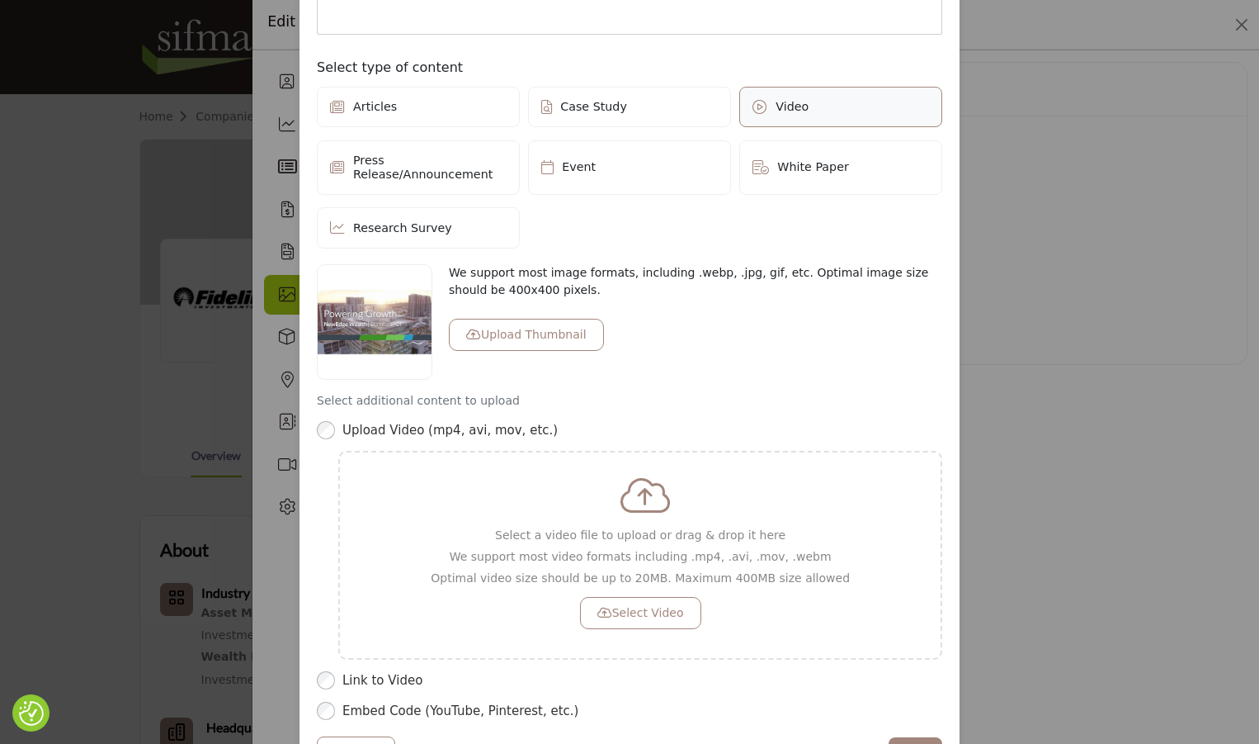
scroll to position [464, 0]
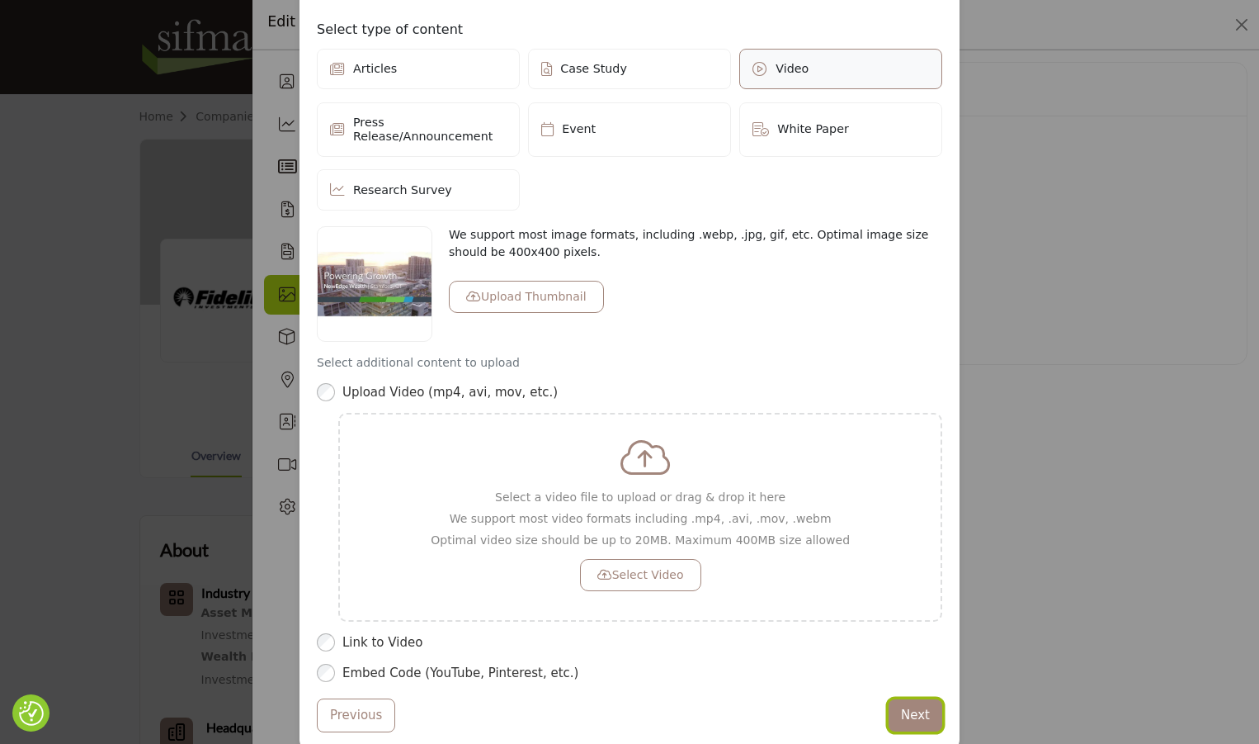
click at [895, 702] on button "Next" at bounding box center [916, 715] width 54 height 32
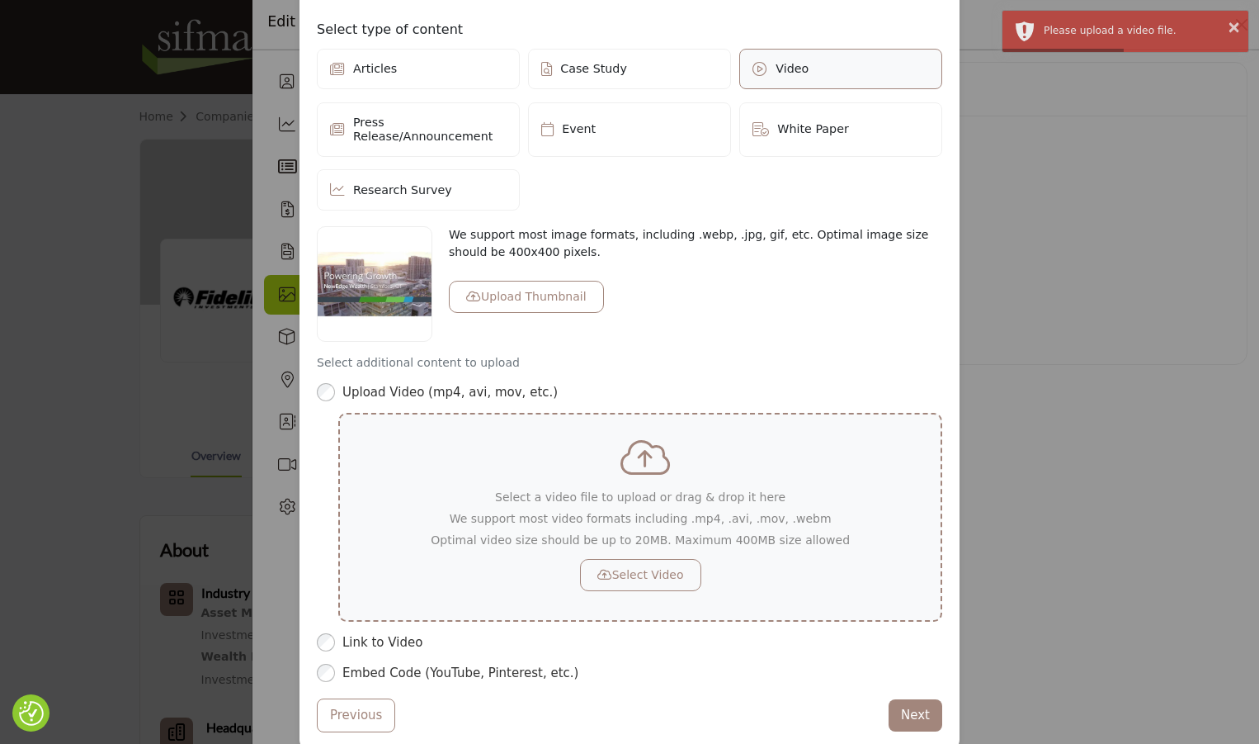
click at [665, 570] on button "Select Video" at bounding box center [640, 575] width 121 height 32
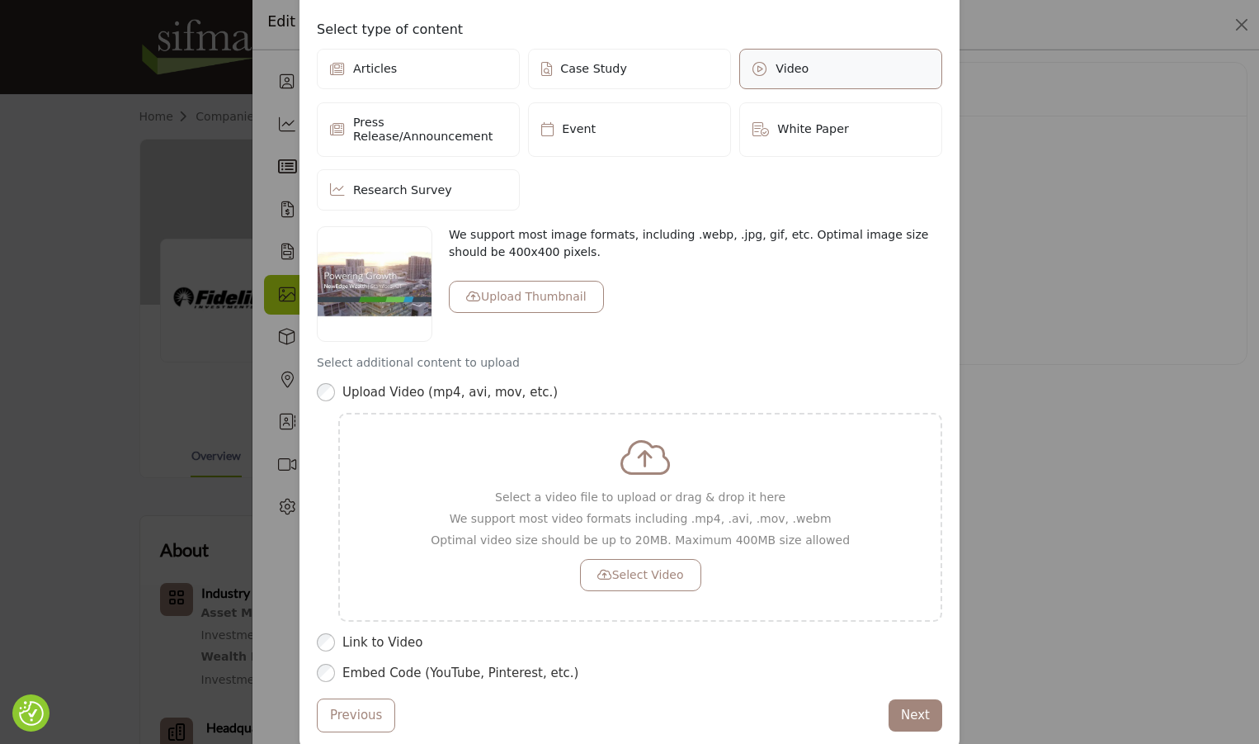
click at [1018, 482] on div "Start a Post Depending on your subscription plan, content can be Featured and d…" at bounding box center [629, 372] width 1259 height 744
click at [642, 559] on button "Select Video" at bounding box center [640, 575] width 121 height 32
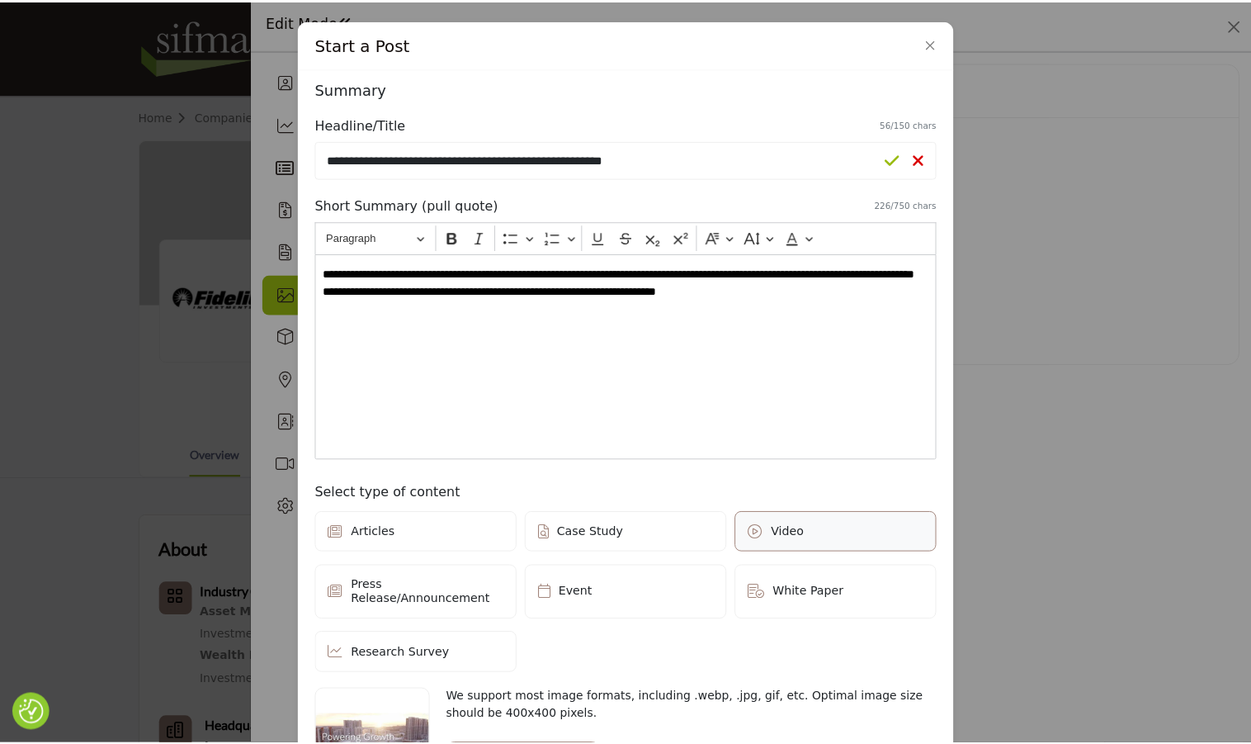
scroll to position [0, 0]
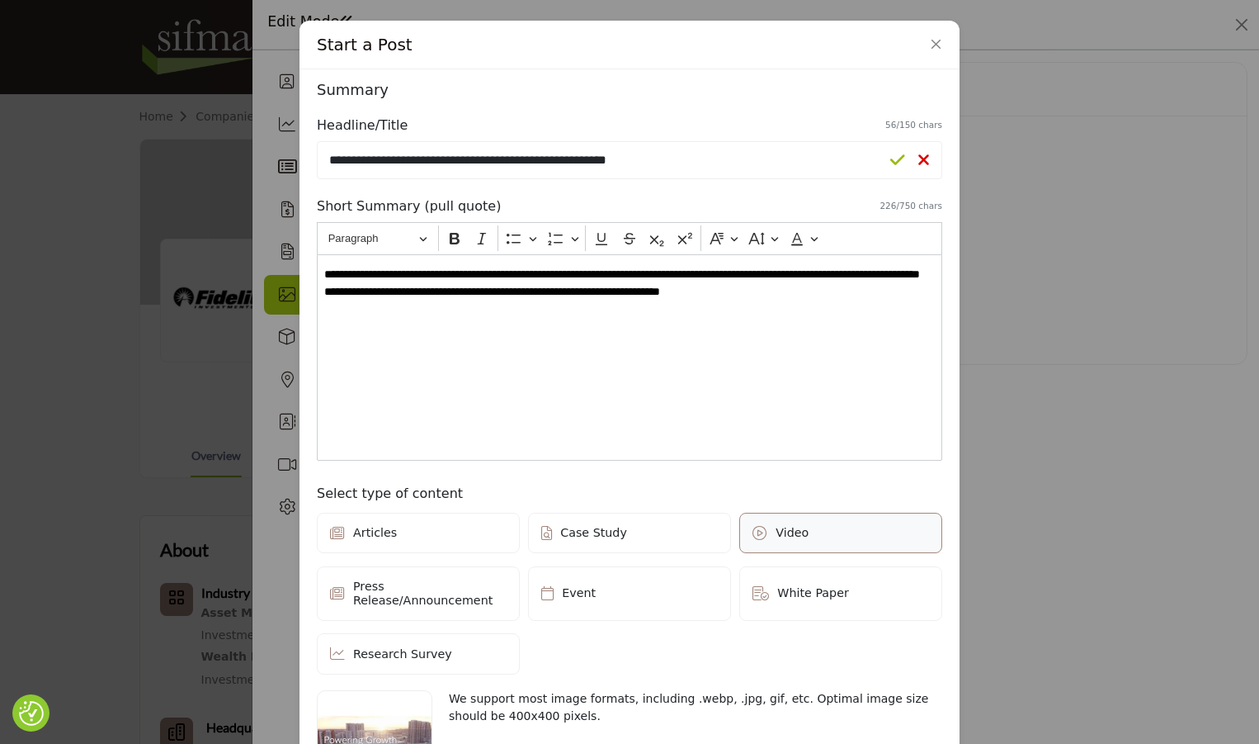
drag, startPoint x: 776, startPoint y: 28, endPoint x: 872, endPoint y: 39, distance: 97.2
click at [872, 39] on div "Start a Post" at bounding box center [630, 45] width 660 height 49
click at [925, 35] on button "Close" at bounding box center [936, 44] width 23 height 23
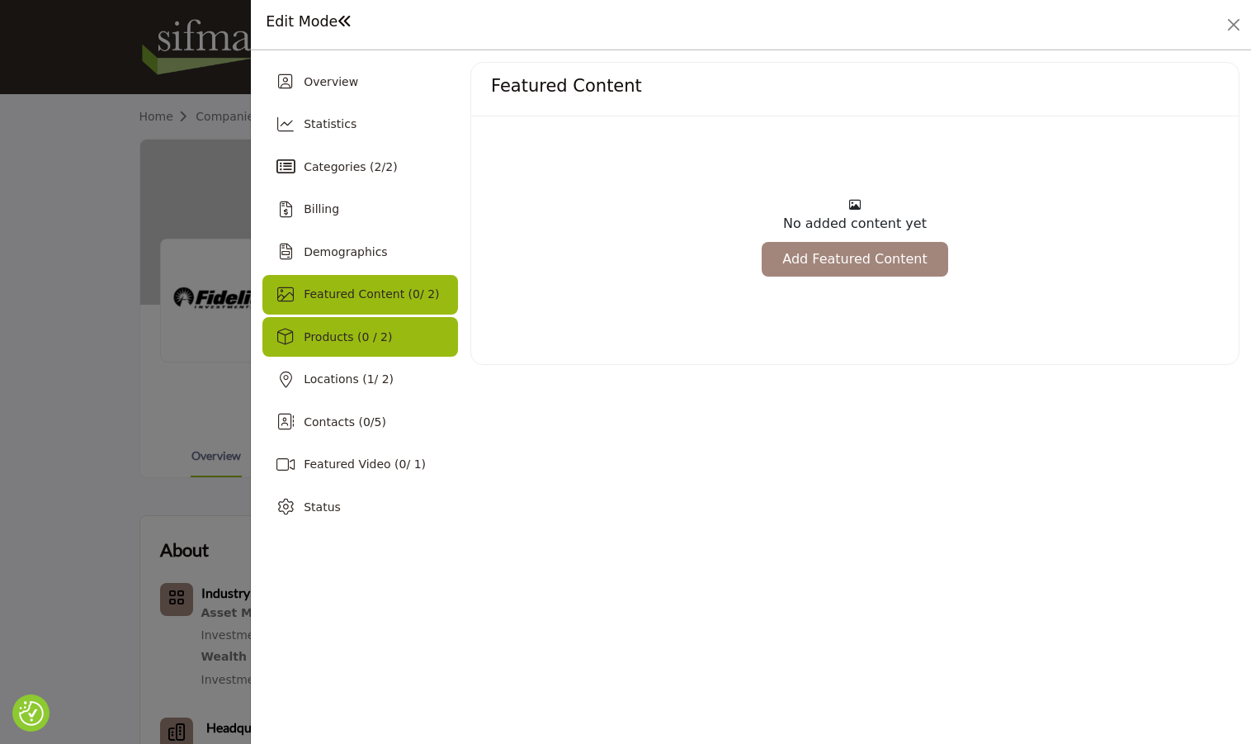
click at [417, 343] on div "Products (0 / 2)" at bounding box center [360, 337] width 196 height 40
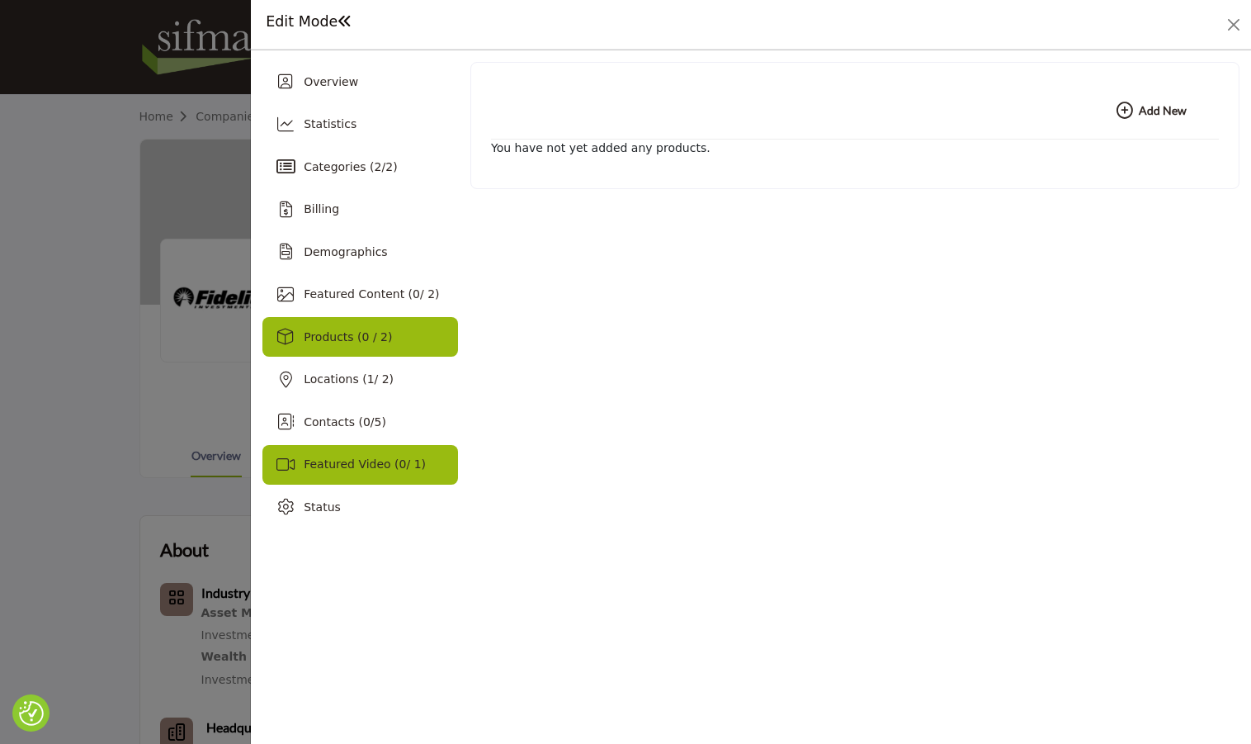
click at [401, 462] on span "Featured Video ( 0 / 1)" at bounding box center [365, 463] width 122 height 13
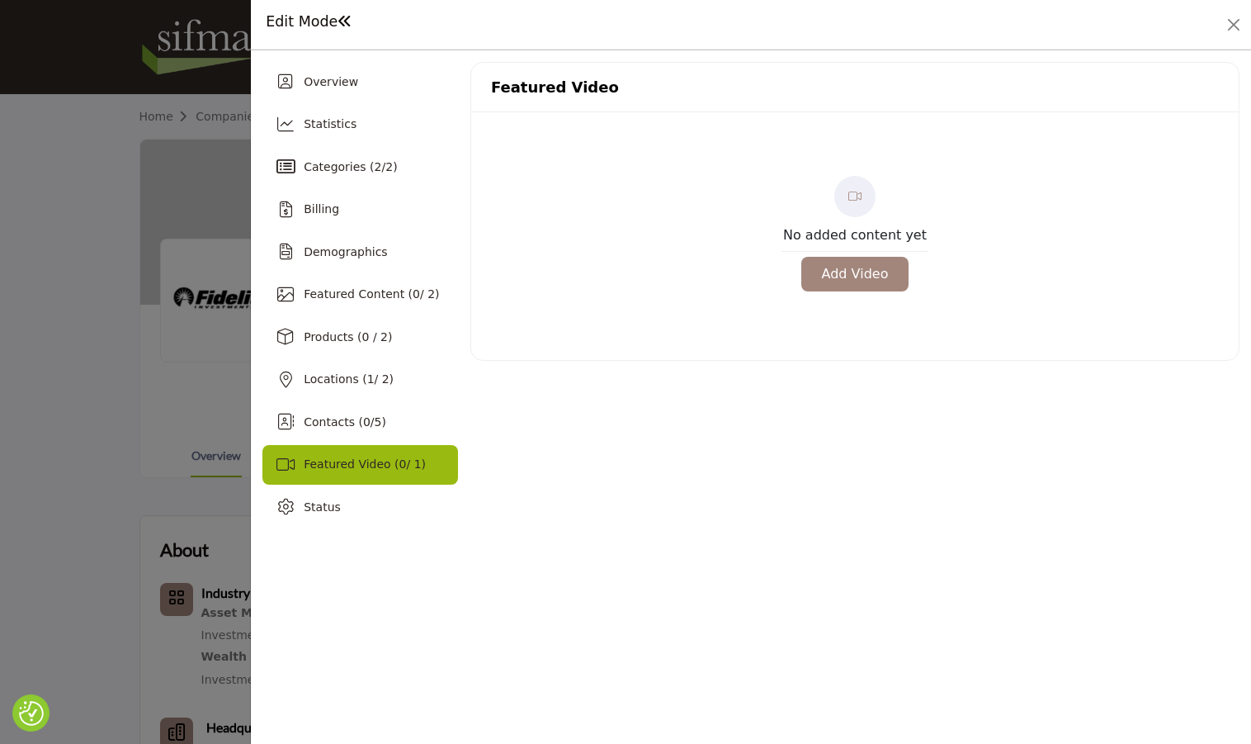
click at [867, 274] on button "Add Video" at bounding box center [855, 274] width 108 height 35
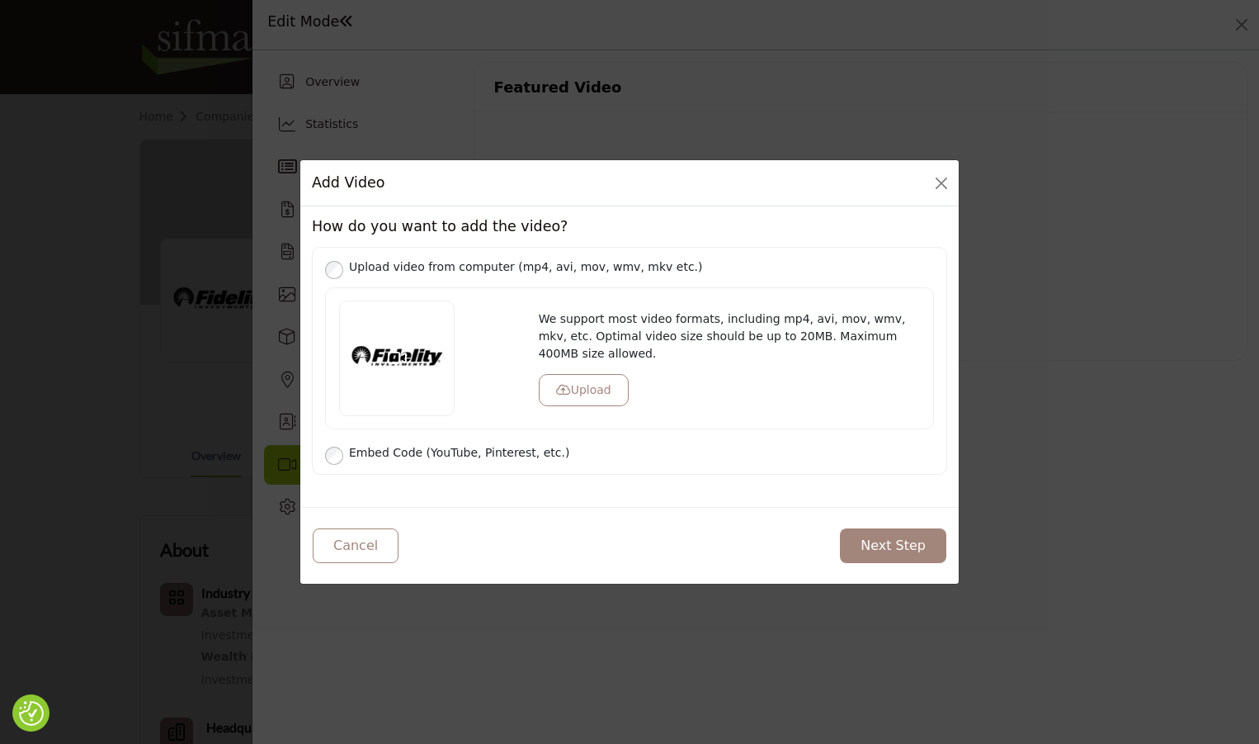
click at [403, 352] on icon at bounding box center [397, 358] width 19 height 17
click at [607, 382] on button "Upload" at bounding box center [584, 390] width 90 height 32
click at [595, 372] on button "Upload" at bounding box center [584, 373] width 90 height 32
click at [767, 552] on div "Cancel Next Step" at bounding box center [629, 545] width 659 height 77
click at [867, 539] on button "Next Step" at bounding box center [893, 545] width 106 height 35
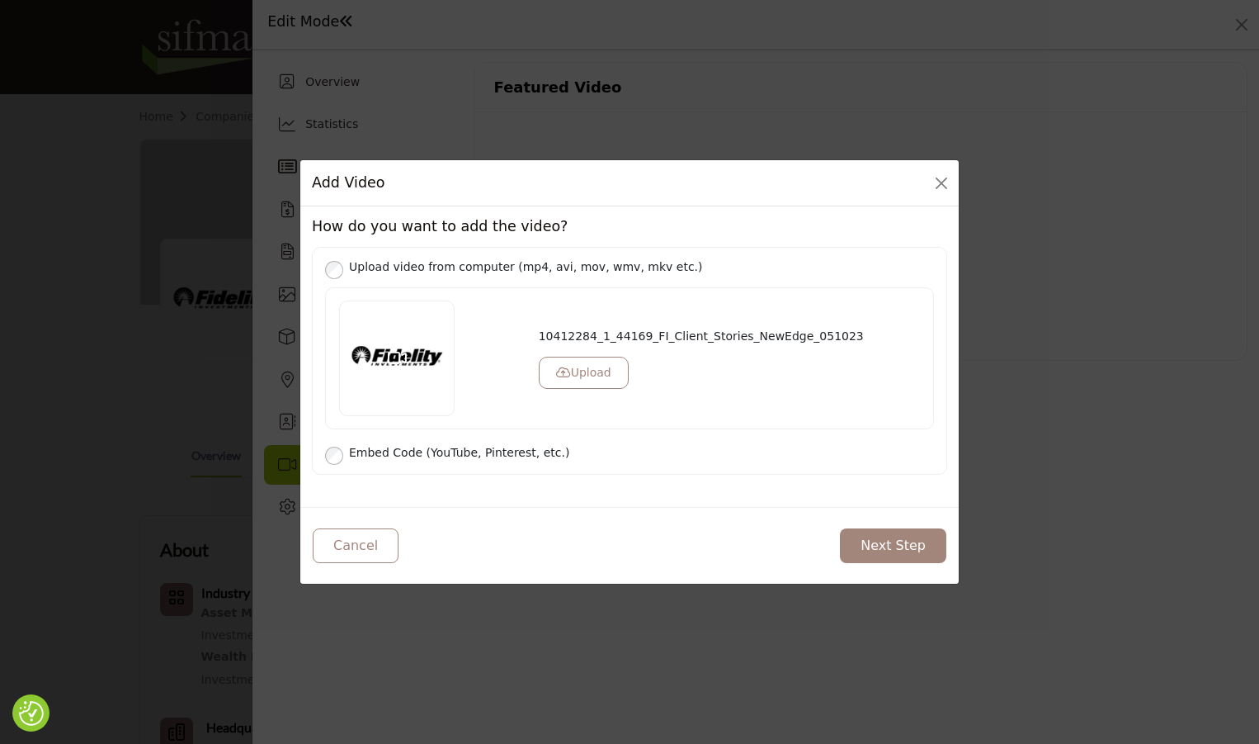
click at [825, 343] on p "10412284_1_44169_FI_Client_Stories_NewEdge_051023" at bounding box center [729, 336] width 381 height 17
click at [797, 341] on p "10412284_1_44169_FI_Client_Stories_NewEdge_051023" at bounding box center [729, 336] width 381 height 17
click at [905, 534] on button "Next Step" at bounding box center [893, 545] width 106 height 35
click at [603, 374] on button "Upload" at bounding box center [584, 373] width 90 height 32
click at [656, 556] on div "Cancel Next Step" at bounding box center [629, 545] width 659 height 77
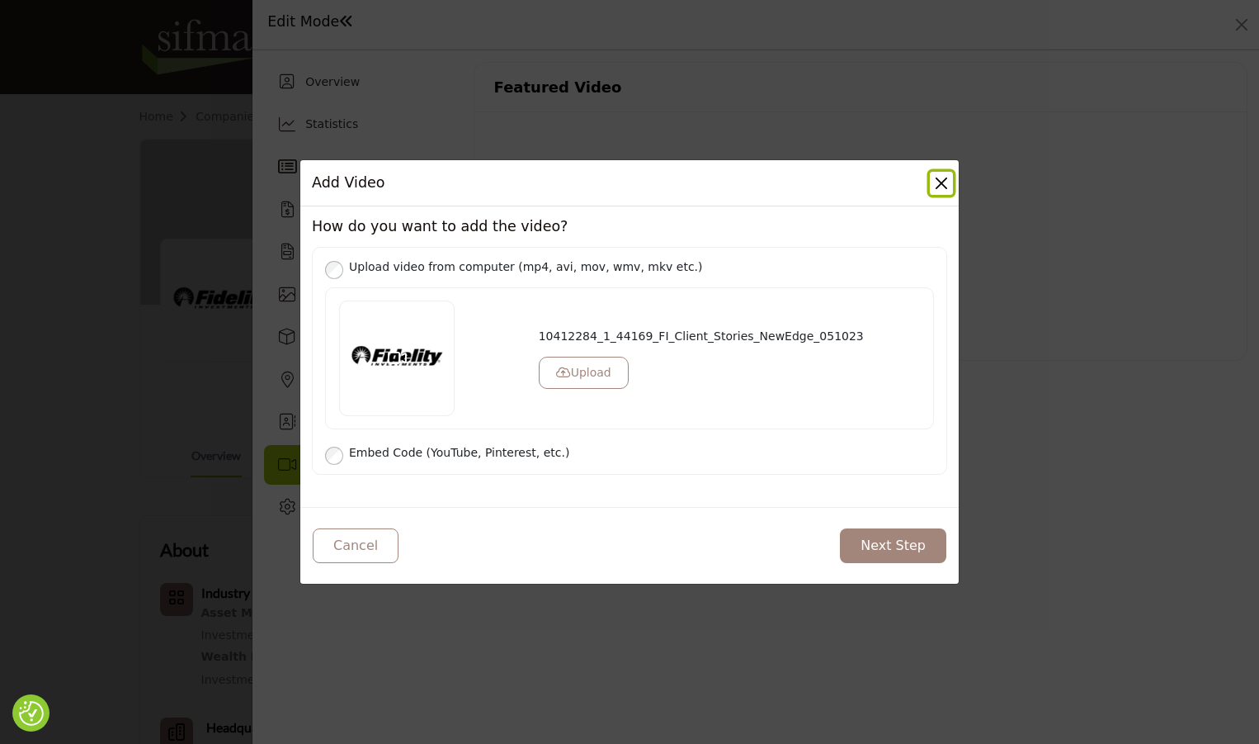
click at [944, 193] on button "Close" at bounding box center [941, 183] width 23 height 23
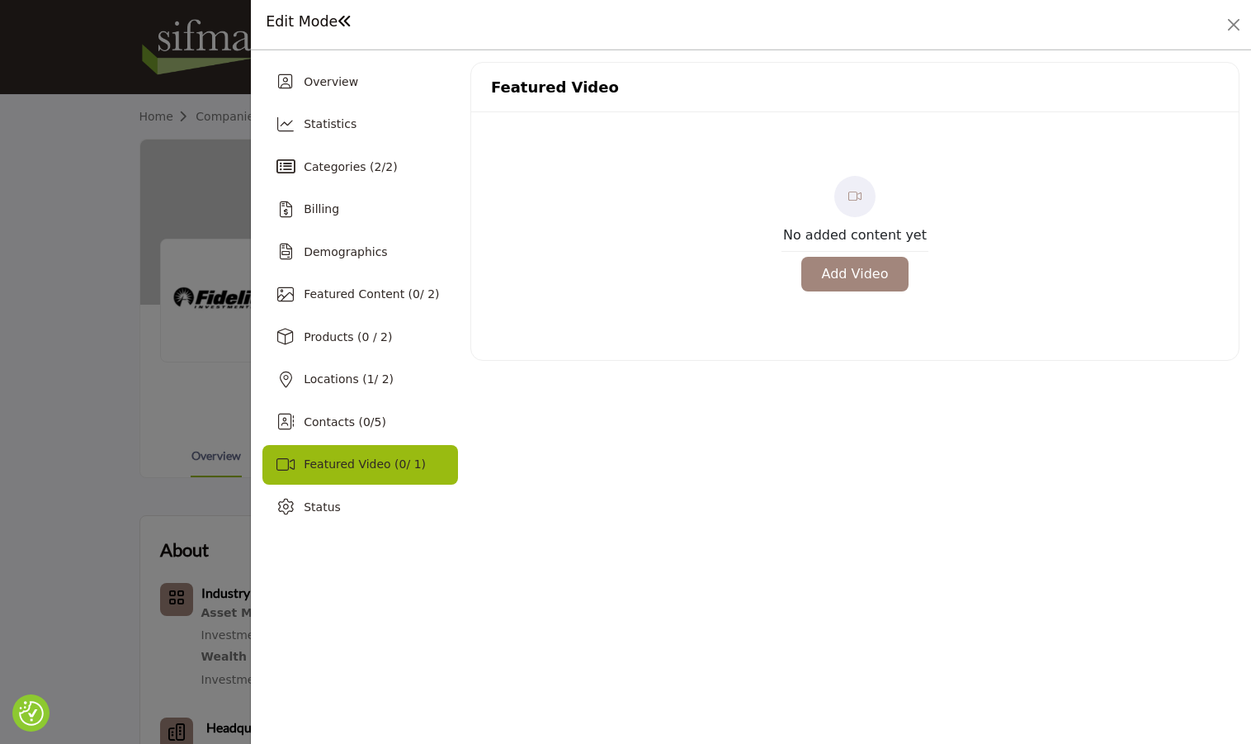
click at [878, 280] on button "Add Video" at bounding box center [855, 274] width 108 height 35
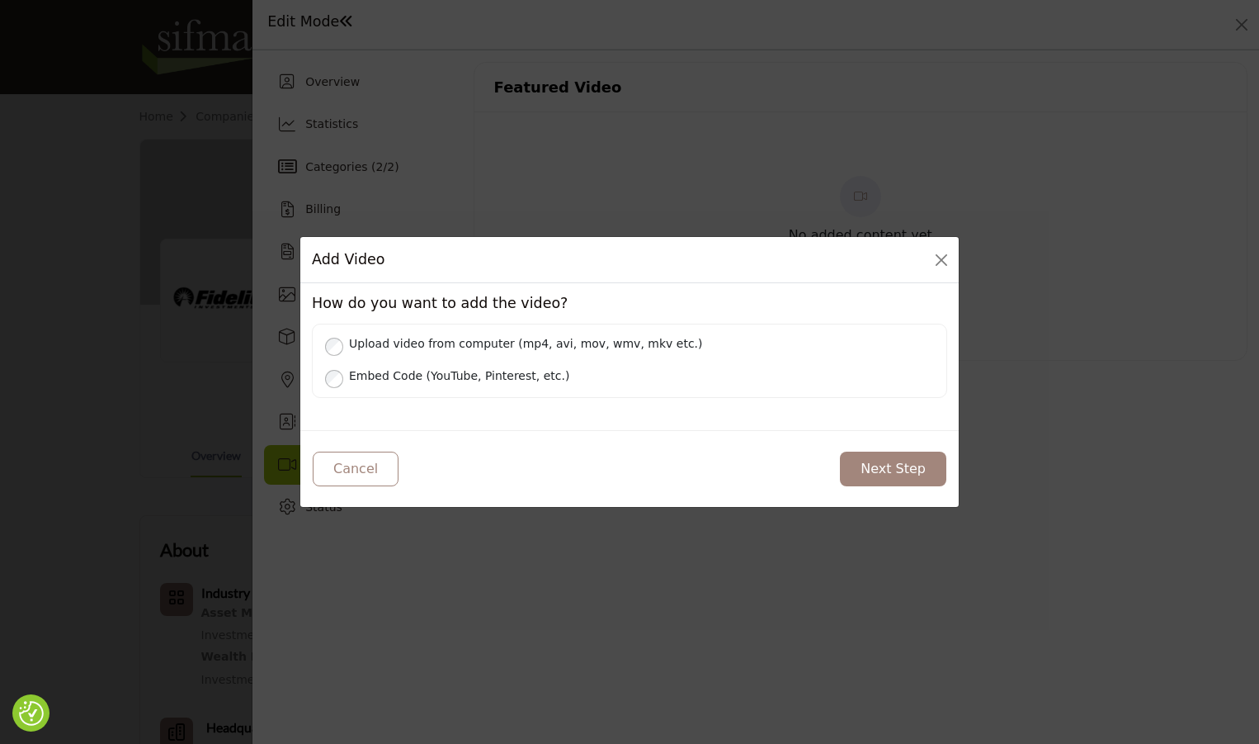
click at [440, 347] on label "Upload video from computer (mp4, avi, mov, wmv, mkv etc.)" at bounding box center [639, 343] width 592 height 21
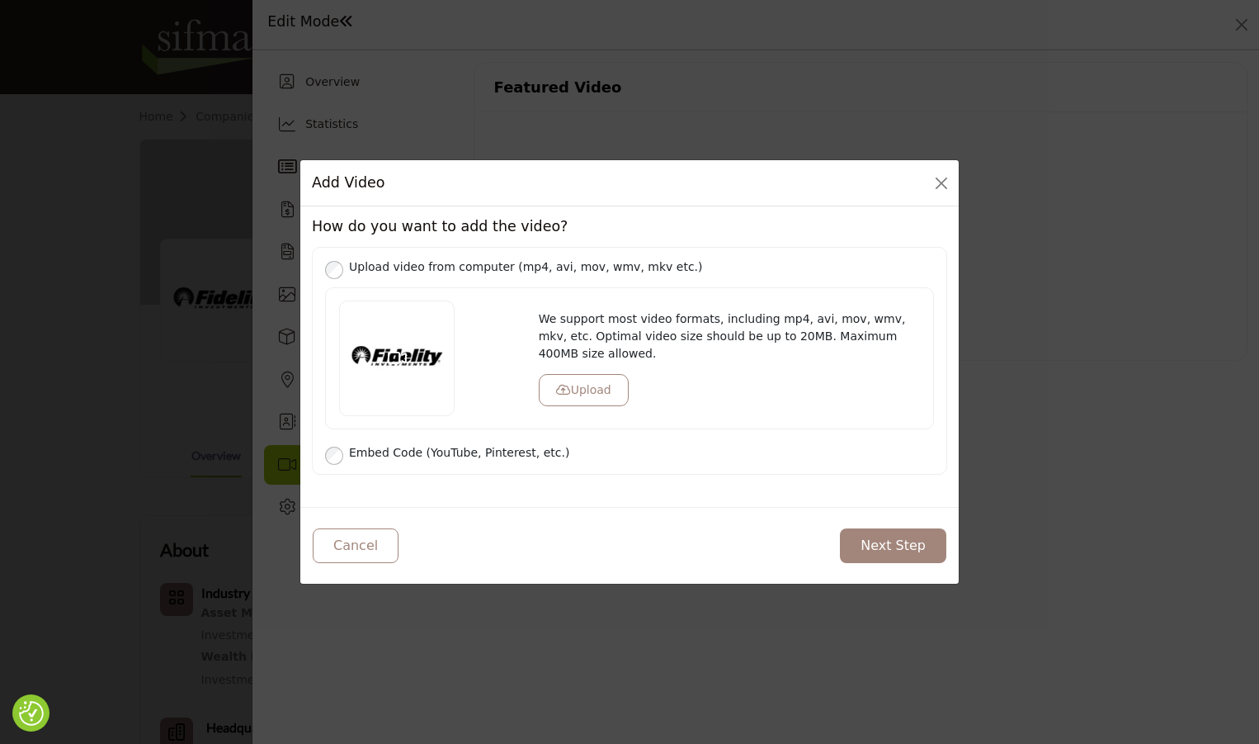
click at [868, 549] on button "Next Step" at bounding box center [893, 545] width 106 height 35
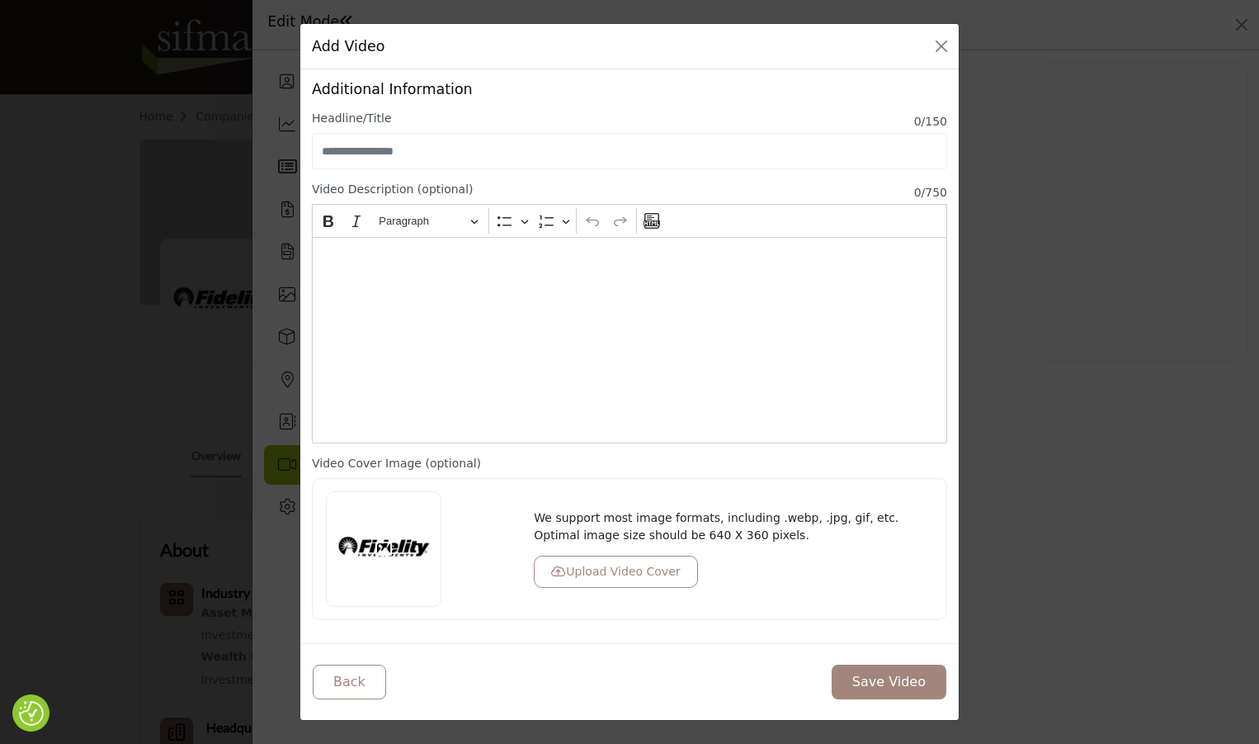
click at [621, 580] on button "Upload Video Cover" at bounding box center [615, 571] width 163 height 32
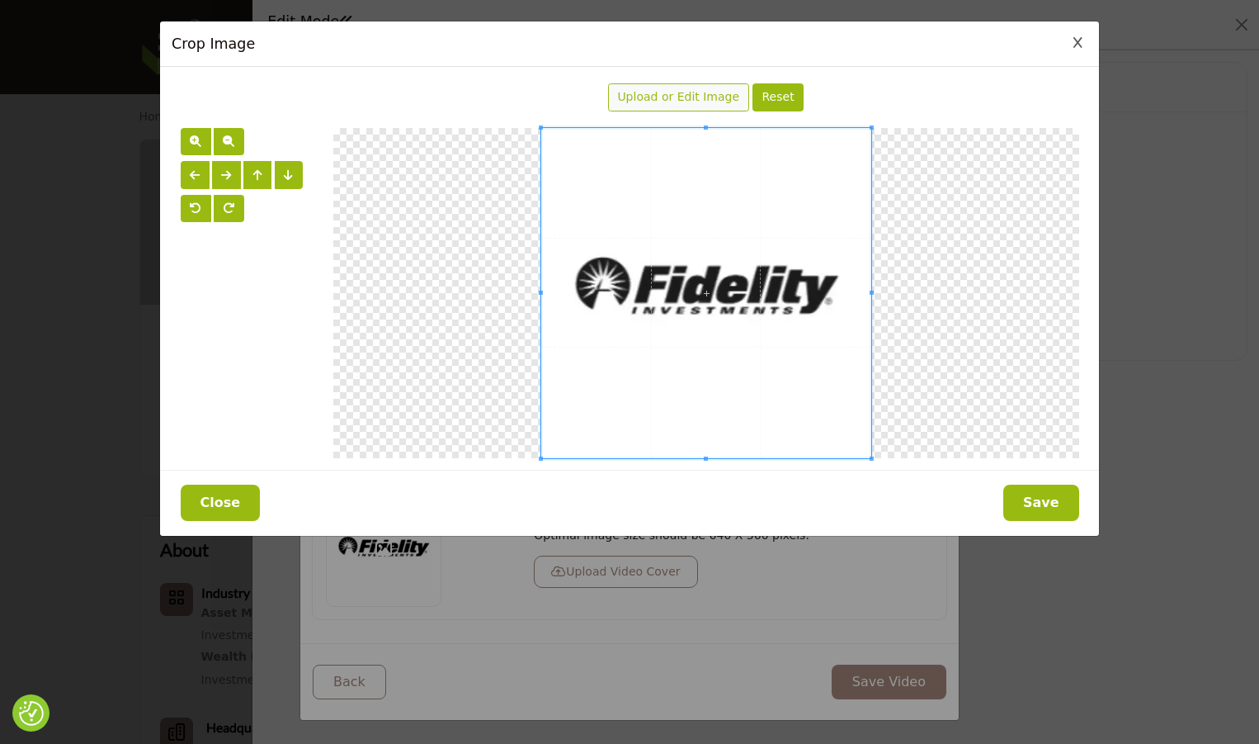
click at [685, 101] on span "Upload or Edit Image" at bounding box center [678, 96] width 122 height 13
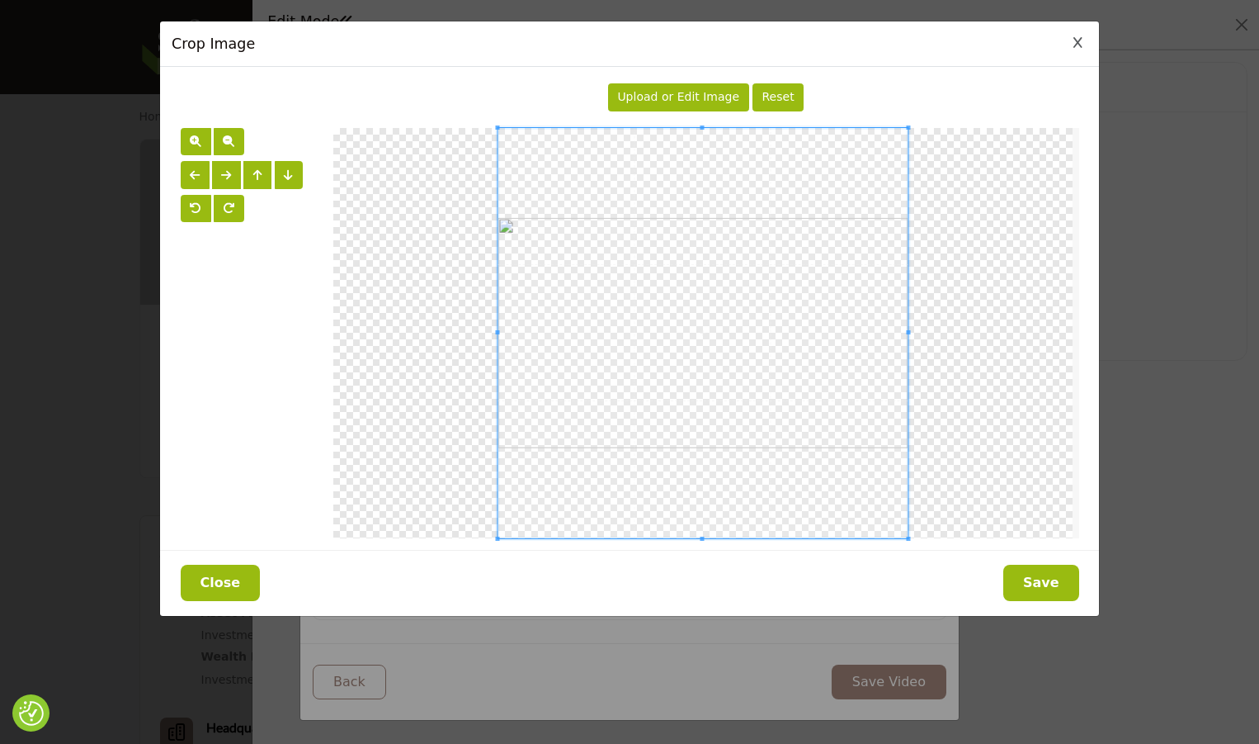
click at [1062, 598] on button "Save" at bounding box center [1042, 583] width 76 height 36
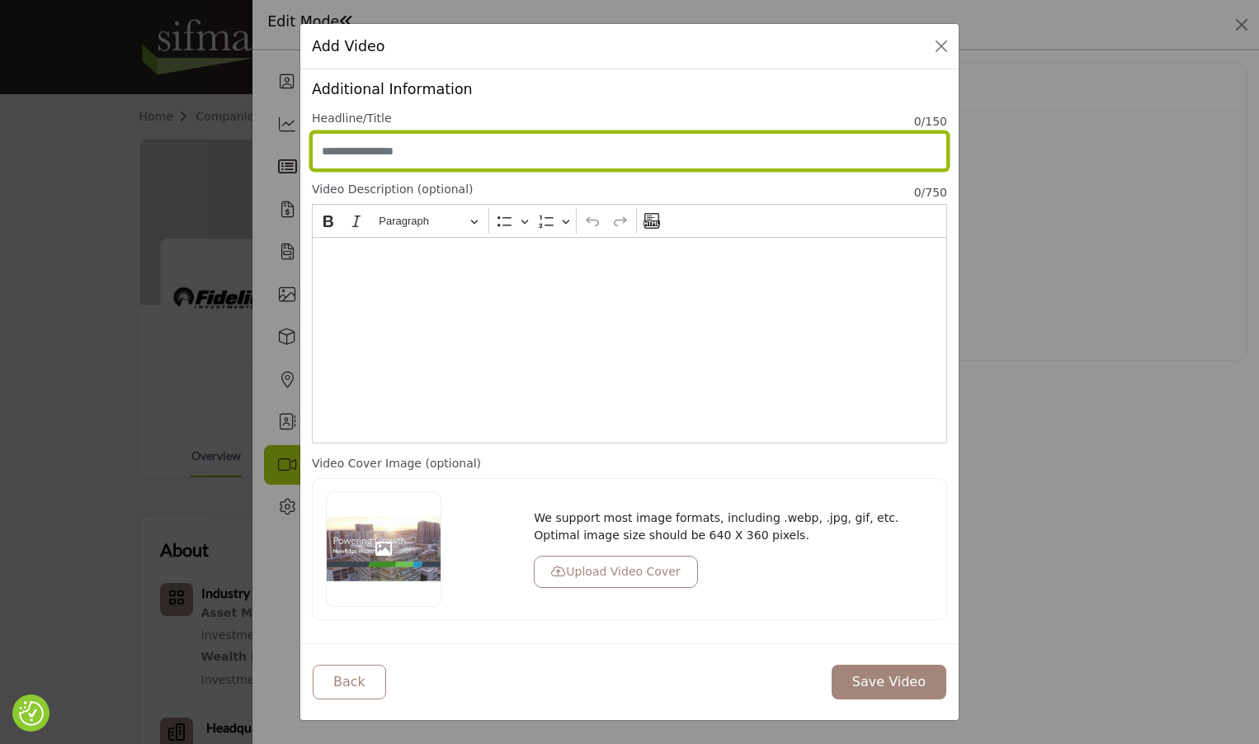
click at [456, 152] on input "Enter Video Title" at bounding box center [629, 151] width 635 height 36
paste input "**********"
type input "**********"
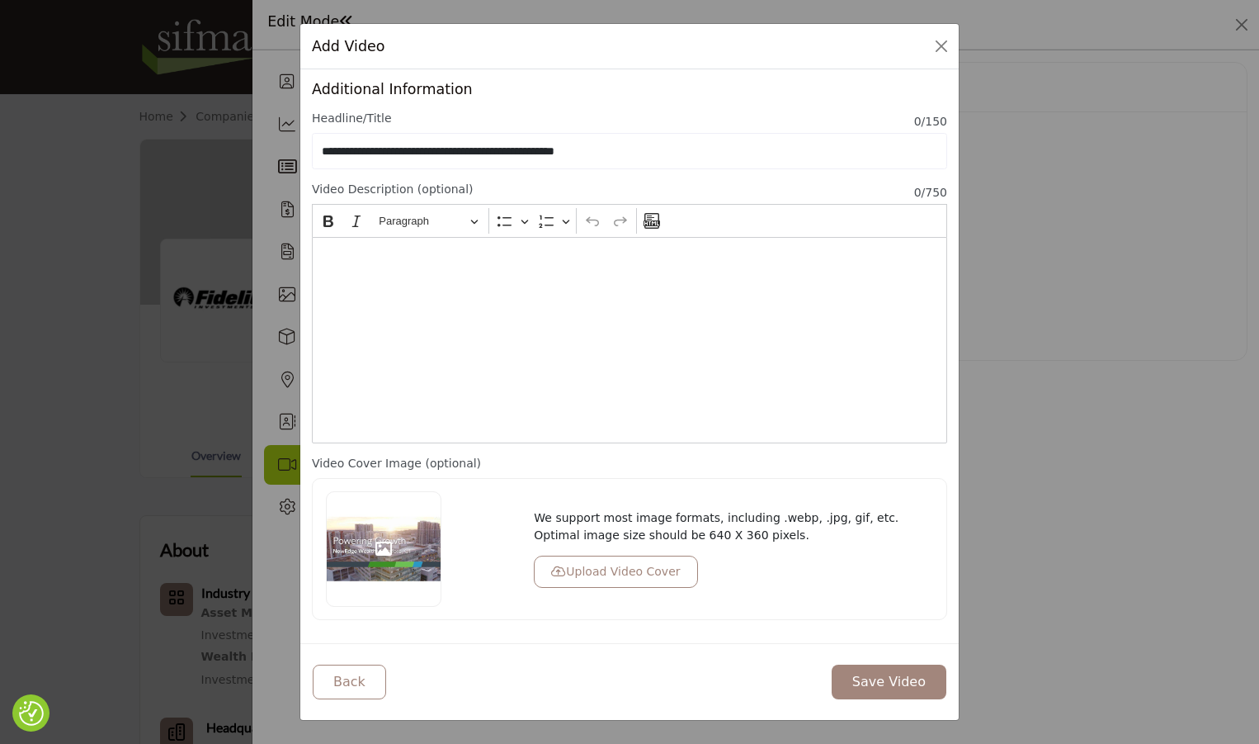
click at [977, 351] on div "Add Video How do you want to add the video? Upload video from computer (mp4, av…" at bounding box center [629, 372] width 1259 height 744
click at [803, 592] on div "We support most image formats, including .webp, .jpg, gif, etc. Optimal image s…" at bounding box center [630, 549] width 625 height 116
click at [858, 678] on button "Save Video" at bounding box center [889, 681] width 115 height 35
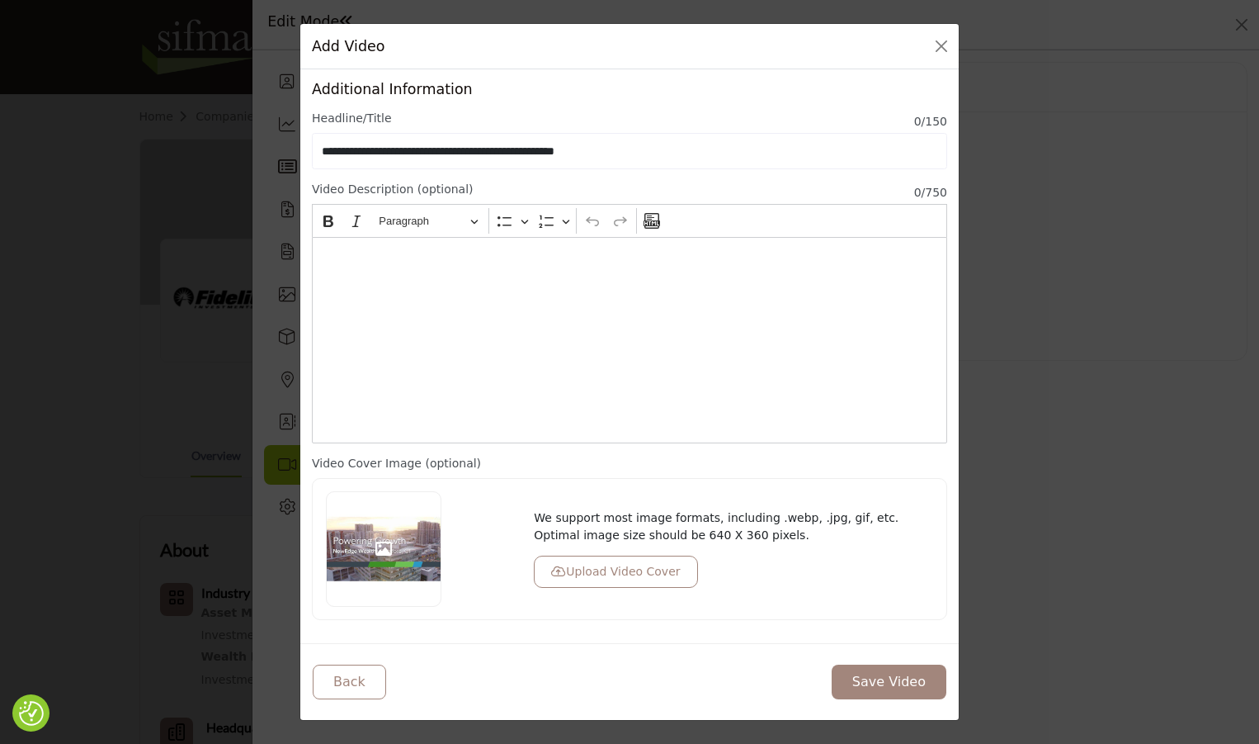
click at [788, 654] on div "Back Save Video" at bounding box center [629, 681] width 659 height 77
click at [552, 291] on div "Editor editing area: main" at bounding box center [629, 340] width 635 height 206
click at [923, 679] on button "Save Video" at bounding box center [889, 681] width 115 height 35
click at [697, 376] on div "Editor editing area: main" at bounding box center [629, 340] width 635 height 206
click at [341, 42] on h5 "Add Video" at bounding box center [348, 45] width 73 height 21
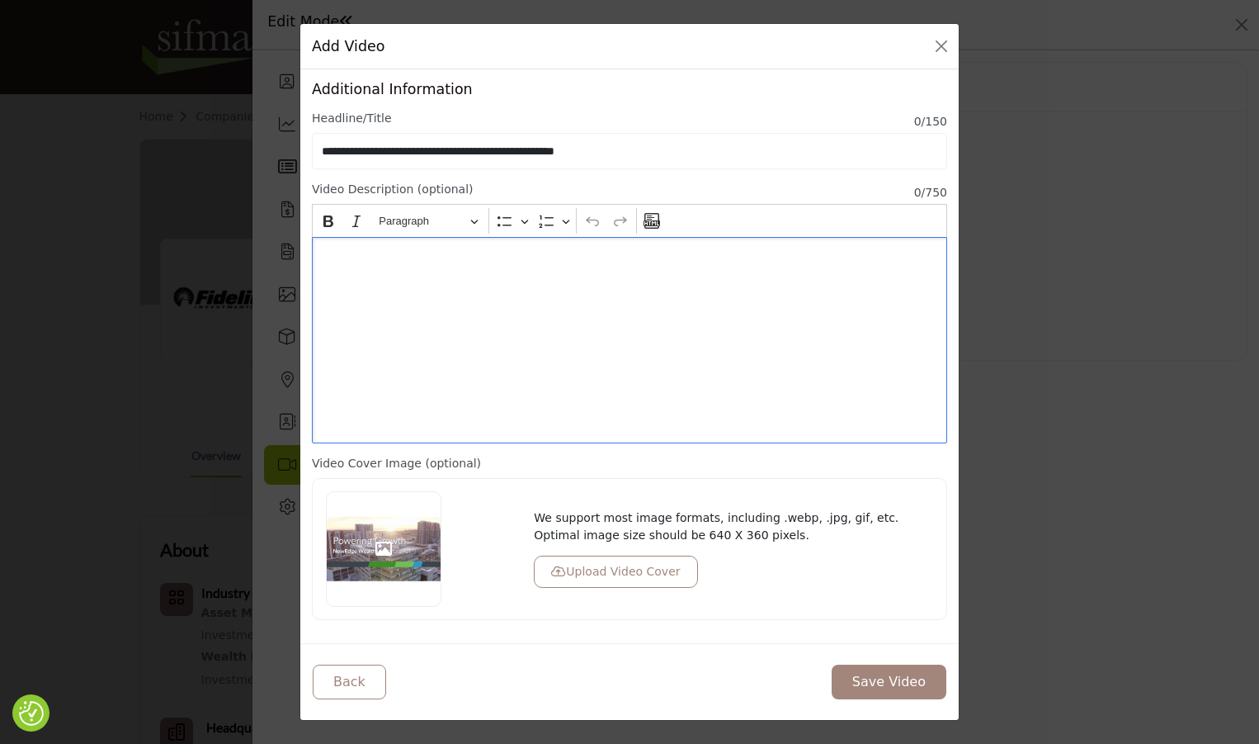
click at [438, 286] on div "Editor editing area: main" at bounding box center [629, 340] width 635 height 206
click at [525, 181] on div "Video Description (optional) 0 /750" at bounding box center [629, 192] width 635 height 23
click at [535, 282] on div "Editor editing area: main" at bounding box center [629, 340] width 635 height 206
click at [656, 226] on icon "Editor toolbar" at bounding box center [652, 221] width 17 height 17
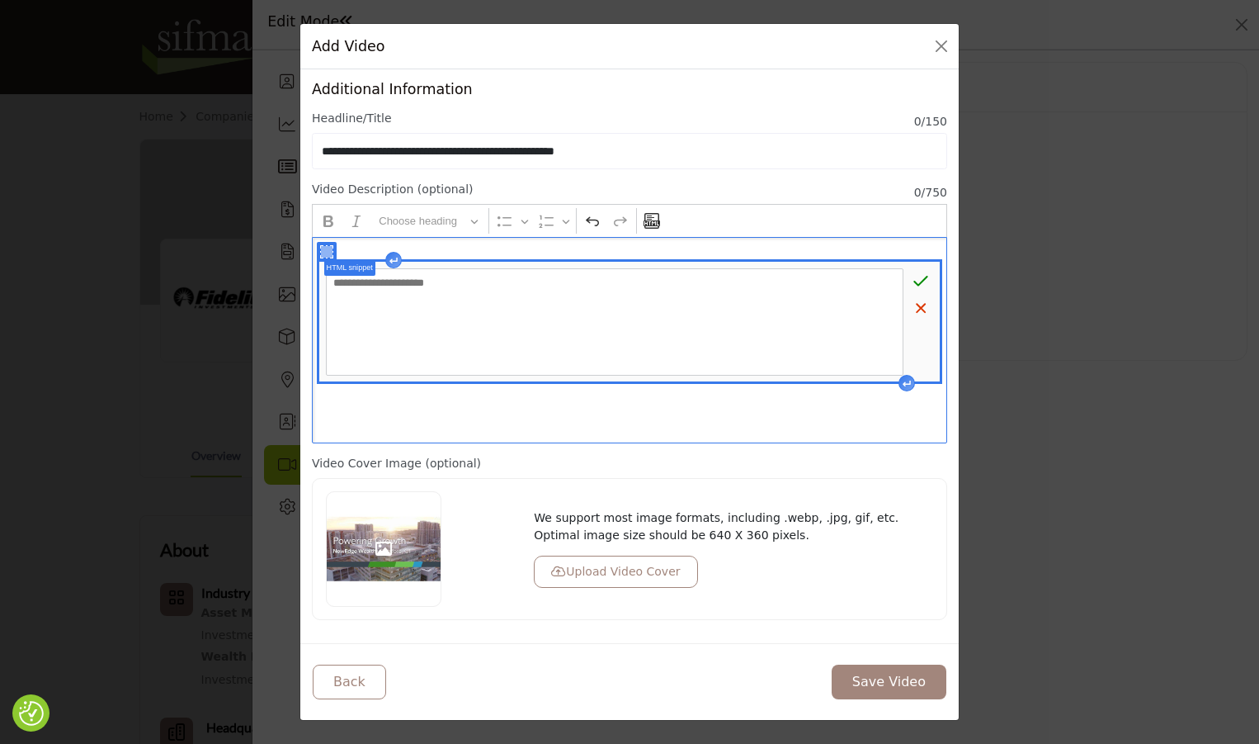
click at [538, 287] on textarea "Editor editing area: main" at bounding box center [615, 321] width 578 height 107
click at [650, 413] on div "**********" at bounding box center [629, 340] width 635 height 206
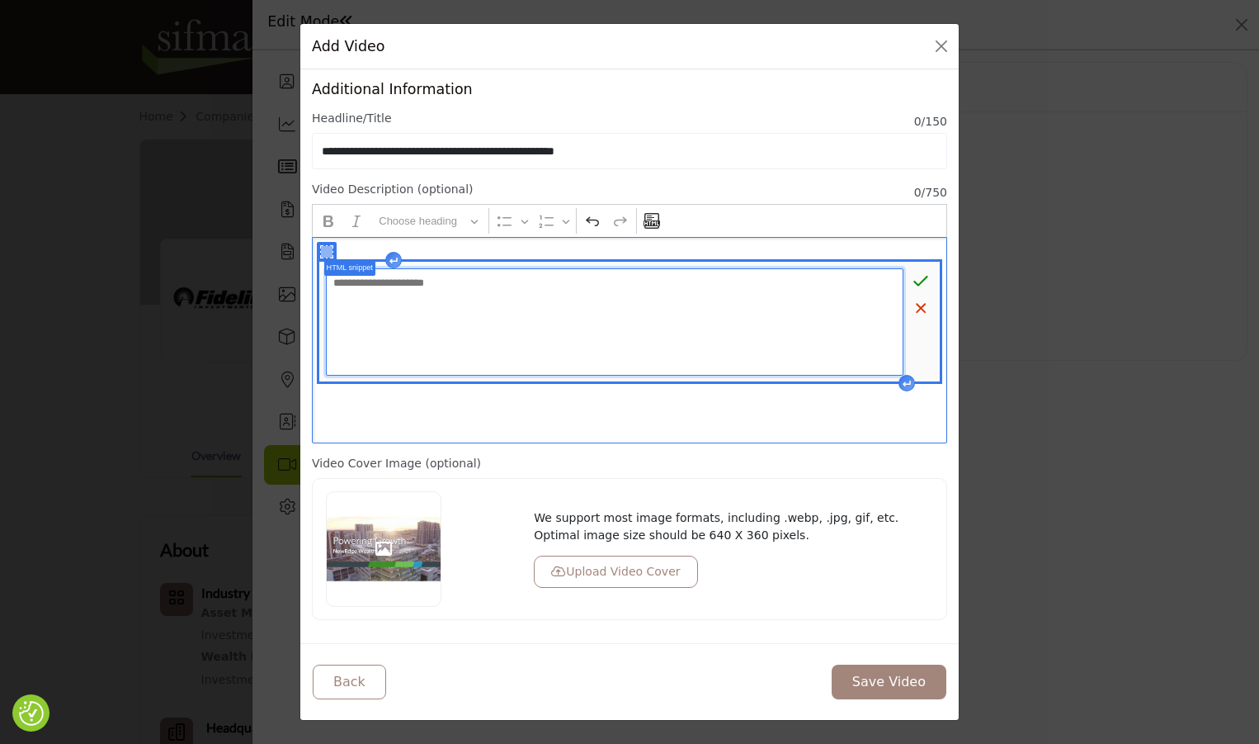
click at [541, 291] on textarea "Editor editing area: main" at bounding box center [615, 321] width 578 height 107
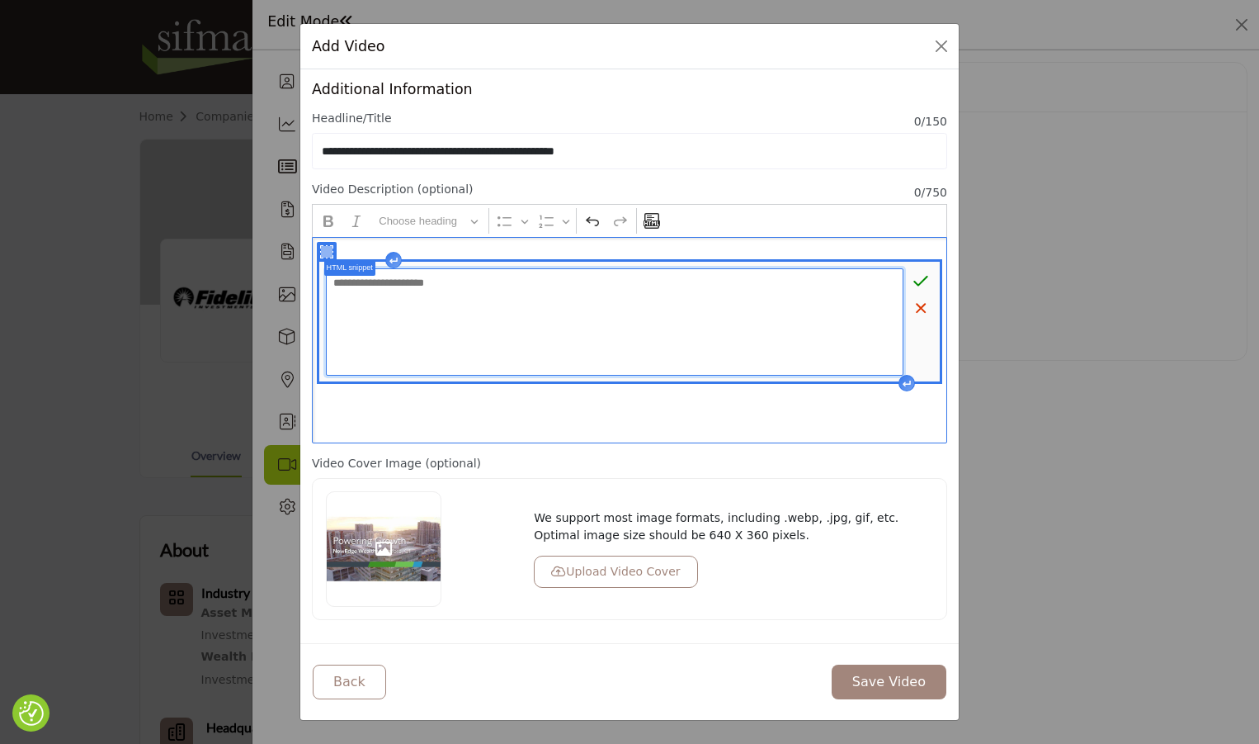
paste textarea "**********"
type textarea "**********"
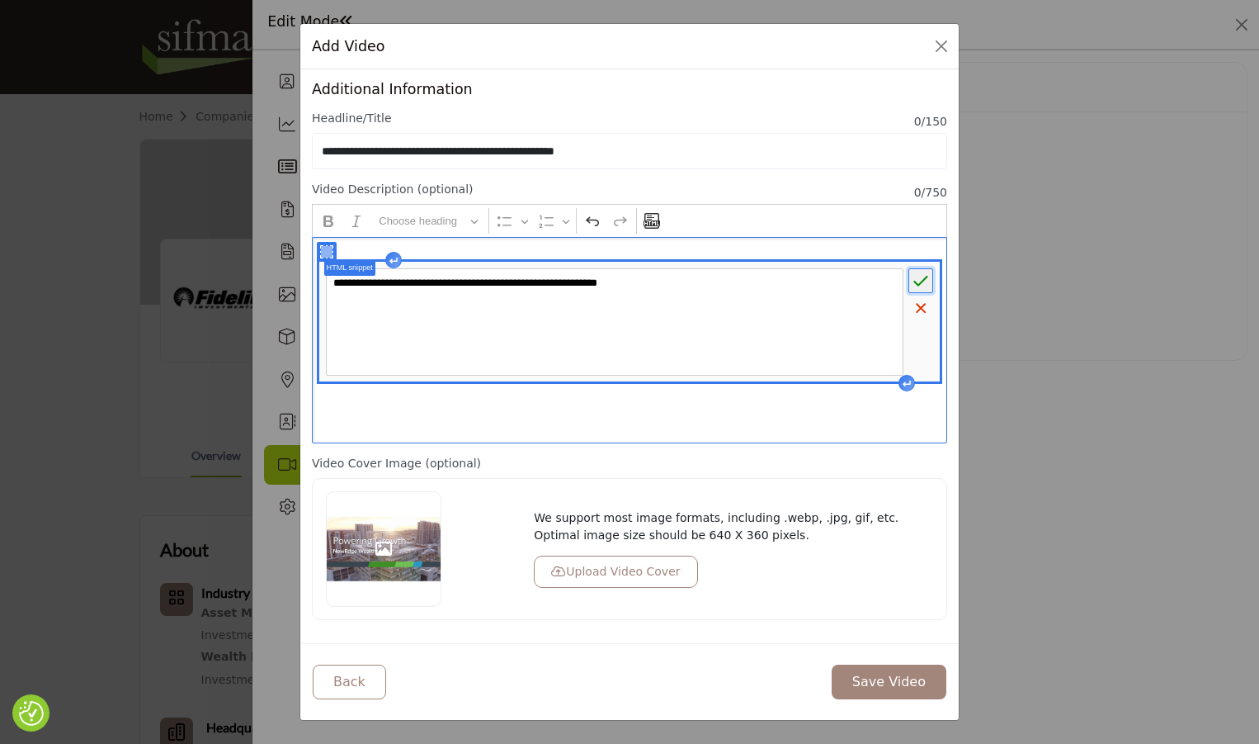
click at [926, 278] on icon "Editor editing area: main" at bounding box center [921, 281] width 14 height 11
click at [716, 425] on div "**********" at bounding box center [629, 340] width 635 height 206
click at [894, 674] on button "Save Video" at bounding box center [889, 681] width 115 height 35
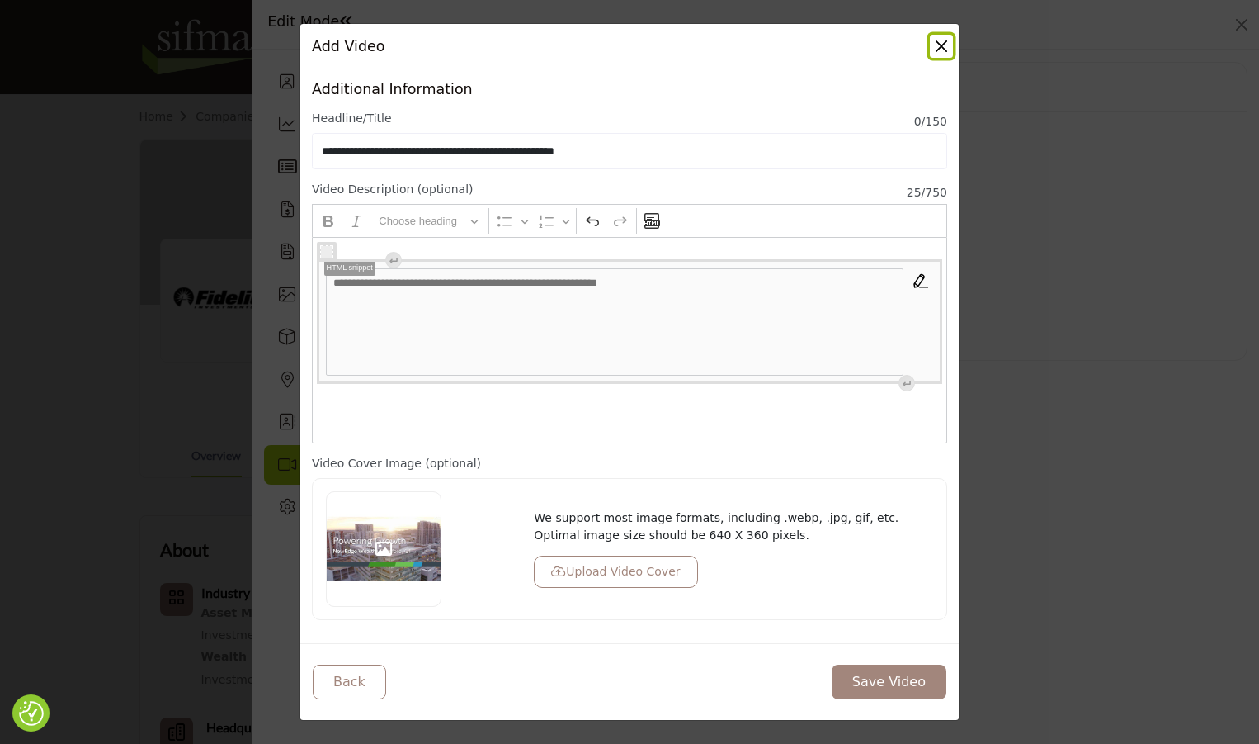
click at [940, 47] on button "Close" at bounding box center [941, 46] width 23 height 23
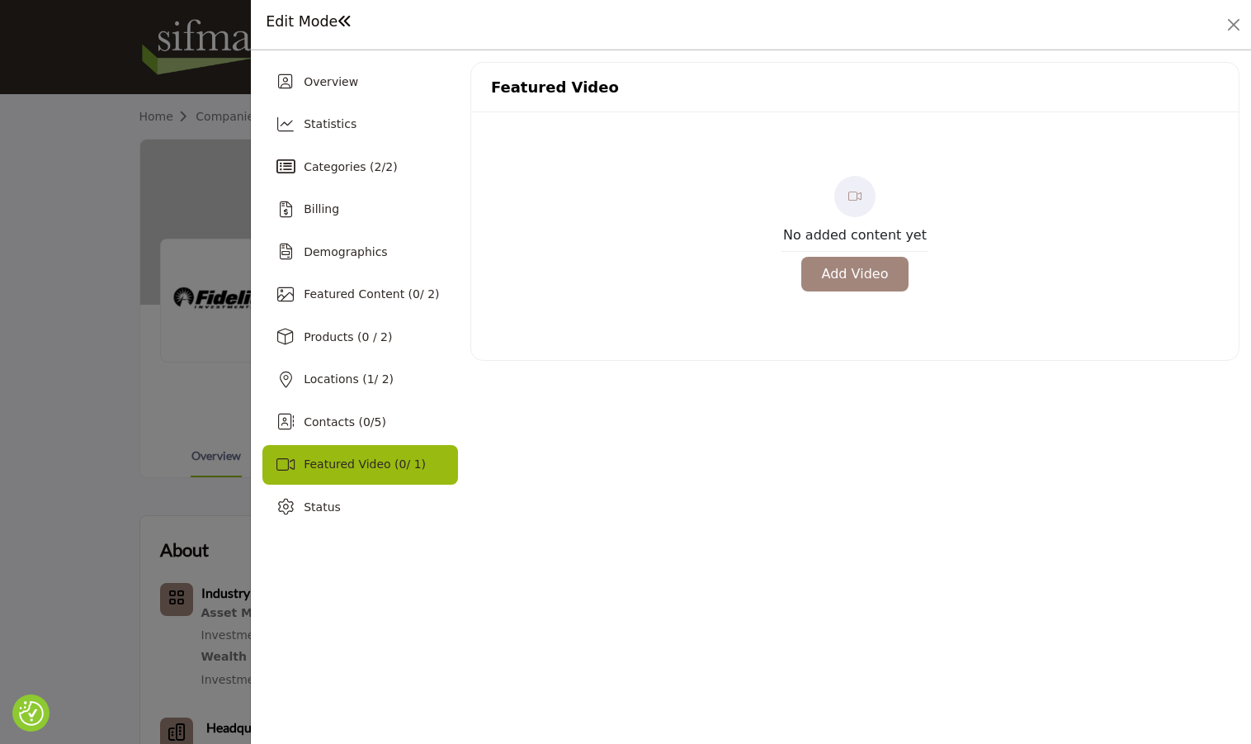
click at [843, 274] on button "Add Video" at bounding box center [855, 274] width 108 height 35
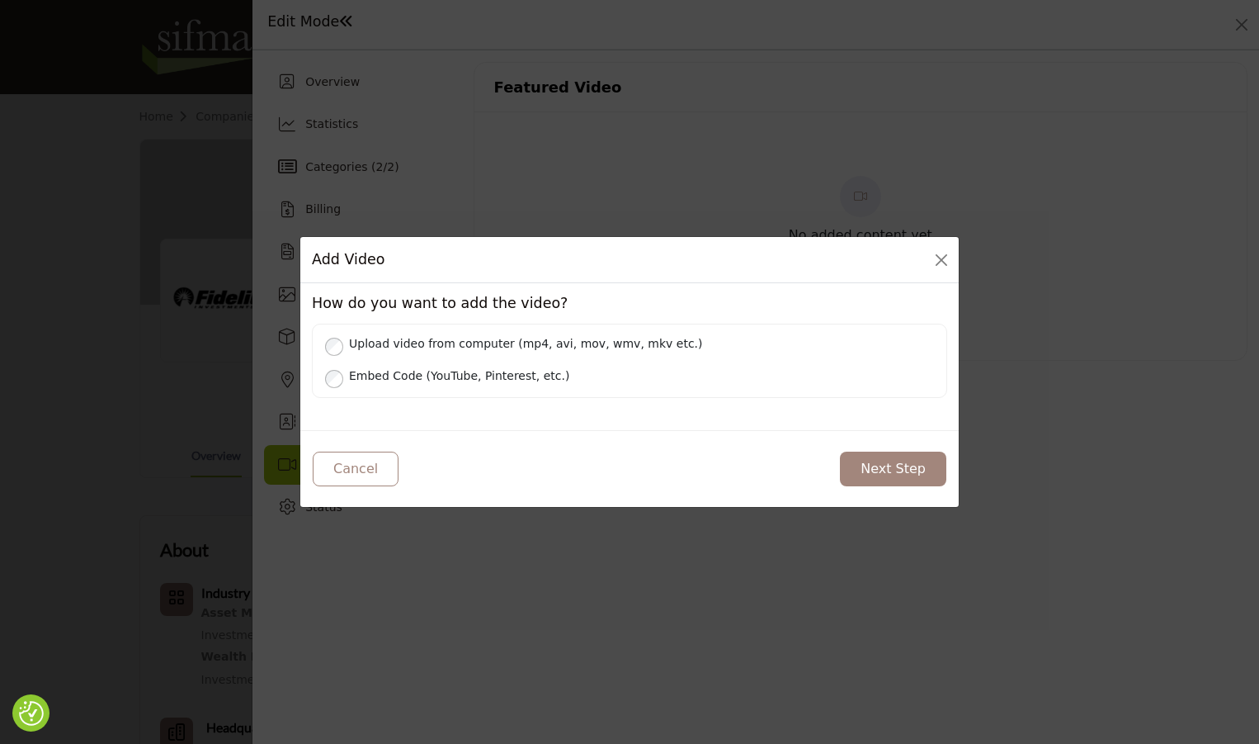
click at [423, 335] on label "Upload video from computer (mp4, avi, mov, wmv, mkv etc.)" at bounding box center [639, 343] width 592 height 21
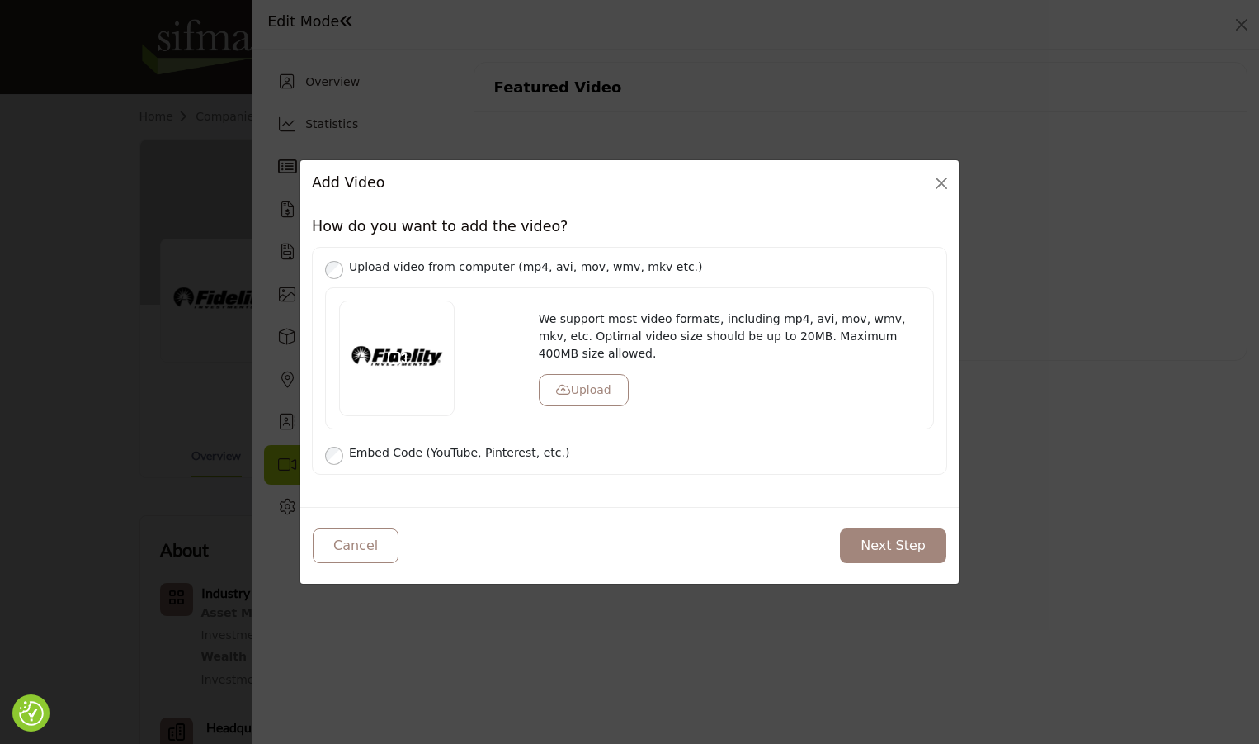
click at [603, 395] on button "Upload" at bounding box center [584, 390] width 90 height 32
click at [881, 554] on button "Next Step" at bounding box center [893, 545] width 106 height 35
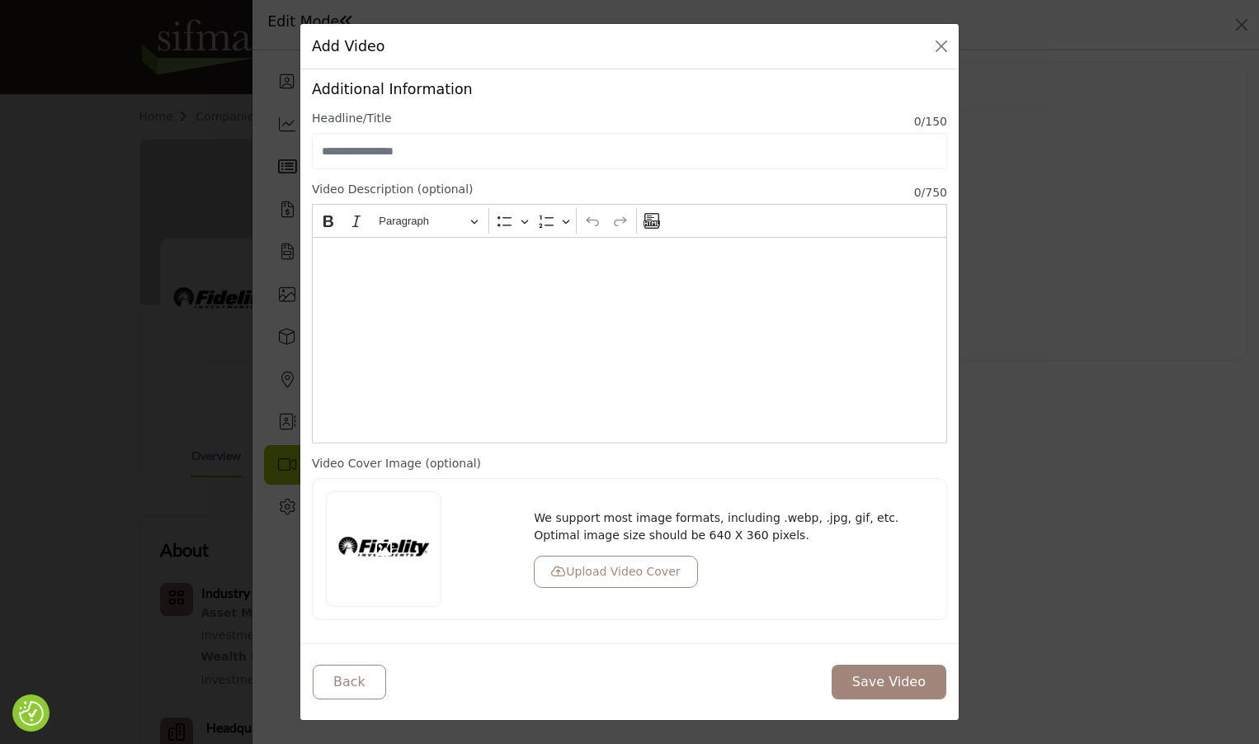
click at [598, 584] on button "Upload Video Cover" at bounding box center [615, 571] width 163 height 32
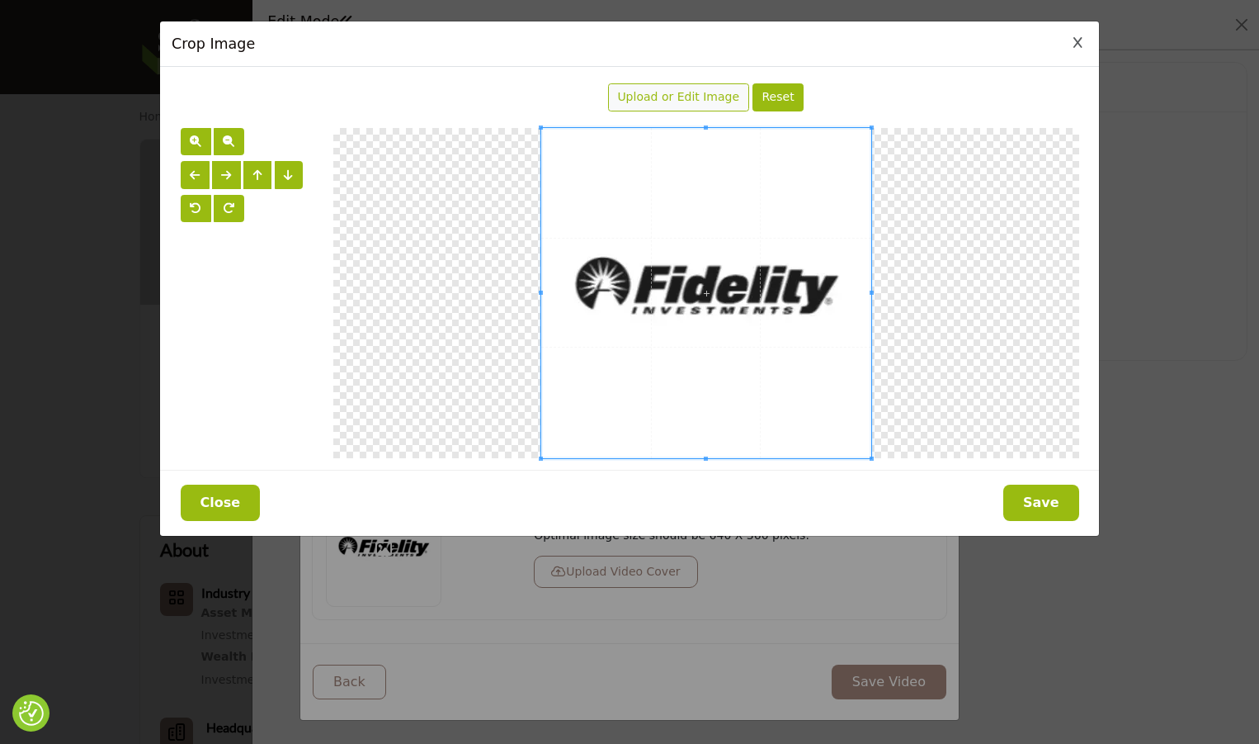
click at [694, 106] on div "Upload or Edit Image" at bounding box center [678, 97] width 141 height 28
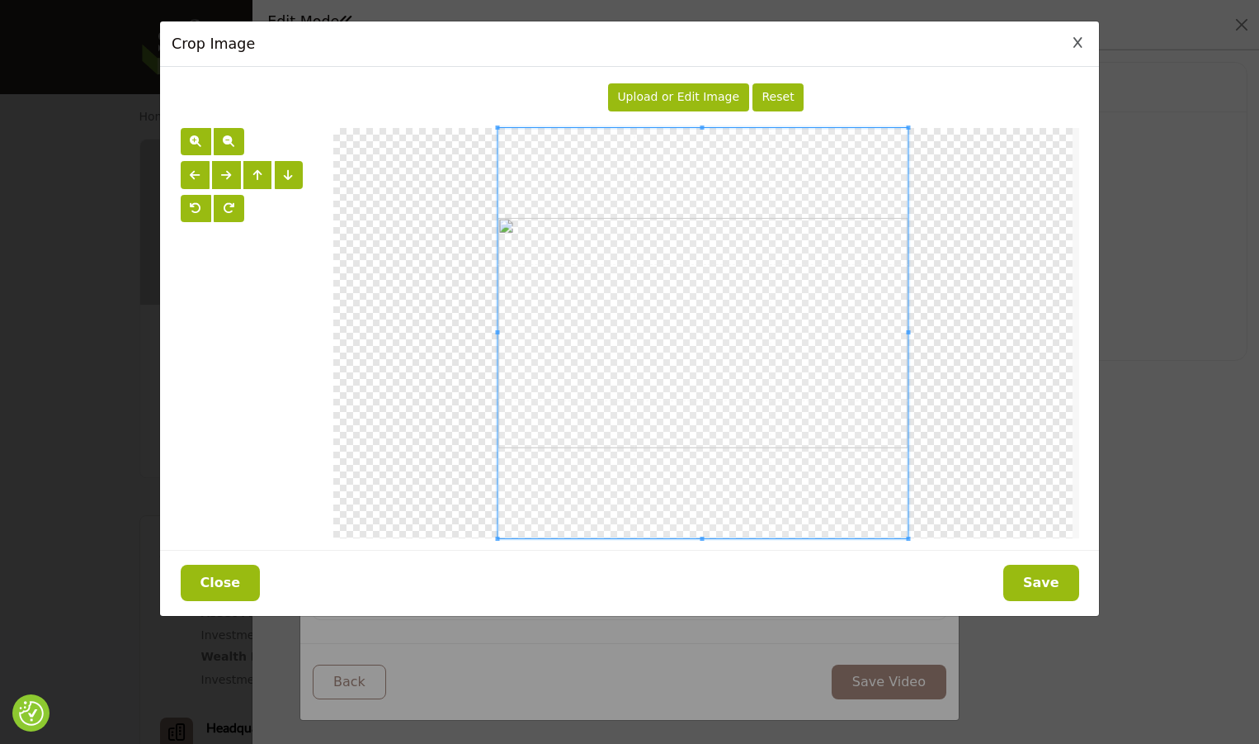
click at [1042, 581] on button "Save" at bounding box center [1042, 583] width 76 height 36
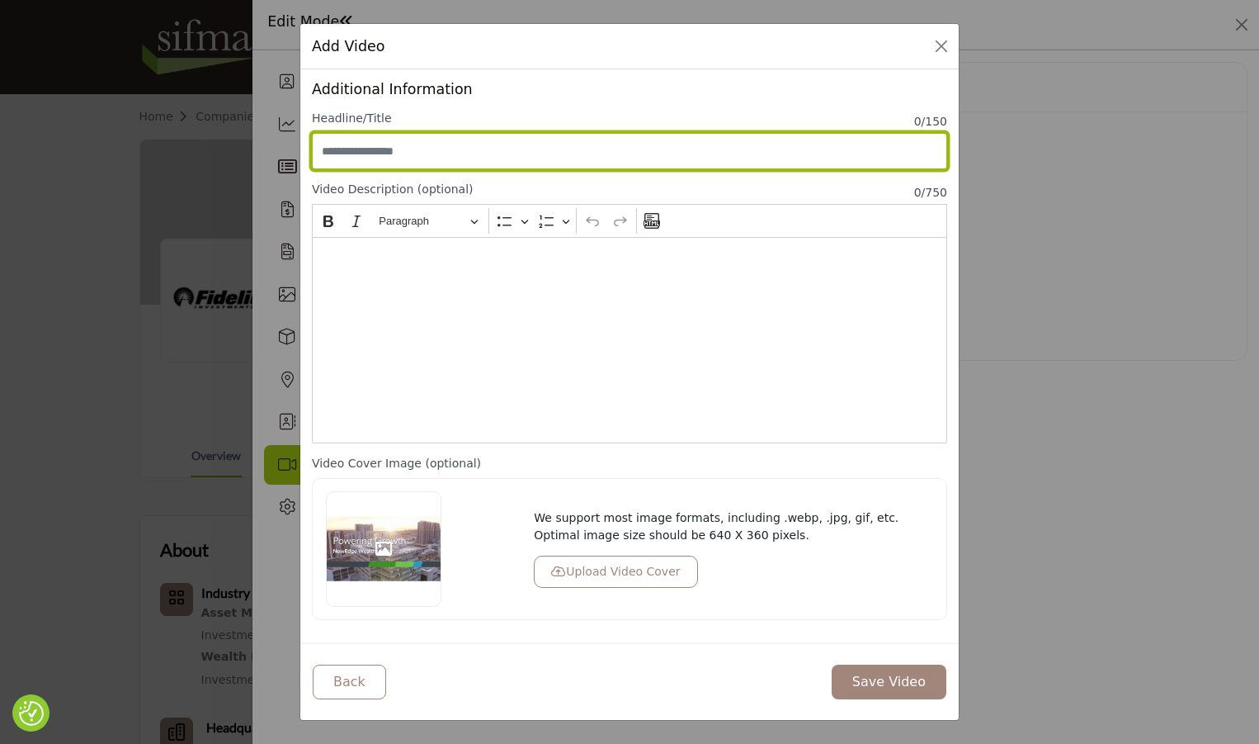
click at [433, 151] on input "Enter Video Title" at bounding box center [629, 151] width 635 height 36
type input "**********"
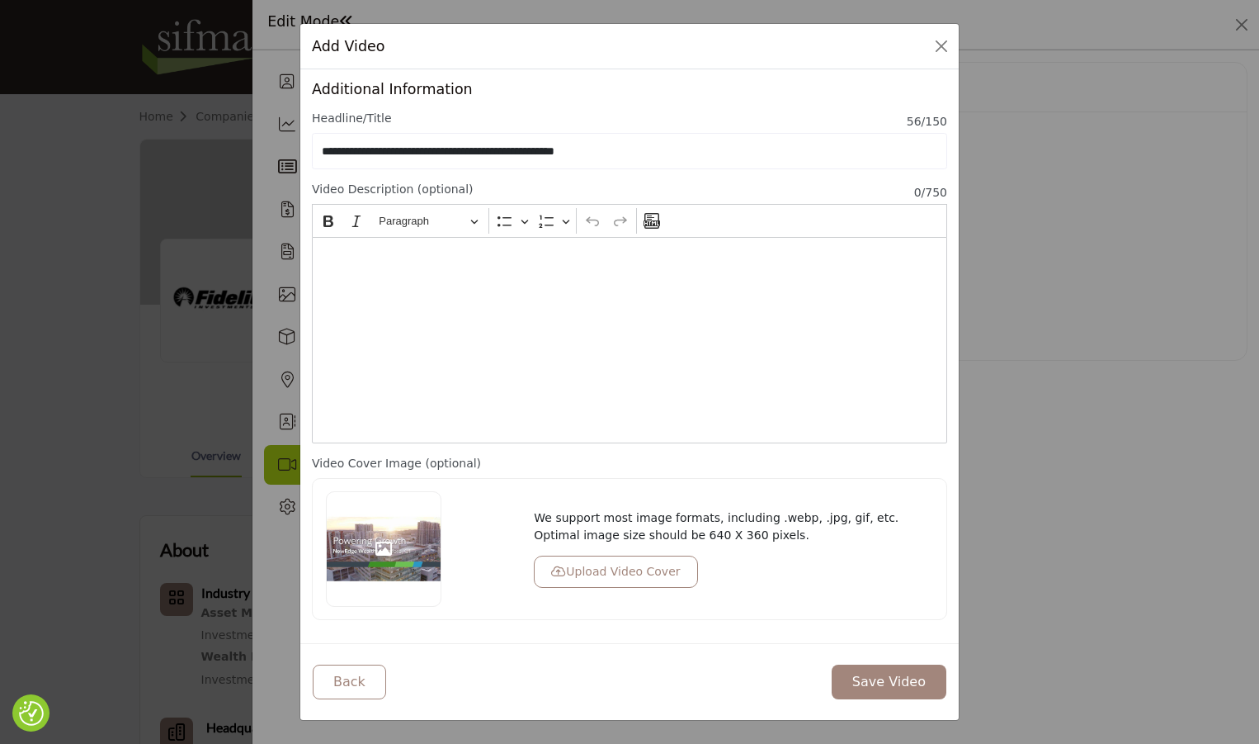
click at [878, 677] on button "Save Video" at bounding box center [889, 681] width 115 height 35
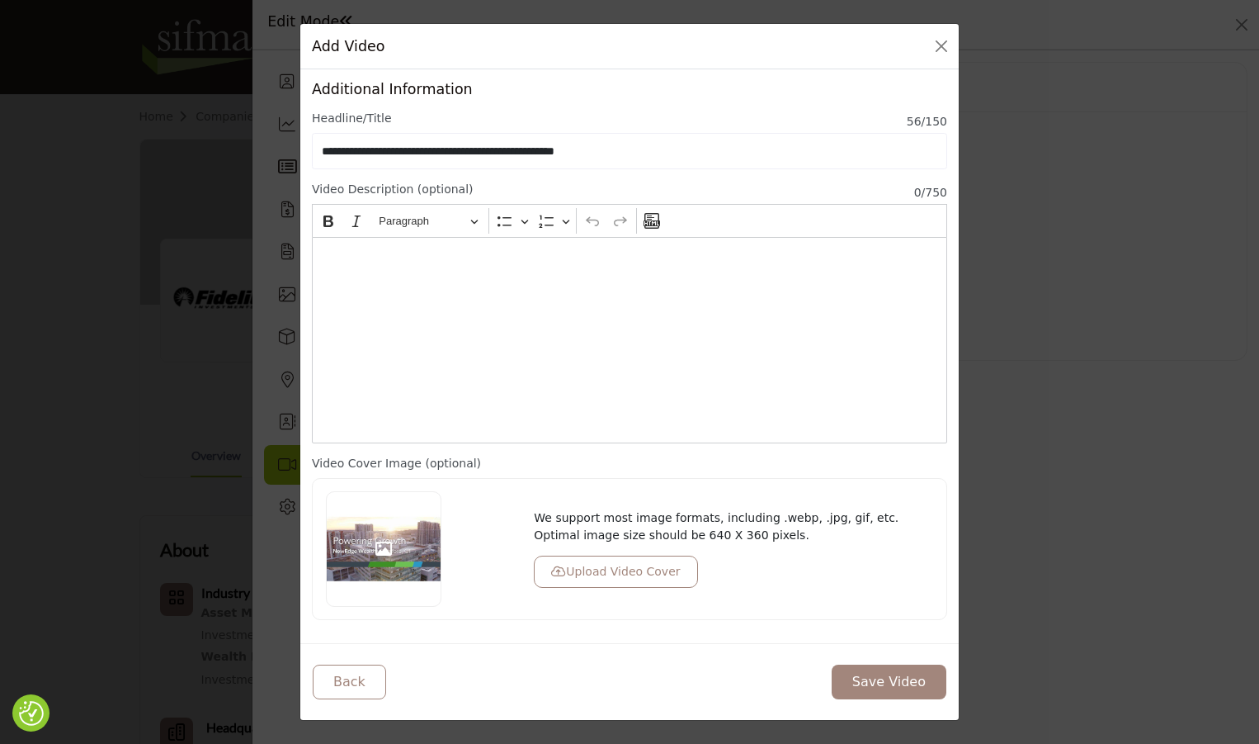
click at [905, 687] on button "Save Video" at bounding box center [889, 681] width 115 height 35
click at [688, 294] on div "Editor editing area: main" at bounding box center [629, 340] width 635 height 206
click at [654, 222] on icon "Editor toolbar" at bounding box center [652, 221] width 17 height 16
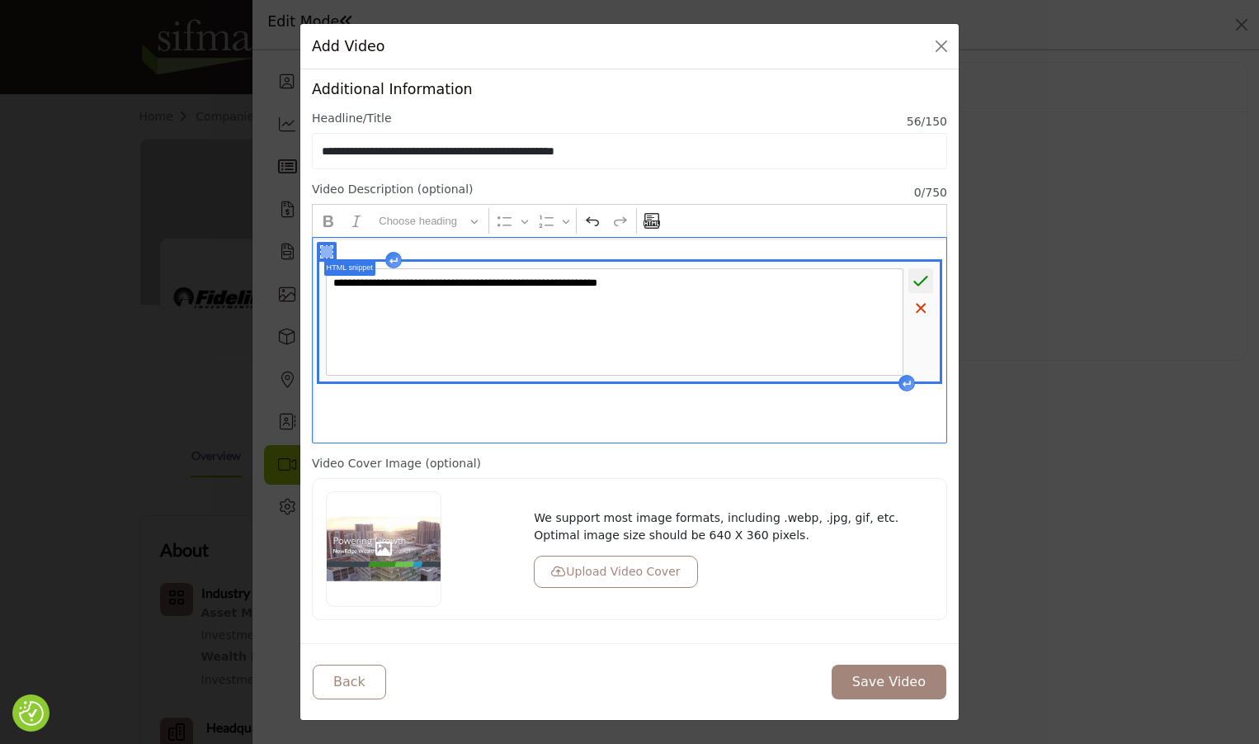
type textarea "**********"
click at [922, 282] on icon "Editor editing area: main" at bounding box center [921, 281] width 14 height 11
click at [759, 631] on div "**********" at bounding box center [629, 355] width 659 height 573
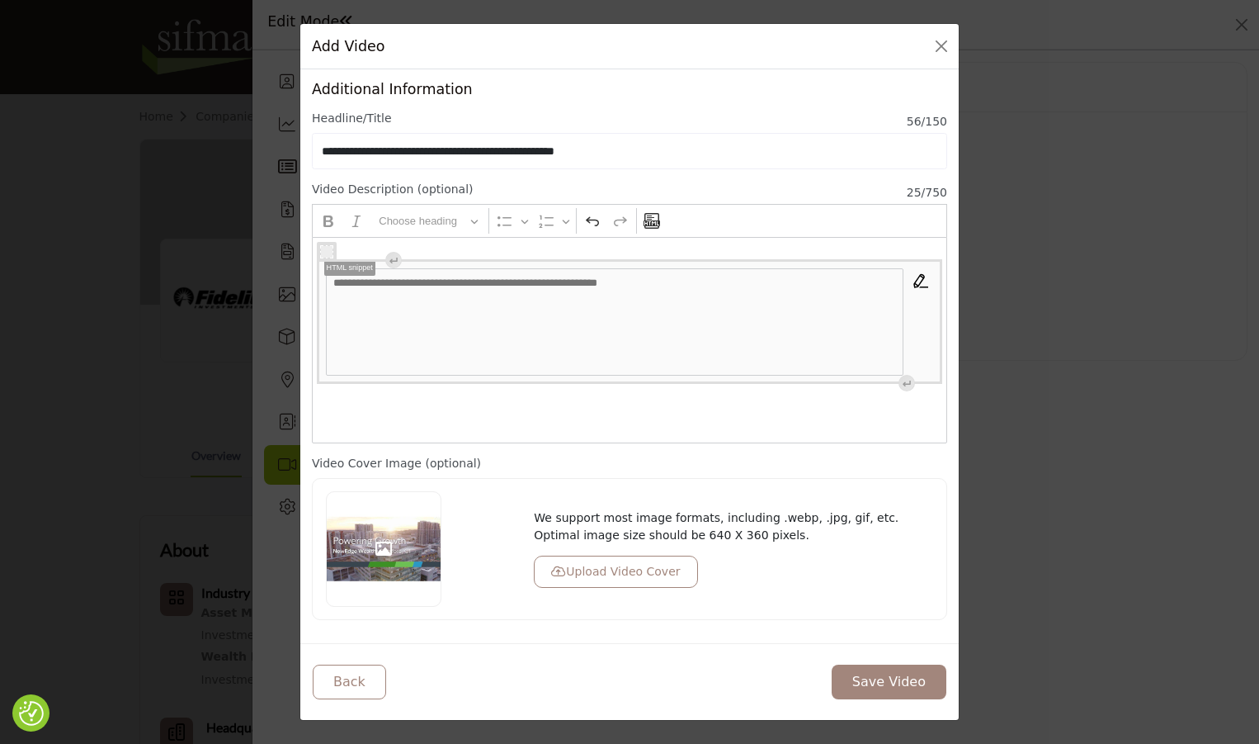
click at [875, 676] on button "Save Video" at bounding box center [889, 681] width 115 height 35
click at [942, 37] on button "Close" at bounding box center [941, 46] width 23 height 23
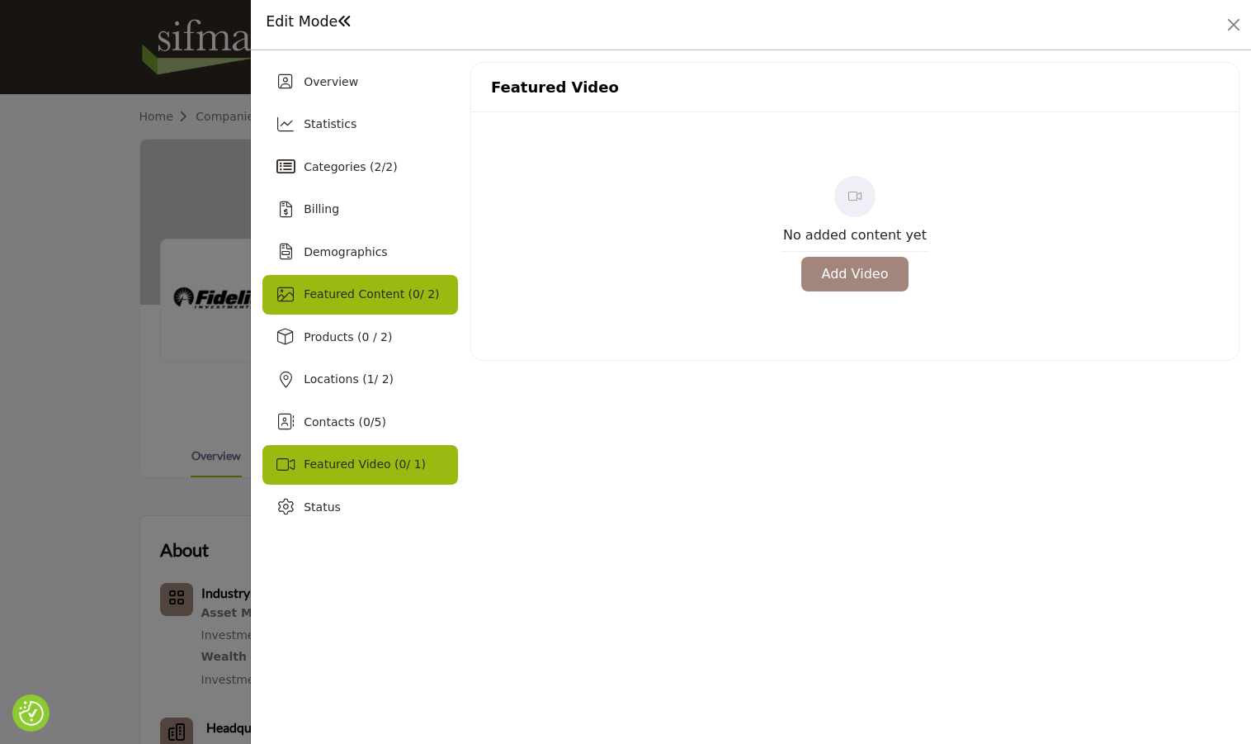
click at [408, 304] on div "Featured Content ( 0 / 2)" at bounding box center [360, 295] width 196 height 40
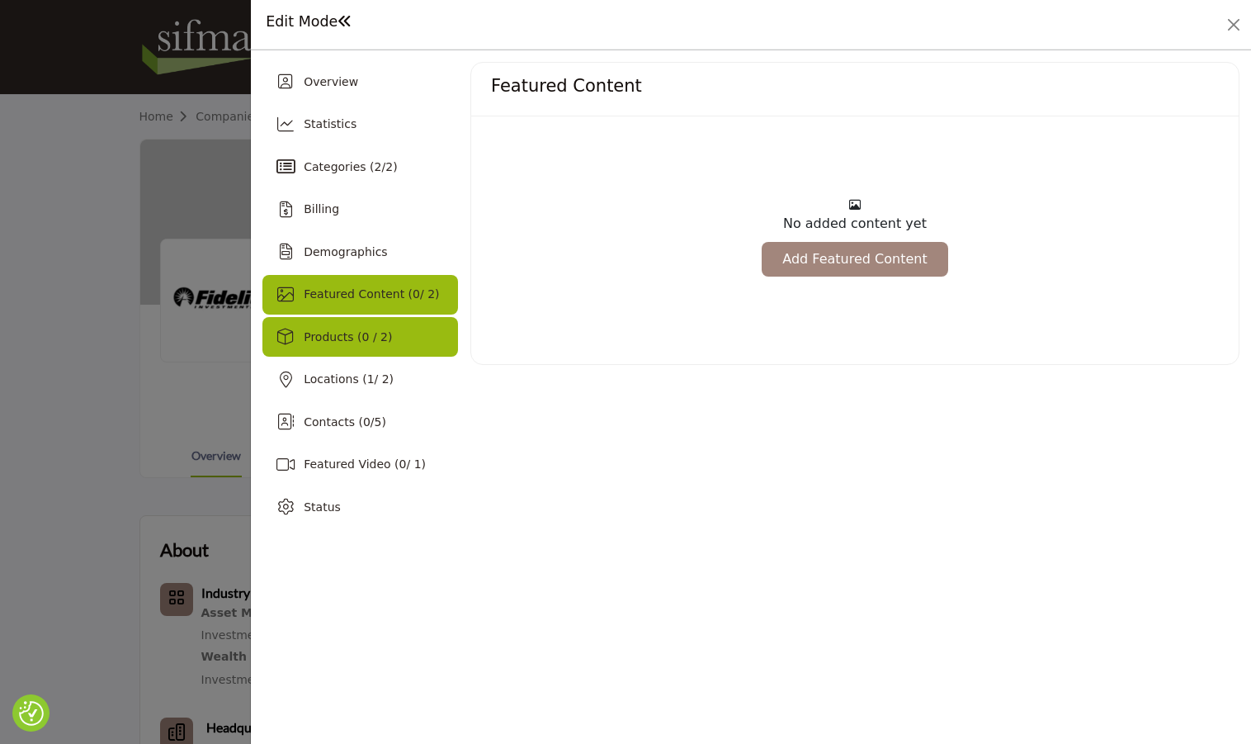
click at [309, 340] on span "Products (0 / 2)" at bounding box center [348, 336] width 88 height 13
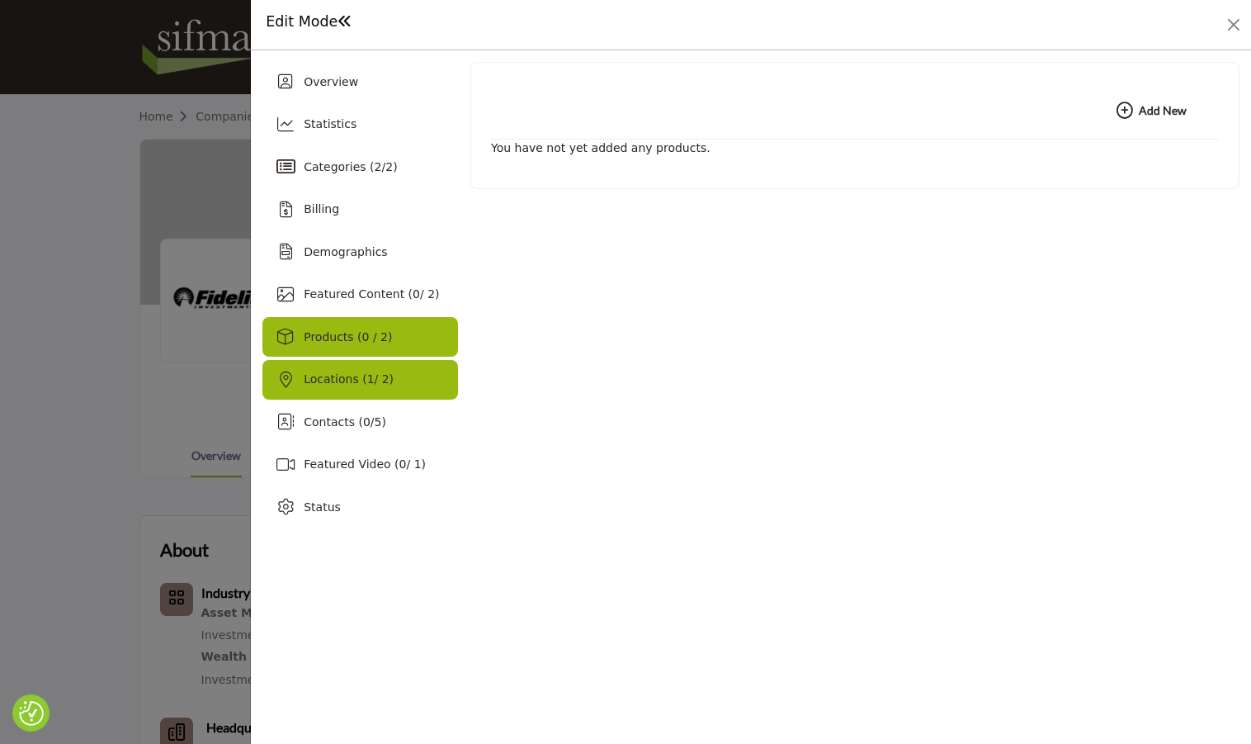
click at [370, 372] on span "Locations ( 1 / 2)" at bounding box center [349, 378] width 90 height 13
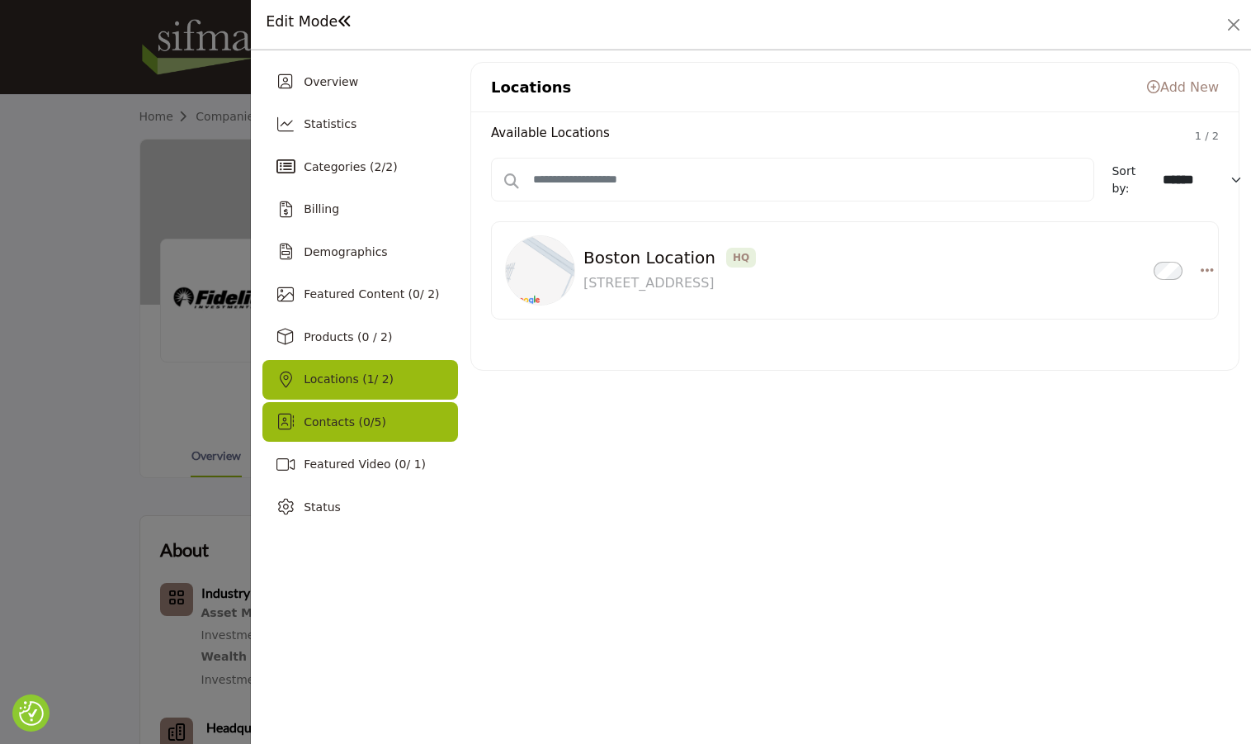
click at [390, 435] on div "Contacts ( 0 / 5 )" at bounding box center [360, 422] width 196 height 40
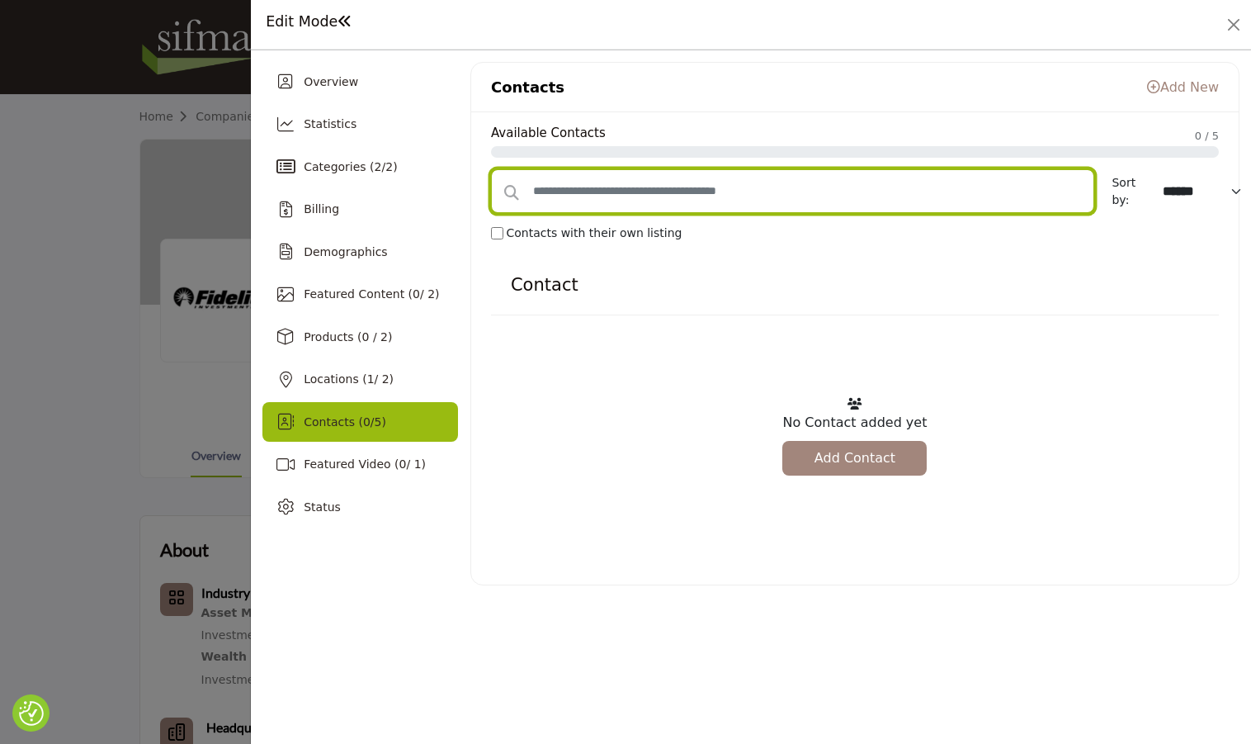
click at [664, 191] on input "text" at bounding box center [793, 191] width 604 height 44
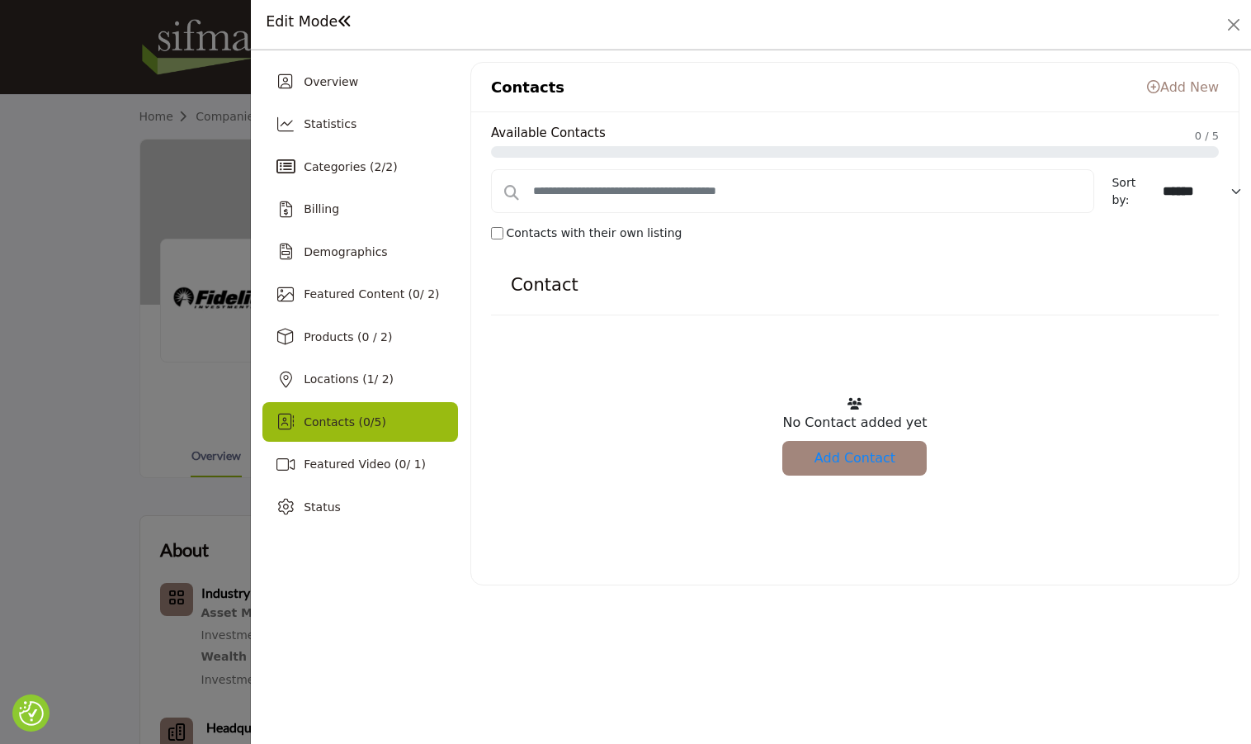
click at [871, 459] on link "Add Contact" at bounding box center [854, 458] width 144 height 35
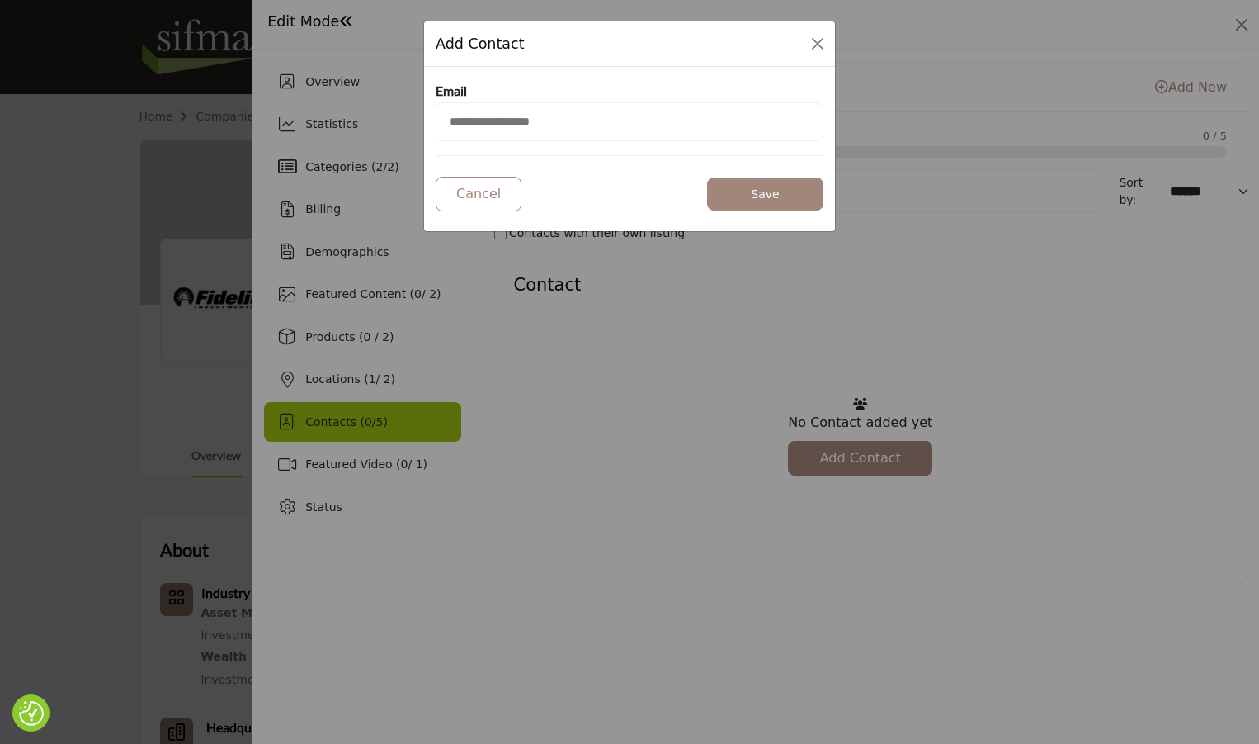
click at [543, 124] on input "email" at bounding box center [630, 121] width 388 height 39
click at [614, 84] on div "Email" at bounding box center [630, 90] width 388 height 24
drag, startPoint x: 819, startPoint y: 37, endPoint x: 990, endPoint y: 171, distance: 216.9
click at [819, 38] on button "Close Modal" at bounding box center [817, 43] width 23 height 23
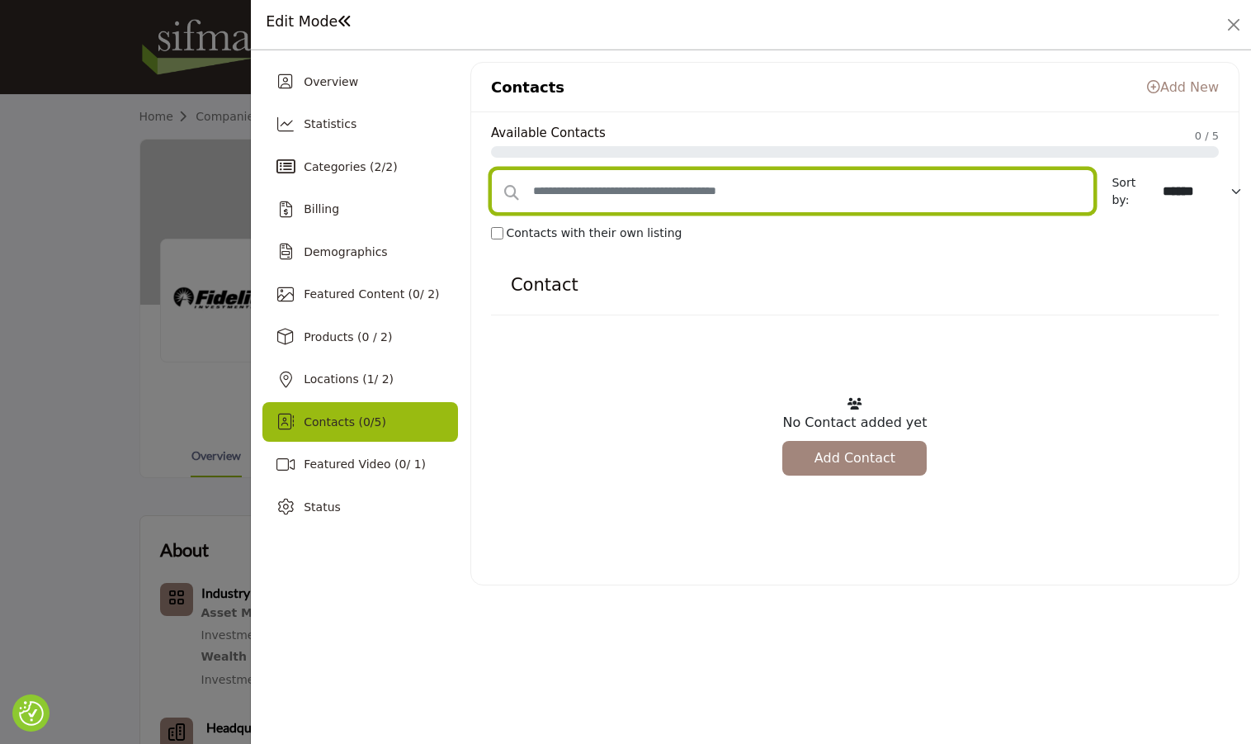
click at [781, 193] on input "text" at bounding box center [793, 191] width 604 height 44
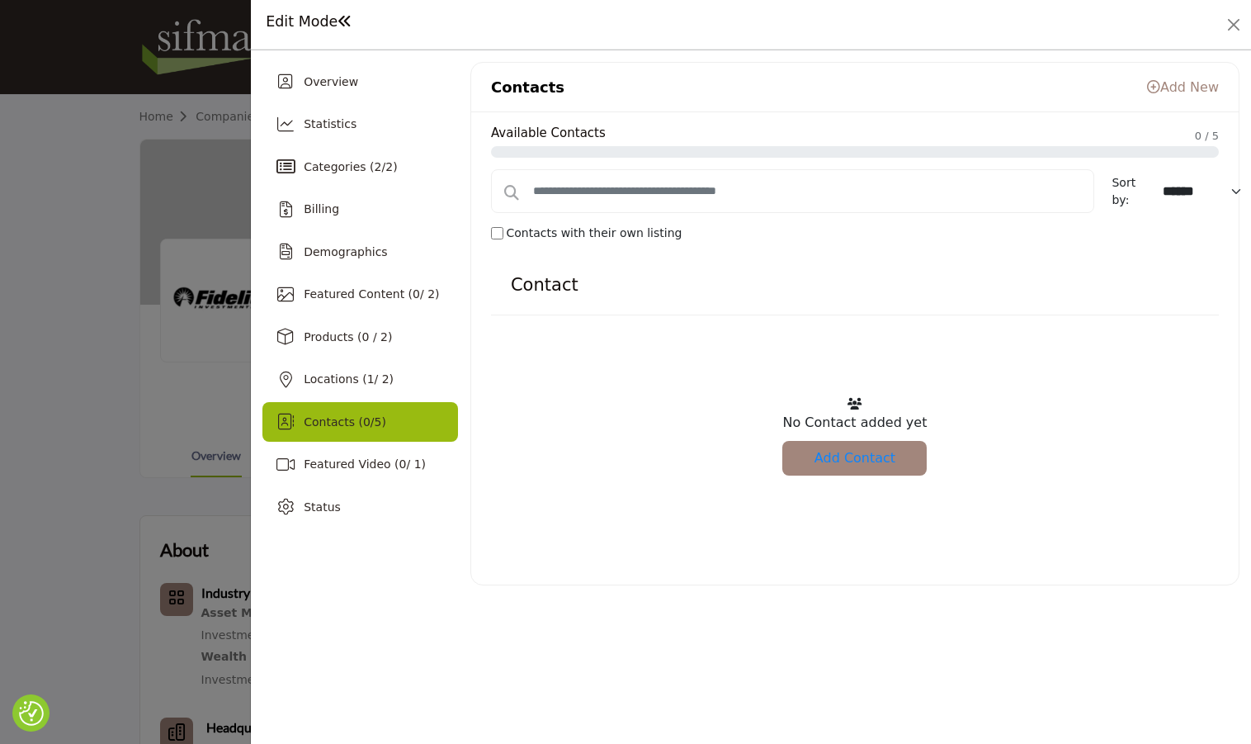
click at [878, 455] on link "Add Contact" at bounding box center [854, 458] width 144 height 35
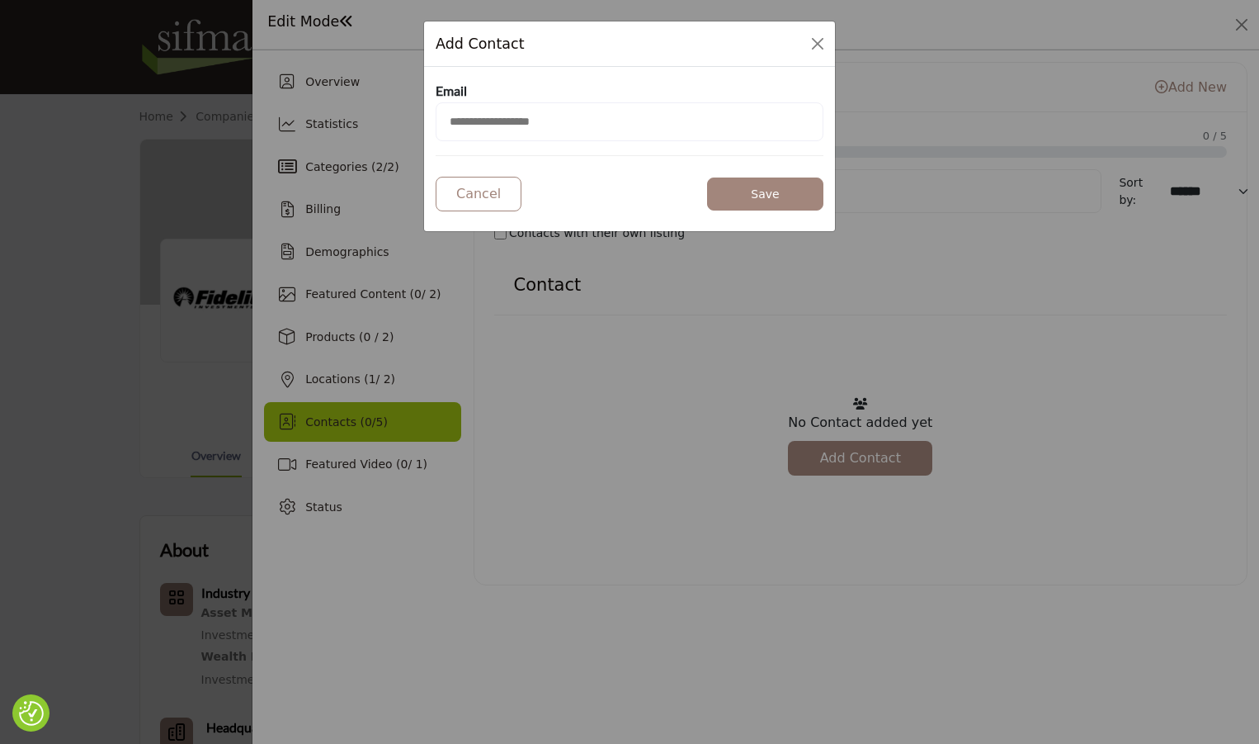
click at [544, 125] on input "email" at bounding box center [630, 121] width 388 height 39
click at [824, 45] on button "Close Modal" at bounding box center [817, 43] width 23 height 23
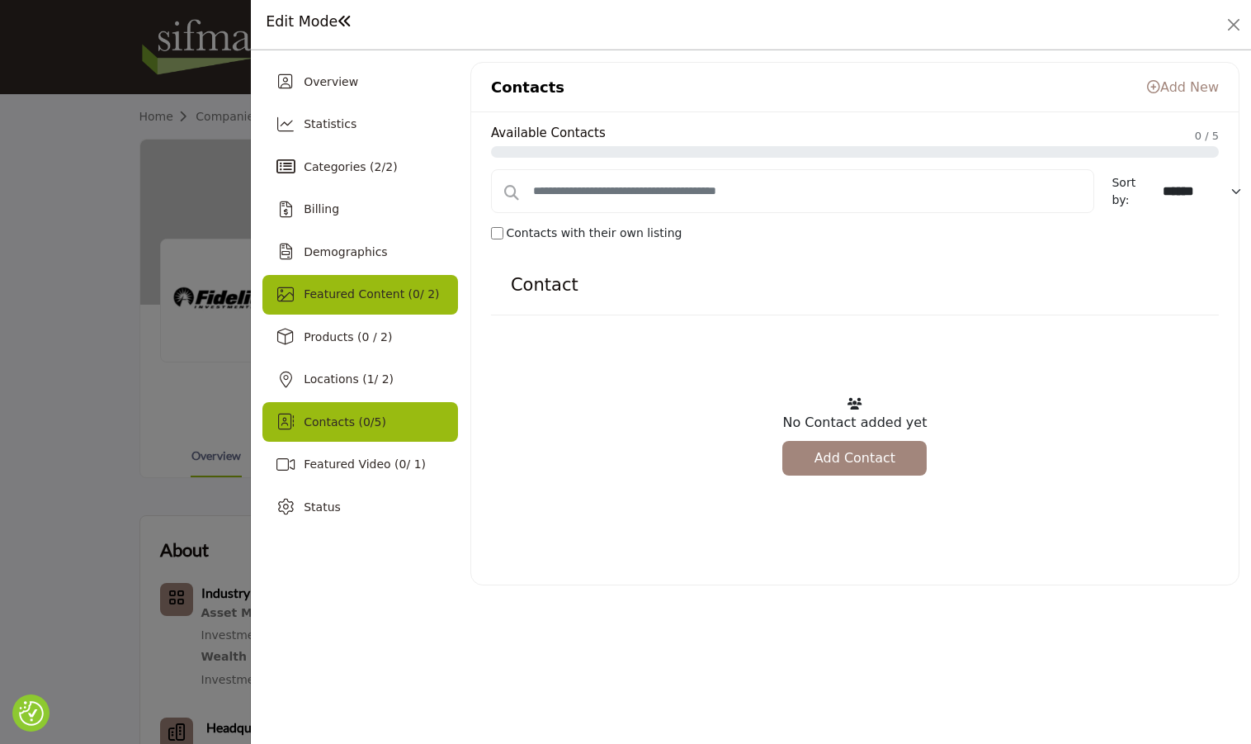
click at [357, 303] on div "Featured Content ( 0 / 2)" at bounding box center [360, 295] width 196 height 40
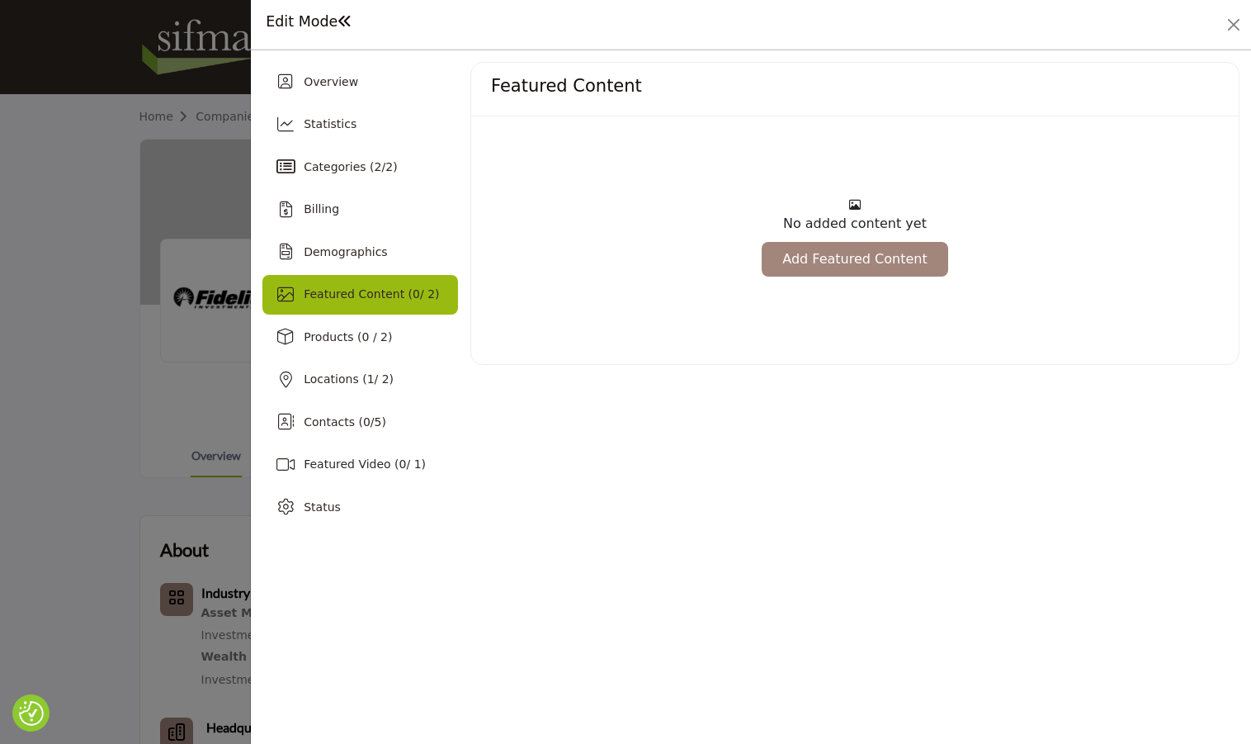
click at [322, 31] on h1 "Edit Mode" at bounding box center [309, 21] width 87 height 17
click at [326, 28] on h1 "Edit Mode" at bounding box center [309, 21] width 87 height 17
click at [1234, 22] on button "Close" at bounding box center [1233, 24] width 23 height 23
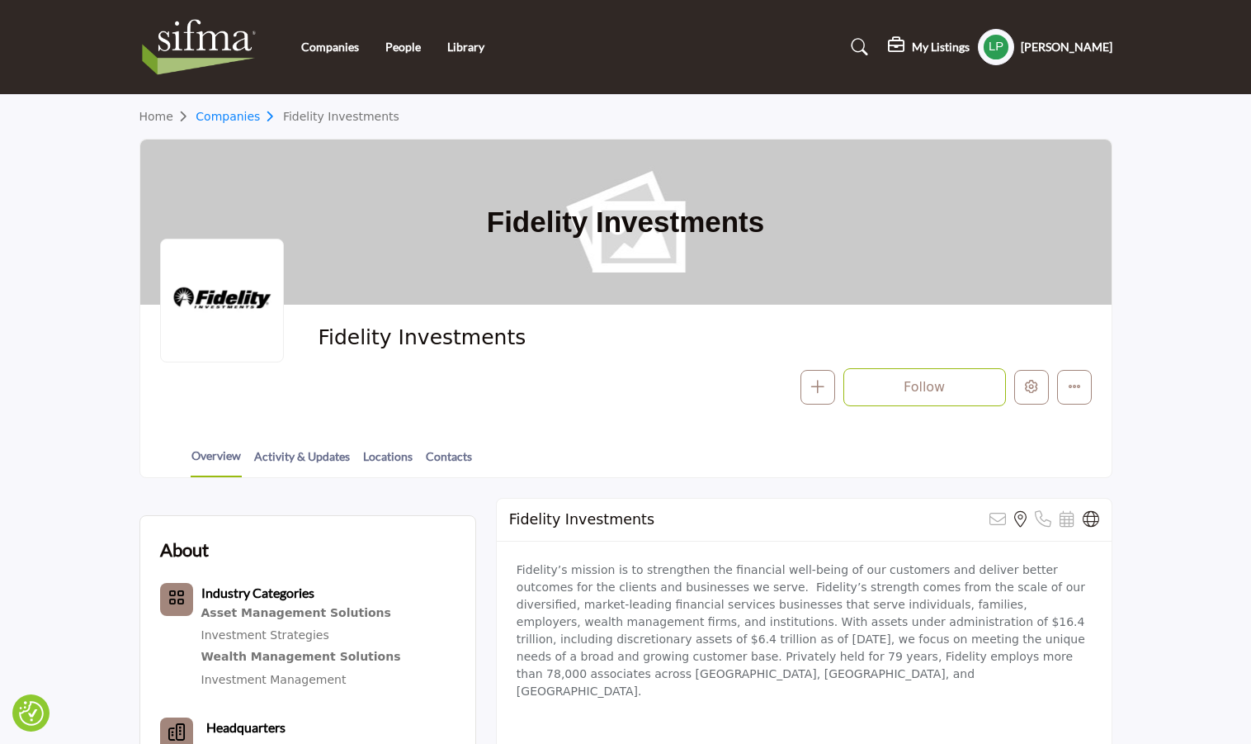
click at [253, 114] on link "Companies" at bounding box center [239, 116] width 87 height 13
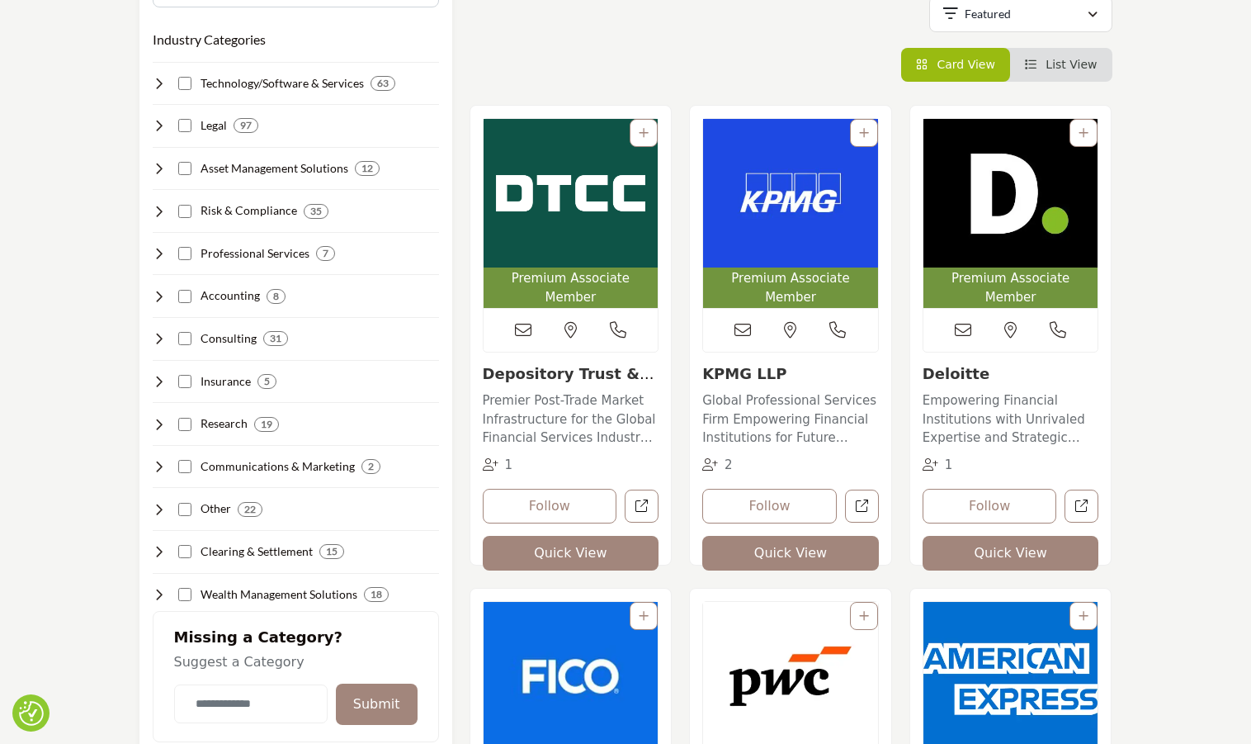
scroll to position [330, 0]
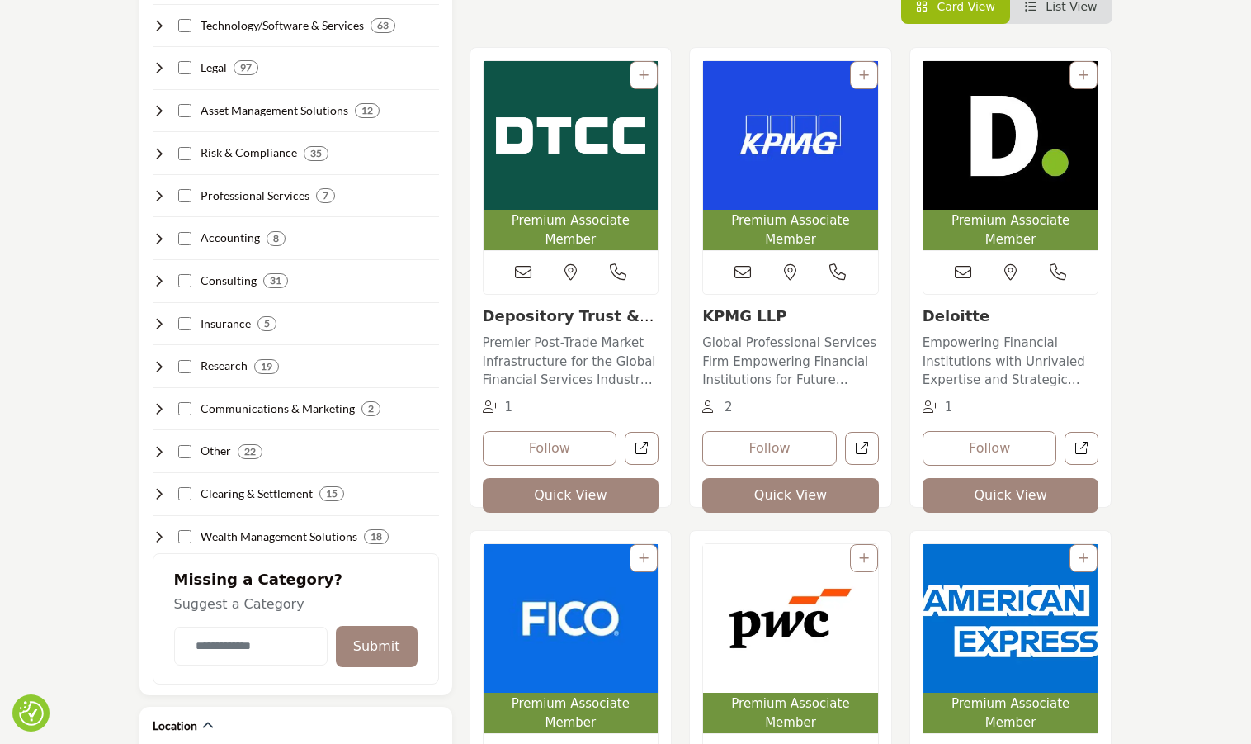
scroll to position [290, 0]
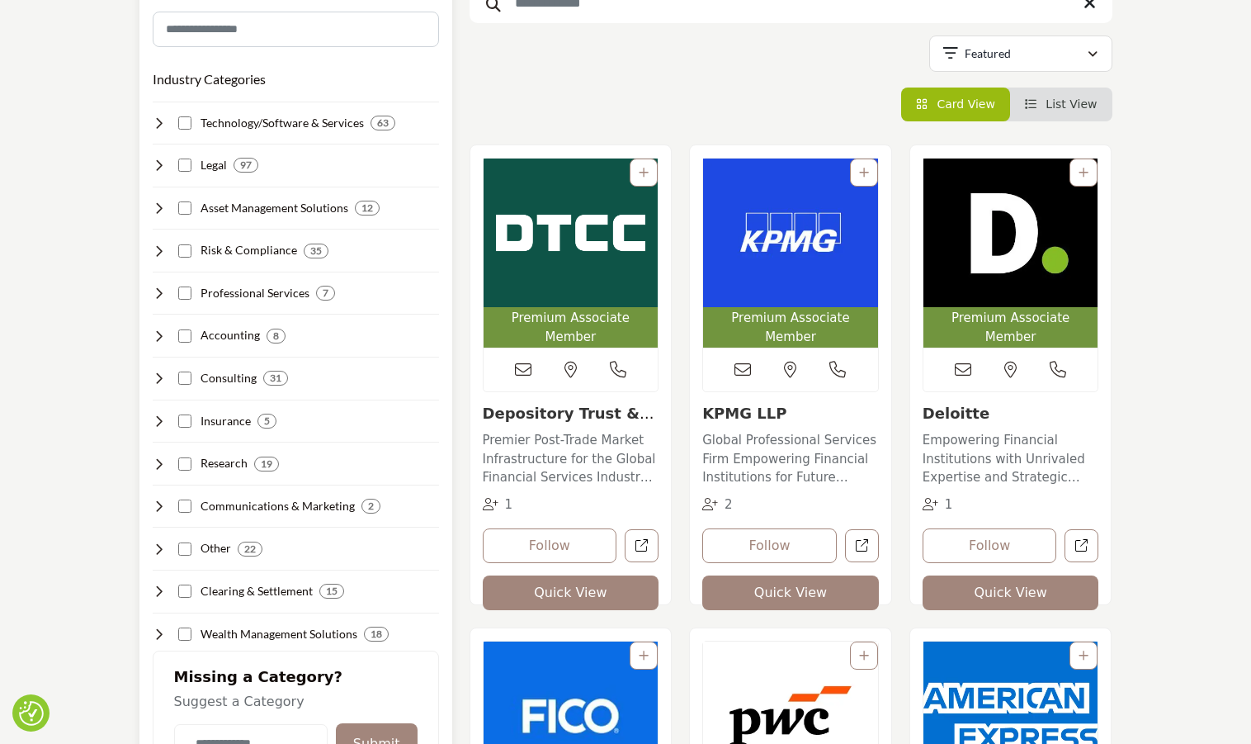
click at [149, 115] on div "Categories Industry Categories Clear 63" at bounding box center [295, 383] width 313 height 819
click at [156, 118] on icon at bounding box center [159, 122] width 13 height 13
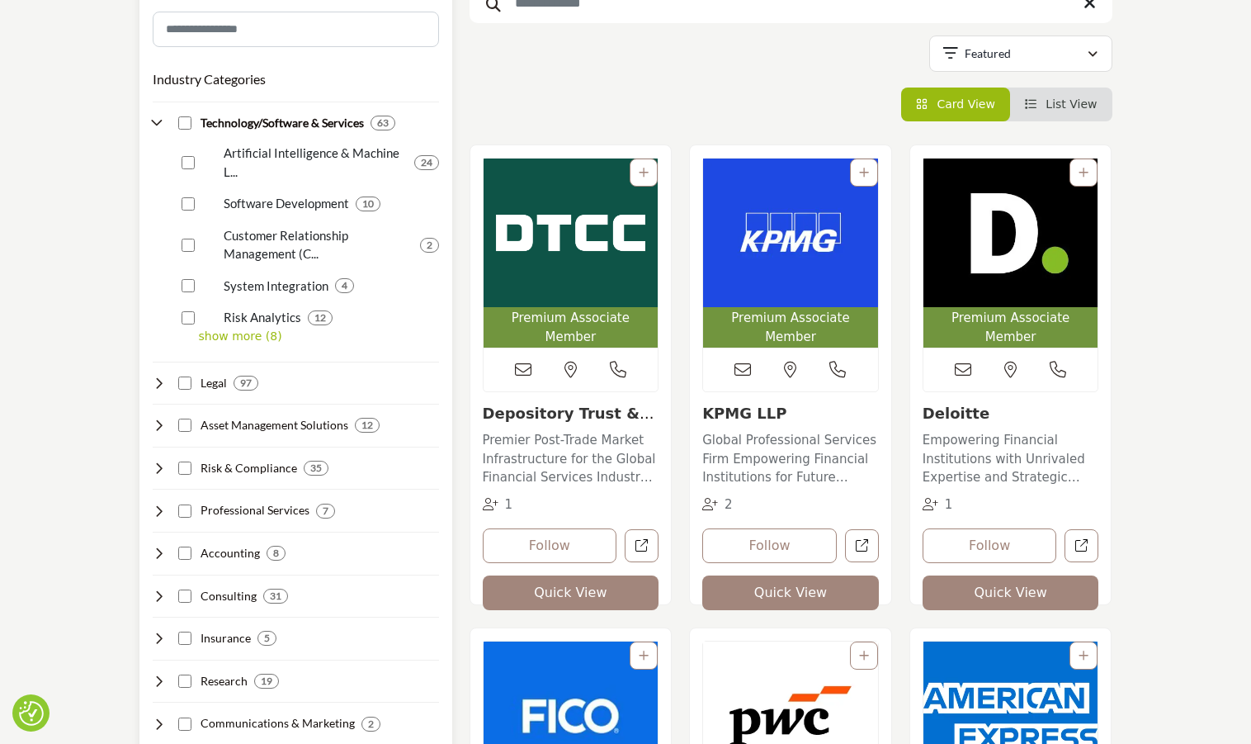
click at [258, 341] on p "show more (8)" at bounding box center [319, 336] width 240 height 17
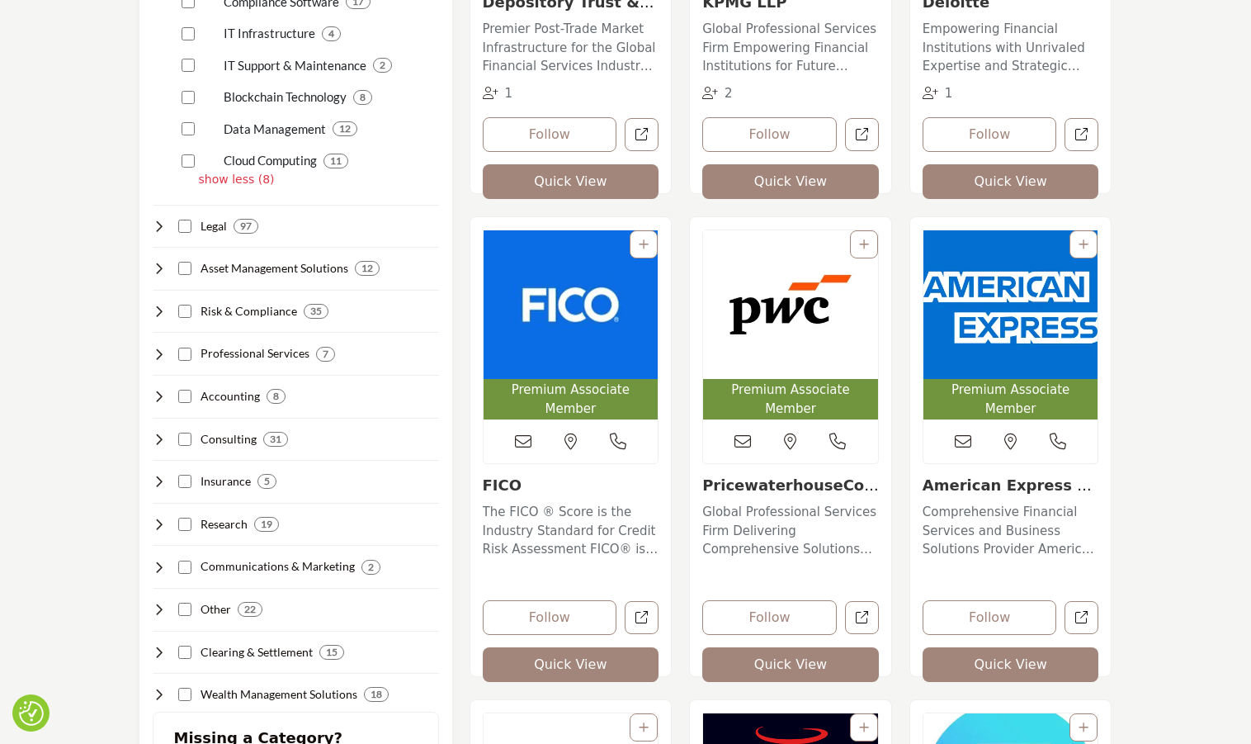
scroll to position [702, 0]
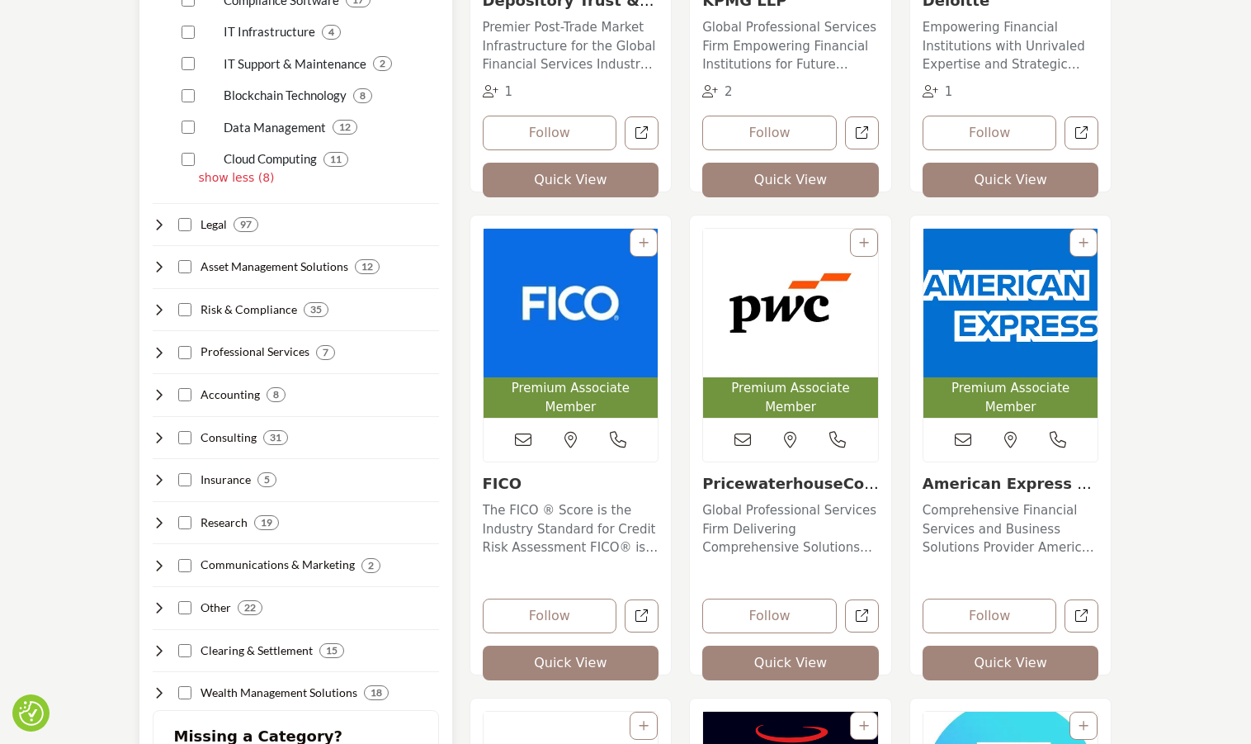
click at [155, 268] on icon at bounding box center [159, 266] width 13 height 13
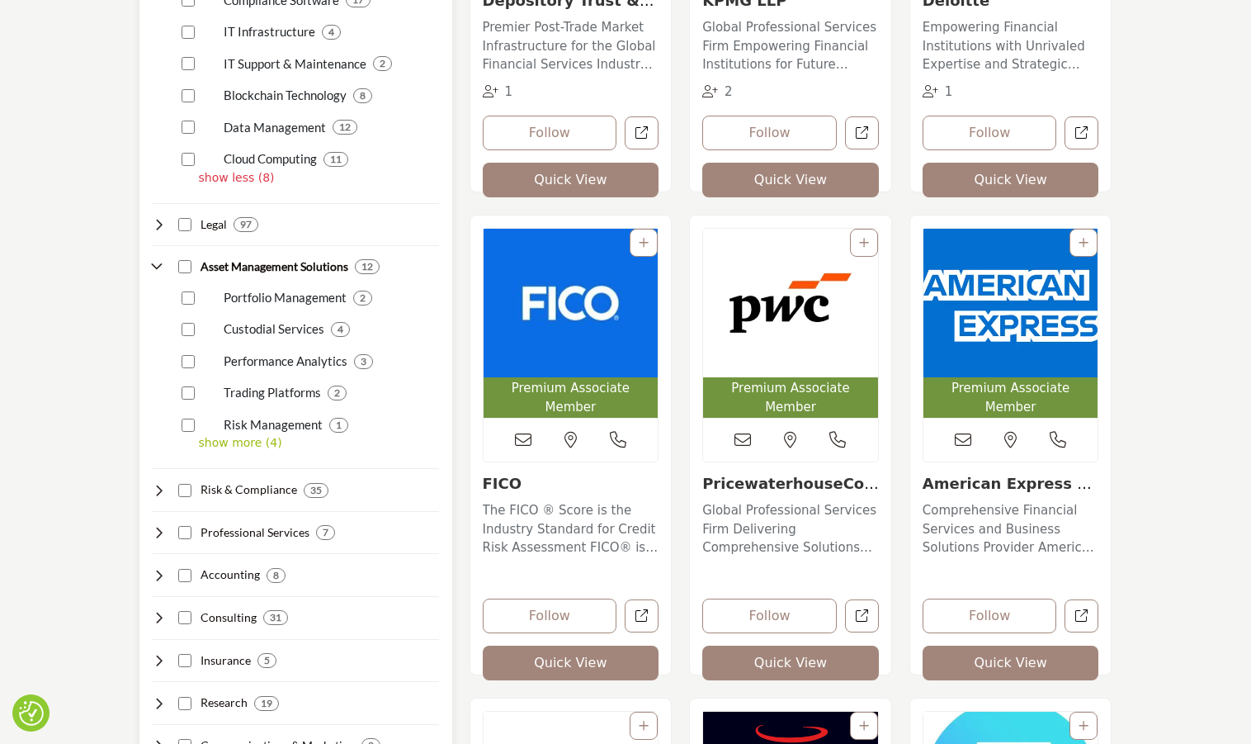
click at [261, 445] on p "show more (4)" at bounding box center [319, 442] width 240 height 17
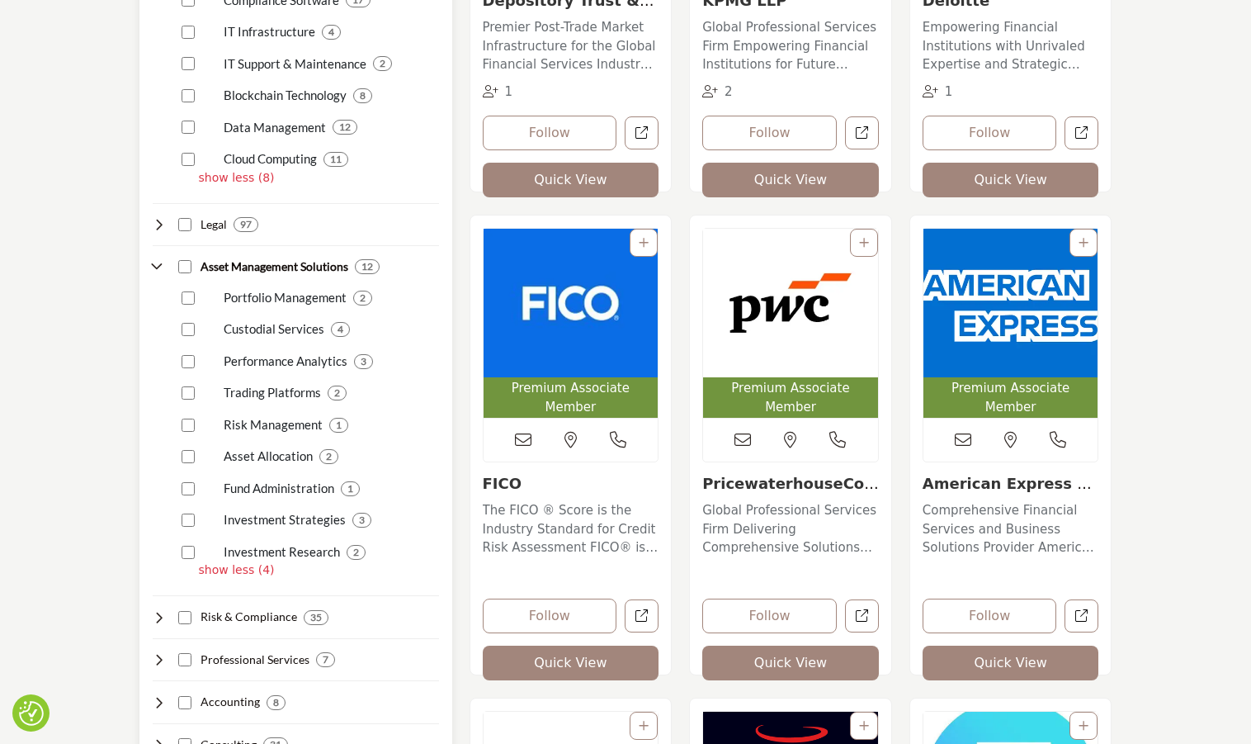
click at [155, 270] on icon at bounding box center [159, 266] width 13 height 13
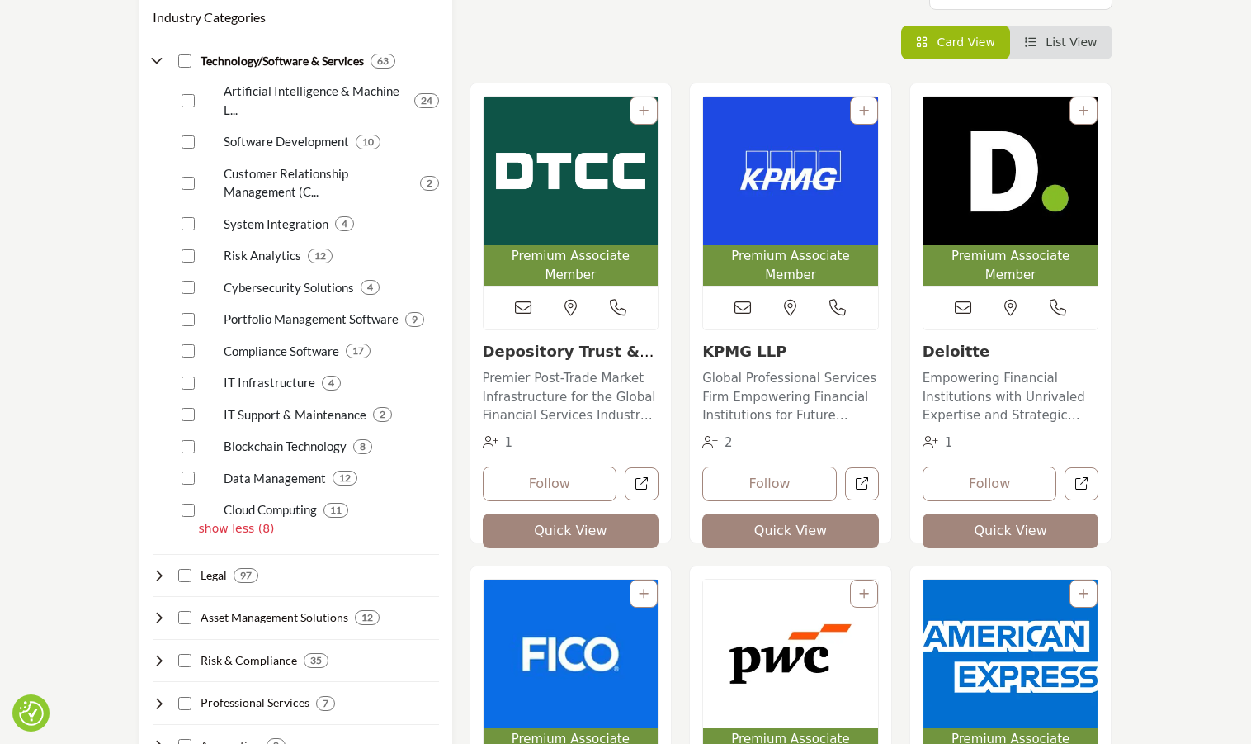
scroll to position [207, 0]
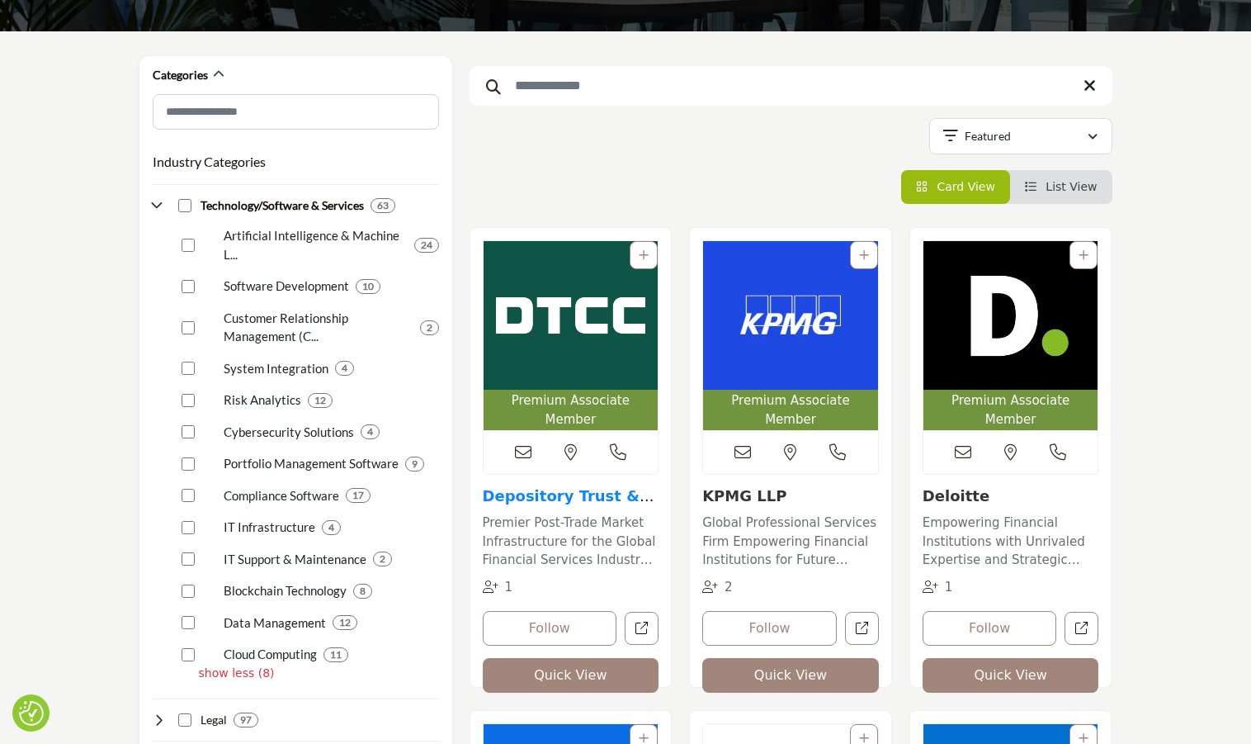
click at [578, 487] on link "Depository Trust & C..." at bounding box center [569, 504] width 172 height 35
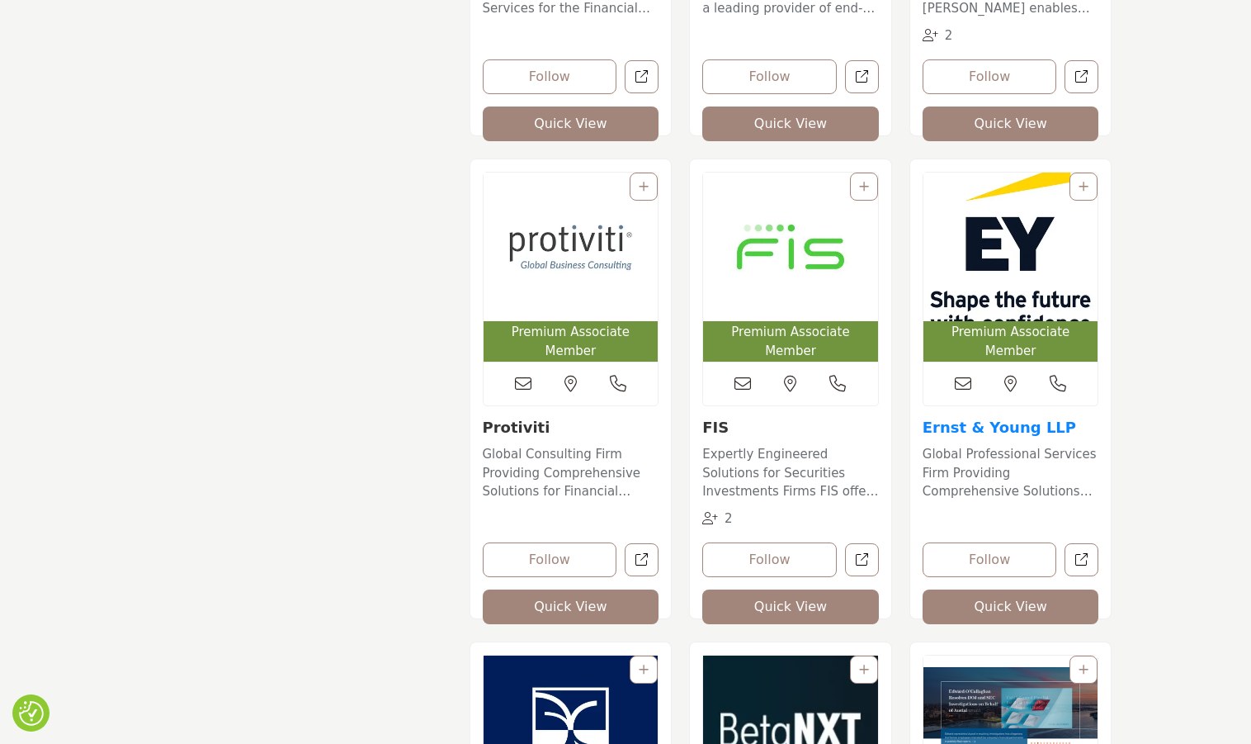
scroll to position [1732, 0]
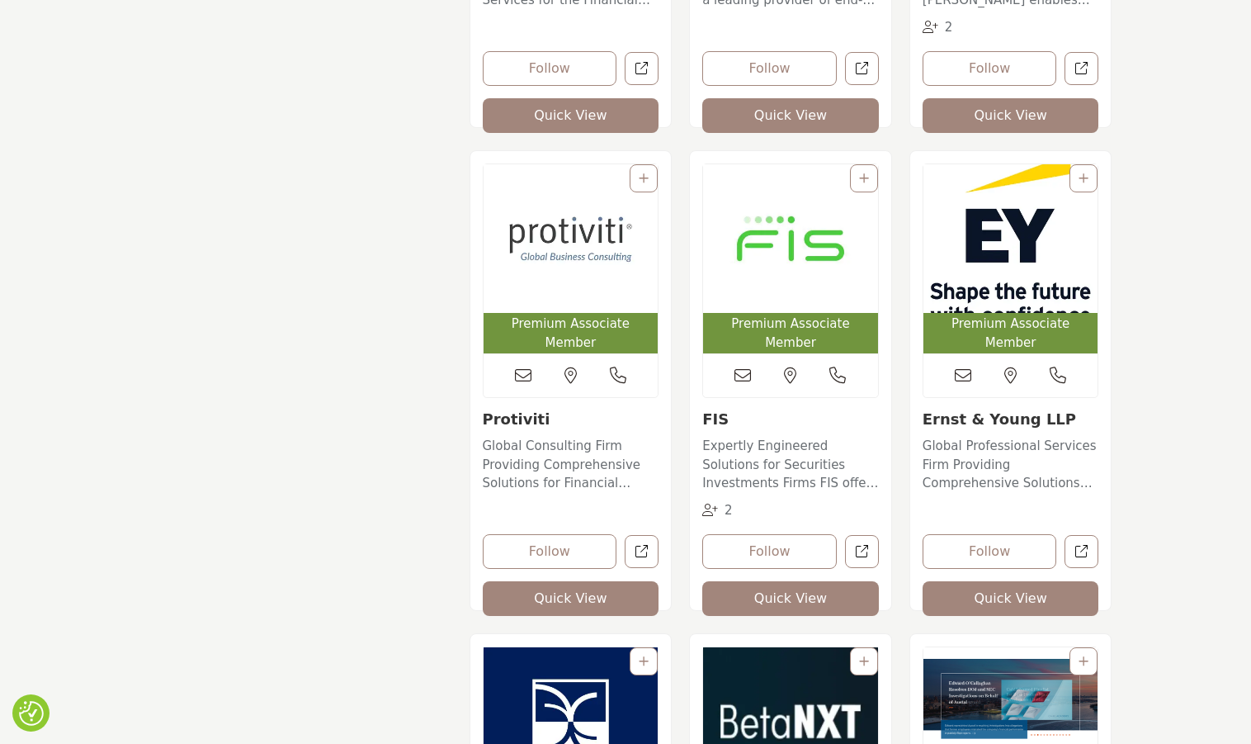
click at [1049, 598] on button "Quick View" at bounding box center [1011, 598] width 177 height 35
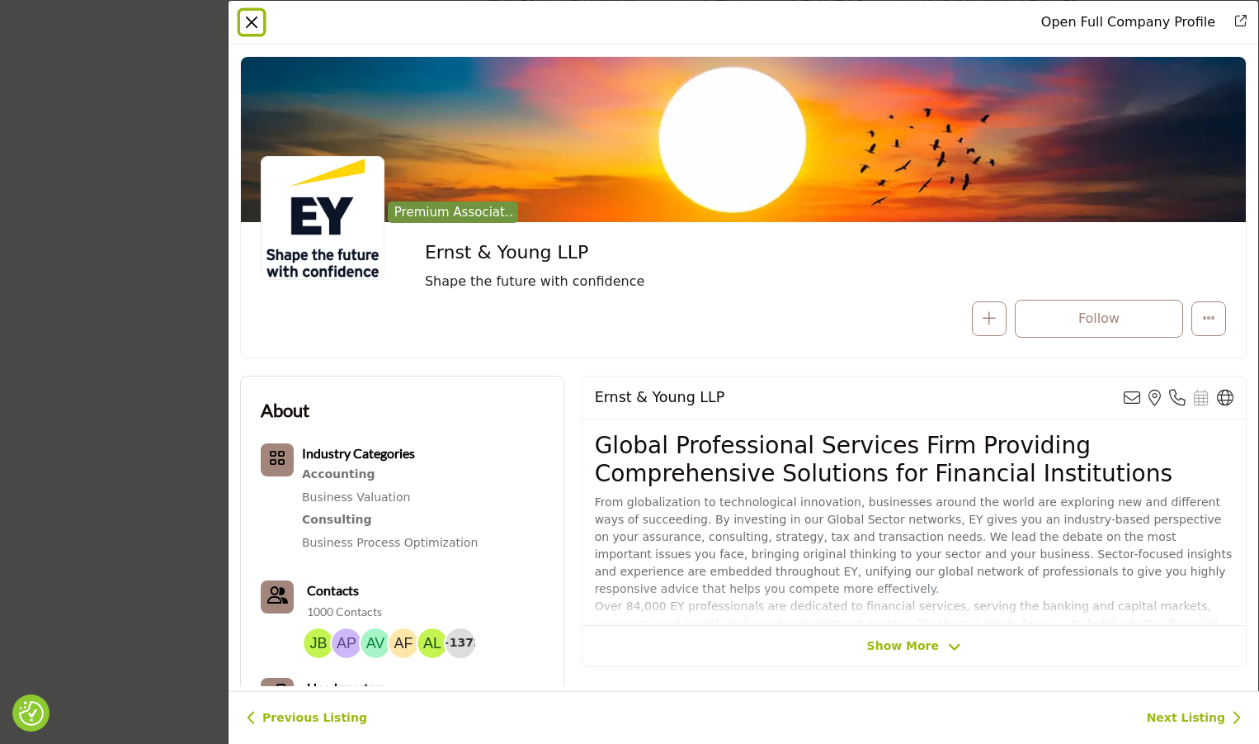
click at [249, 21] on button "Close" at bounding box center [251, 22] width 23 height 23
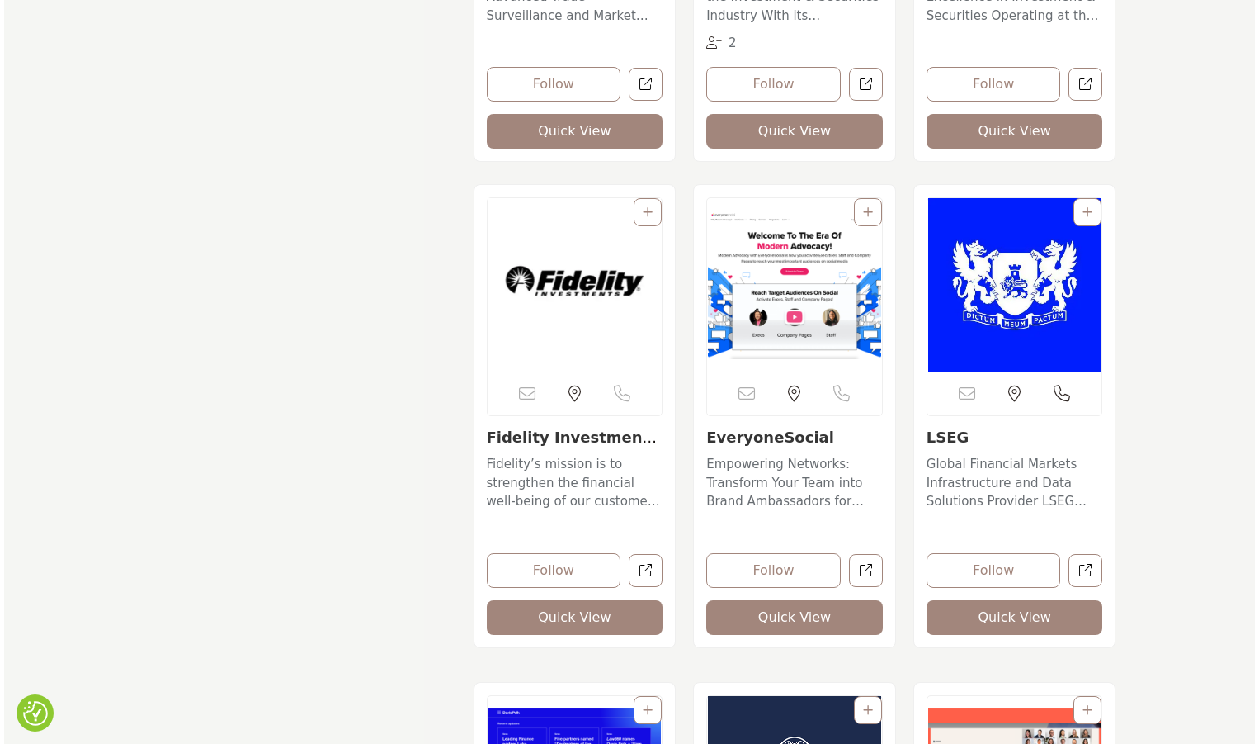
scroll to position [3218, 0]
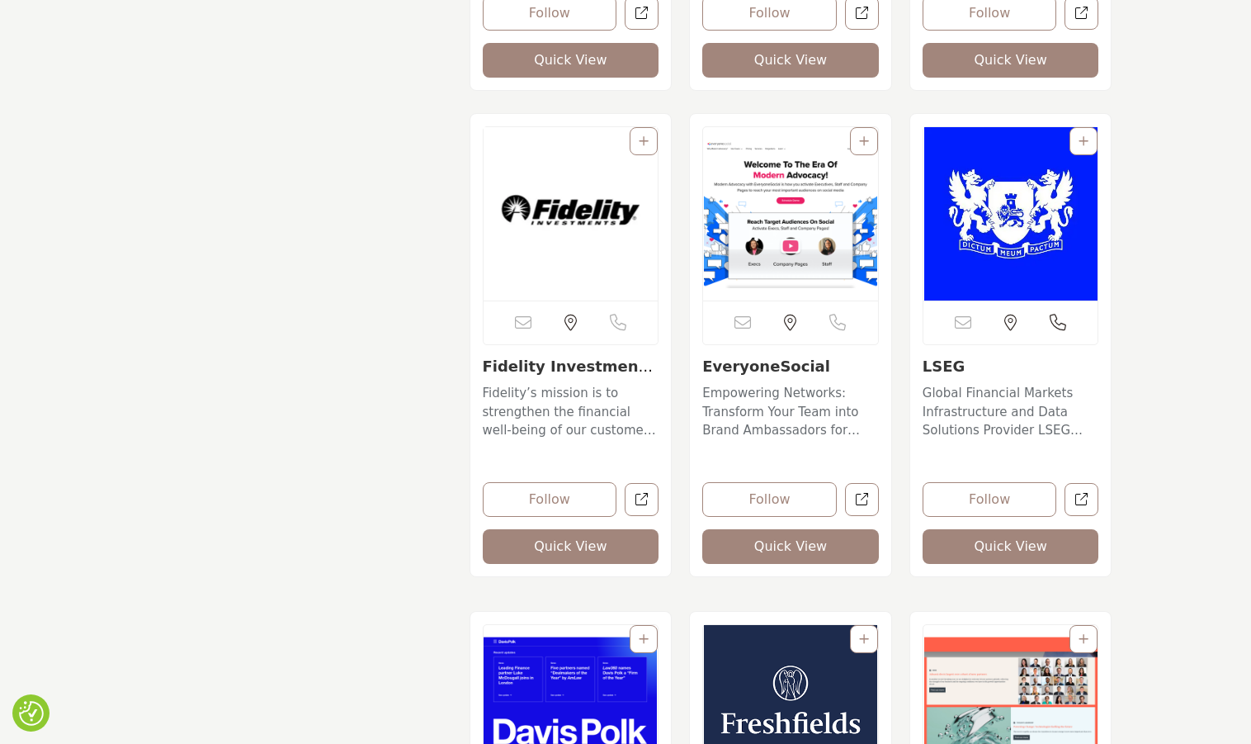
click at [574, 543] on button "Quick View" at bounding box center [571, 546] width 177 height 35
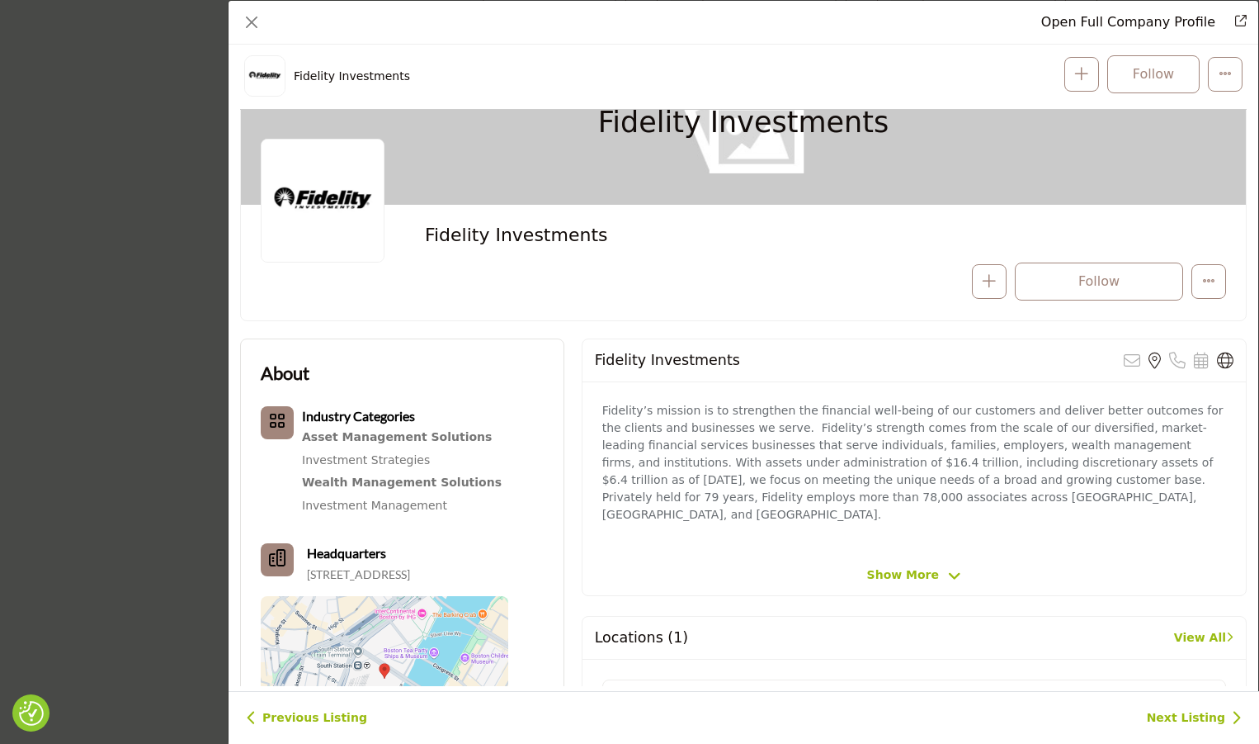
scroll to position [397, 0]
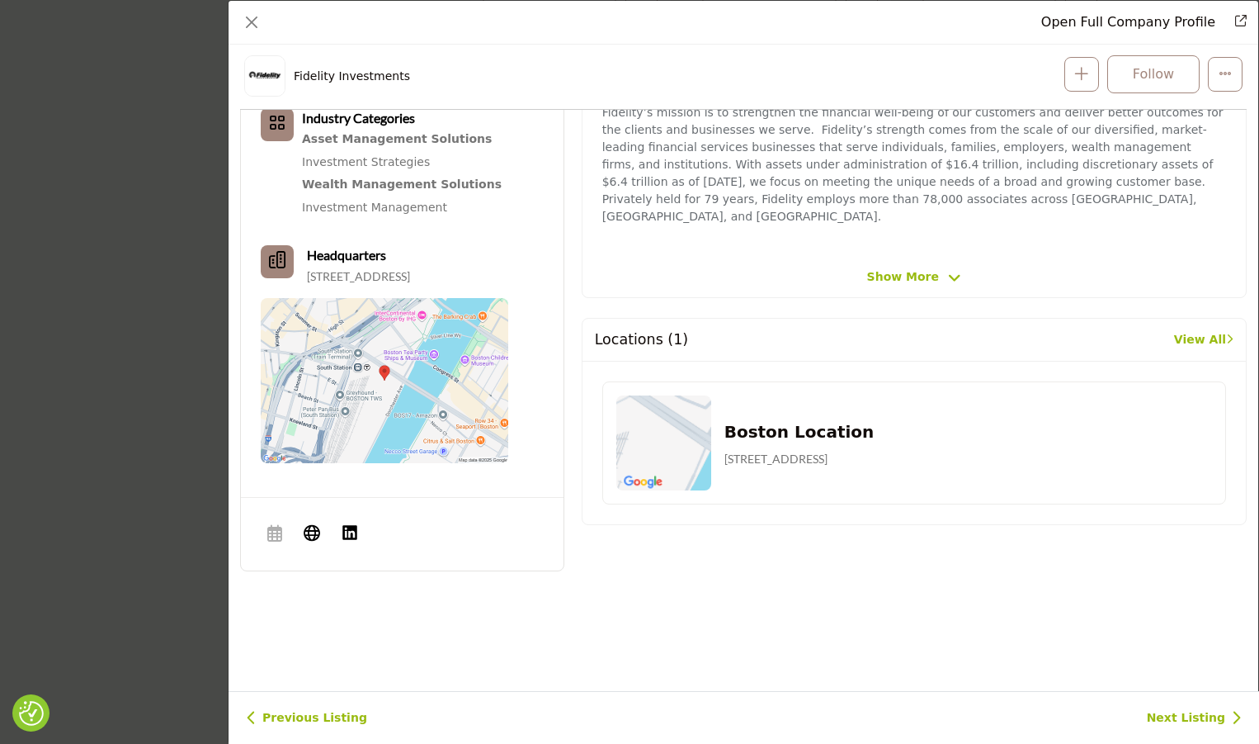
click at [906, 231] on div "Fidelity Investments Sorry, but this listing is on a subscription plan which do…" at bounding box center [914, 168] width 665 height 257
click at [909, 268] on span "Show More" at bounding box center [903, 276] width 72 height 17
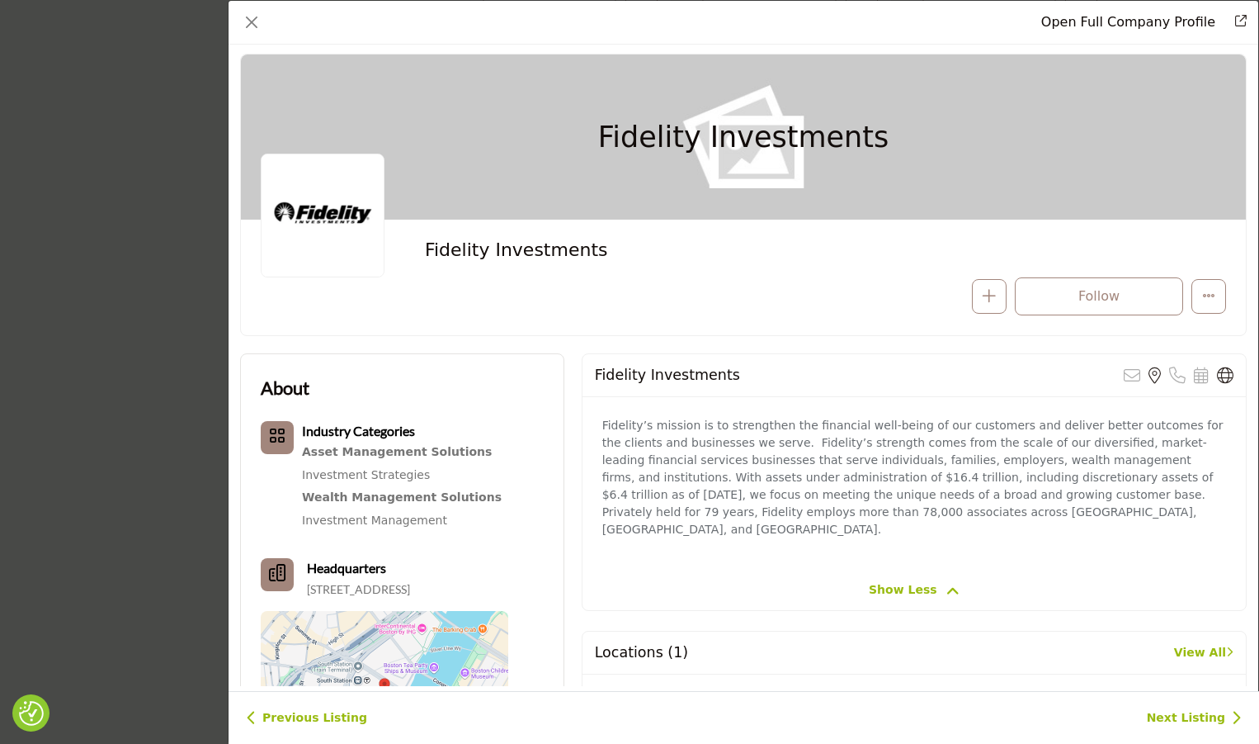
scroll to position [0, 0]
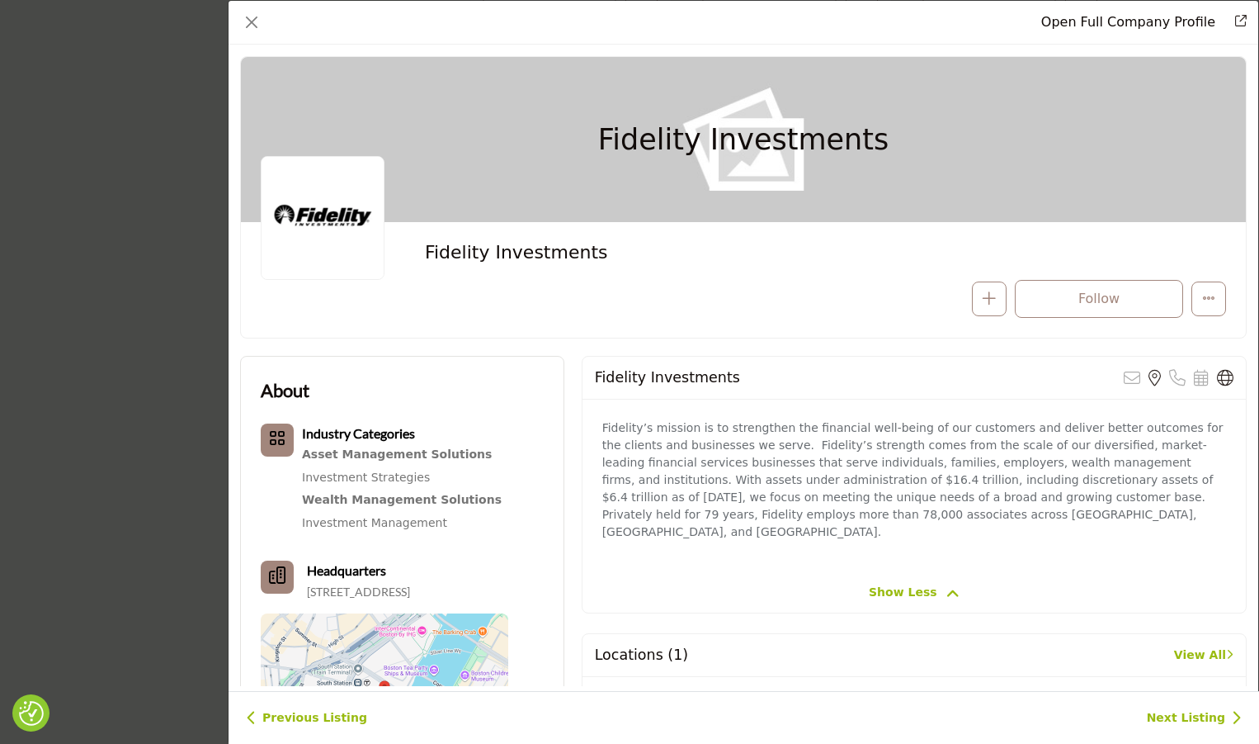
click at [1105, 12] on h1 "Open Full Company Profile" at bounding box center [1129, 22] width 174 height 20
click at [1105, 19] on link "Open Full Company Profile" at bounding box center [1129, 22] width 174 height 16
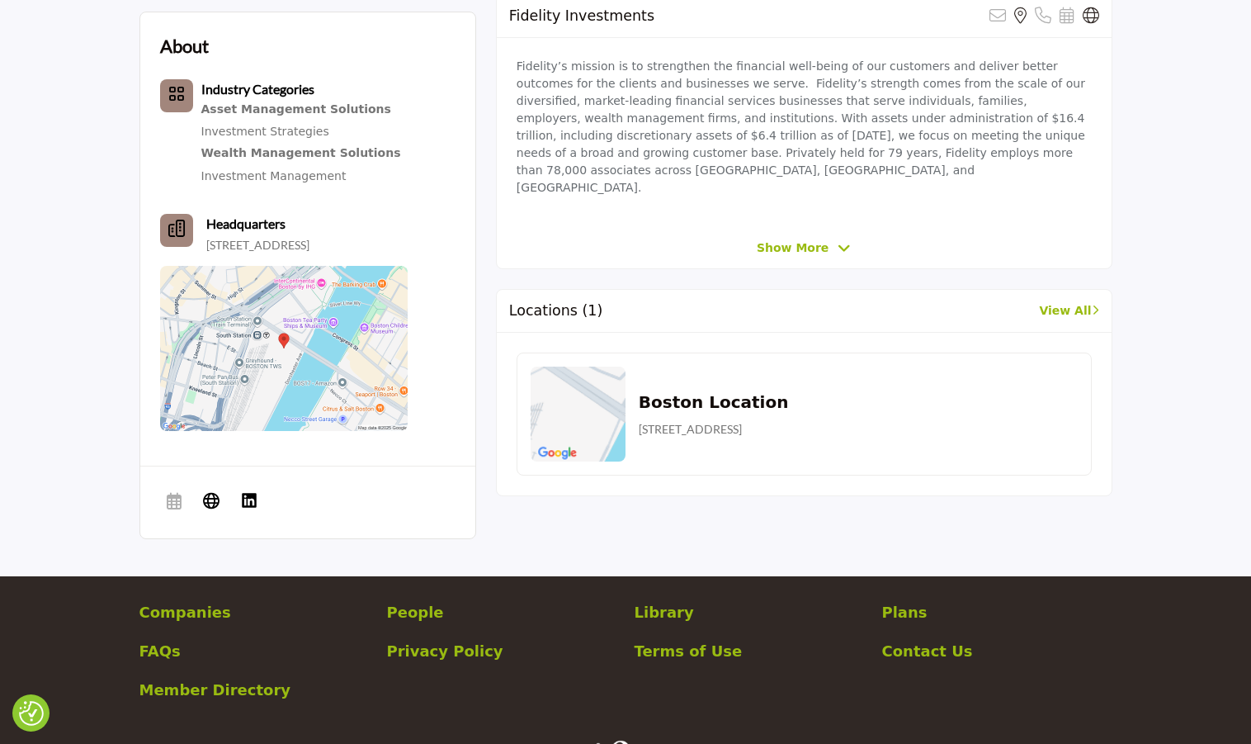
scroll to position [353, 0]
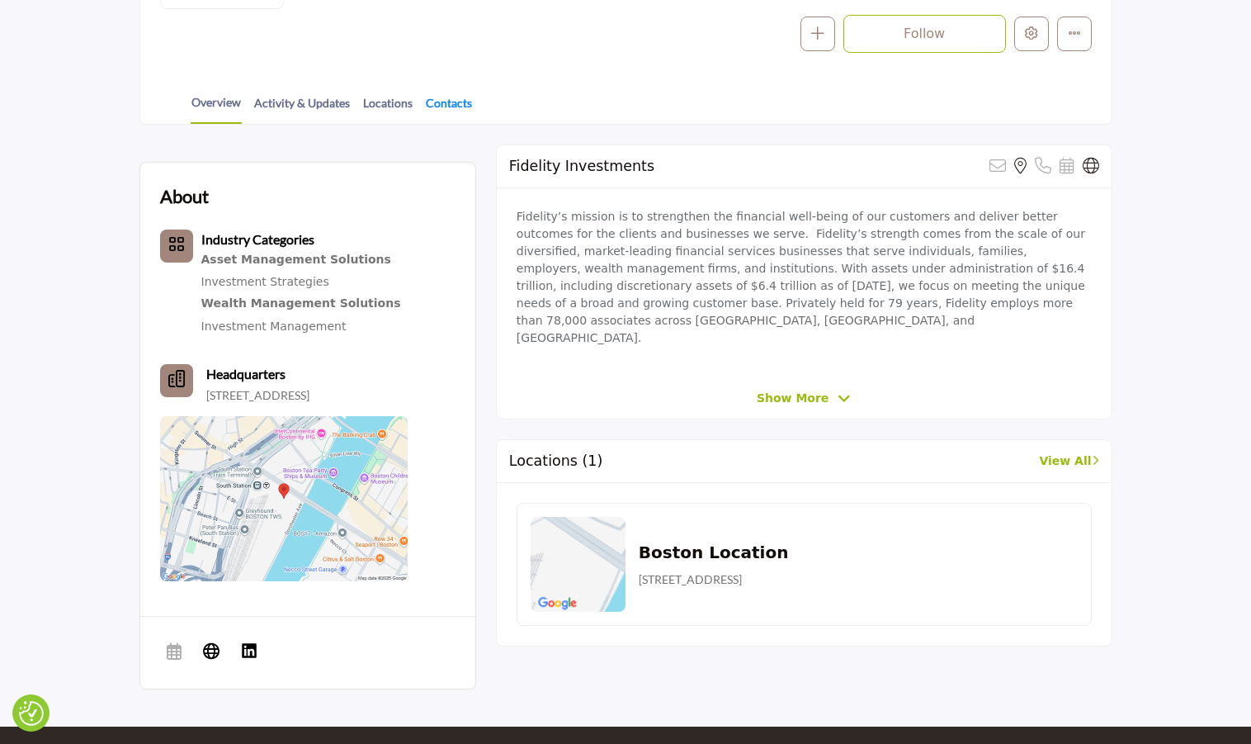
click at [447, 104] on link "Contacts" at bounding box center [449, 108] width 48 height 29
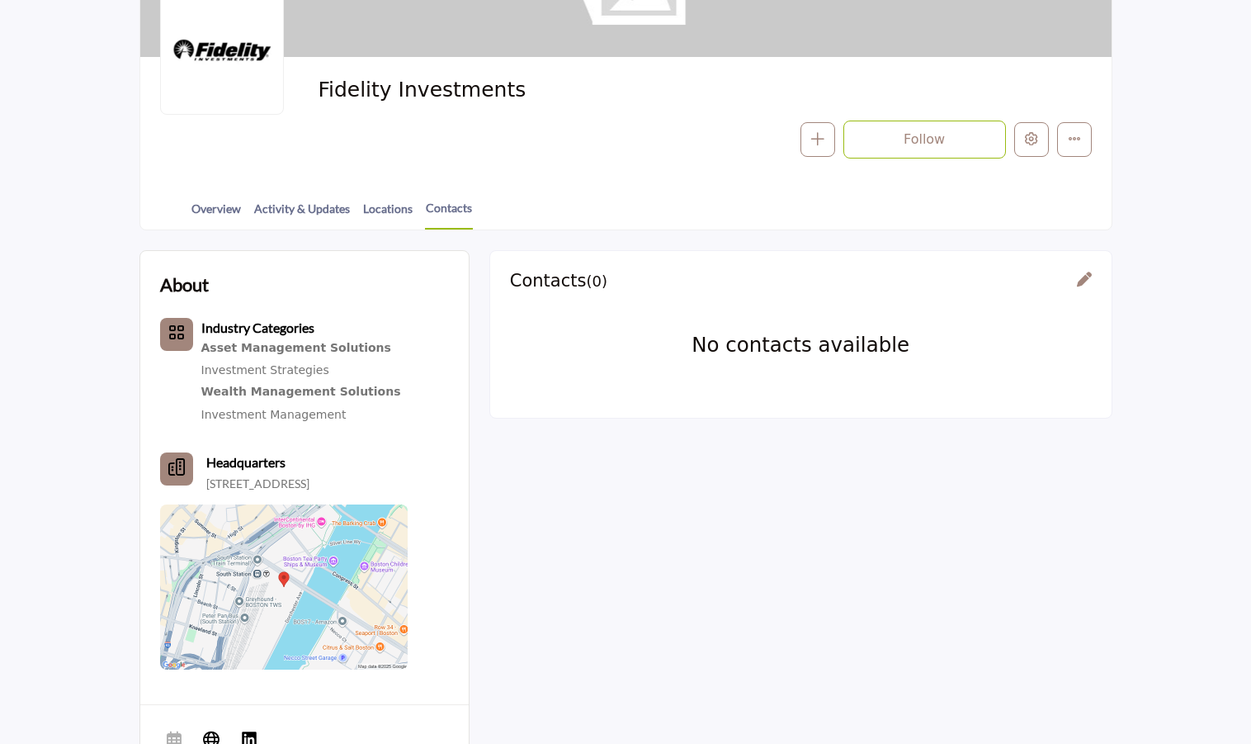
scroll to position [248, 0]
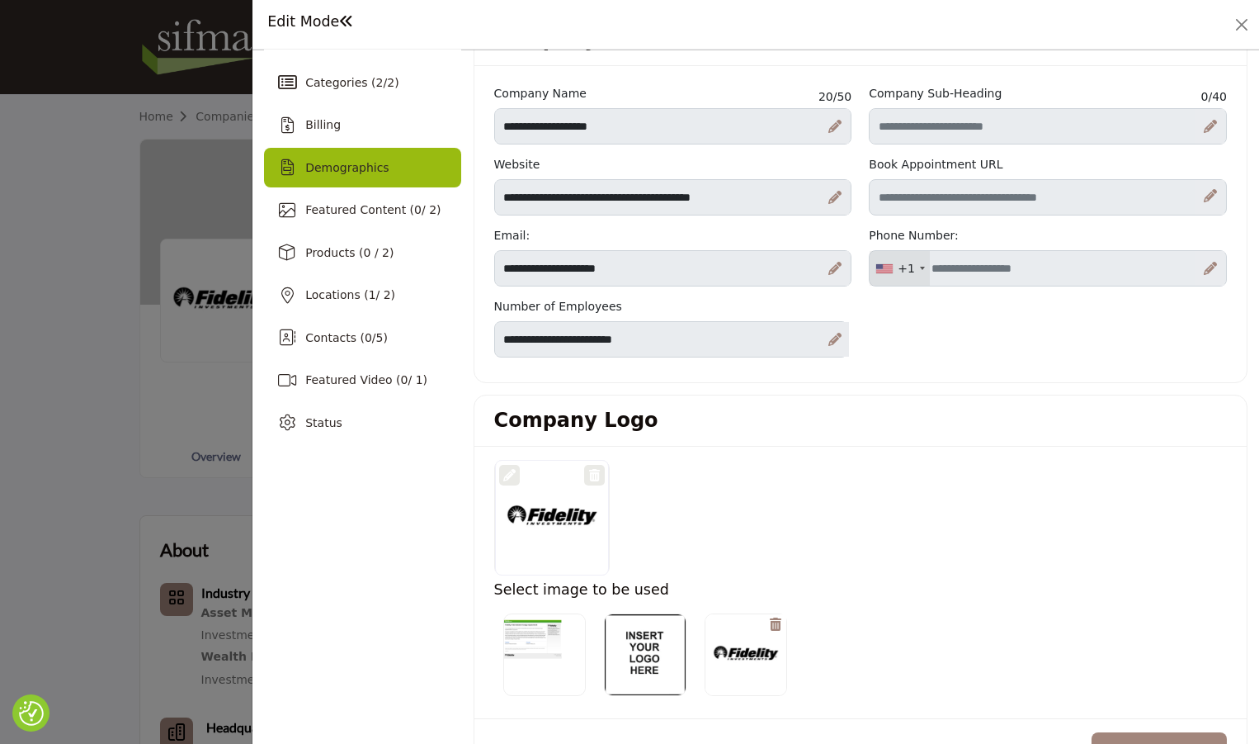
scroll to position [83, 0]
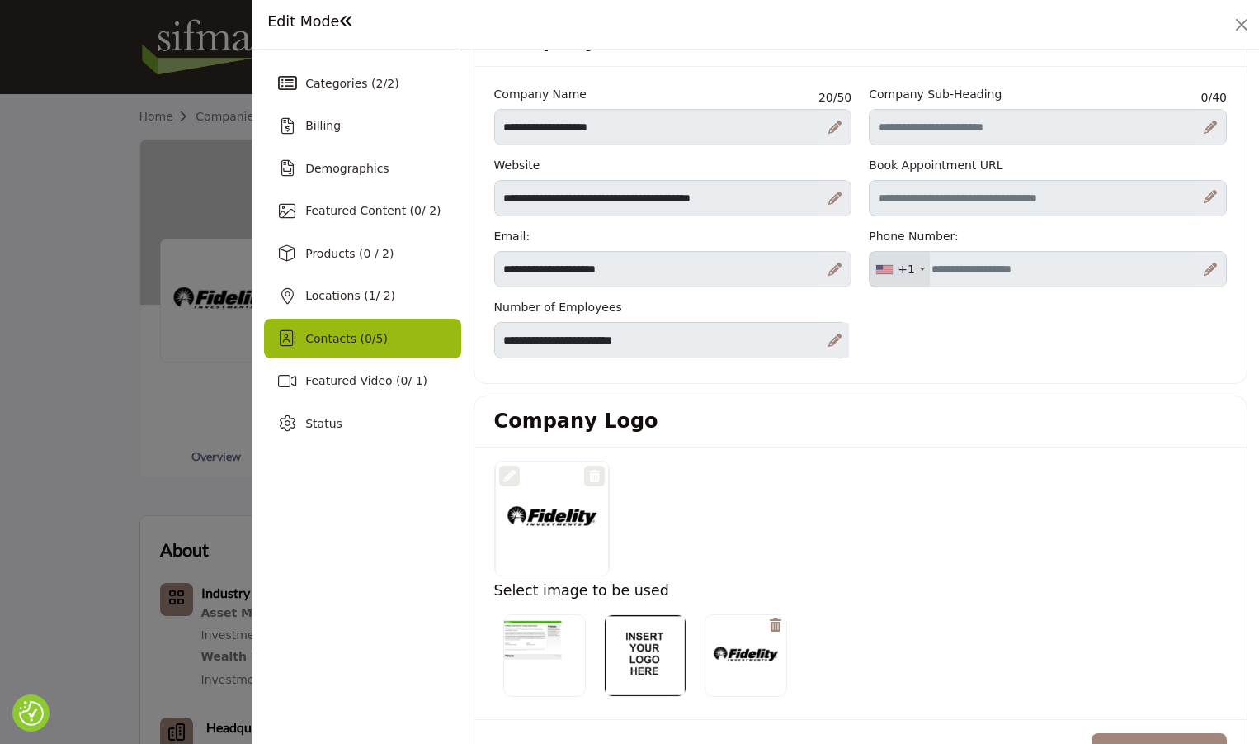
click at [342, 339] on span "Contacts ( 0 / 5 )" at bounding box center [346, 338] width 83 height 13
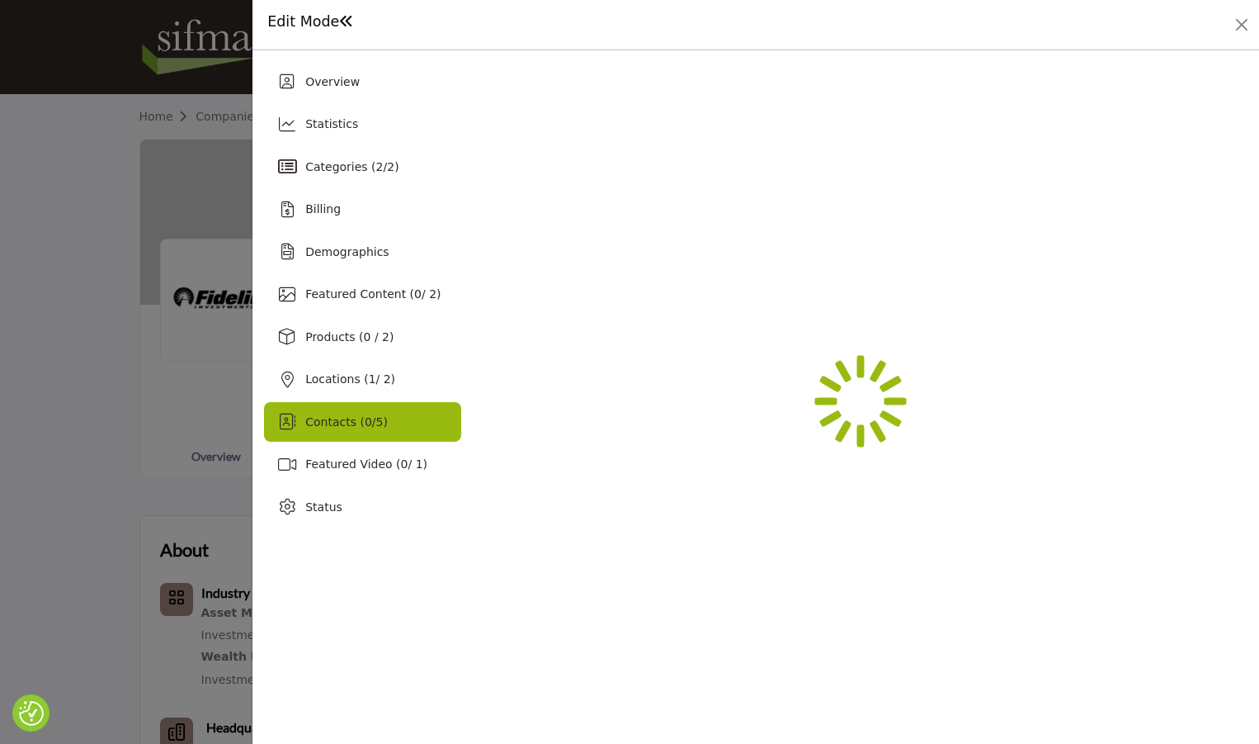
scroll to position [0, 0]
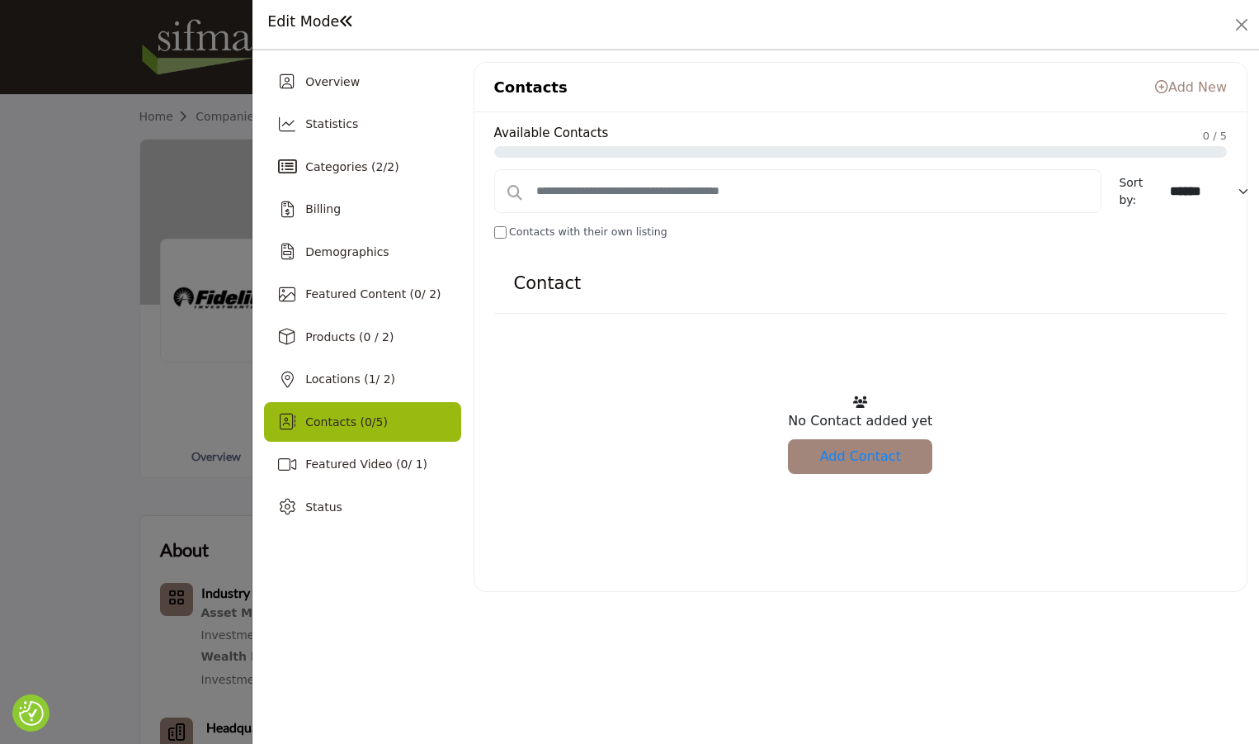
click at [857, 461] on link "Add Contact" at bounding box center [860, 456] width 144 height 35
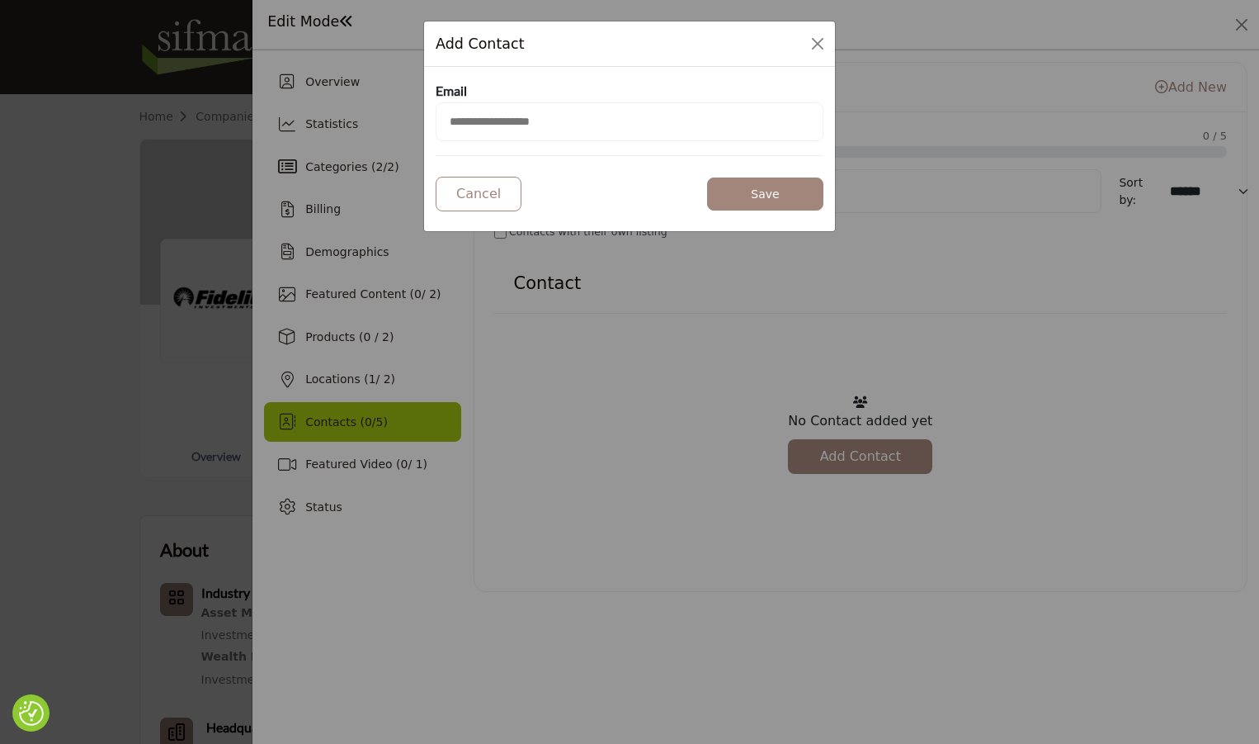
click at [588, 125] on input "email" at bounding box center [630, 121] width 388 height 39
click at [1094, 421] on div "Add Contact Email Cancel Save" at bounding box center [629, 372] width 1259 height 744
click at [813, 42] on button "Close Modal" at bounding box center [817, 43] width 23 height 23
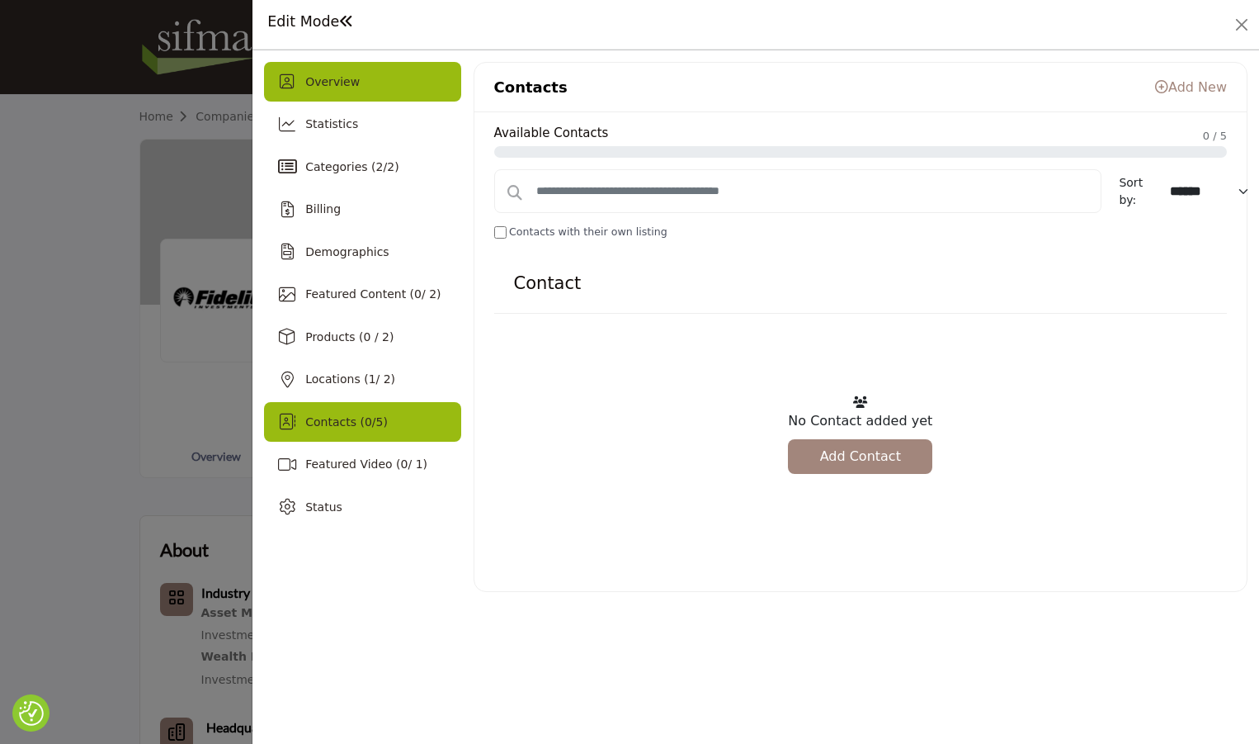
click at [349, 91] on div "Overview" at bounding box center [362, 82] width 196 height 40
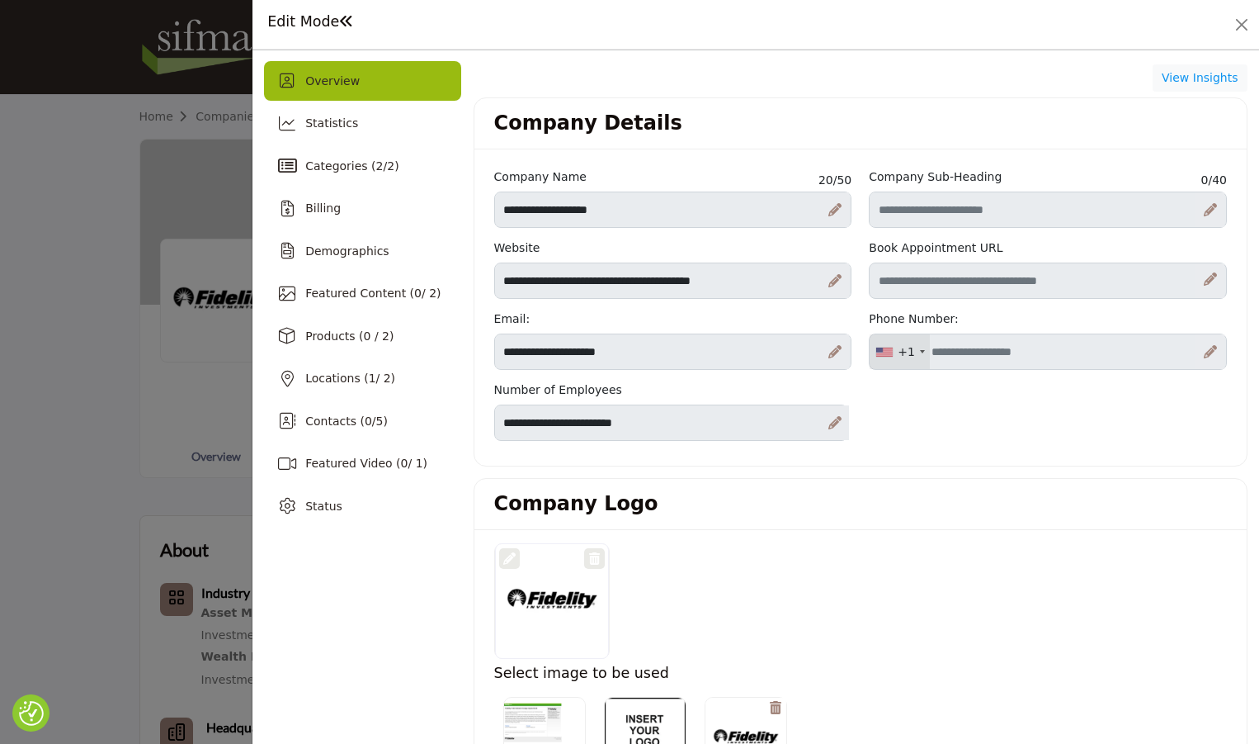
click at [1204, 355] on icon at bounding box center [1210, 351] width 13 height 13
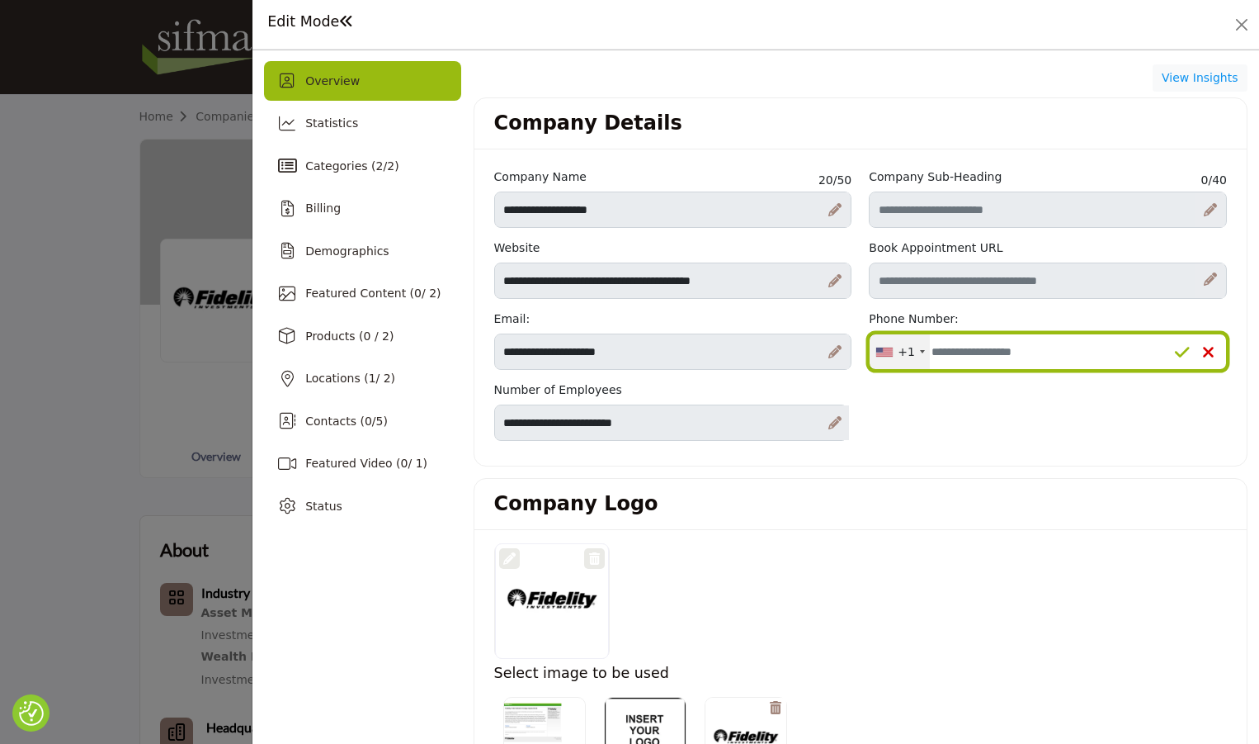
click at [1017, 354] on input "Office Number" at bounding box center [1048, 351] width 358 height 36
paste input "**********"
type input "**********"
click at [1175, 354] on icon at bounding box center [1182, 352] width 15 height 17
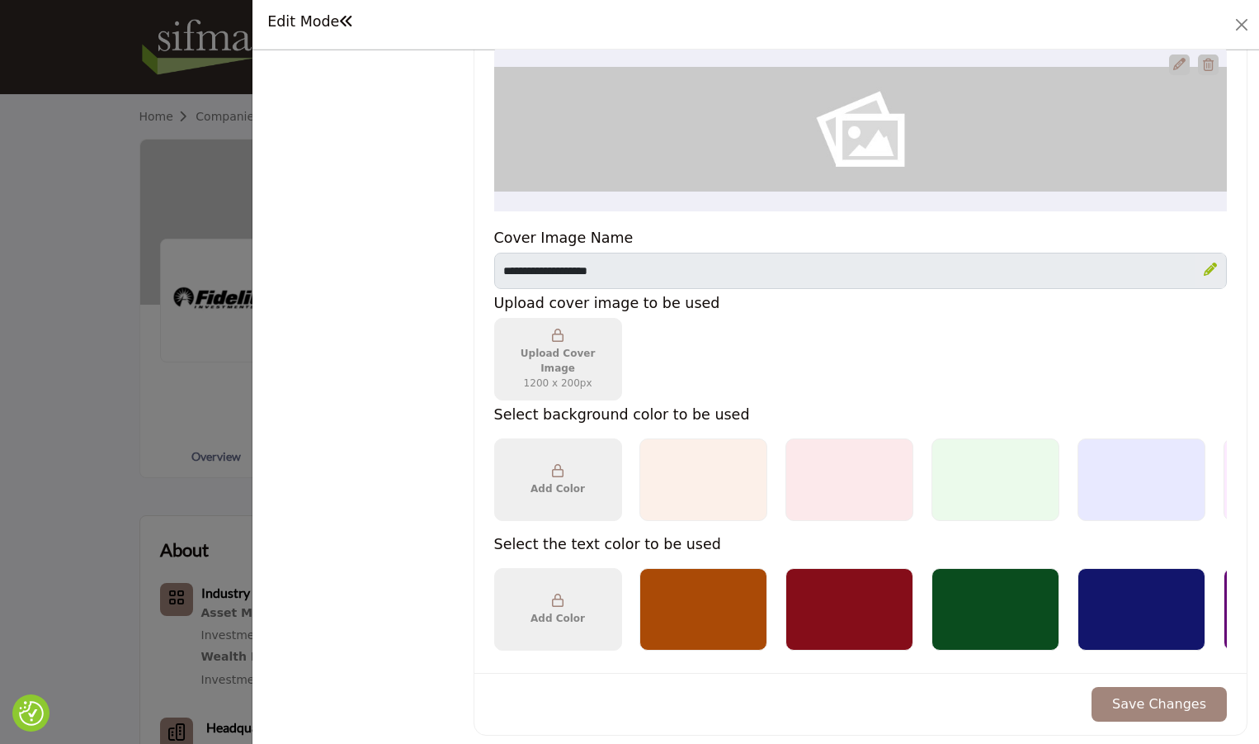
scroll to position [743, 0]
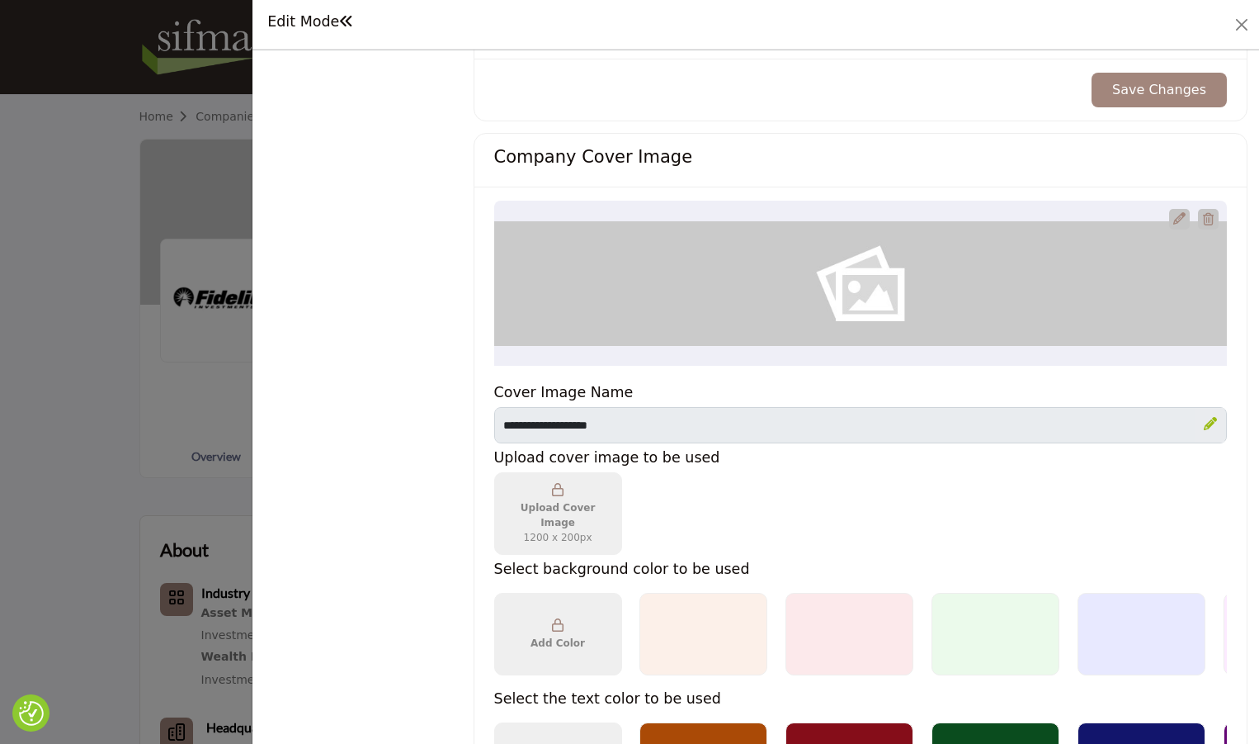
click at [1174, 222] on icon "Upgrade Custom Cover Text" at bounding box center [1180, 218] width 12 height 12
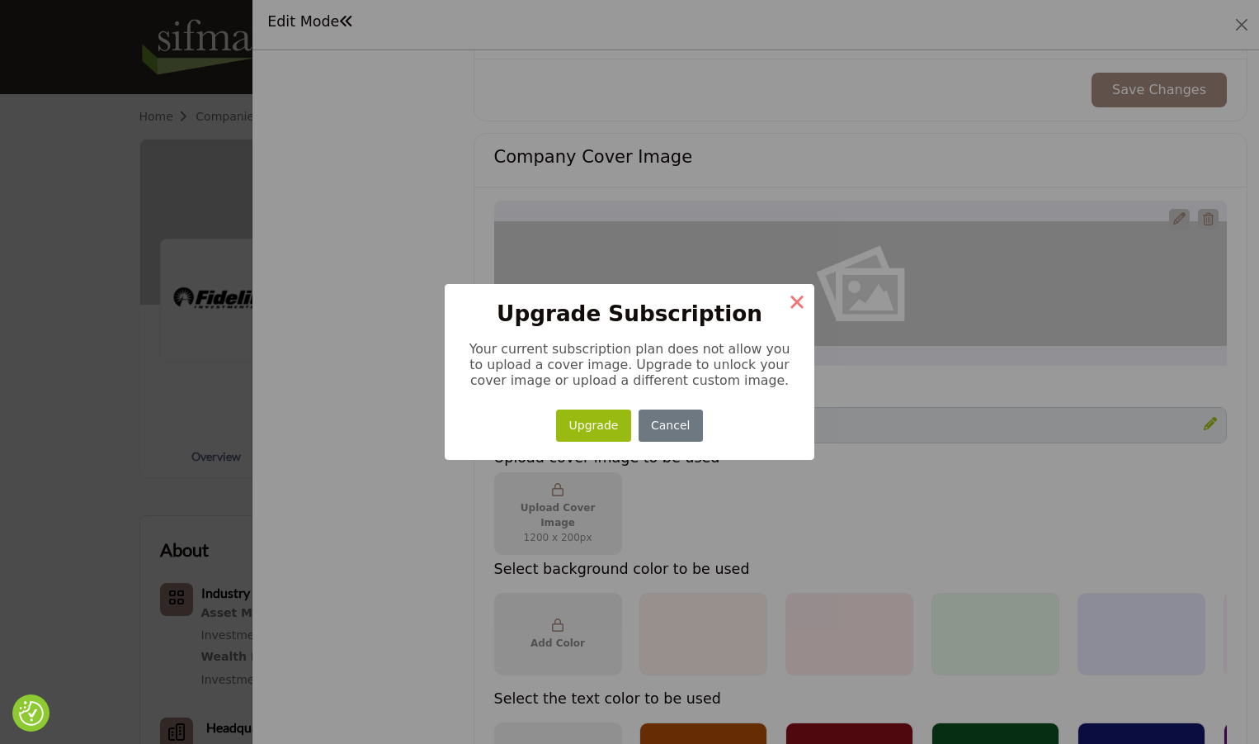
click at [804, 298] on button "×" at bounding box center [797, 301] width 35 height 35
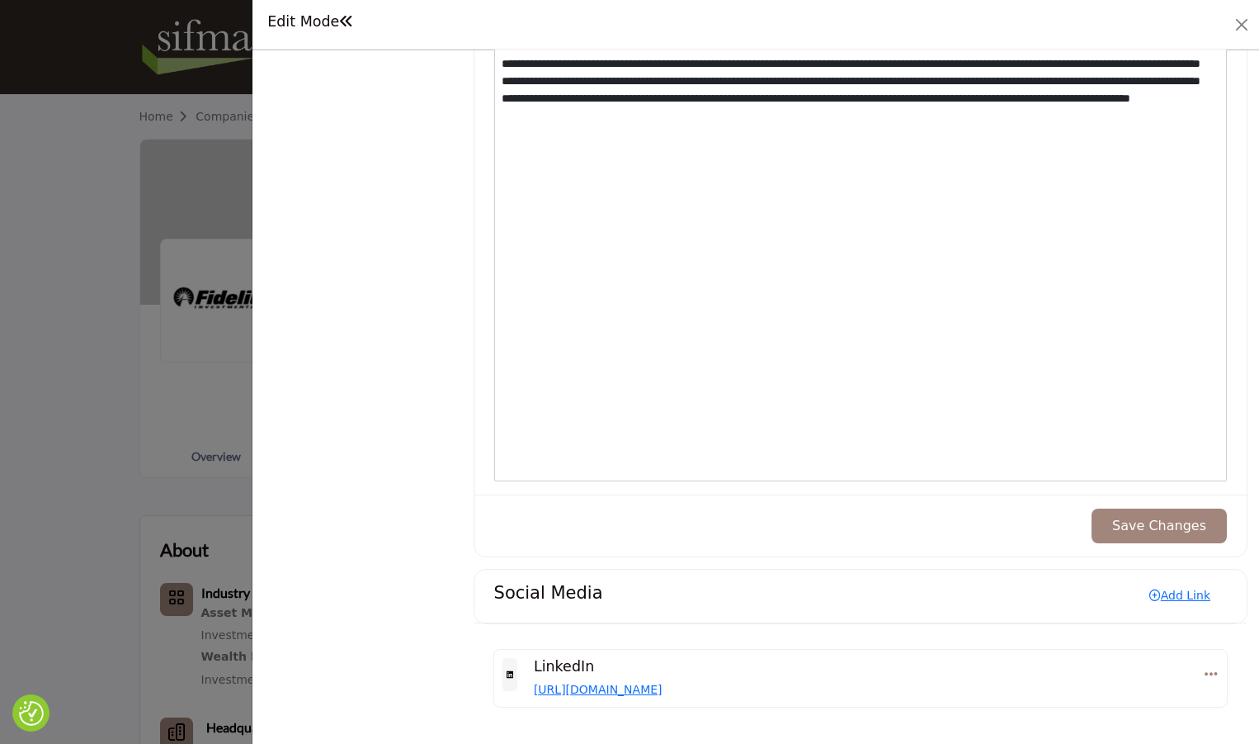
scroll to position [1741, 0]
click at [1123, 518] on button "Save Changes" at bounding box center [1159, 525] width 135 height 35
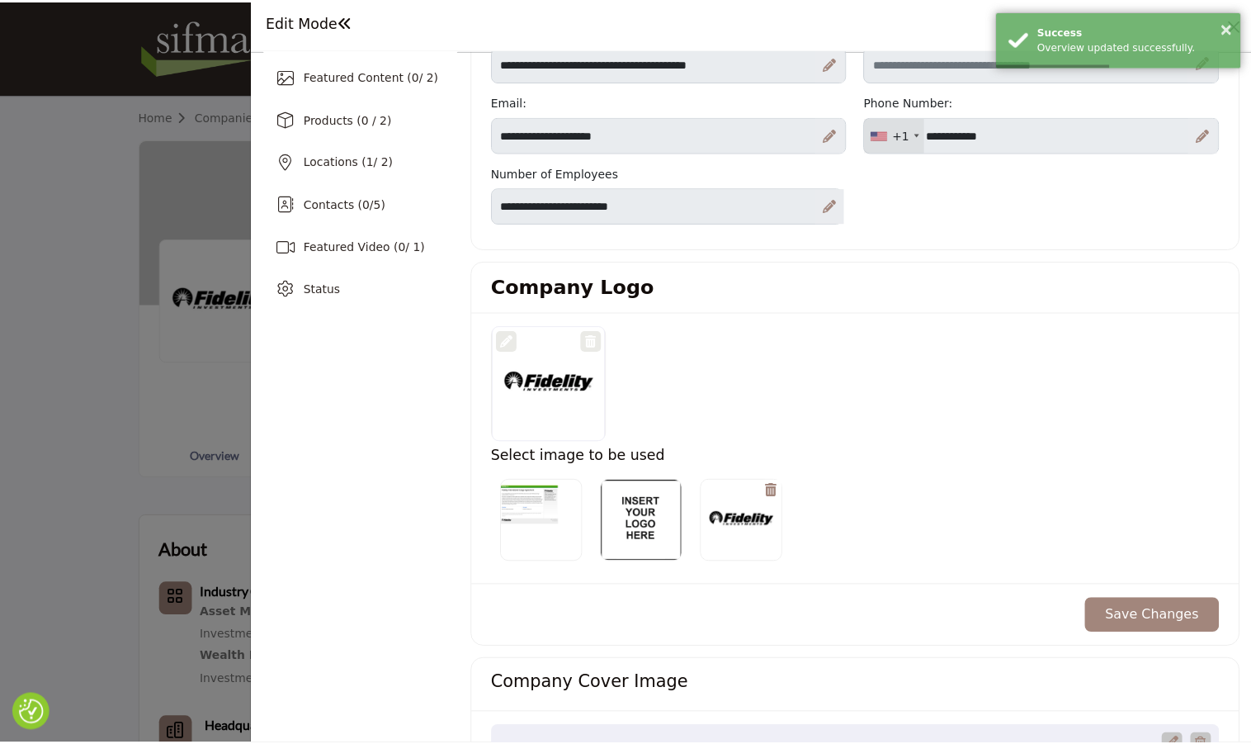
scroll to position [0, 0]
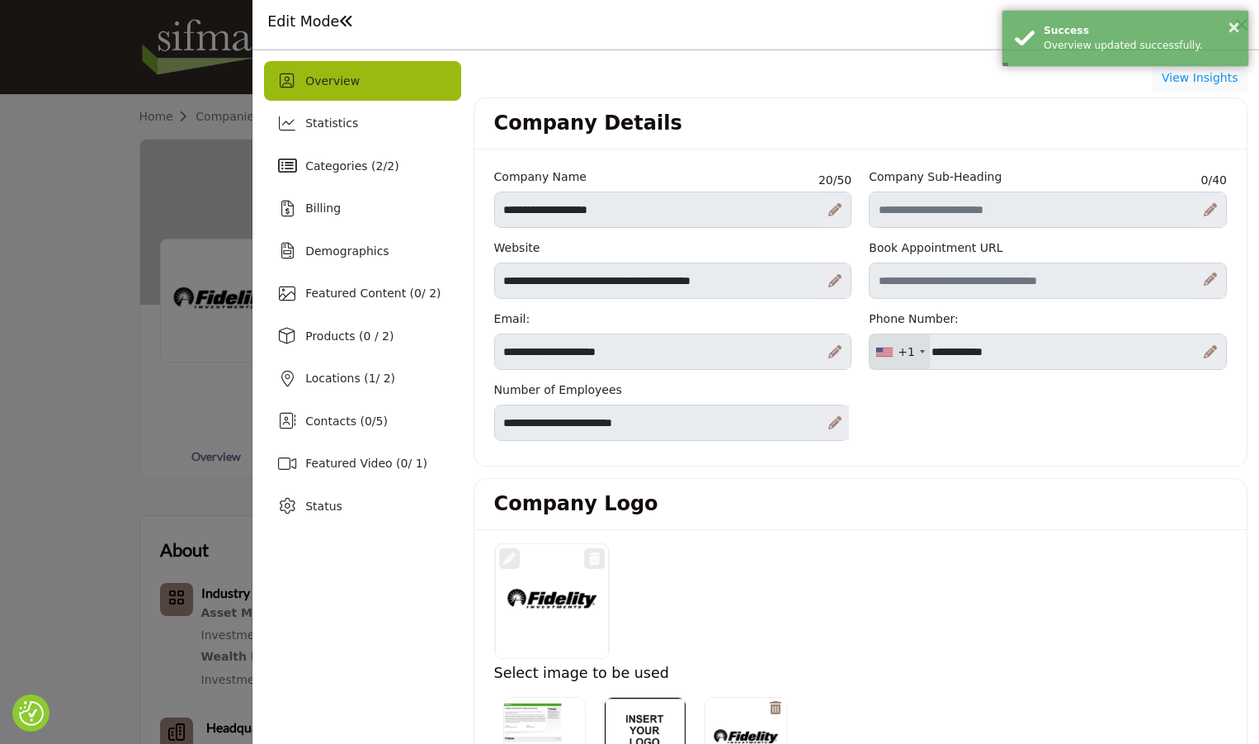
click at [350, 21] on span at bounding box center [346, 21] width 15 height 15
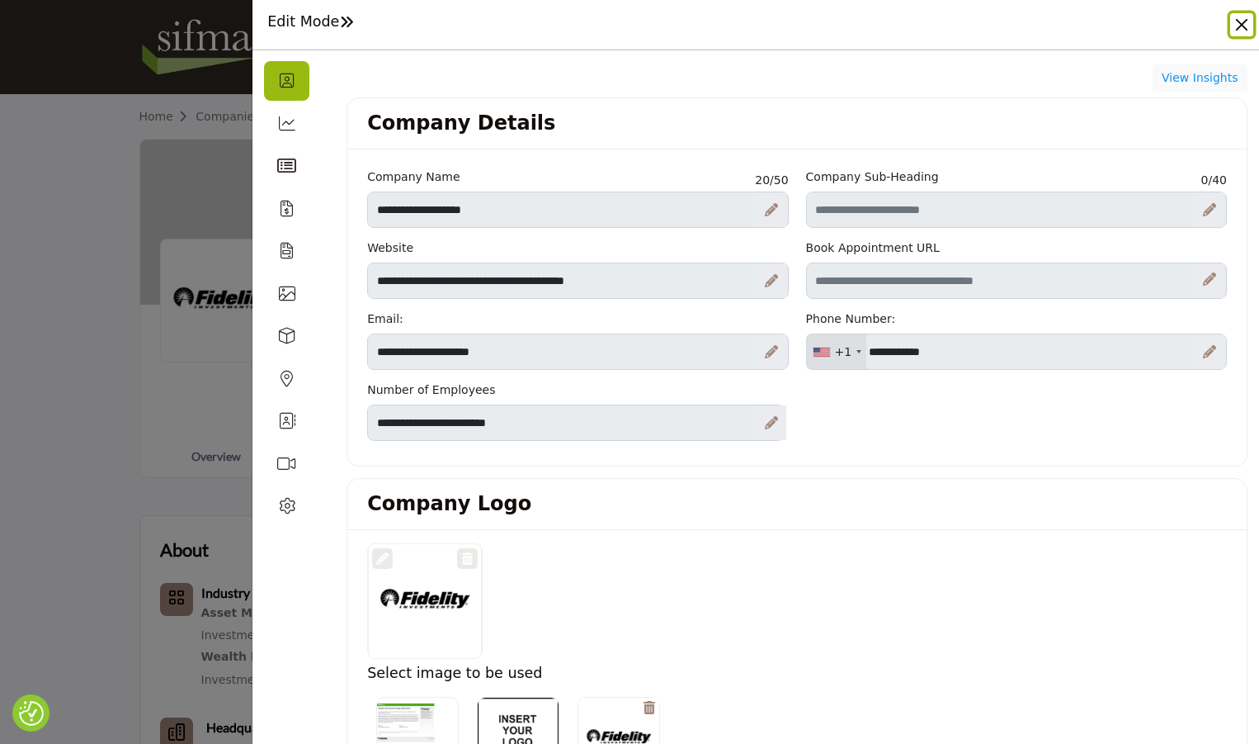
click at [1234, 29] on button "Close" at bounding box center [1242, 24] width 23 height 23
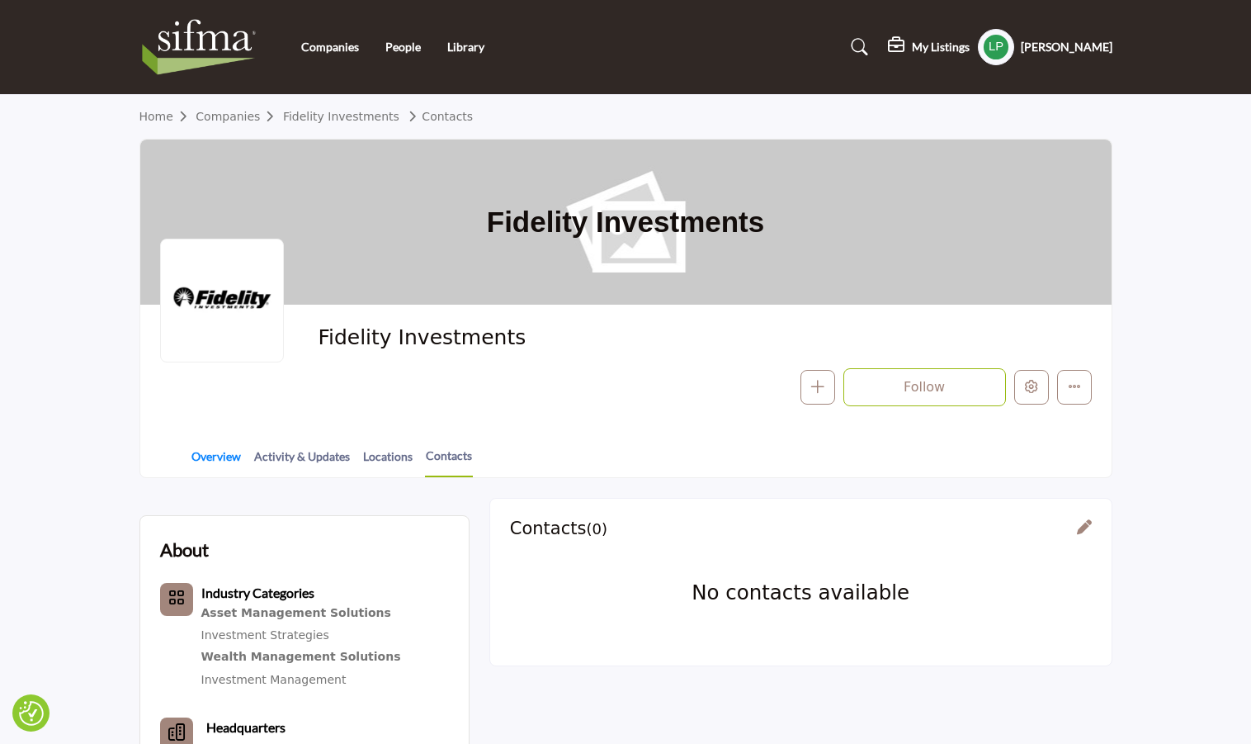
click at [217, 461] on link "Overview" at bounding box center [216, 461] width 51 height 29
click at [221, 456] on link "Overview" at bounding box center [216, 461] width 51 height 29
click at [367, 118] on link "Fidelity Investments" at bounding box center [341, 116] width 116 height 13
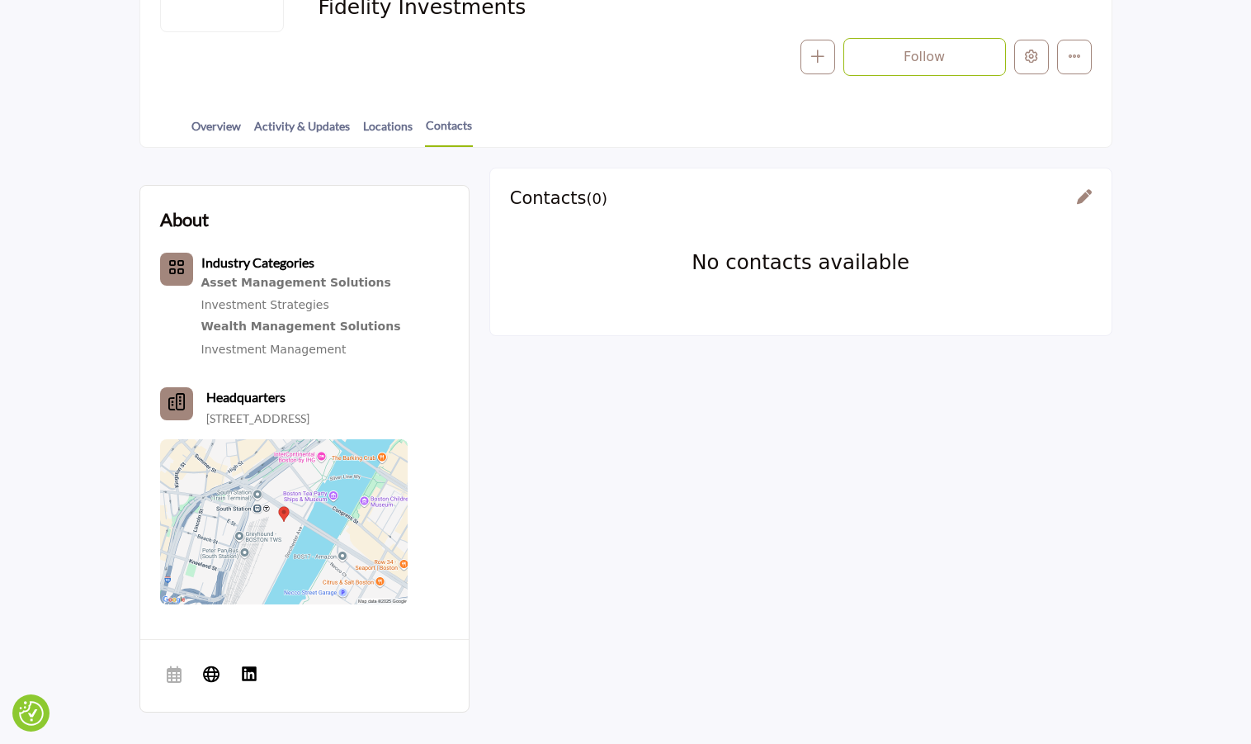
scroll to position [578, 0]
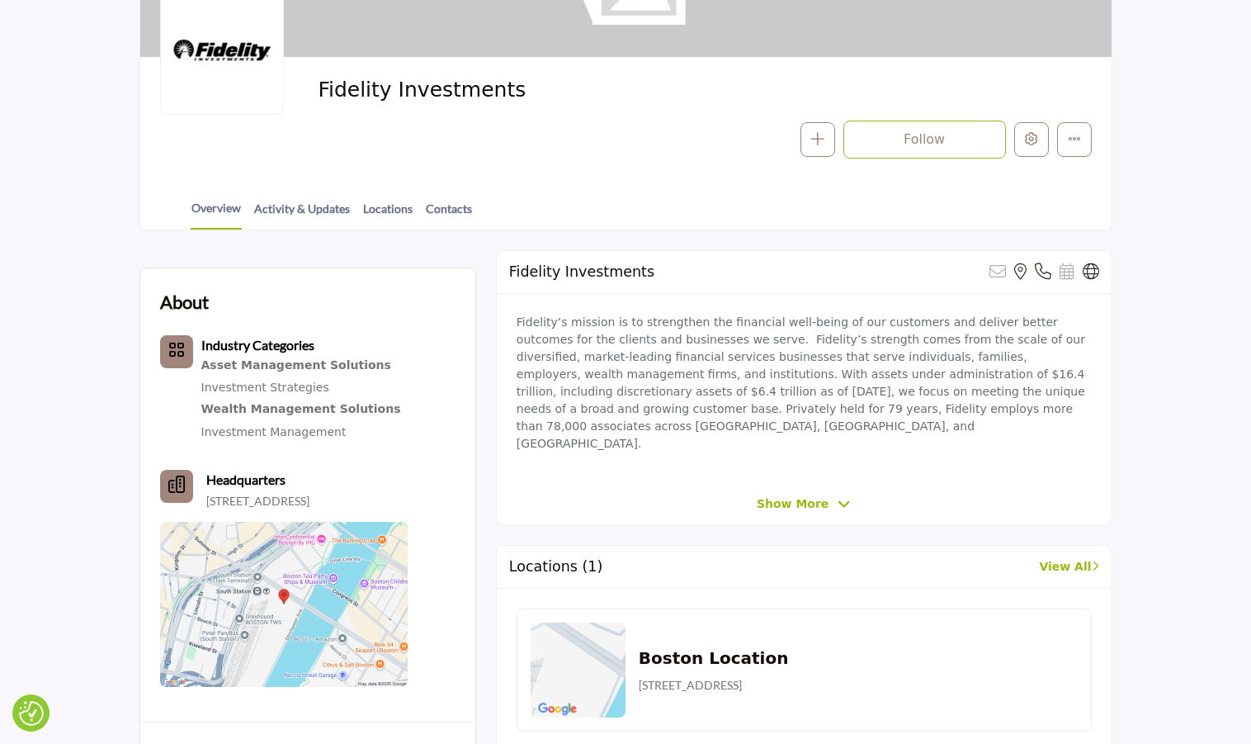
scroll to position [248, 0]
click at [1040, 275] on icon at bounding box center [1043, 271] width 17 height 17
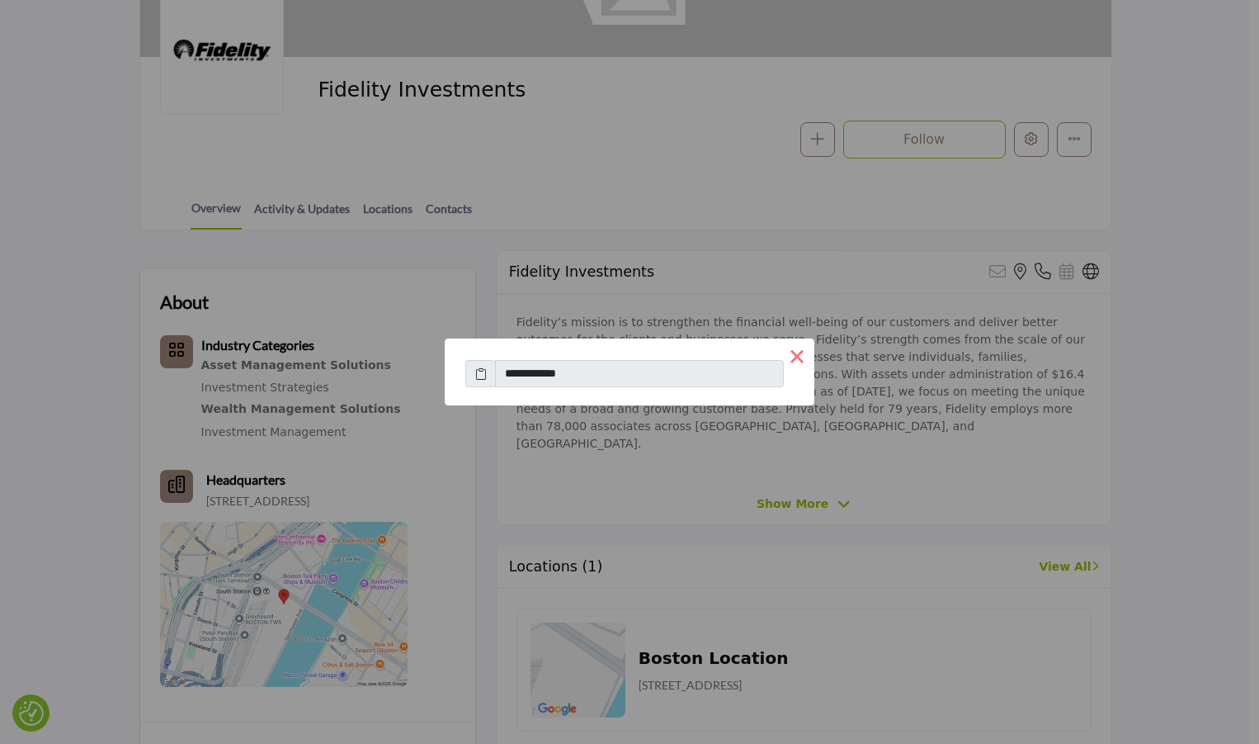
click at [804, 359] on button "×" at bounding box center [797, 355] width 35 height 35
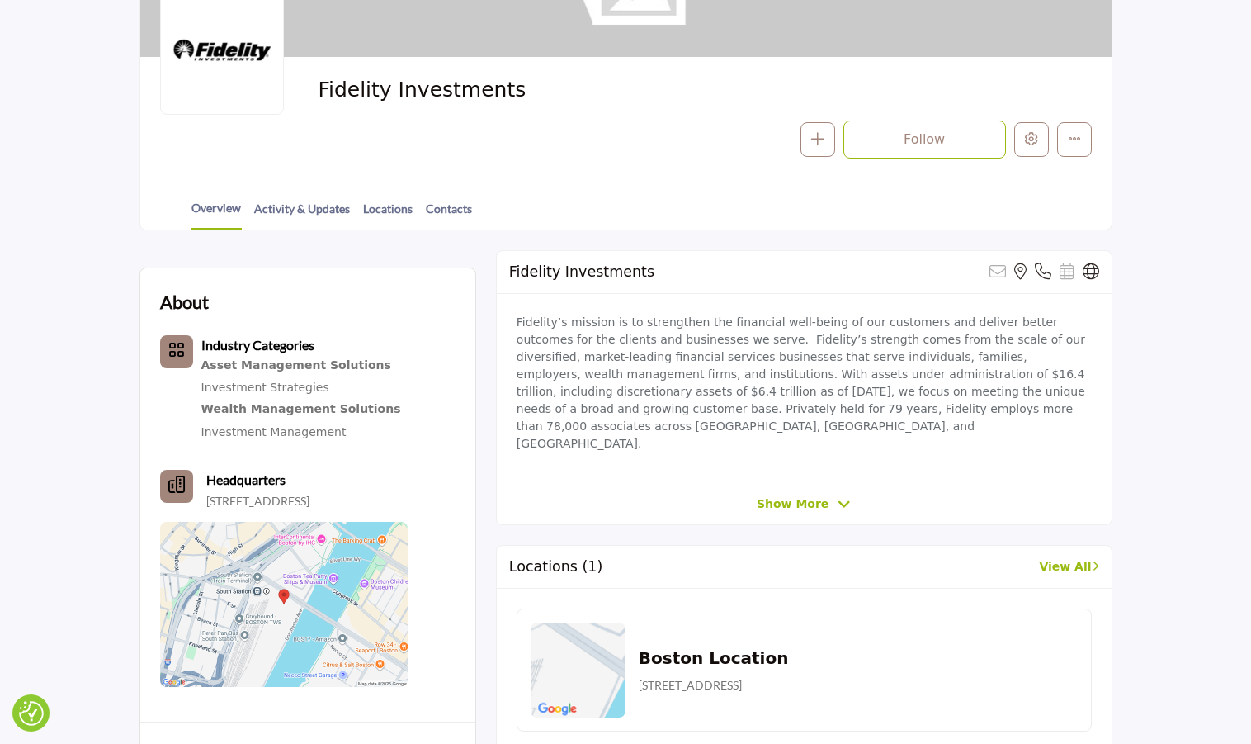
click at [1099, 402] on div "Fidelity’s mission is to strengthen the financial well-being of our customers a…" at bounding box center [804, 389] width 615 height 190
click at [1031, 149] on button "Edit company" at bounding box center [1031, 139] width 35 height 35
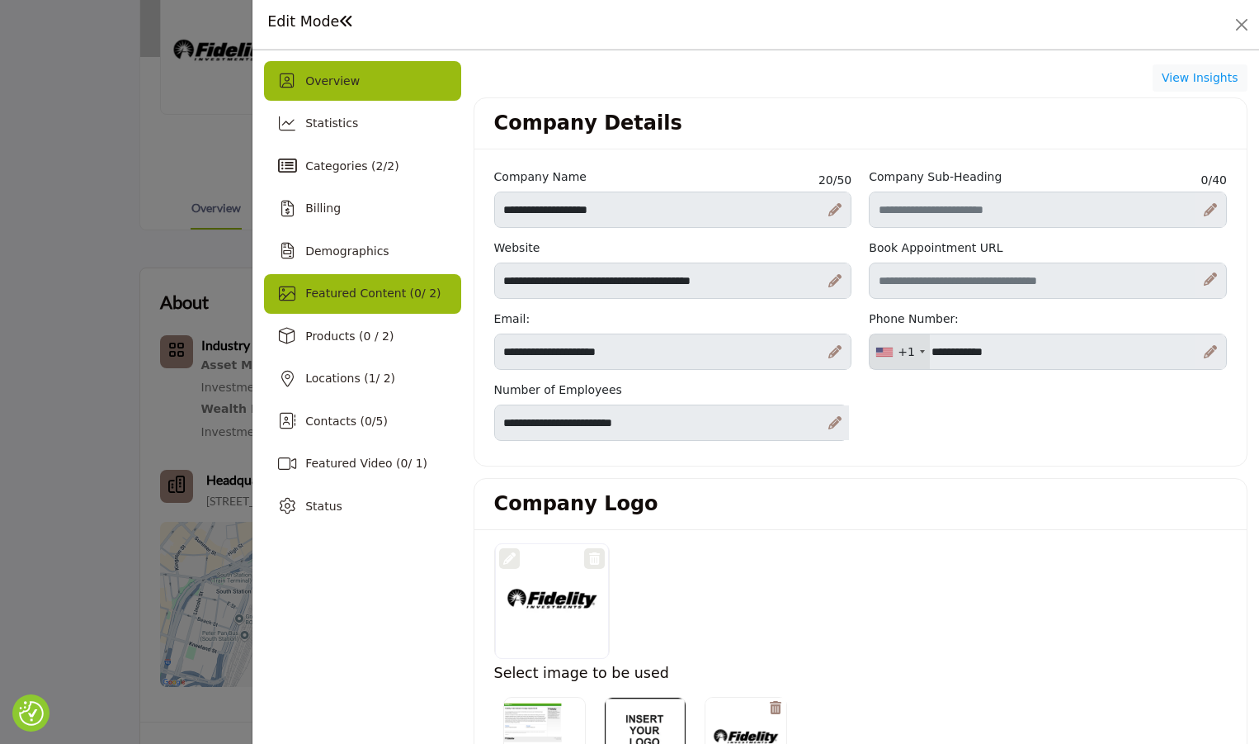
click at [363, 291] on span "Featured Content ( 0 / 2)" at bounding box center [372, 292] width 135 height 13
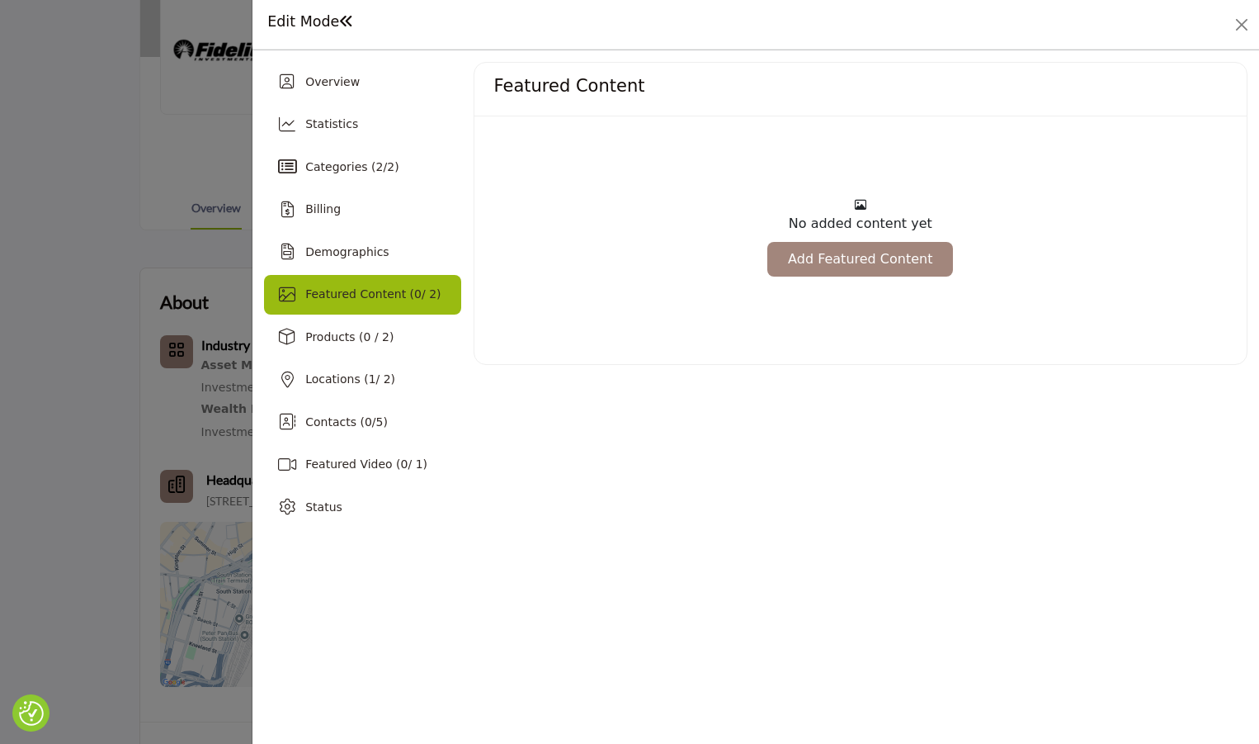
drag, startPoint x: 886, startPoint y: 254, endPoint x: 1088, endPoint y: 449, distance: 280.8
click at [886, 254] on link "Add Featured Content" at bounding box center [861, 259] width 186 height 35
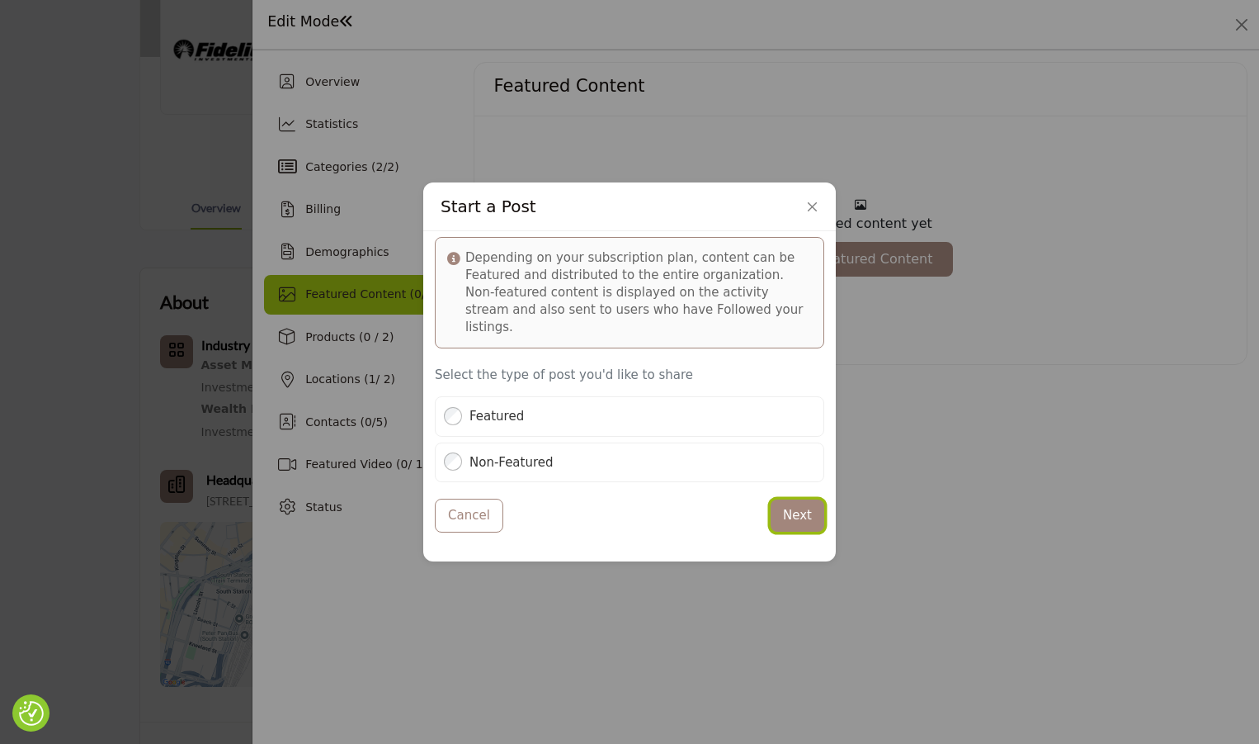
click at [790, 500] on button "Next" at bounding box center [798, 515] width 54 height 32
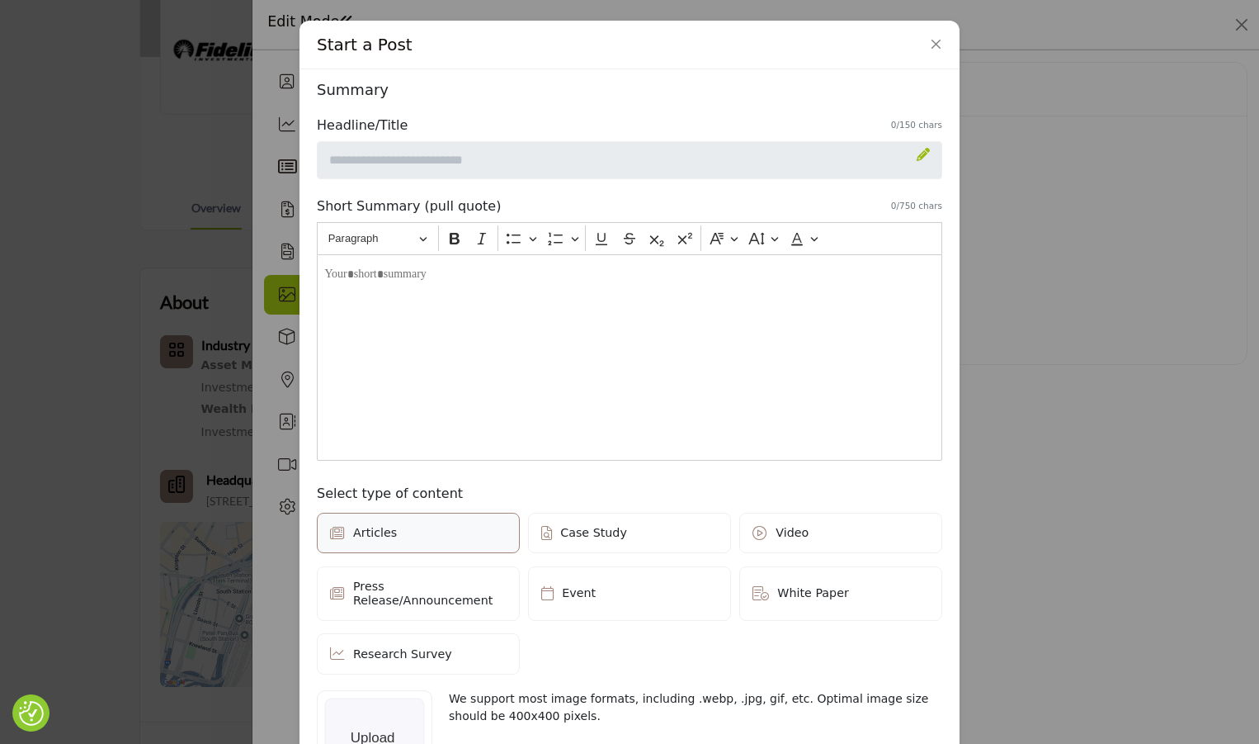
click at [920, 163] on div at bounding box center [923, 155] width 13 height 17
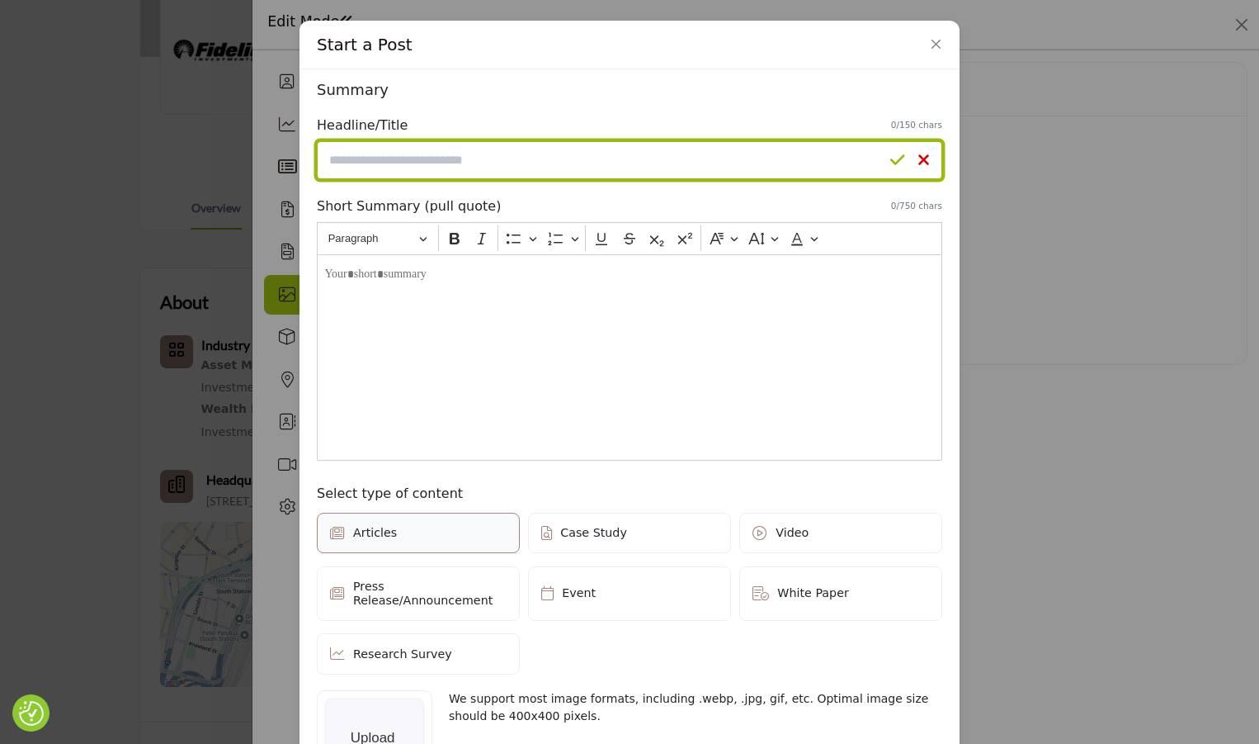
click at [408, 154] on input "Enter a compelling headline" at bounding box center [630, 160] width 626 height 38
paste input "**********"
type input "**********"
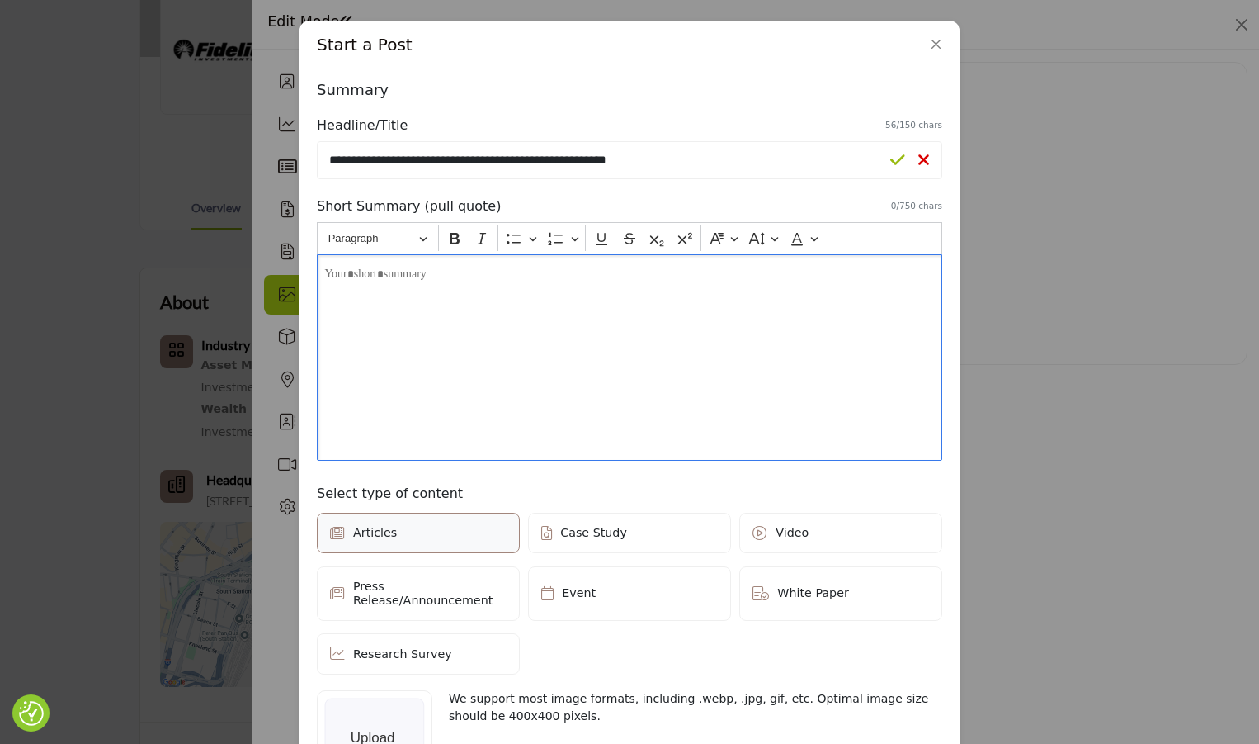
click at [569, 294] on div "Editor editing area: main" at bounding box center [630, 357] width 626 height 206
click at [435, 291] on div "Editor editing area: main" at bounding box center [630, 357] width 626 height 206
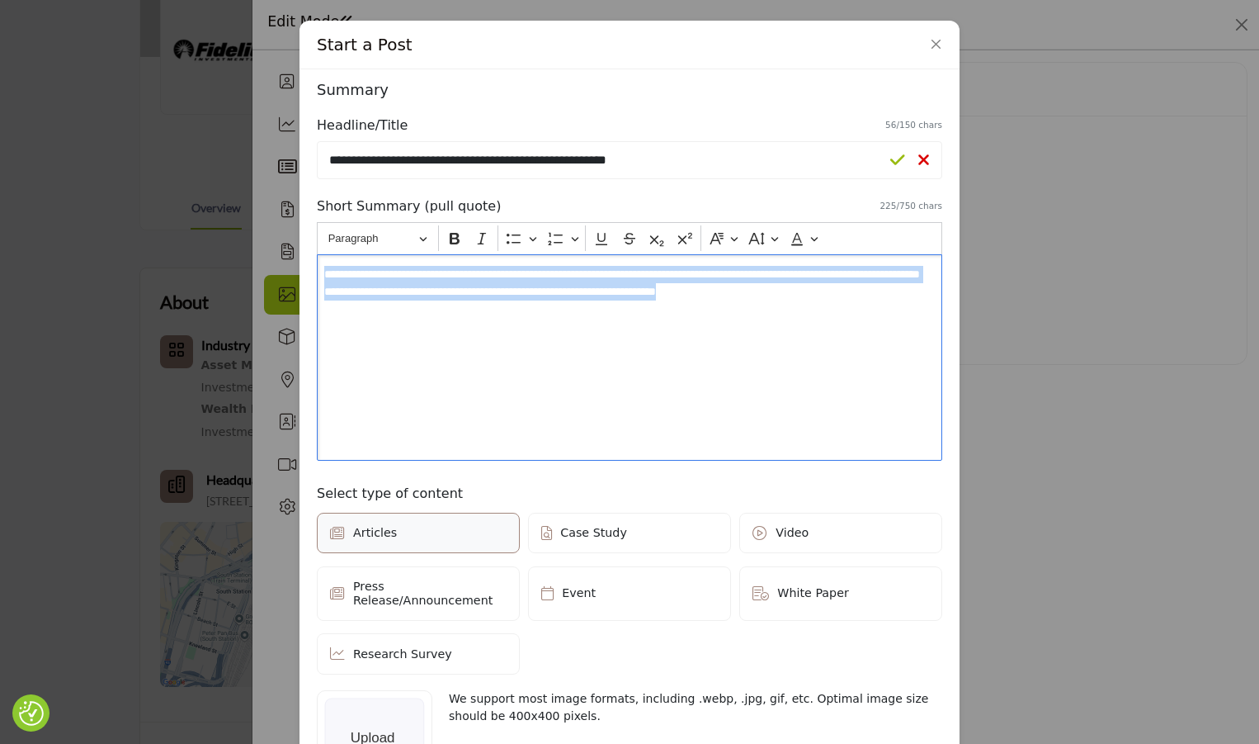
drag, startPoint x: 931, startPoint y: 323, endPoint x: 267, endPoint y: 236, distance: 670.0
click at [267, 236] on div "Start a Post Depending on your subscription plan, content can be Featured and d…" at bounding box center [629, 372] width 1259 height 744
click at [809, 240] on button "Font Color" at bounding box center [803, 238] width 37 height 25
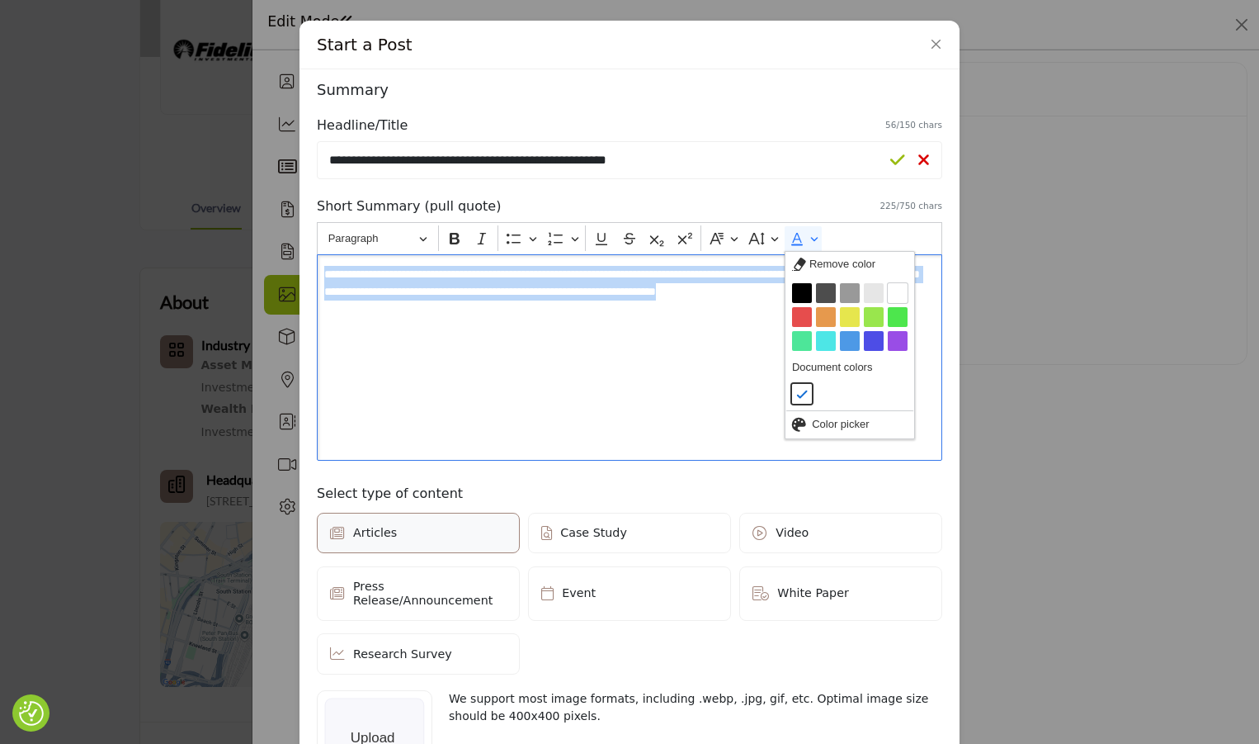
click at [792, 281] on div "Black Dim grey Grey Light grey White Red Orange Yellow Light green Green Aquama…" at bounding box center [850, 316] width 129 height 81
click at [792, 291] on button "Black" at bounding box center [802, 293] width 20 height 20
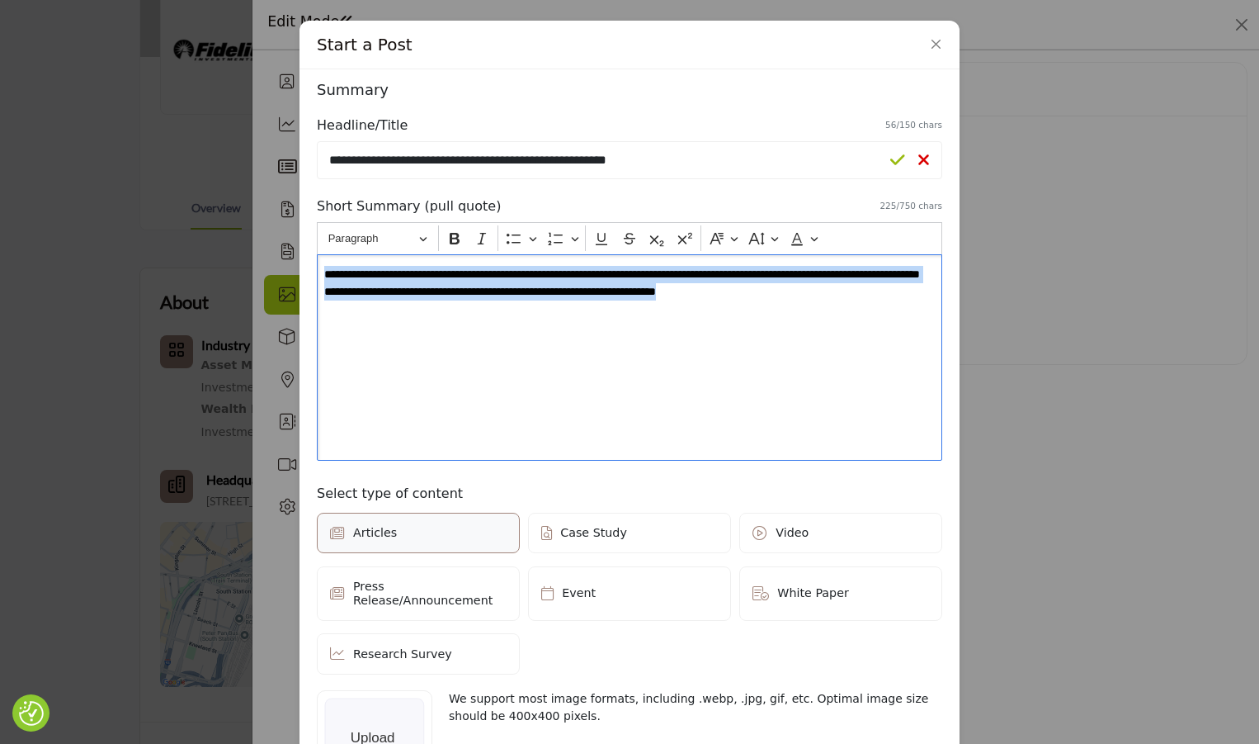
click at [746, 313] on div "**********" at bounding box center [630, 357] width 626 height 206
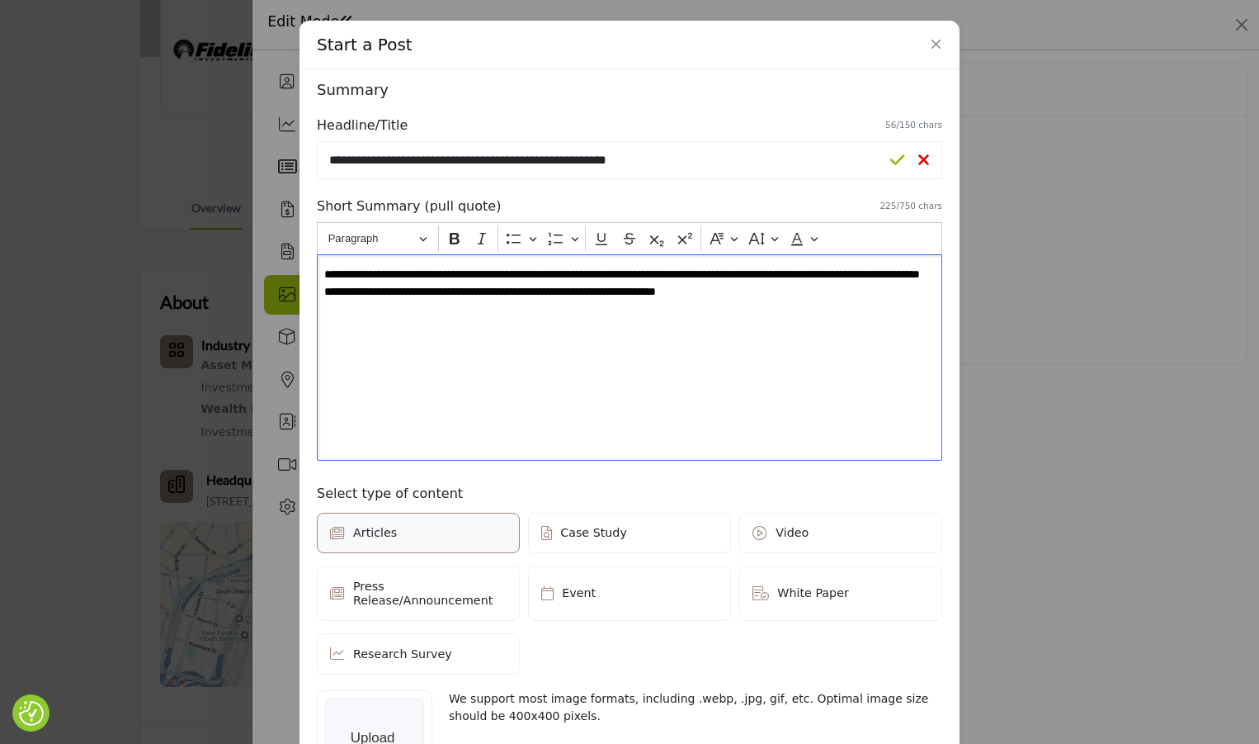
click at [899, 297] on p "**********" at bounding box center [629, 283] width 610 height 35
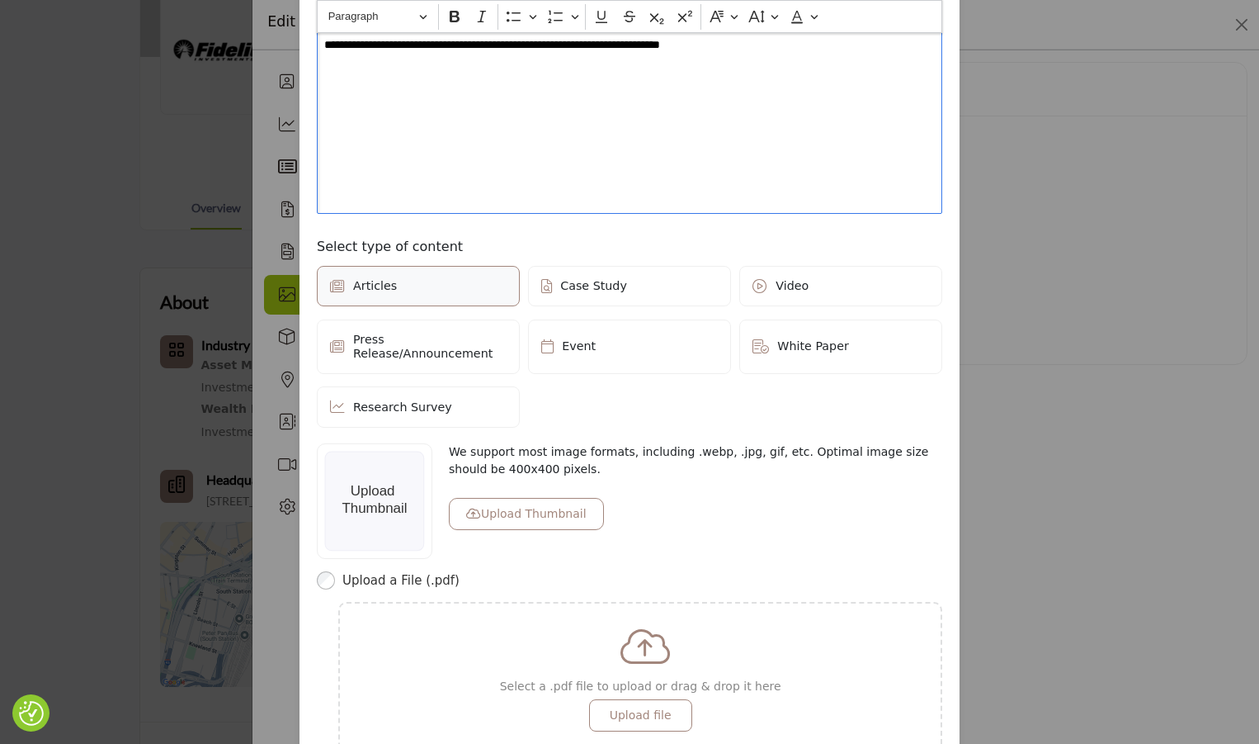
scroll to position [248, 0]
click at [568, 508] on button "Upload Thumbnail" at bounding box center [526, 513] width 155 height 32
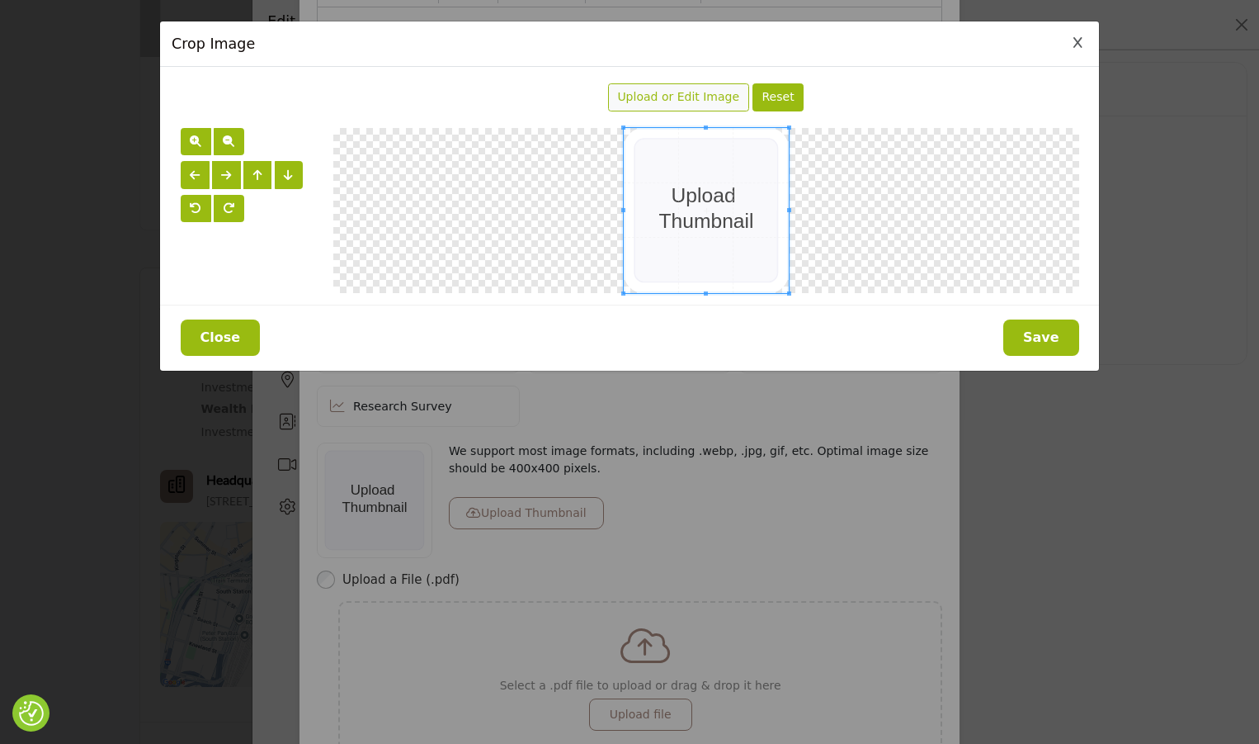
click at [700, 101] on span "Upload or Edit Image" at bounding box center [678, 96] width 122 height 13
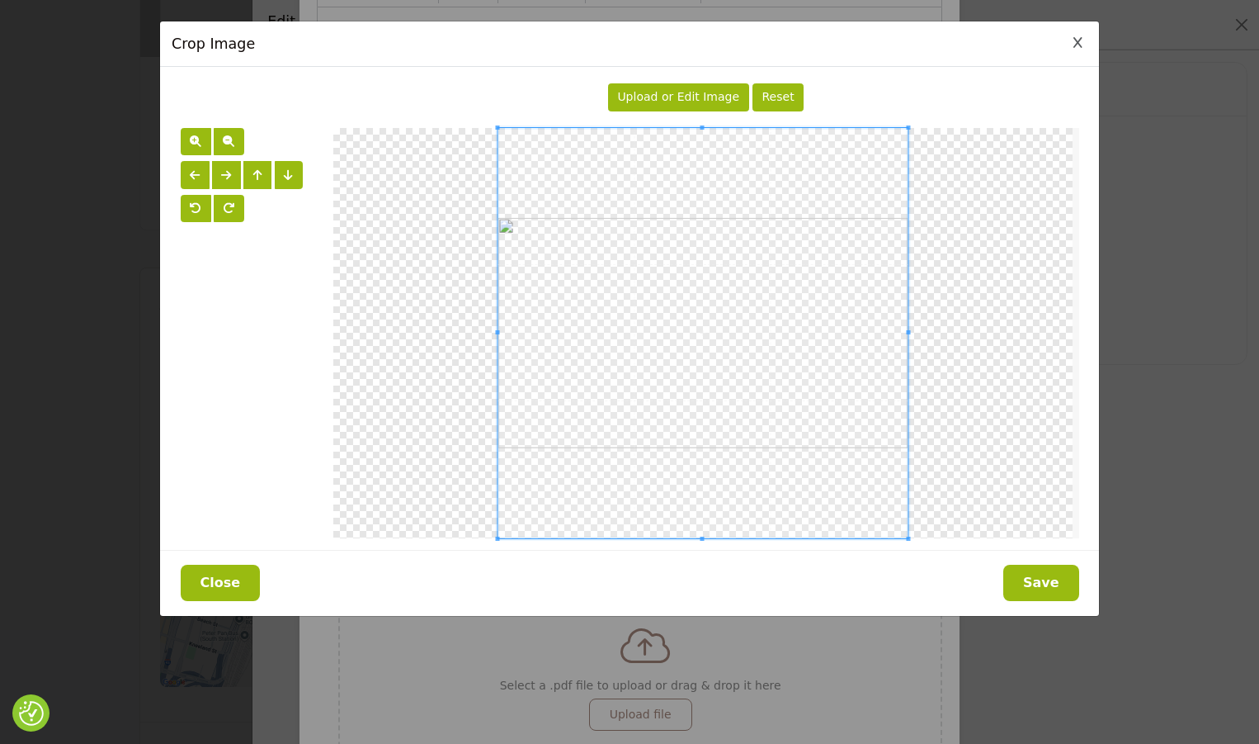
click at [1051, 579] on button "Save" at bounding box center [1042, 583] width 76 height 36
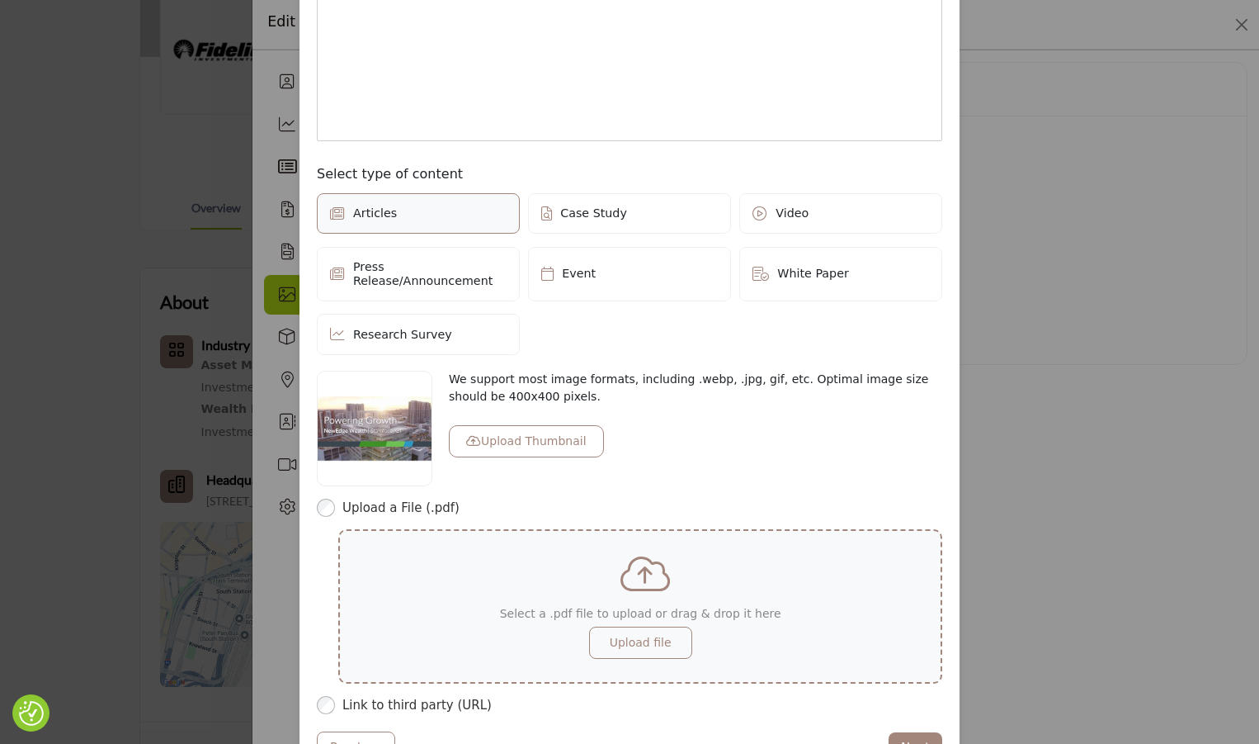
scroll to position [381, 0]
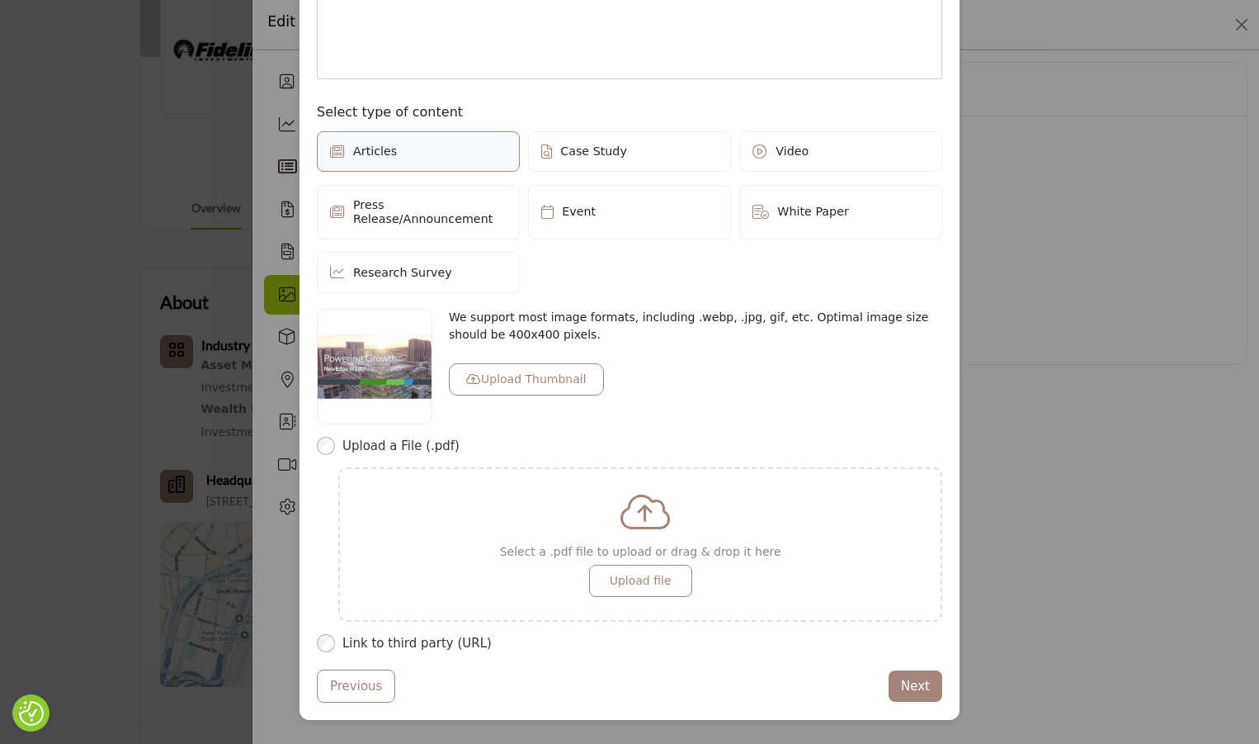
click at [665, 149] on label "Case Study" at bounding box center [629, 151] width 203 height 41
click at [797, 205] on span "White Paper" at bounding box center [813, 212] width 72 height 14
click at [437, 150] on label "Articles" at bounding box center [418, 151] width 203 height 41
click at [444, 635] on label "Link to third party (URL)" at bounding box center [643, 643] width 600 height 19
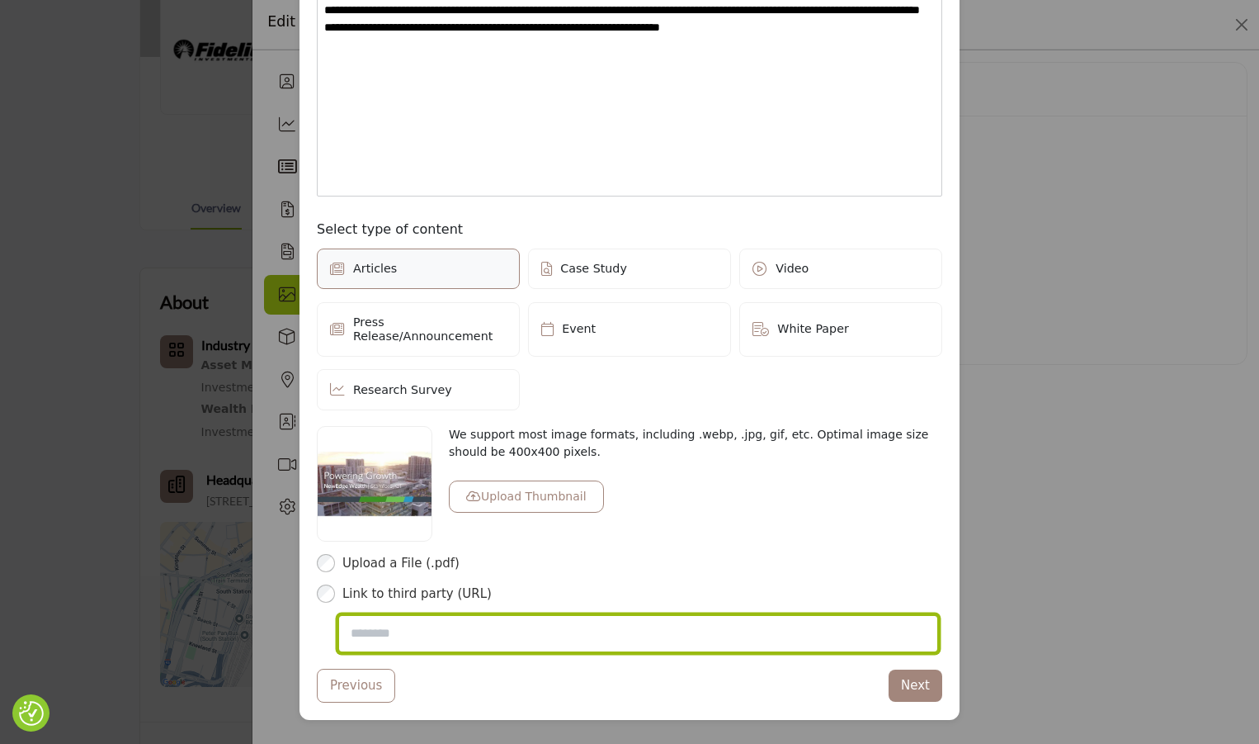
click at [517, 621] on input "Post Website URL" at bounding box center [638, 634] width 600 height 38
paste input "**********"
type input "**********"
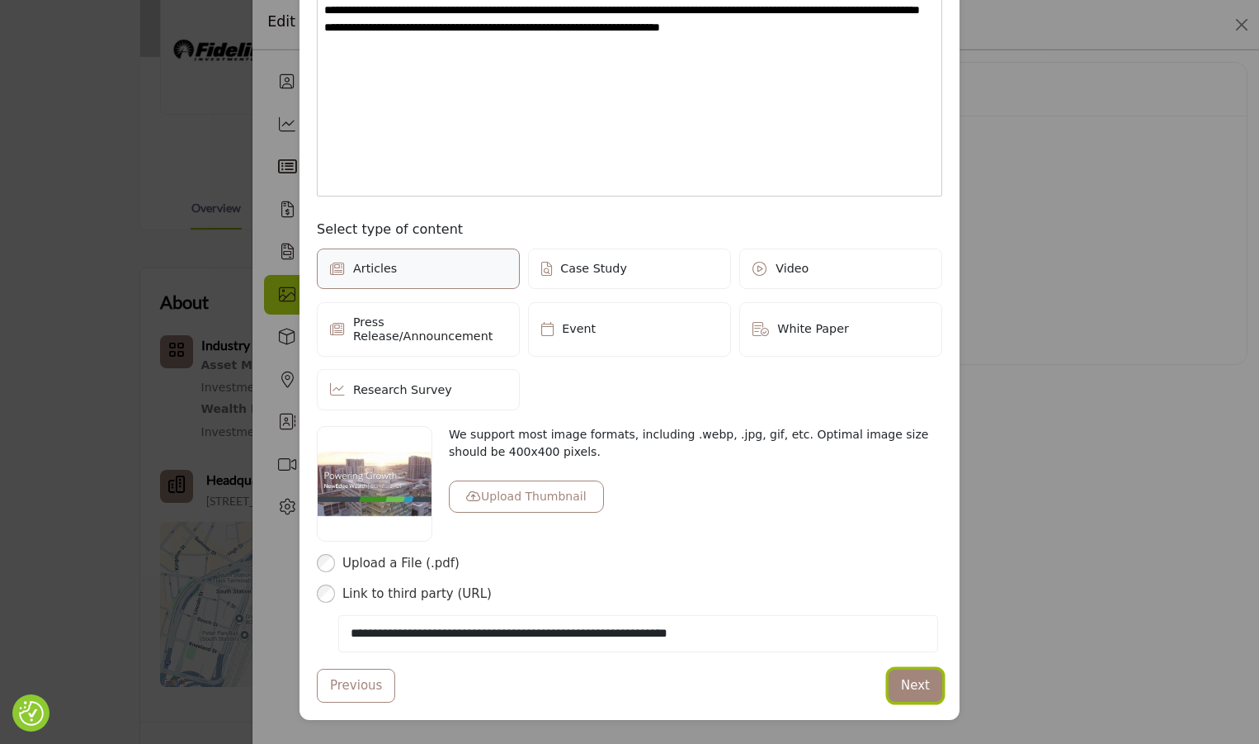
click at [904, 669] on button "Next" at bounding box center [916, 685] width 54 height 32
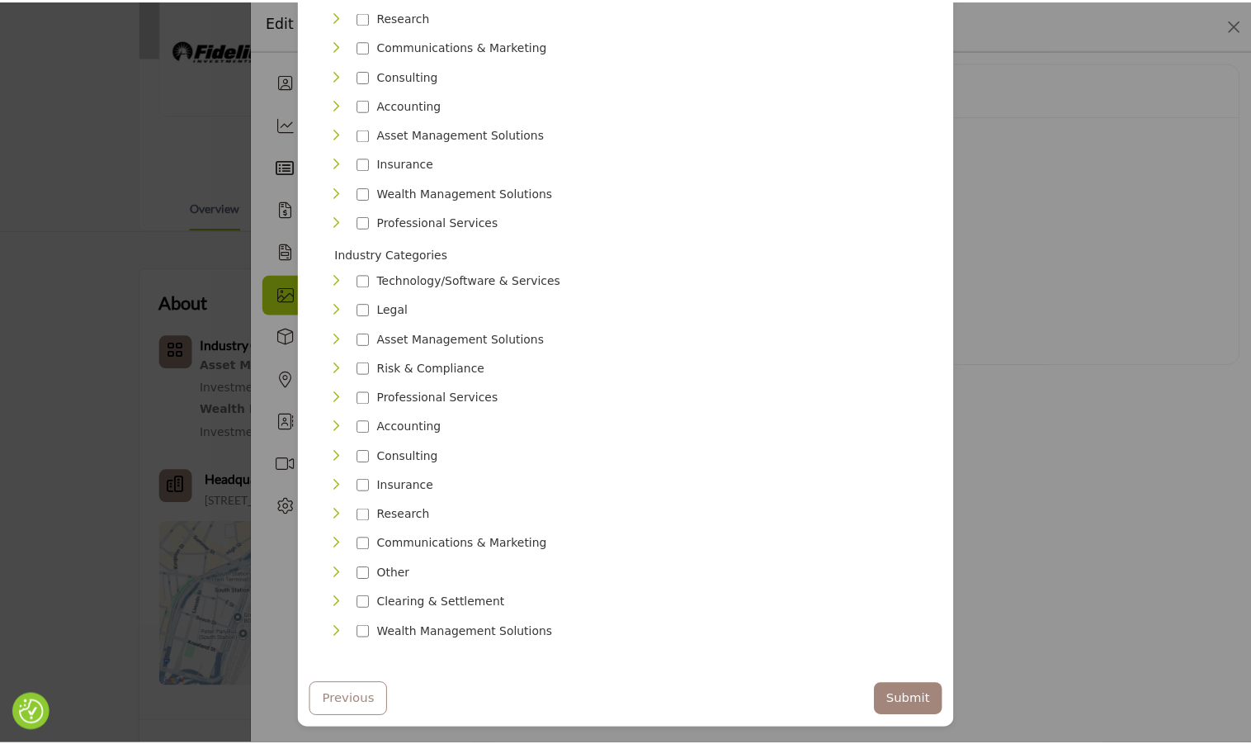
scroll to position [429, 0]
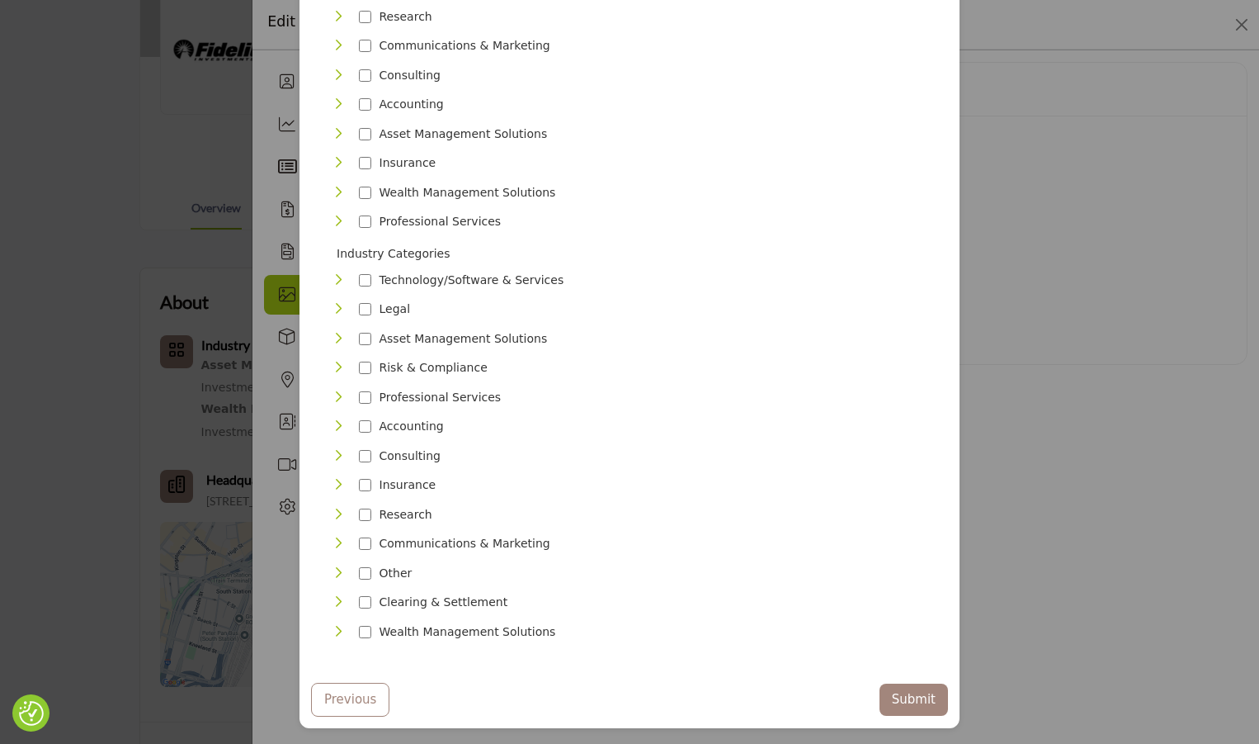
drag, startPoint x: 368, startPoint y: 609, endPoint x: 395, endPoint y: 613, distance: 26.7
click at [367, 620] on div "Wealth Management Solutions 19" at bounding box center [448, 632] width 233 height 24
click at [912, 688] on button "Submit" at bounding box center [914, 699] width 69 height 32
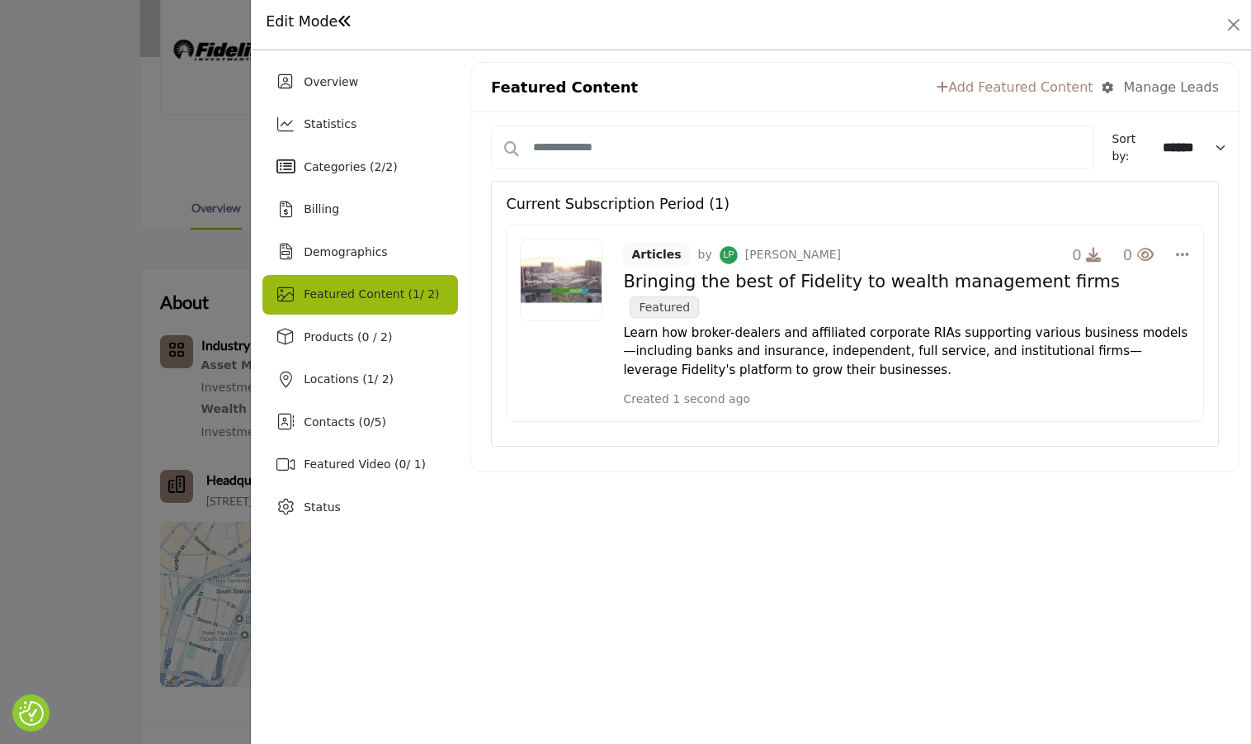
drag, startPoint x: 347, startPoint y: 80, endPoint x: 328, endPoint y: 22, distance: 60.6
click at [347, 80] on span "Overview" at bounding box center [331, 81] width 54 height 13
click at [328, 22] on h1 "Edit Mode" at bounding box center [309, 21] width 87 height 17
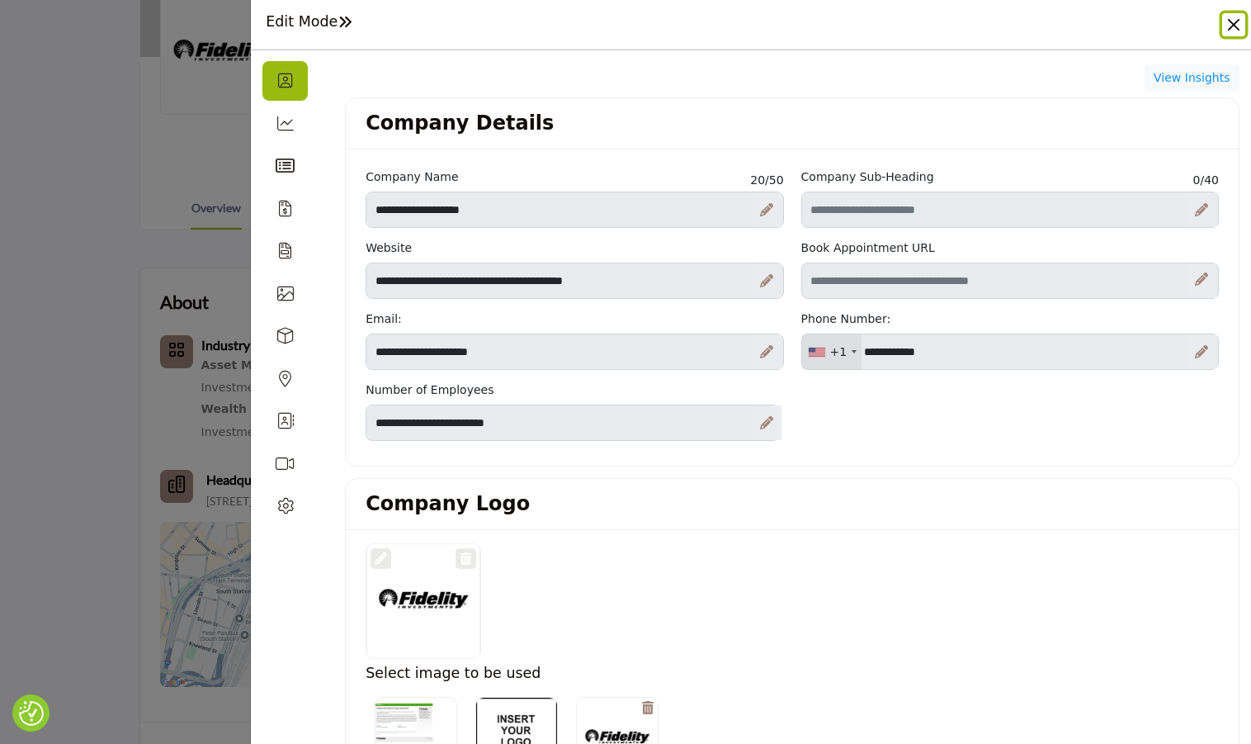
click at [1235, 30] on button "Close" at bounding box center [1233, 24] width 23 height 23
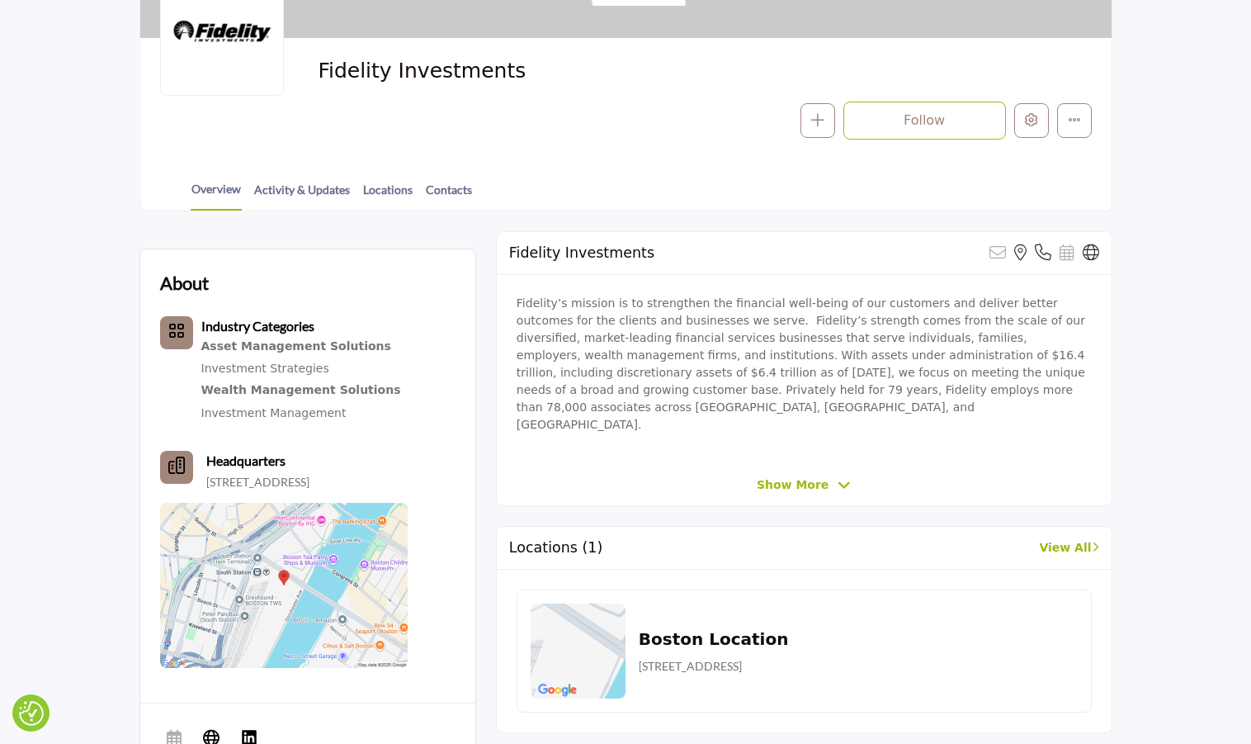
scroll to position [271, 0]
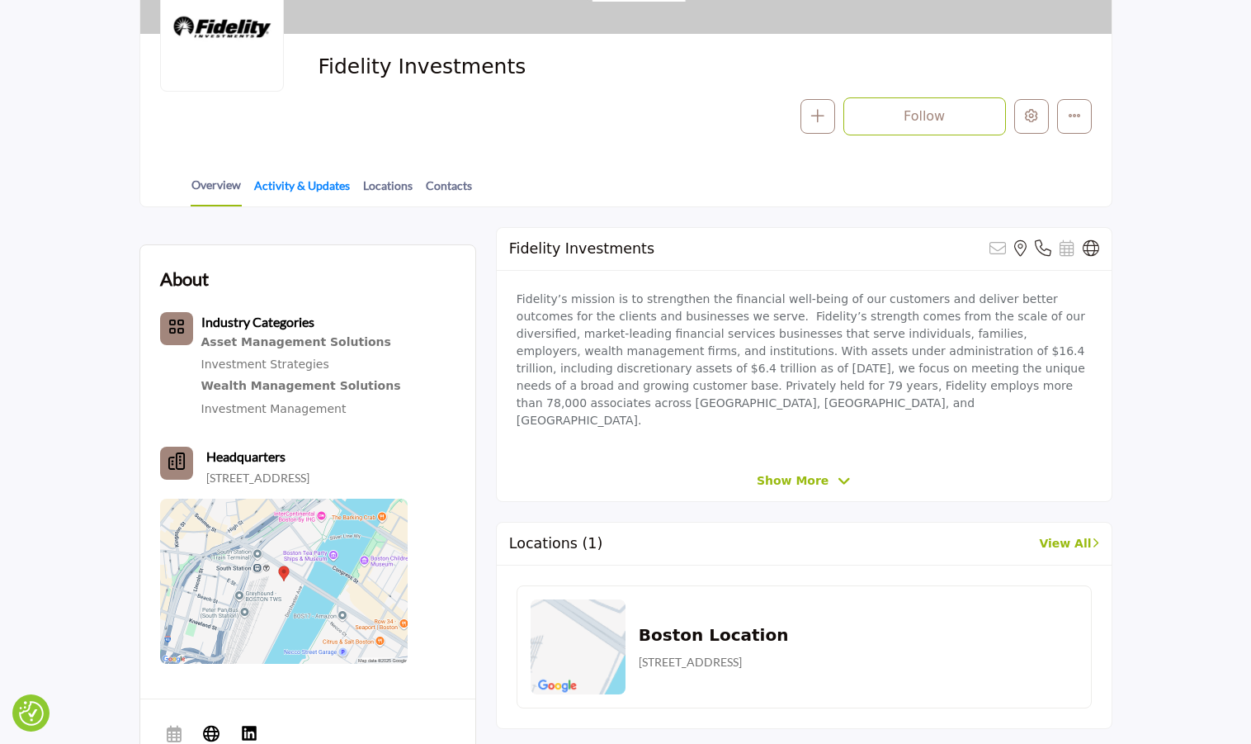
click at [321, 190] on link "Activity & Updates" at bounding box center [301, 191] width 97 height 29
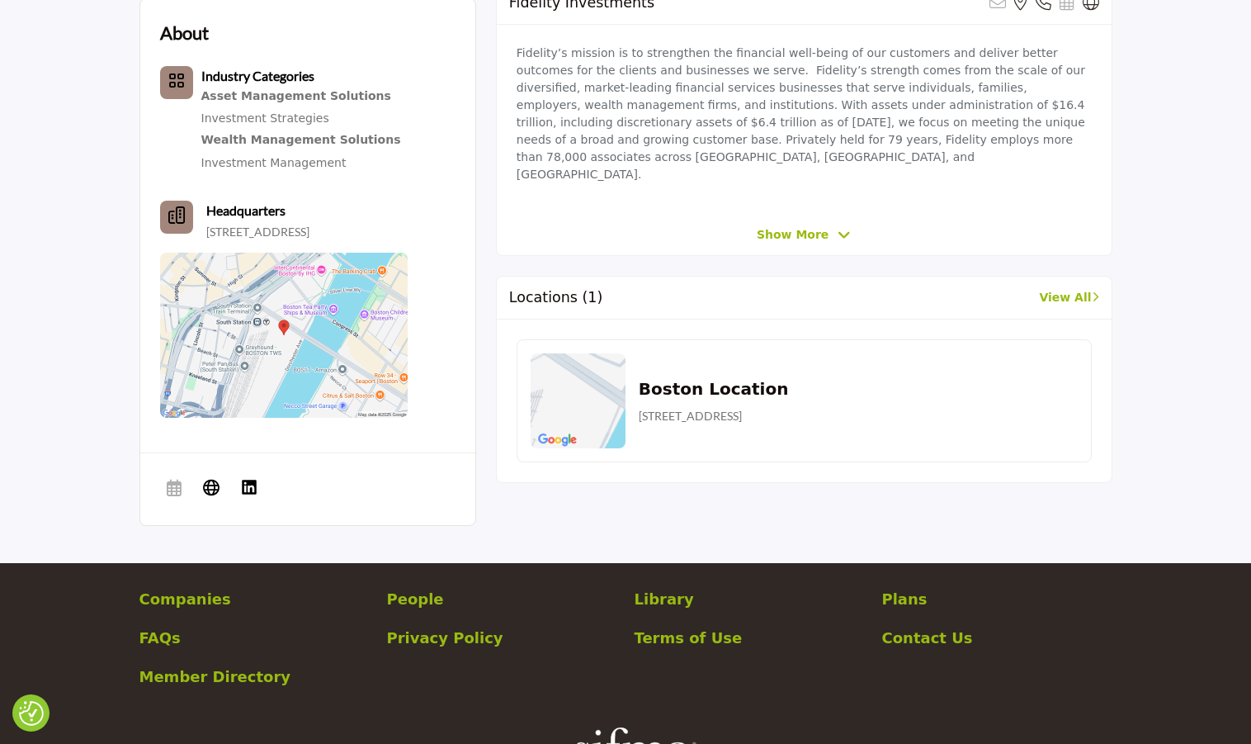
scroll to position [353, 0]
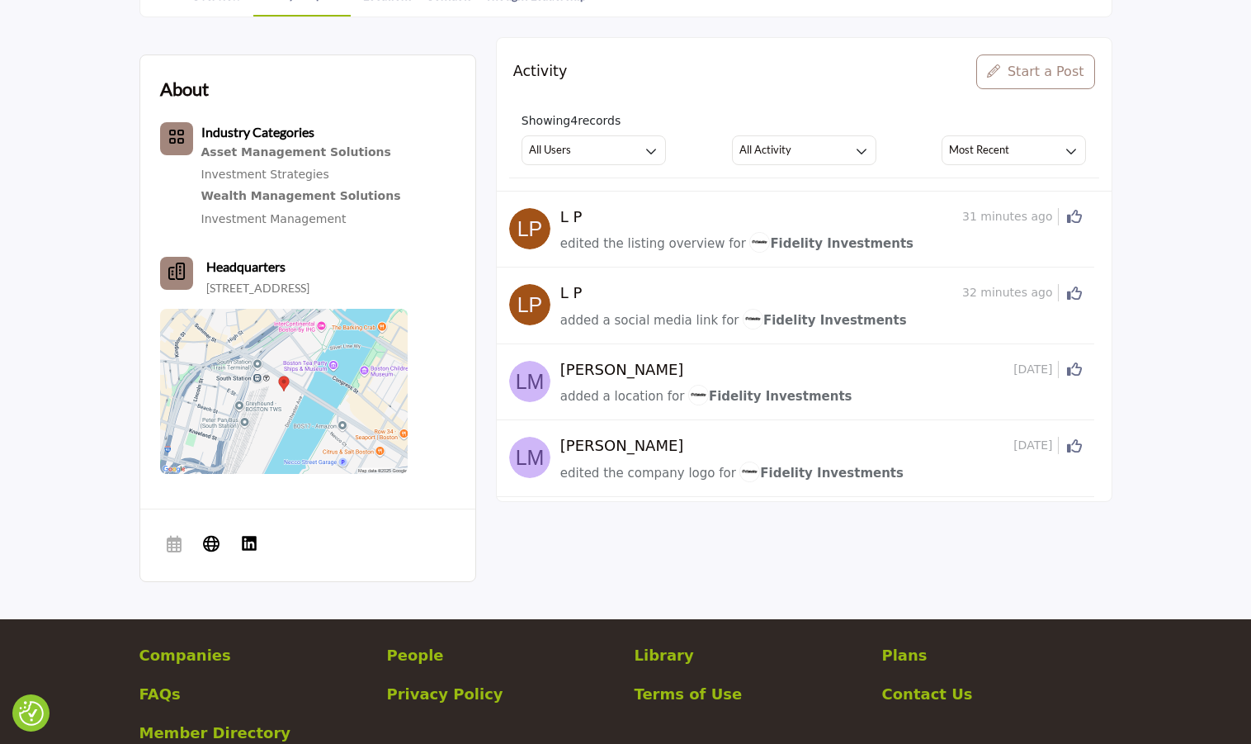
scroll to position [413, 0]
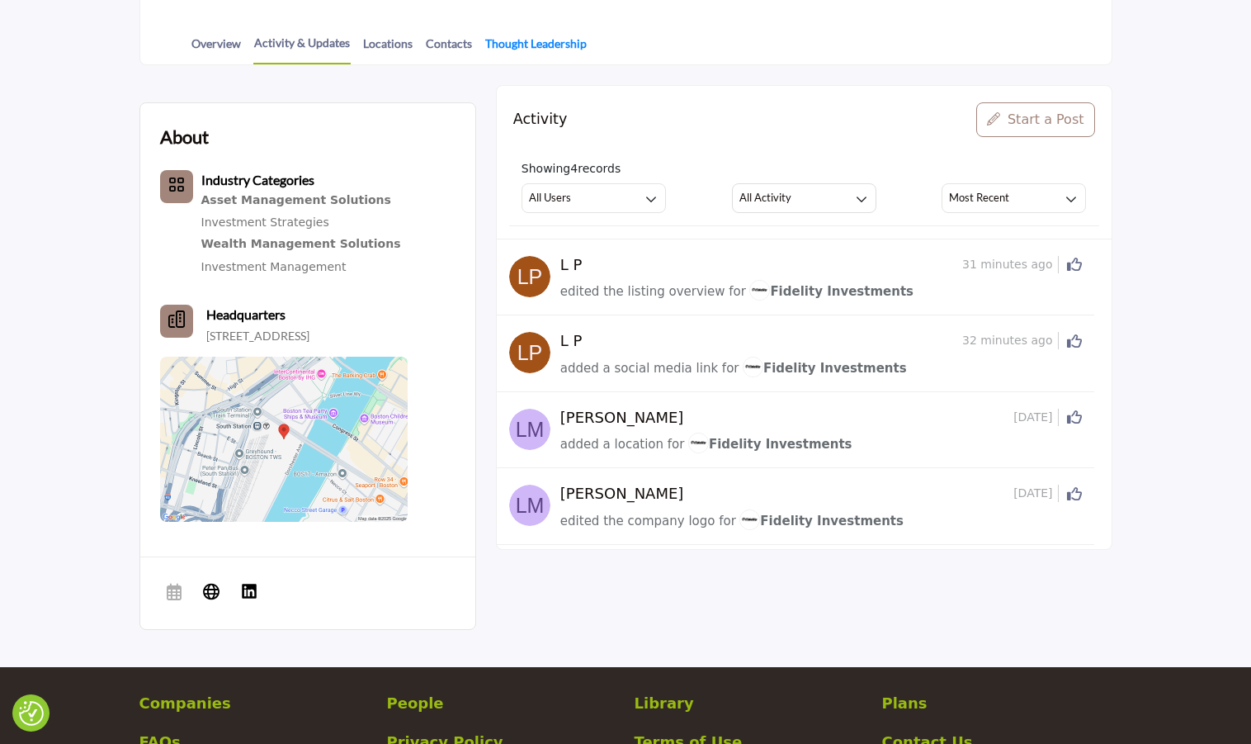
click at [517, 47] on link "Thought Leadership" at bounding box center [535, 49] width 103 height 29
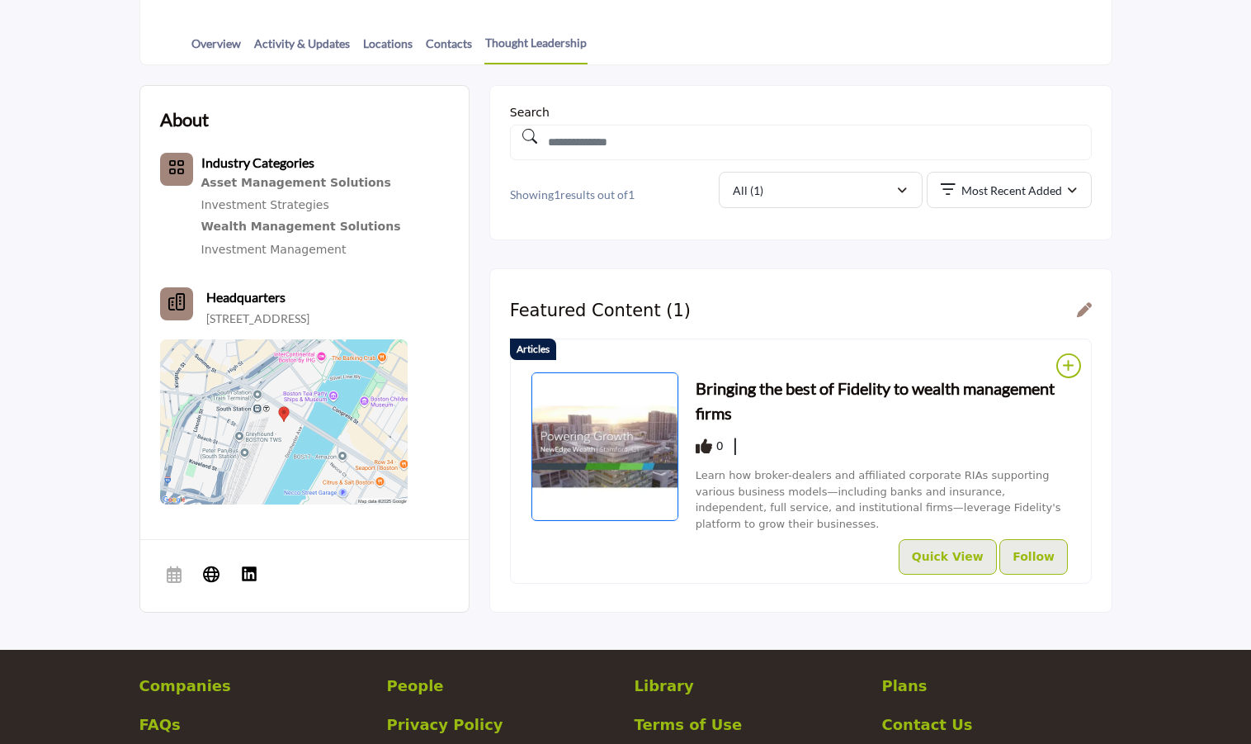
scroll to position [413, 0]
click at [824, 519] on div "Bringing the best of Fidelity to wealth management firms 0" at bounding box center [884, 454] width 376 height 167
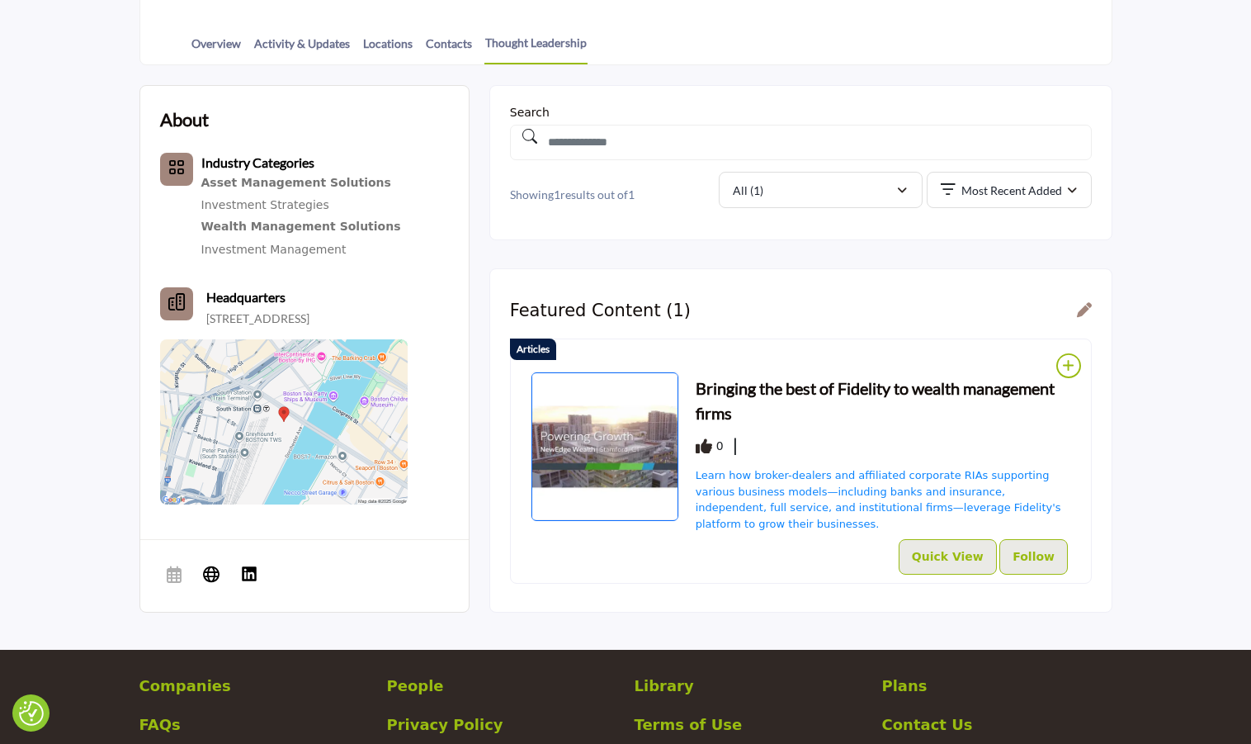
click at [824, 500] on span "Learn how broker-dealers and affiliated corporate RIAs supporting various busin…" at bounding box center [879, 499] width 366 height 61
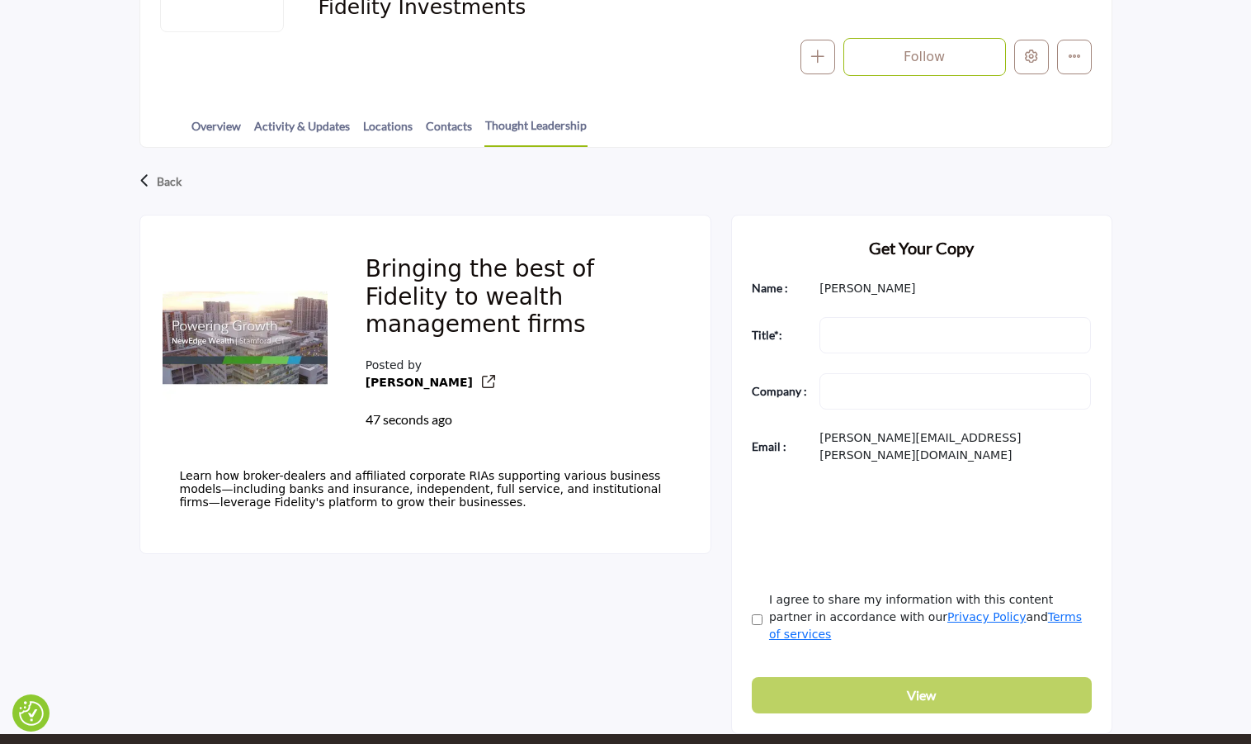
scroll to position [83, 0]
